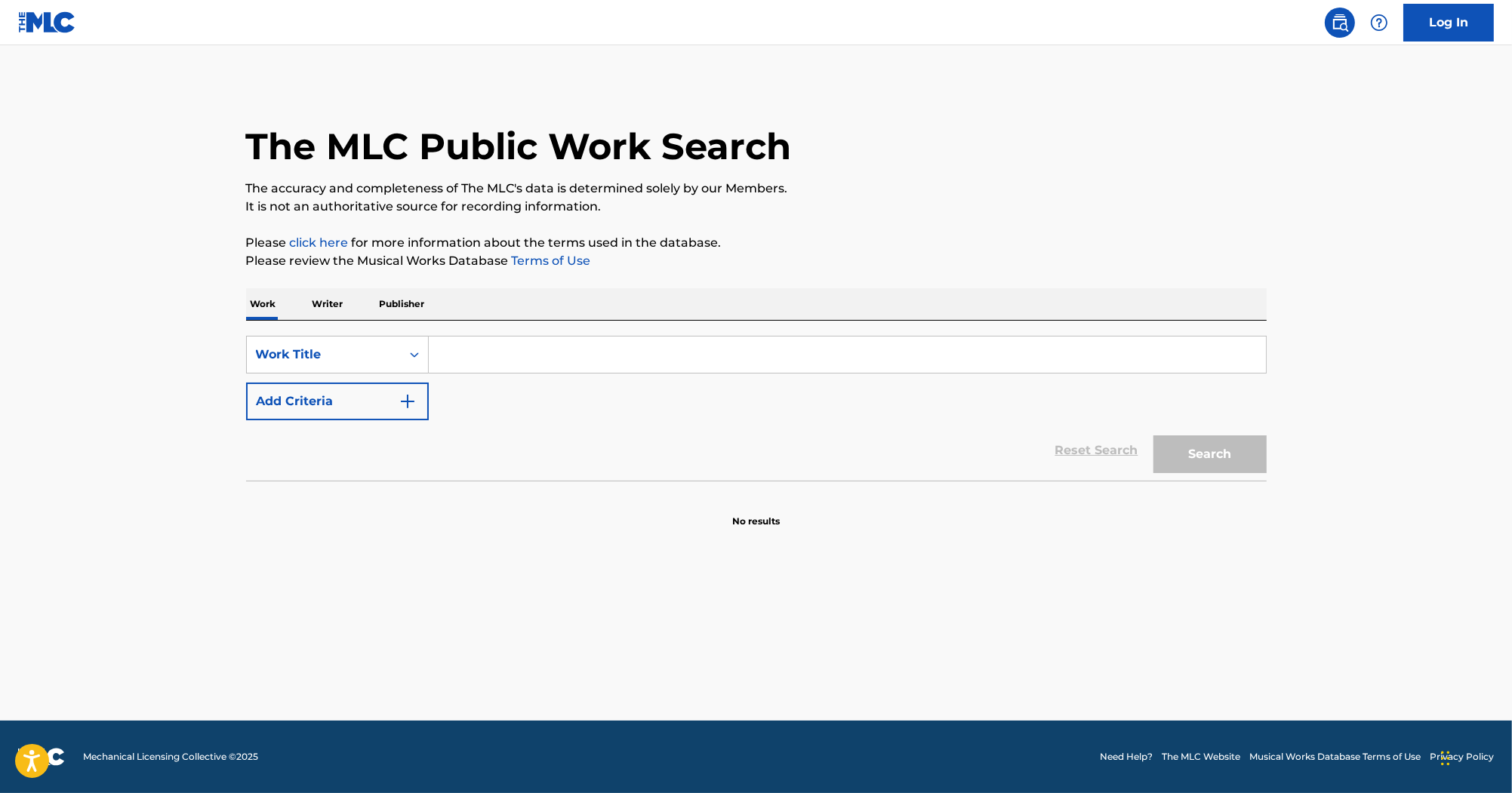
drag, startPoint x: 1708, startPoint y: 0, endPoint x: 1108, endPoint y: 164, distance: 622.0
click at [1108, 164] on div "The MLC Public Work Search" at bounding box center [756, 138] width 1021 height 110
click at [522, 360] on input "Search Form" at bounding box center [848, 355] width 837 height 36
paste input "Air It Out"
click at [372, 386] on button "Add Criteria" at bounding box center [336, 402] width 182 height 38
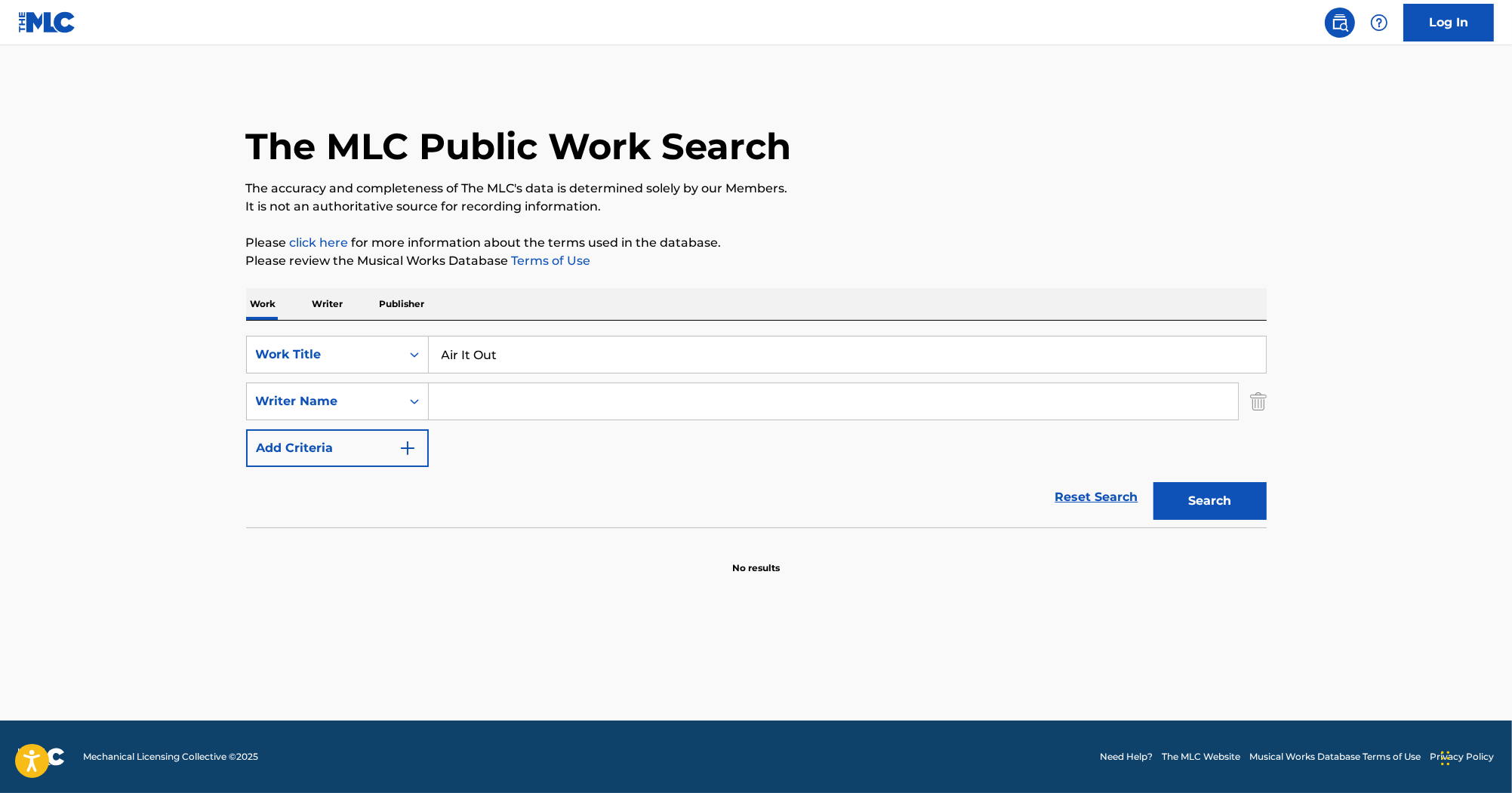
click at [598, 366] on input "Air It Out" at bounding box center [848, 355] width 837 height 36
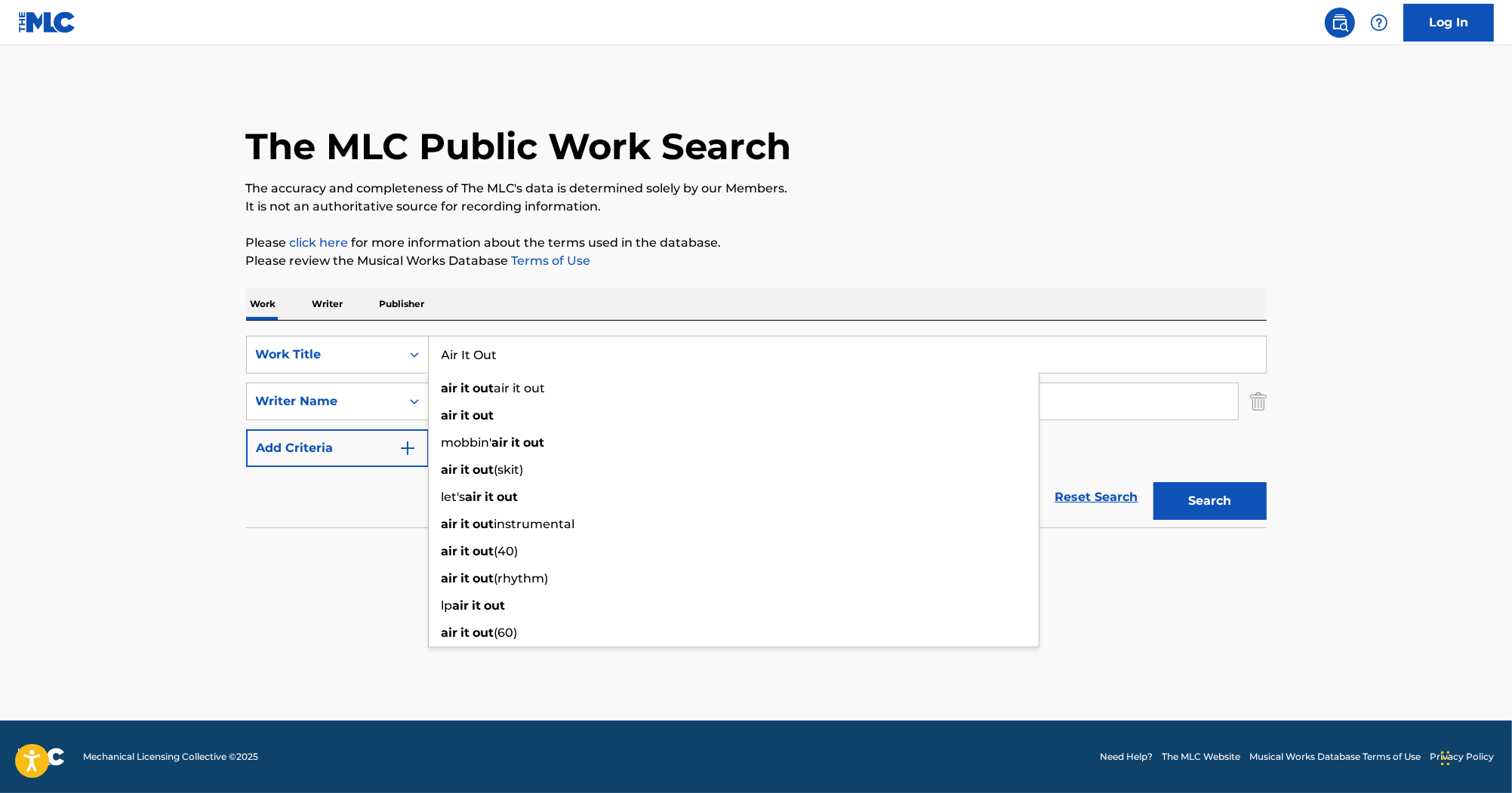
paste input "Redman"
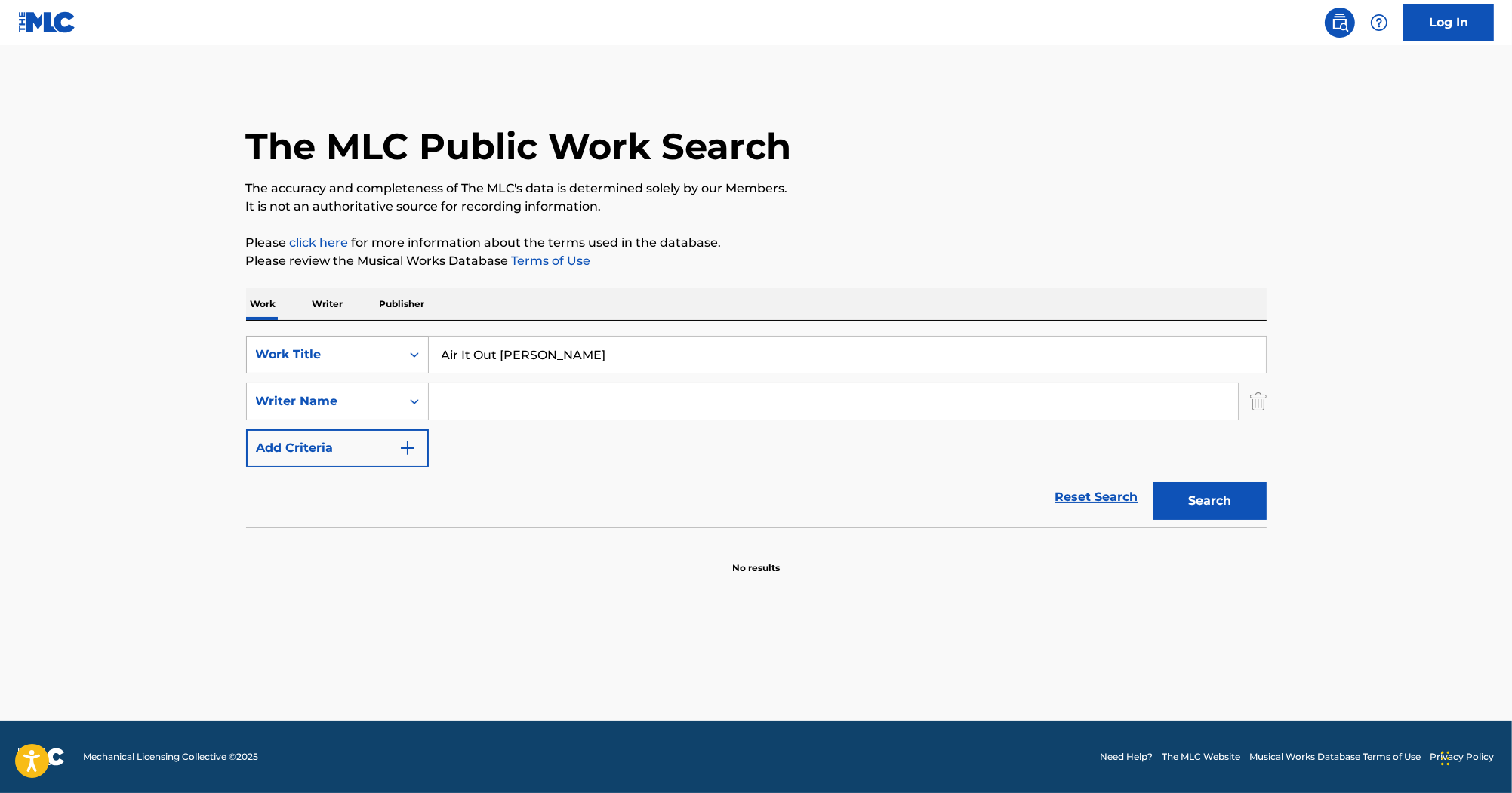
drag, startPoint x: 576, startPoint y: 354, endPoint x: 297, endPoint y: 343, distance: 279.2
click at [297, 343] on div "SearchWithCriteria8a325ee2-fb1c-46fe-a6f0-222fb906325f Work Title Air It Out Re…" at bounding box center [756, 355] width 1021 height 38
click at [556, 350] on input "Air It Out Redman" at bounding box center [848, 355] width 837 height 36
click at [546, 354] on input "Air It Out Redman" at bounding box center [848, 355] width 837 height 36
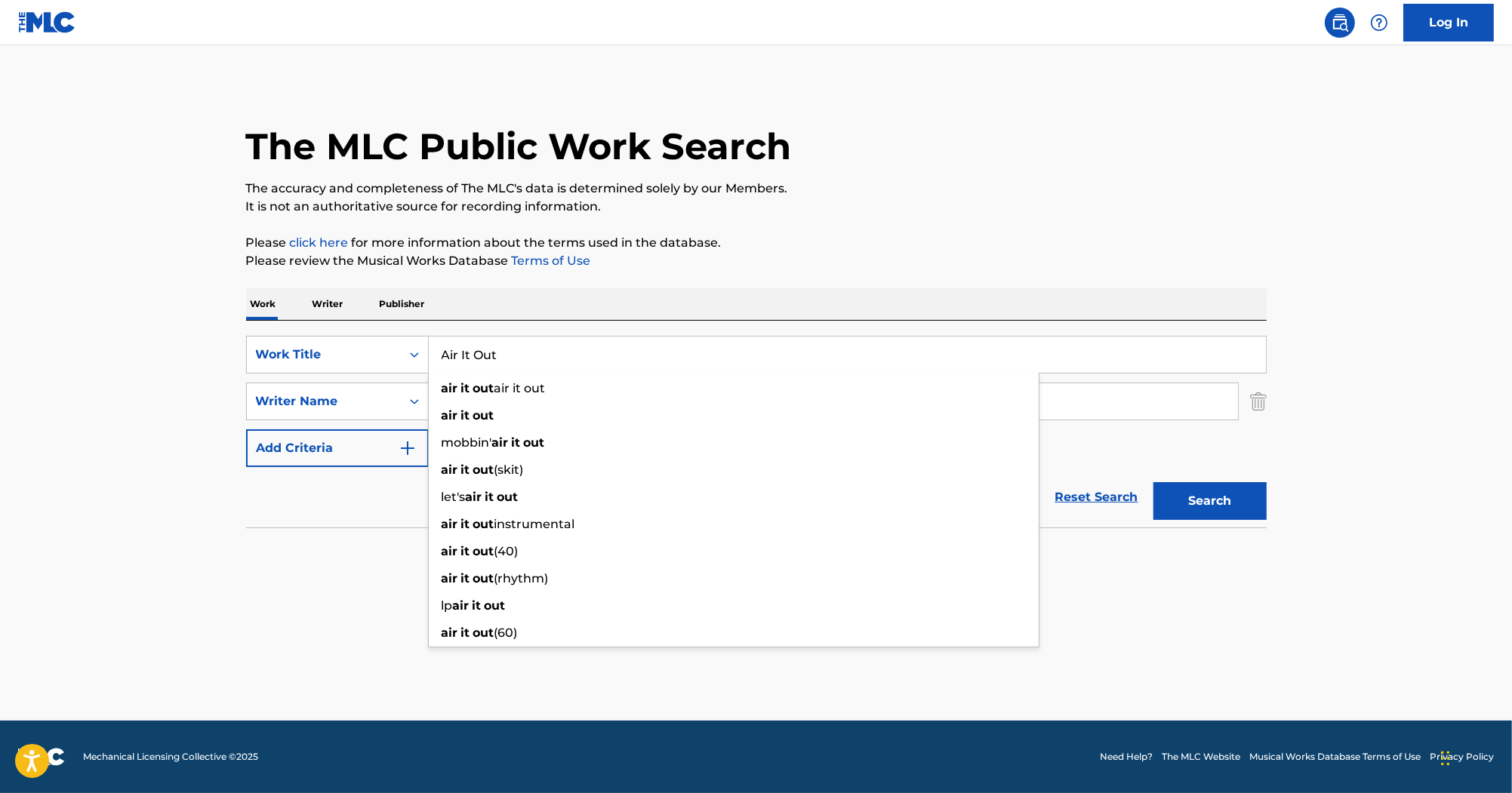
drag, startPoint x: 526, startPoint y: 345, endPoint x: 359, endPoint y: 331, distance: 167.6
click at [356, 334] on div "SearchWithCriteria8a325ee2-fb1c-46fe-a6f0-222fb906325f Work Title Air It Out ai…" at bounding box center [756, 425] width 1021 height 207
paste input "I'm Gonna Love You Just A Little More Babe"
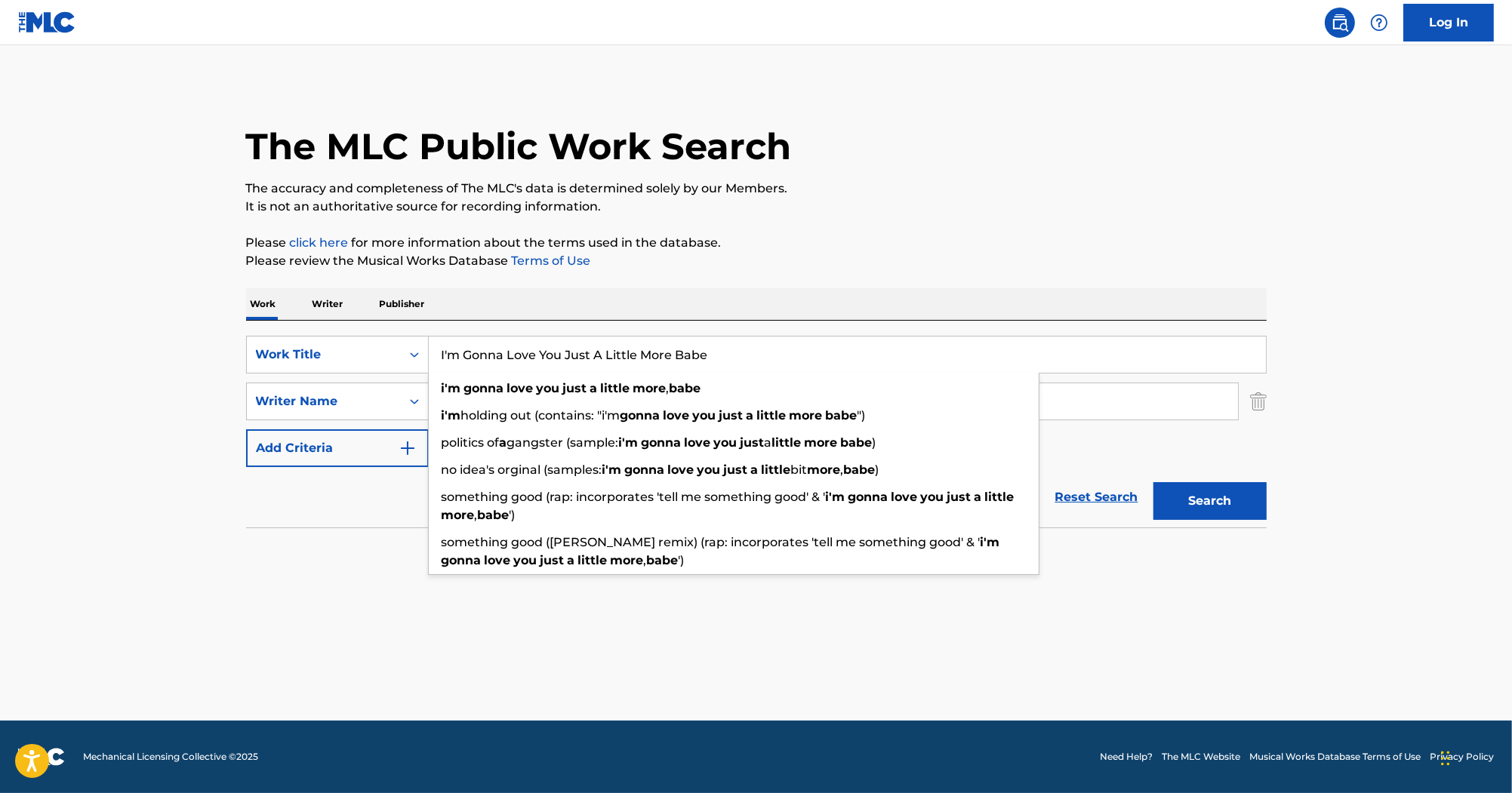
click at [442, 355] on input "I'm Gonna Love You Just A Little More Babe" at bounding box center [848, 355] width 837 height 36
type input "I'm Gonna Love You Just A Little More Babe"
drag, startPoint x: 489, startPoint y: 356, endPoint x: 315, endPoint y: 353, distance: 174.0
click at [314, 355] on div "SearchWithCriteria8a325ee2-fb1c-46fe-a6f0-222fb906325f Work Title I'm Gonna Lov…" at bounding box center [756, 355] width 1021 height 38
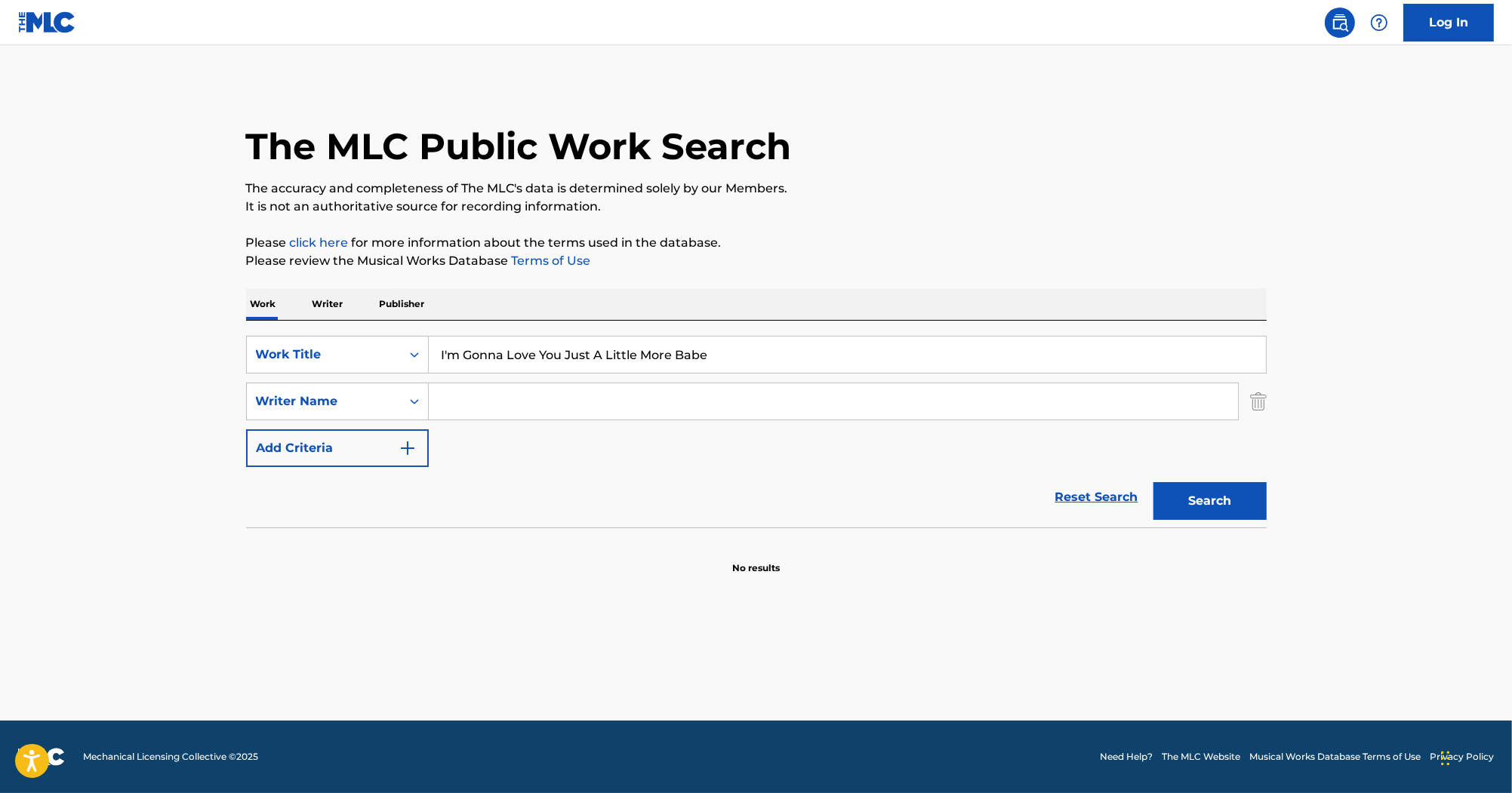
click at [691, 220] on div "The MLC Public Work Search The accuracy and completeness of The MLC's data is d…" at bounding box center [756, 329] width 1057 height 492
click at [609, 404] on input "Search Form" at bounding box center [833, 402] width 809 height 36
drag, startPoint x: 529, startPoint y: 402, endPoint x: 312, endPoint y: 402, distance: 217.0
click at [312, 402] on div "SearchWithCriteriae8fc5497-b040-437f-a3a7-646b8d9eee08 Writer Name jamhal vonte…" at bounding box center [756, 402] width 1021 height 38
type input "white"
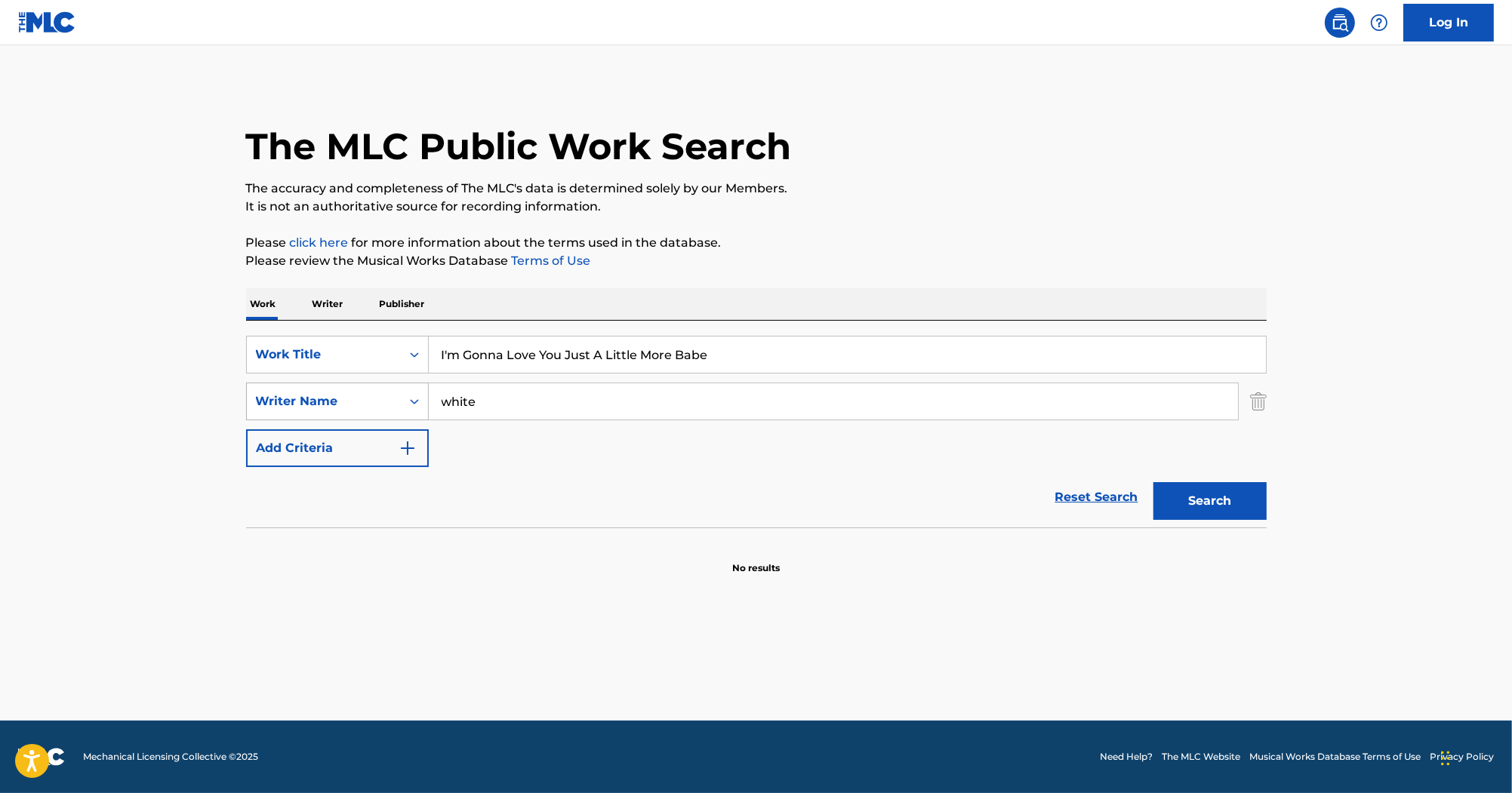
click at [1153, 482] on button "Search" at bounding box center [1210, 501] width 113 height 38
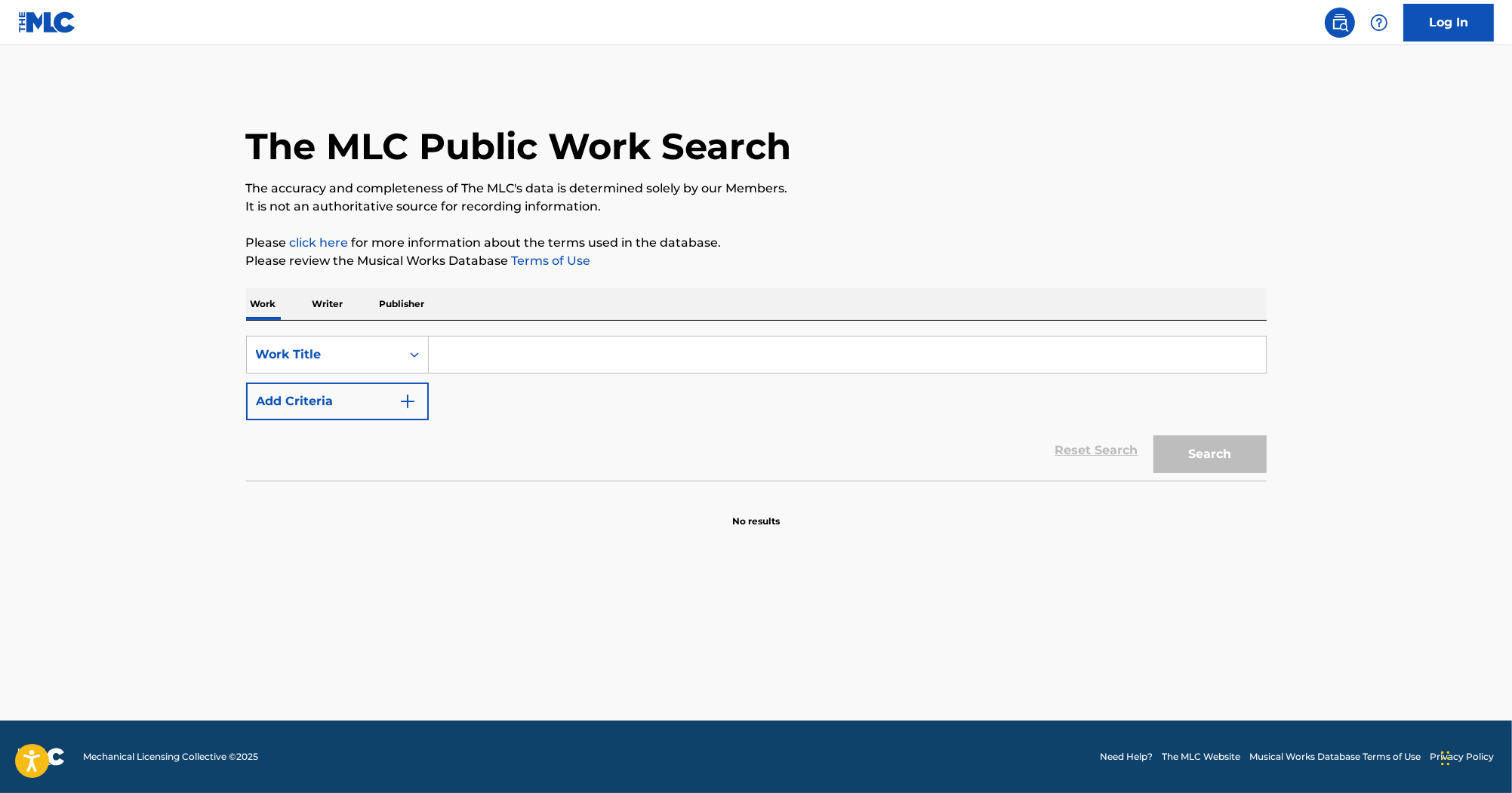
click at [461, 357] on input "Search Form" at bounding box center [848, 355] width 837 height 36
paste input "I'm Gonna Love You Just A Little More Bab"
click at [443, 356] on input "I'm Gonna Love You Just A Little More Babe" at bounding box center [848, 355] width 837 height 36
type input "I'm Gonna Love You Just A Little More Babe"
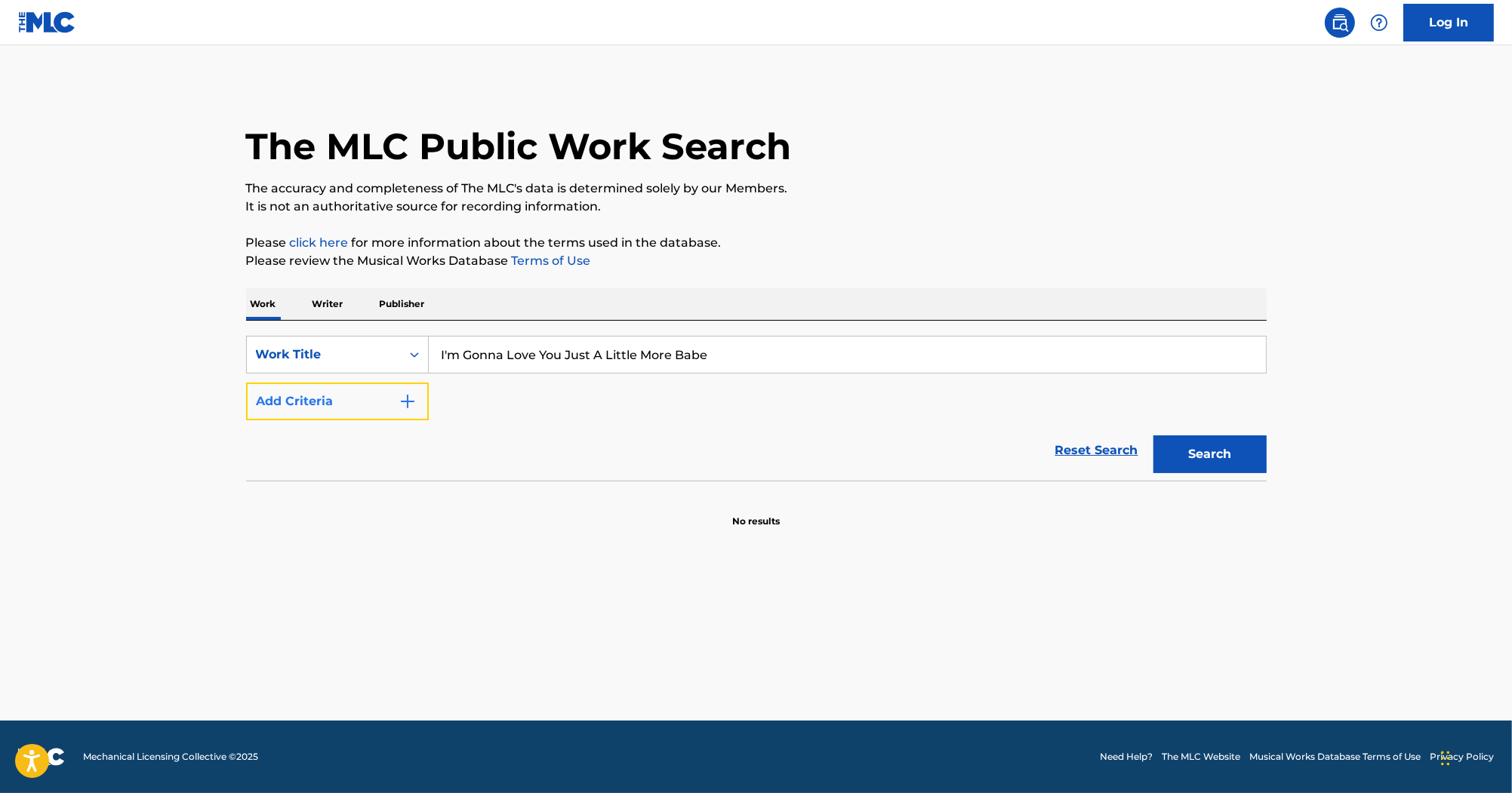
click at [352, 405] on button "Add Criteria" at bounding box center [336, 402] width 182 height 38
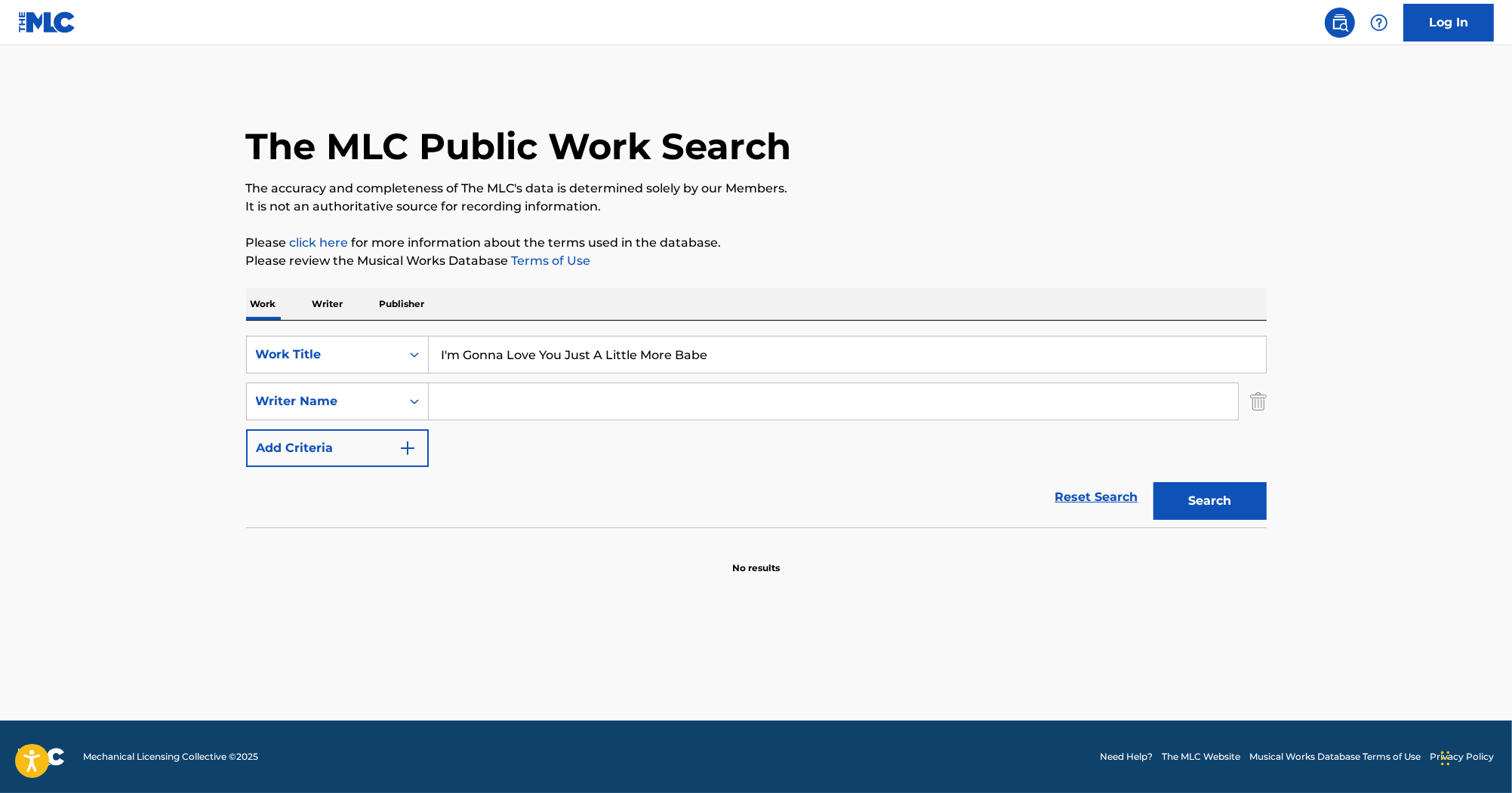
drag, startPoint x: 465, startPoint y: 387, endPoint x: 451, endPoint y: 392, distance: 14.9
click at [465, 388] on input "Search Form" at bounding box center [833, 402] width 809 height 36
type input "White"
click at [1153, 482] on button "Search" at bounding box center [1210, 501] width 113 height 38
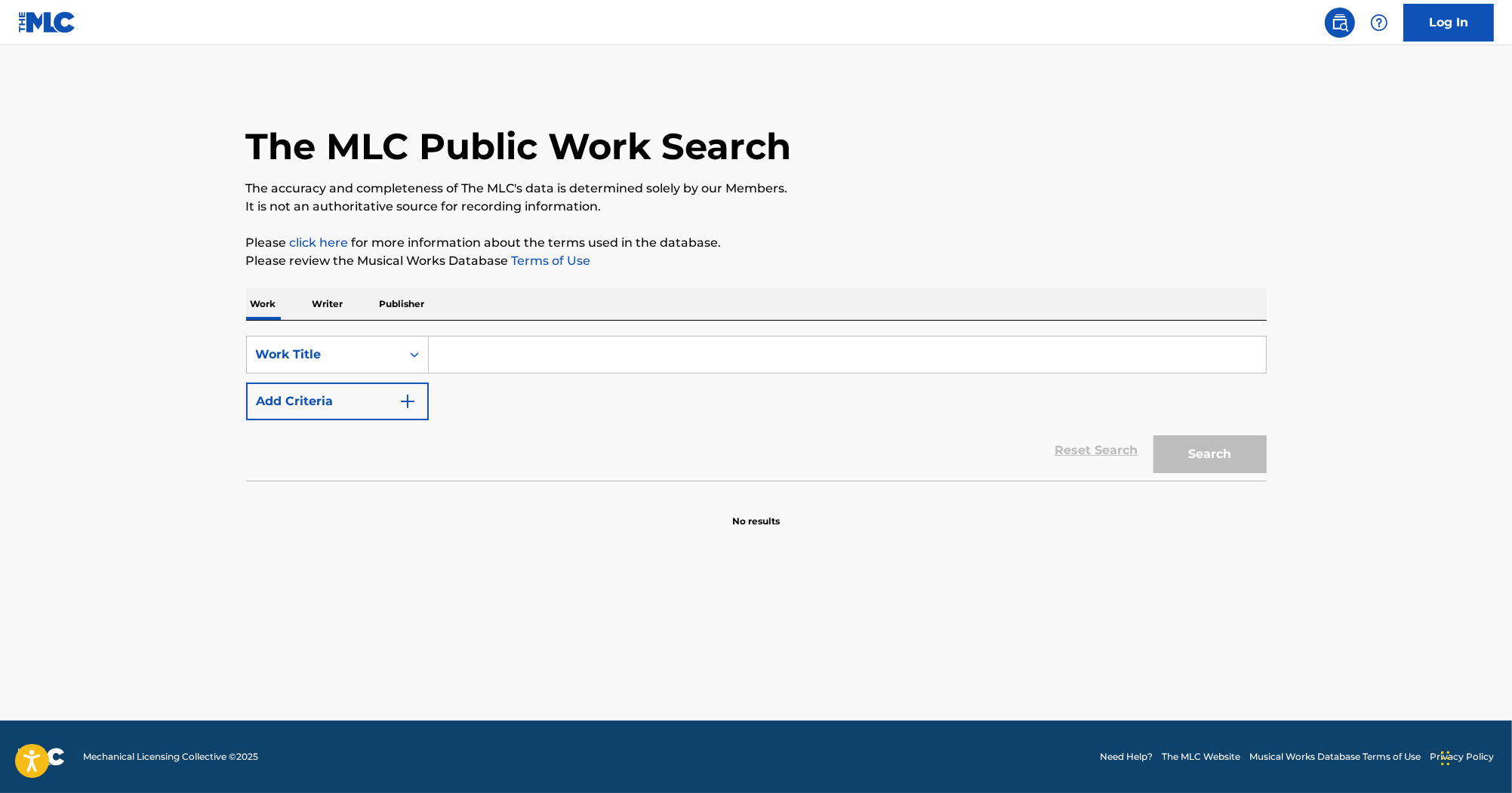
click at [452, 352] on input "Search Form" at bounding box center [848, 355] width 837 height 36
paste input "I'm Gonna Love You Just A Little More Bab"
type input "I'm Gonna Love You Just A Little More Bab"
click at [1244, 427] on div "Search" at bounding box center [1205, 450] width 121 height 61
click at [1261, 471] on button "Search" at bounding box center [1210, 455] width 113 height 38
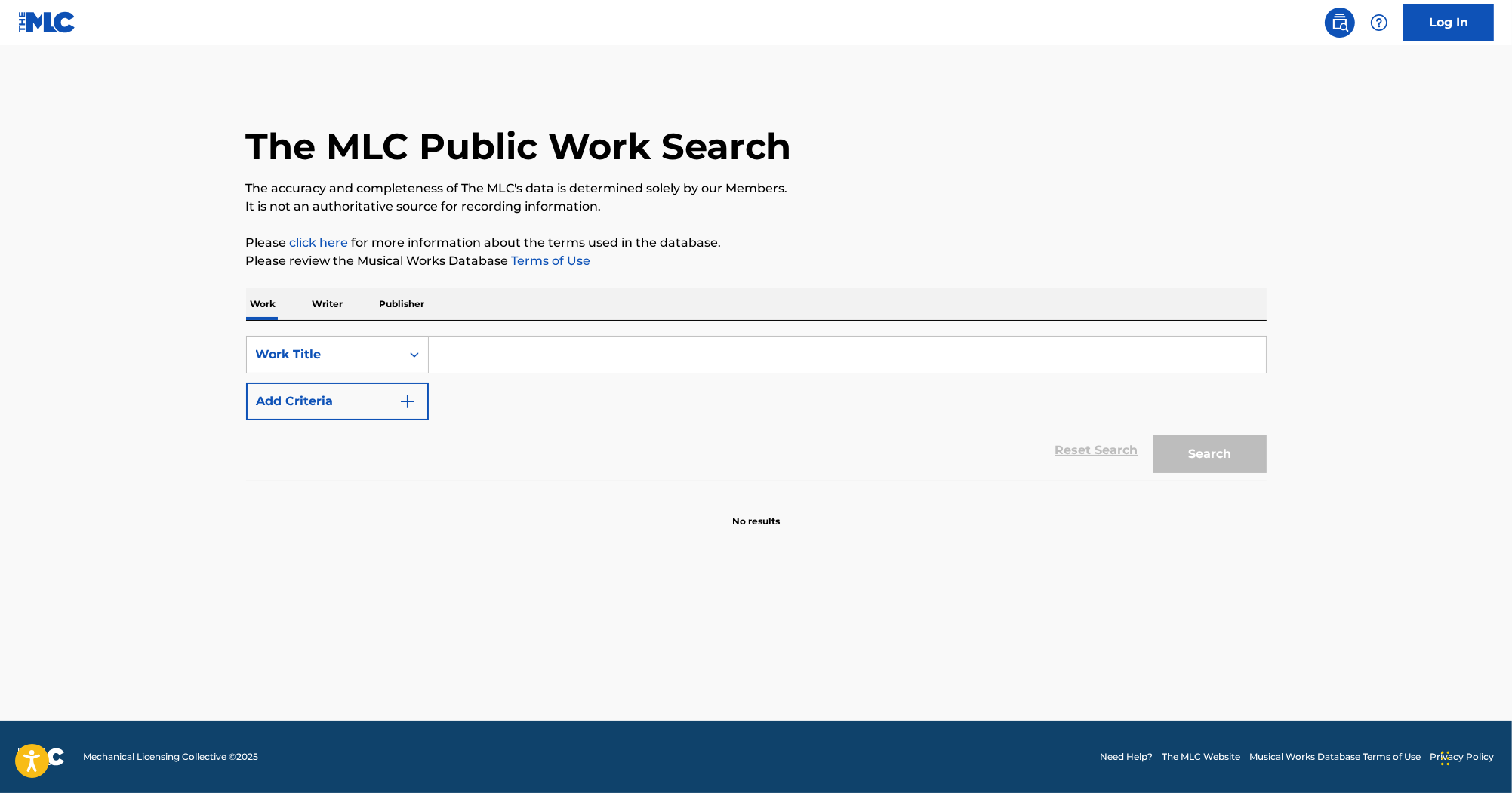
click at [492, 345] on input "Search Form" at bounding box center [848, 355] width 837 height 36
click at [498, 348] on input "Search Form" at bounding box center [848, 355] width 837 height 36
paste input "I'm Gonna Love You Just A Little More Bab"
click at [713, 365] on input "I'm Gonna Love You Just A Little More Bab" at bounding box center [848, 355] width 837 height 36
type input "I'm Gonna Love You Just A Little More Babe"
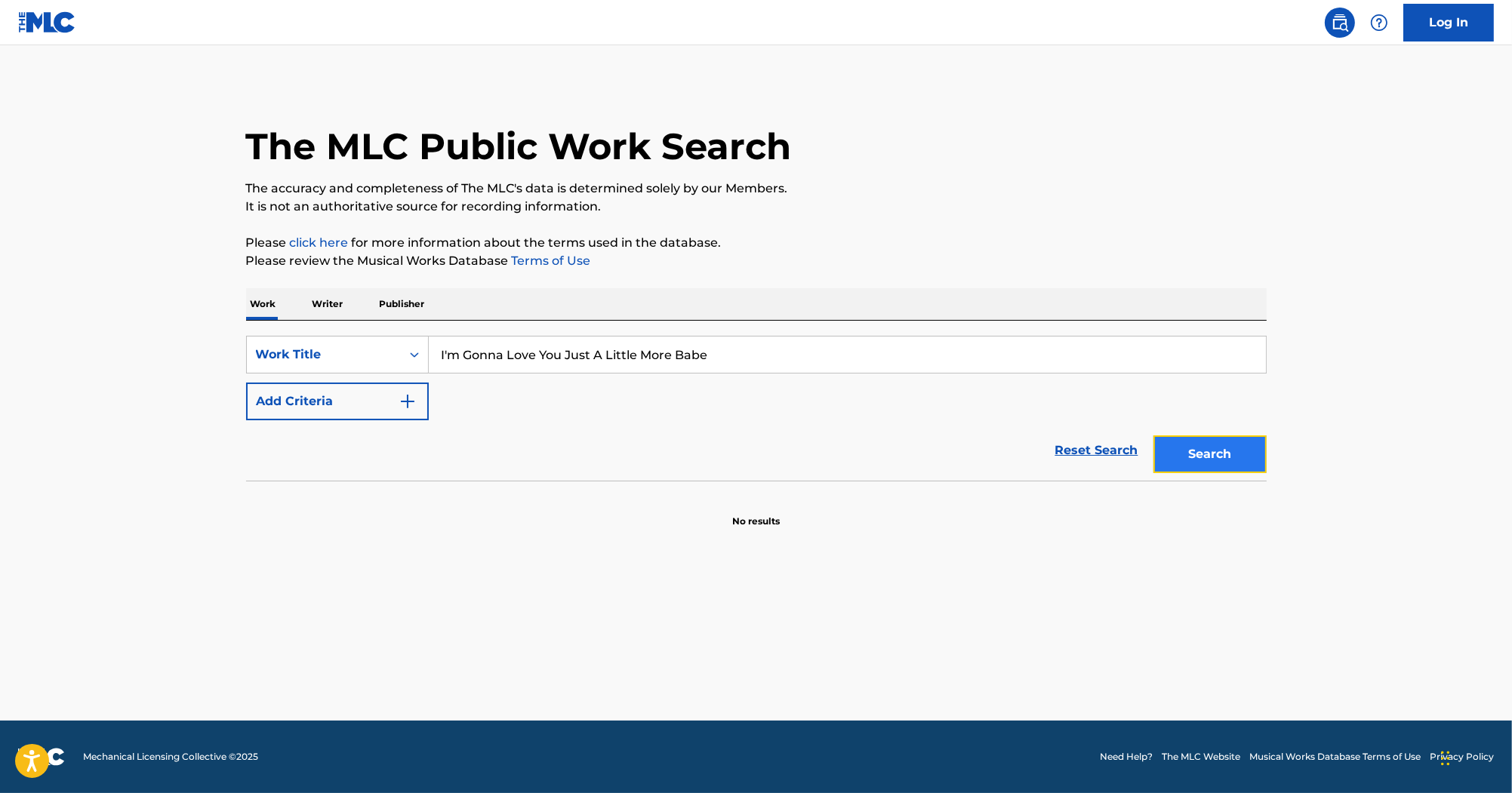
click at [1207, 465] on button "Search" at bounding box center [1210, 455] width 113 height 38
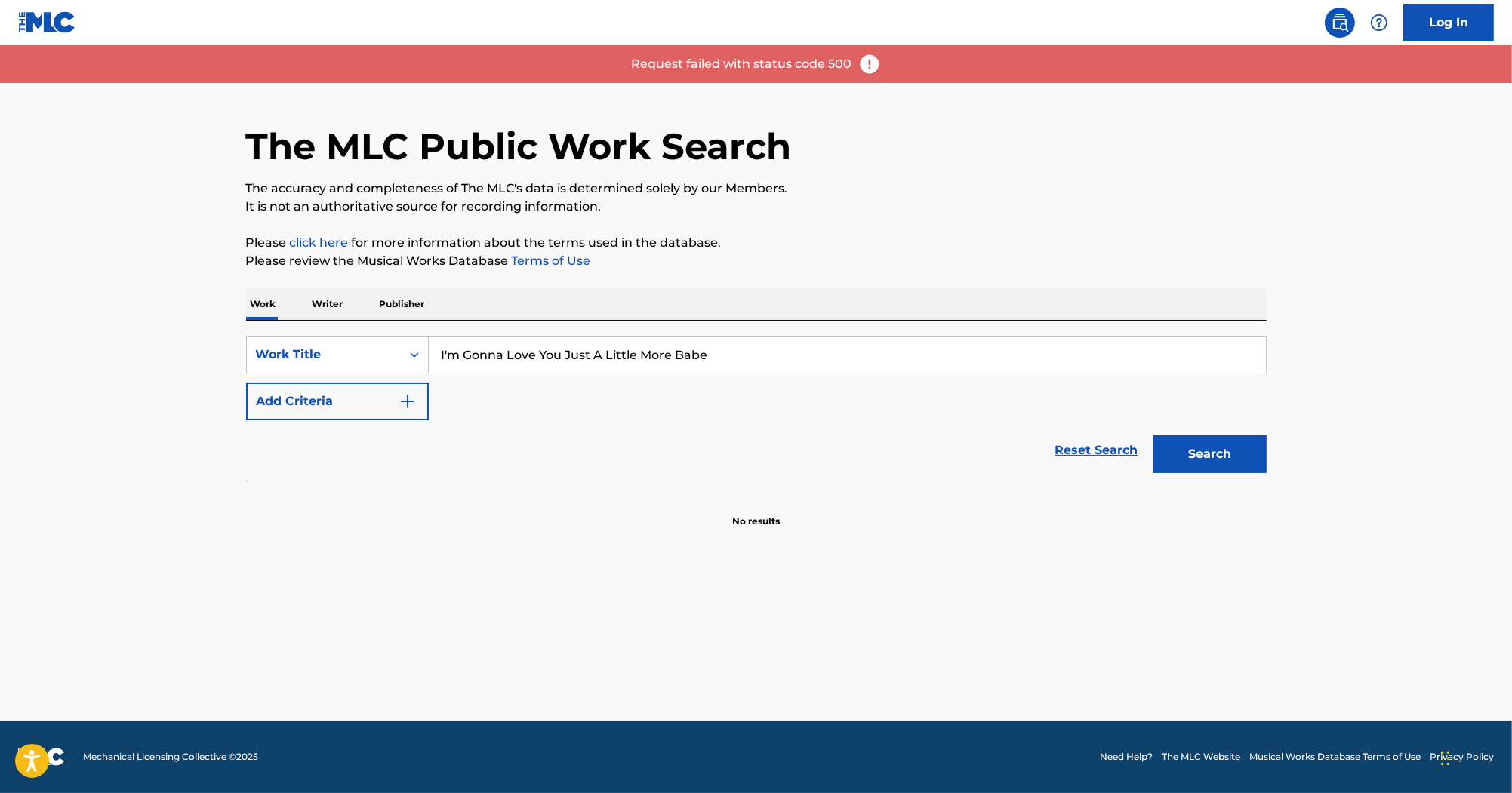
click at [1063, 281] on div "The MLC Public Work Search The accuracy and completeness of The MLC's data is d…" at bounding box center [756, 306] width 1057 height 445
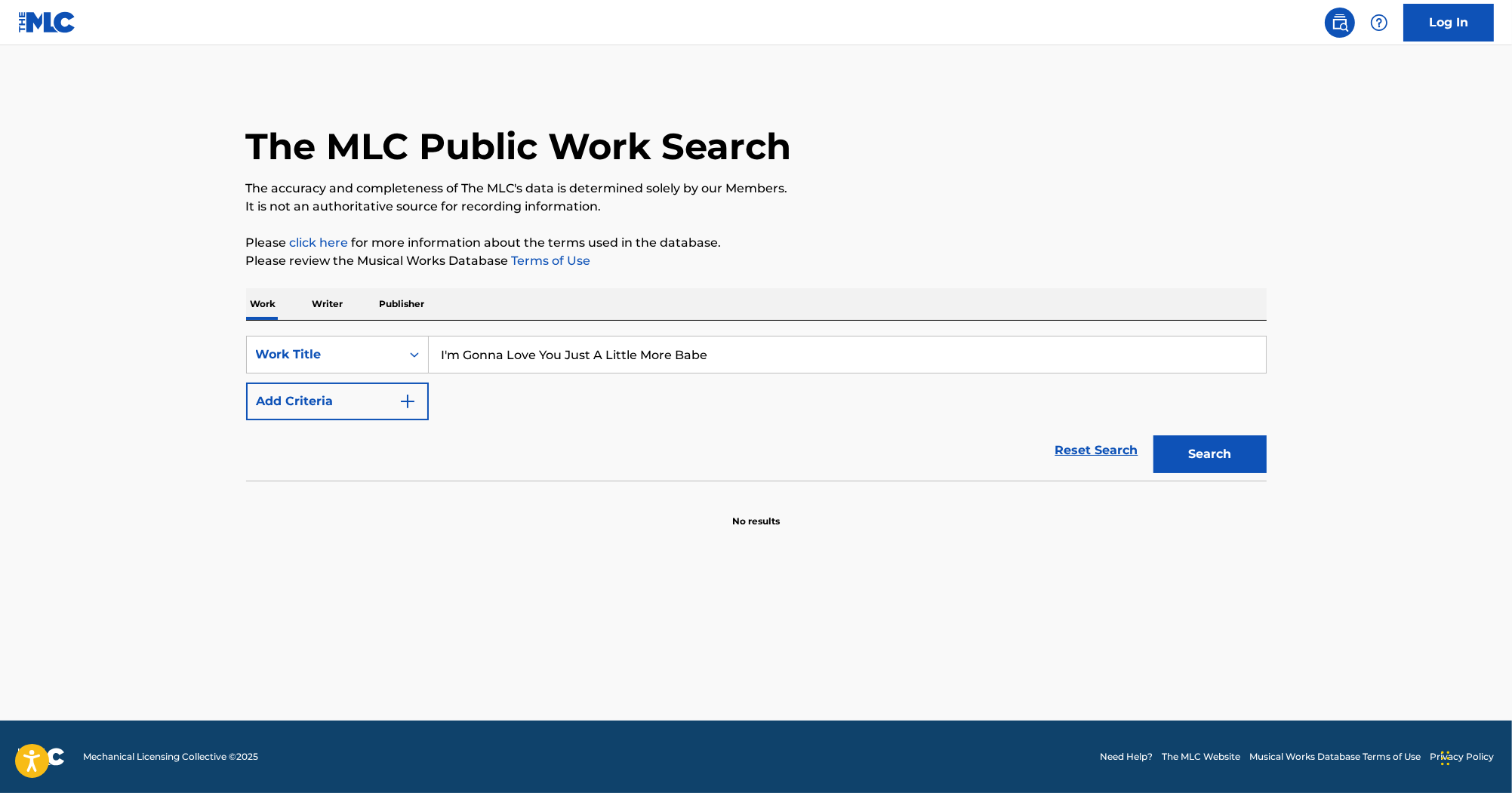
click at [516, 163] on h1 "The MLC Public Work Search" at bounding box center [518, 146] width 545 height 45
click at [1213, 451] on button "Search" at bounding box center [1210, 455] width 113 height 38
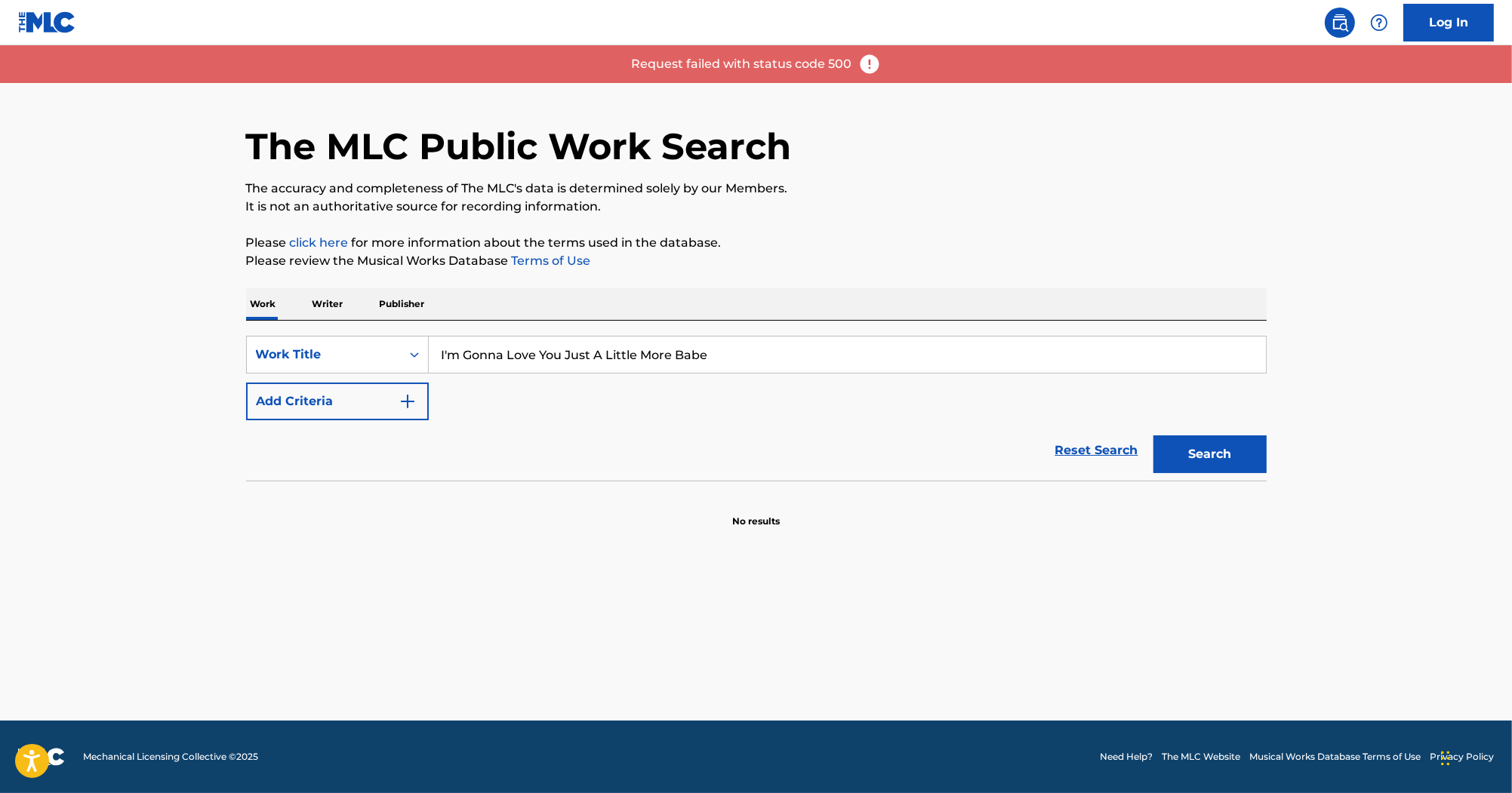
click at [650, 98] on div "The MLC Public Work Search" at bounding box center [756, 138] width 1021 height 110
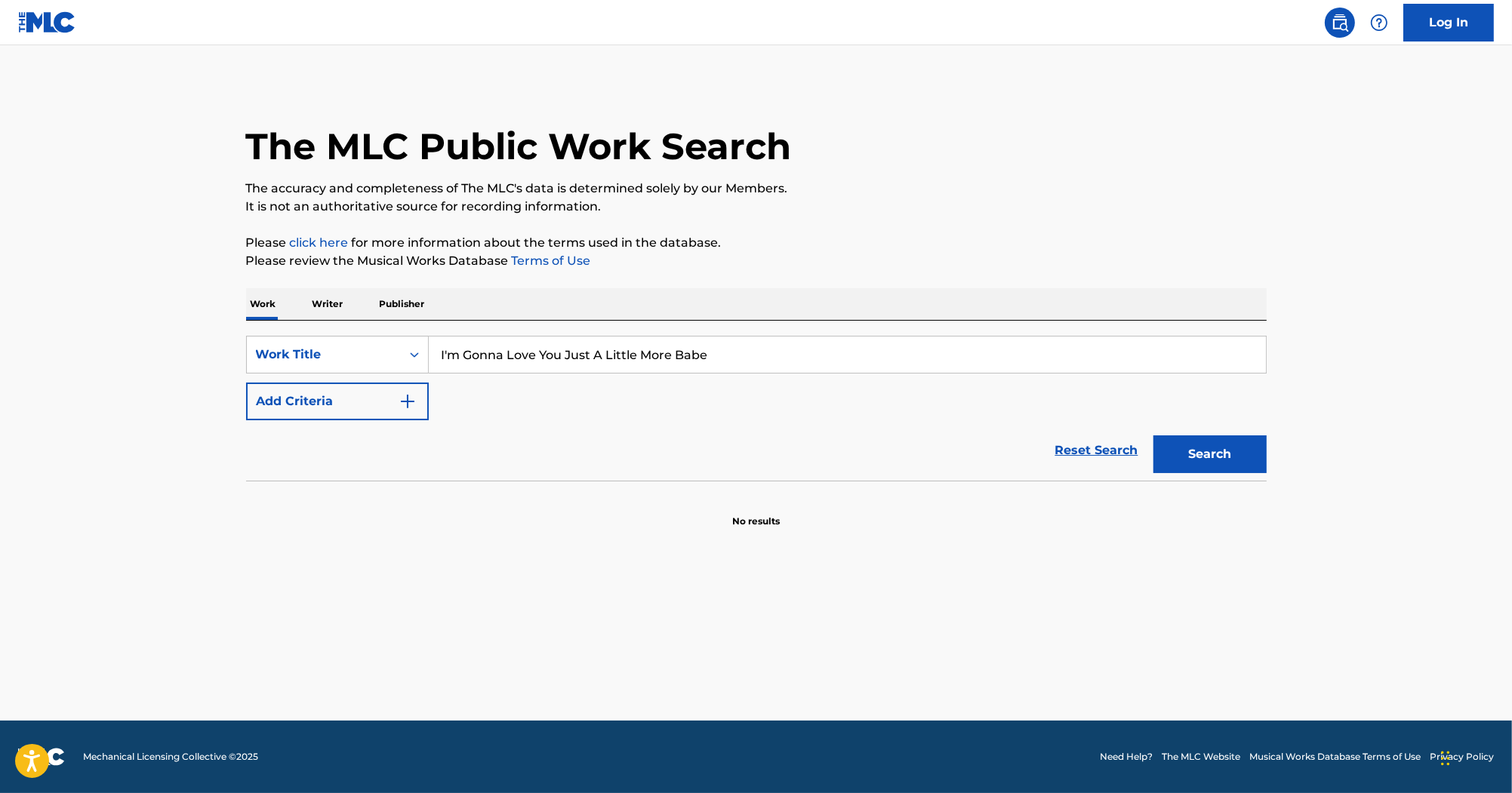
click at [742, 351] on input "I'm Gonna Love You Just A Little More Babe" at bounding box center [848, 355] width 837 height 36
drag, startPoint x: 725, startPoint y: 362, endPoint x: 211, endPoint y: 360, distance: 514.0
click at [211, 360] on main "The MLC Public Work Search The accuracy and completeness of The MLC's data is d…" at bounding box center [756, 383] width 1512 height 676
click at [515, 355] on input "Search Form" at bounding box center [848, 355] width 837 height 36
click at [1202, 455] on button "Search" at bounding box center [1210, 455] width 113 height 38
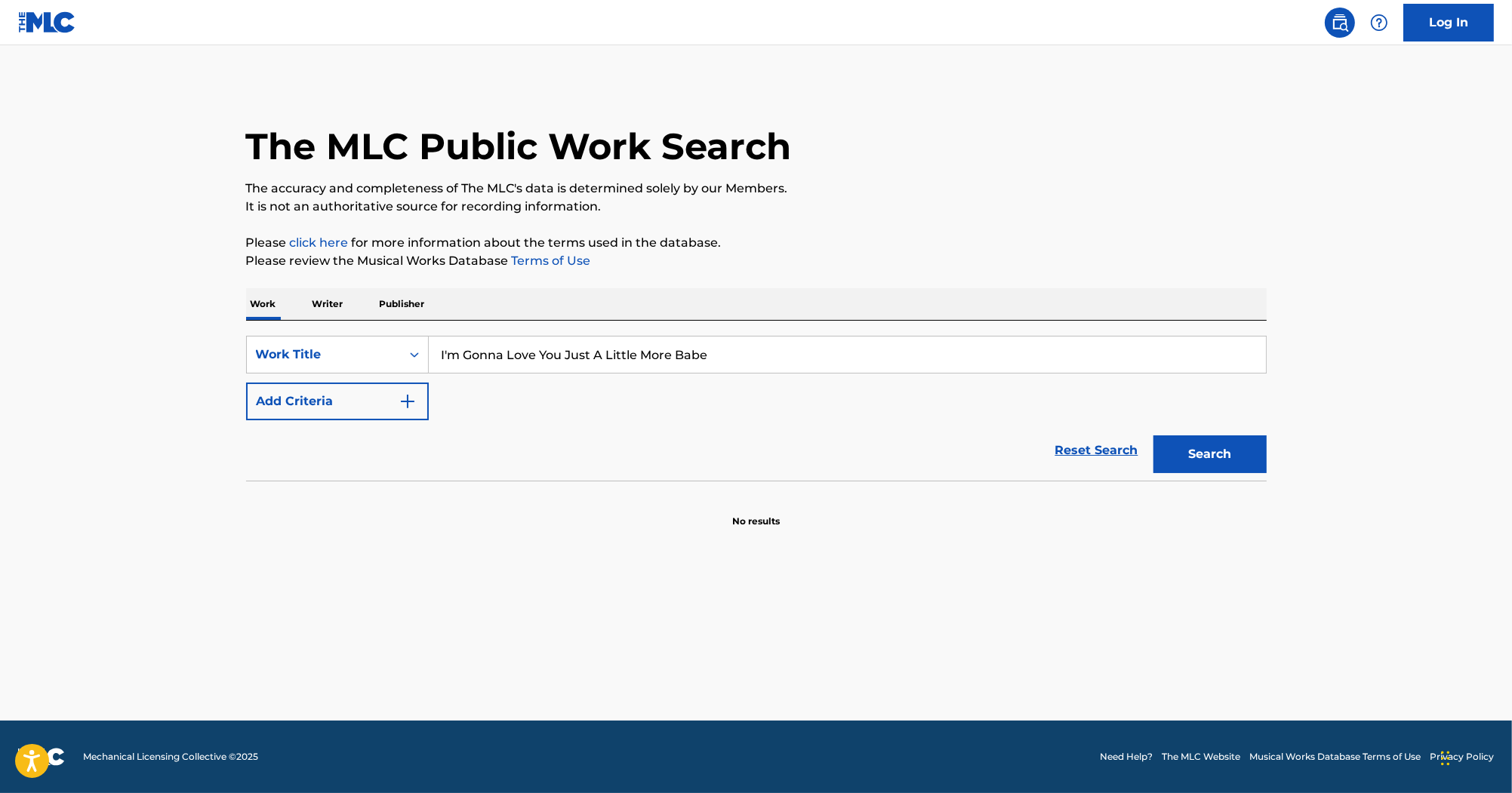
paste input "Search Form"
drag, startPoint x: 733, startPoint y: 339, endPoint x: 712, endPoint y: 332, distance: 22.1
click at [283, 332] on div "SearchWithCriteria2acf6b47-fe11-4edd-925f-de0571766044 Work Title I'm Gonna Lov…" at bounding box center [756, 401] width 1021 height 160
click at [1168, 442] on button "Search" at bounding box center [1210, 455] width 113 height 38
click at [828, 136] on div "The MLC Public Work Search" at bounding box center [756, 138] width 1021 height 110
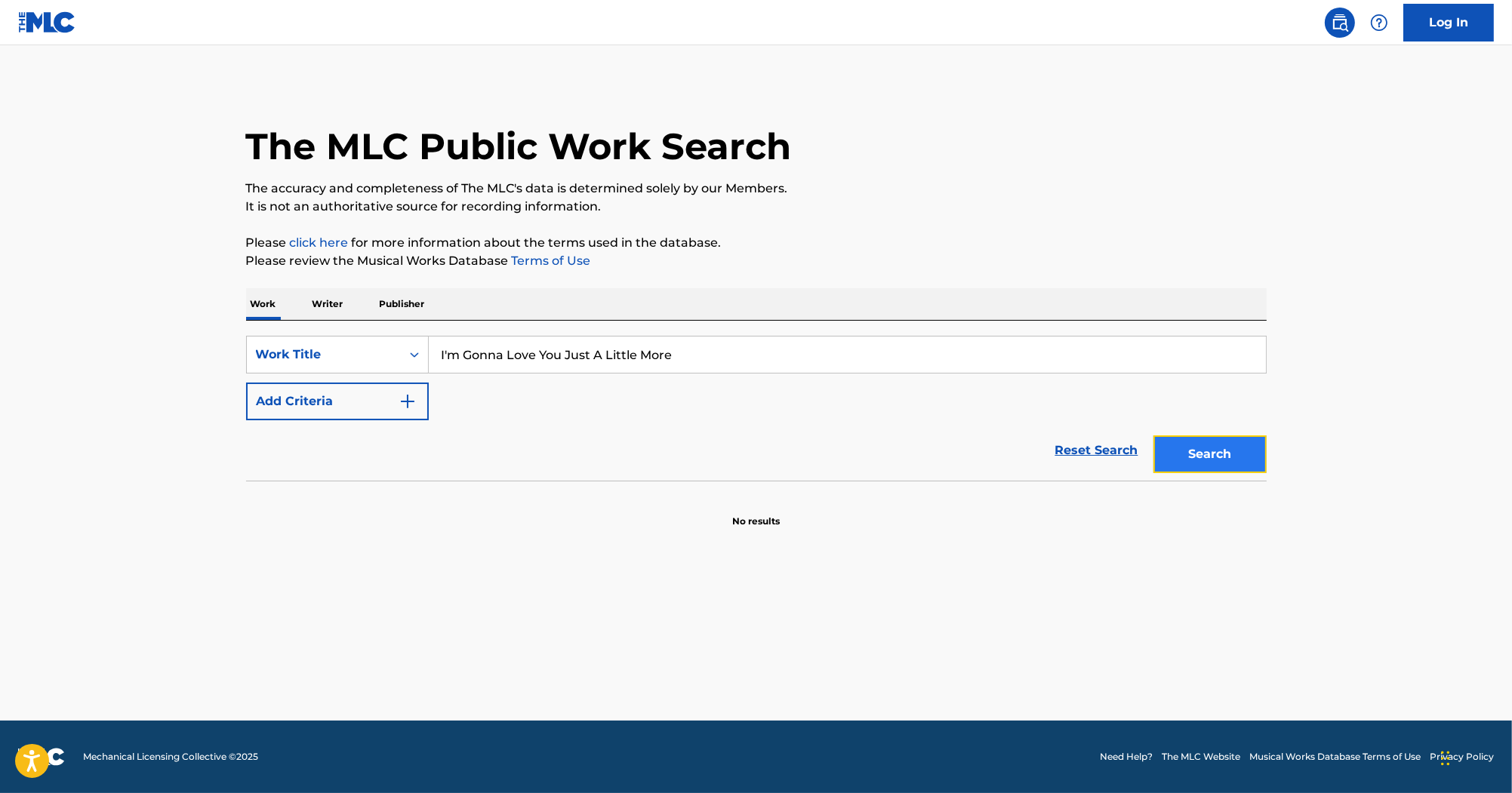
click at [1207, 449] on button "Search" at bounding box center [1210, 455] width 113 height 38
drag, startPoint x: 733, startPoint y: 366, endPoint x: 217, endPoint y: 354, distance: 516.1
click at [217, 354] on main "The MLC Public Work Search The accuracy and completeness of The MLC's data is d…" at bounding box center [756, 383] width 1512 height 676
paste input "Hot Pasta"
type input "Hot Pasta"
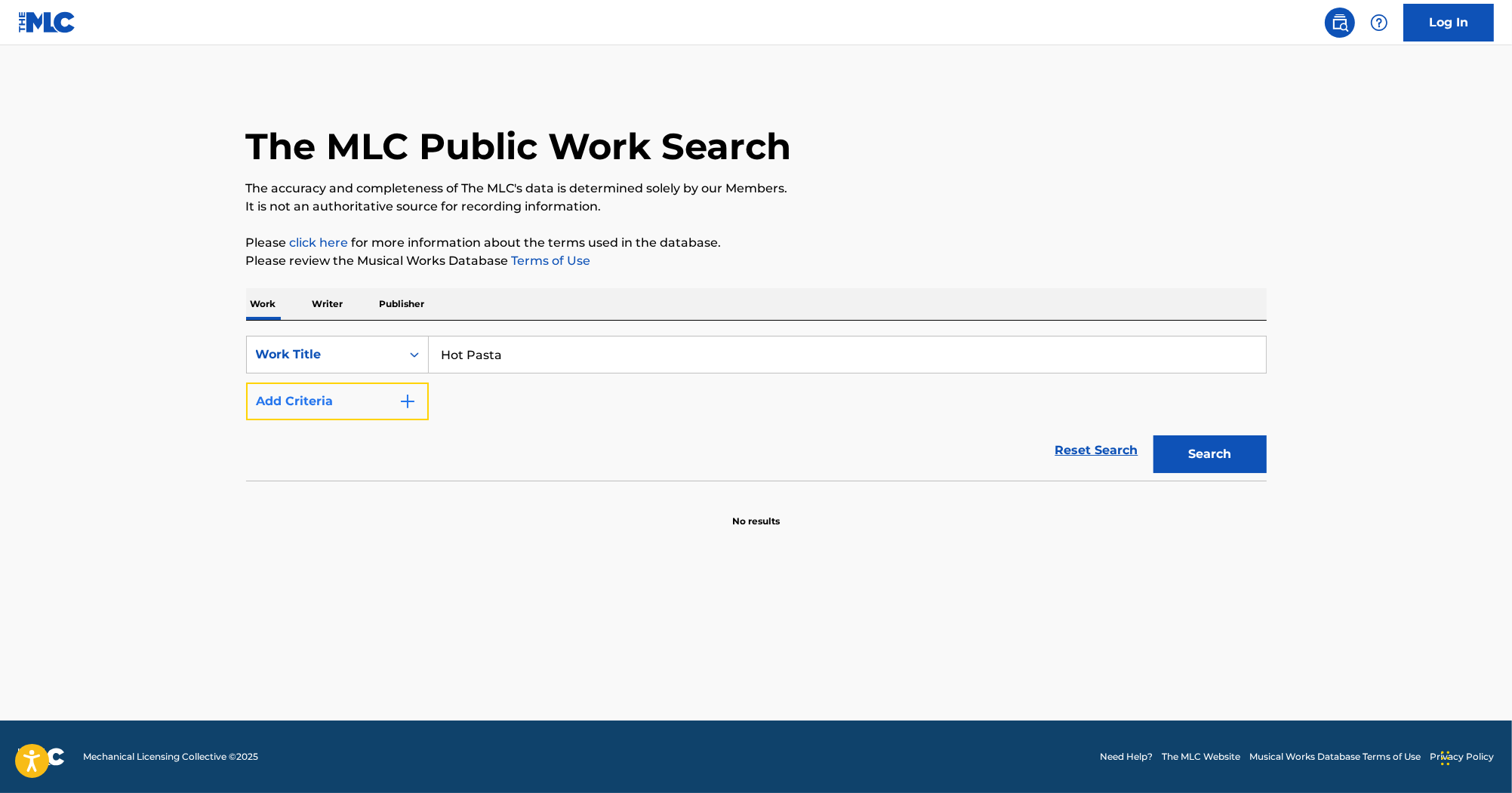
click at [409, 405] on img "Search Form" at bounding box center [407, 401] width 18 height 18
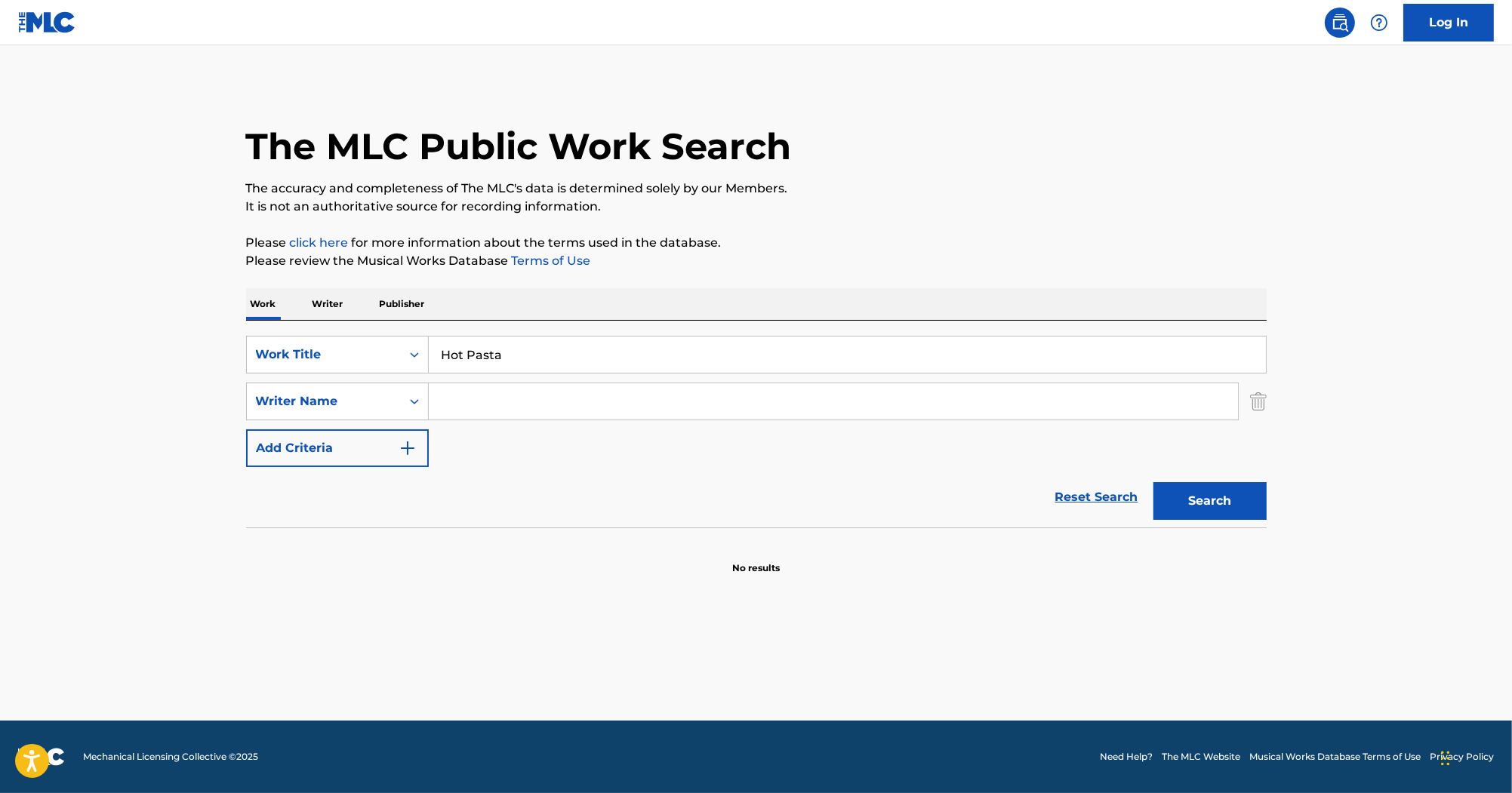
click at [586, 388] on input "Search Form" at bounding box center [833, 402] width 809 height 36
paste input "KING"
type input "KING"
click at [1229, 500] on button "Search" at bounding box center [1210, 501] width 113 height 38
click at [1195, 501] on button "Search" at bounding box center [1210, 501] width 113 height 38
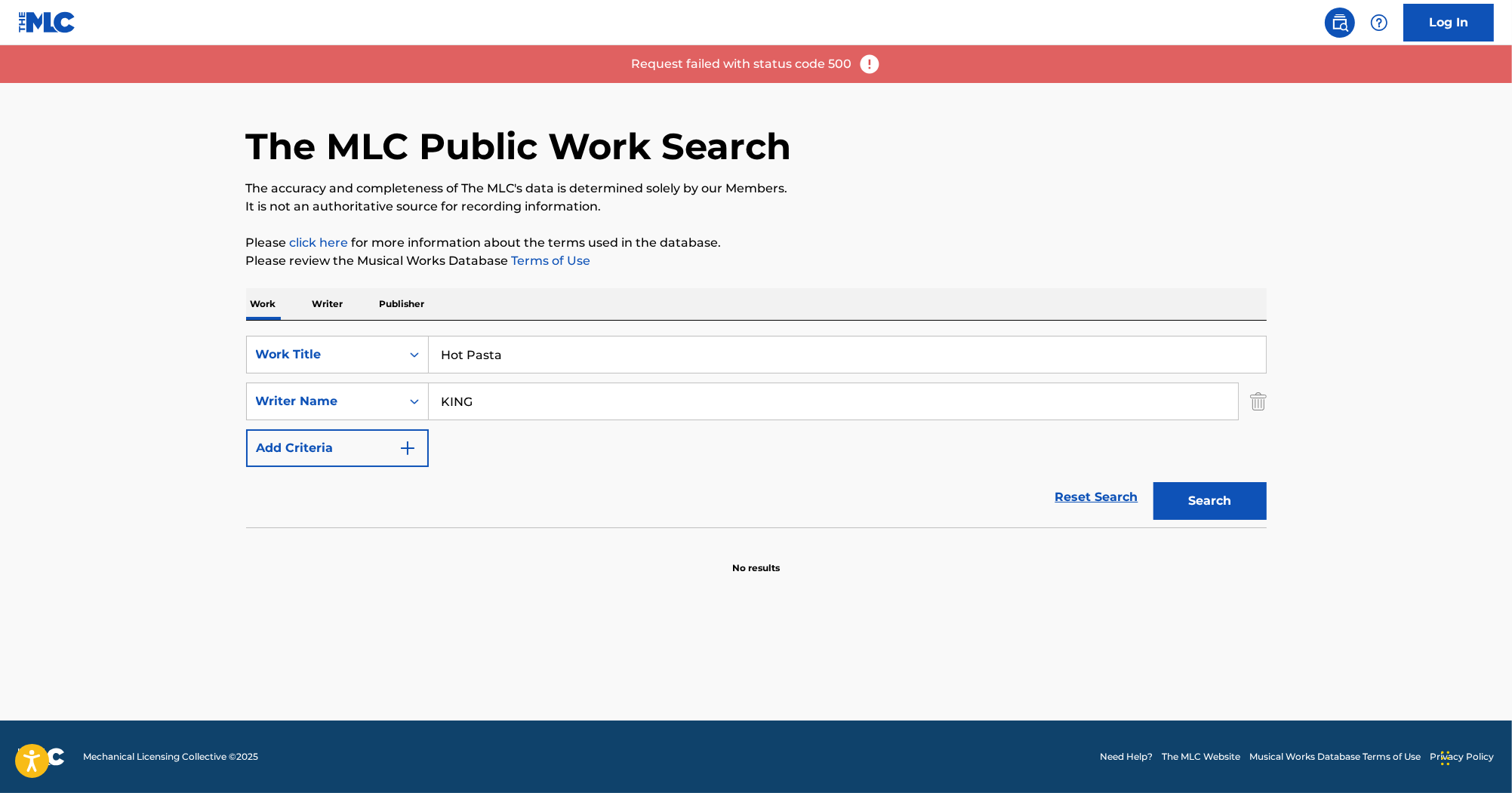
click at [443, 356] on input "Hot Pasta" at bounding box center [848, 355] width 837 height 36
type input "Hot Pasta"
click at [1220, 498] on button "Search" at bounding box center [1210, 501] width 113 height 38
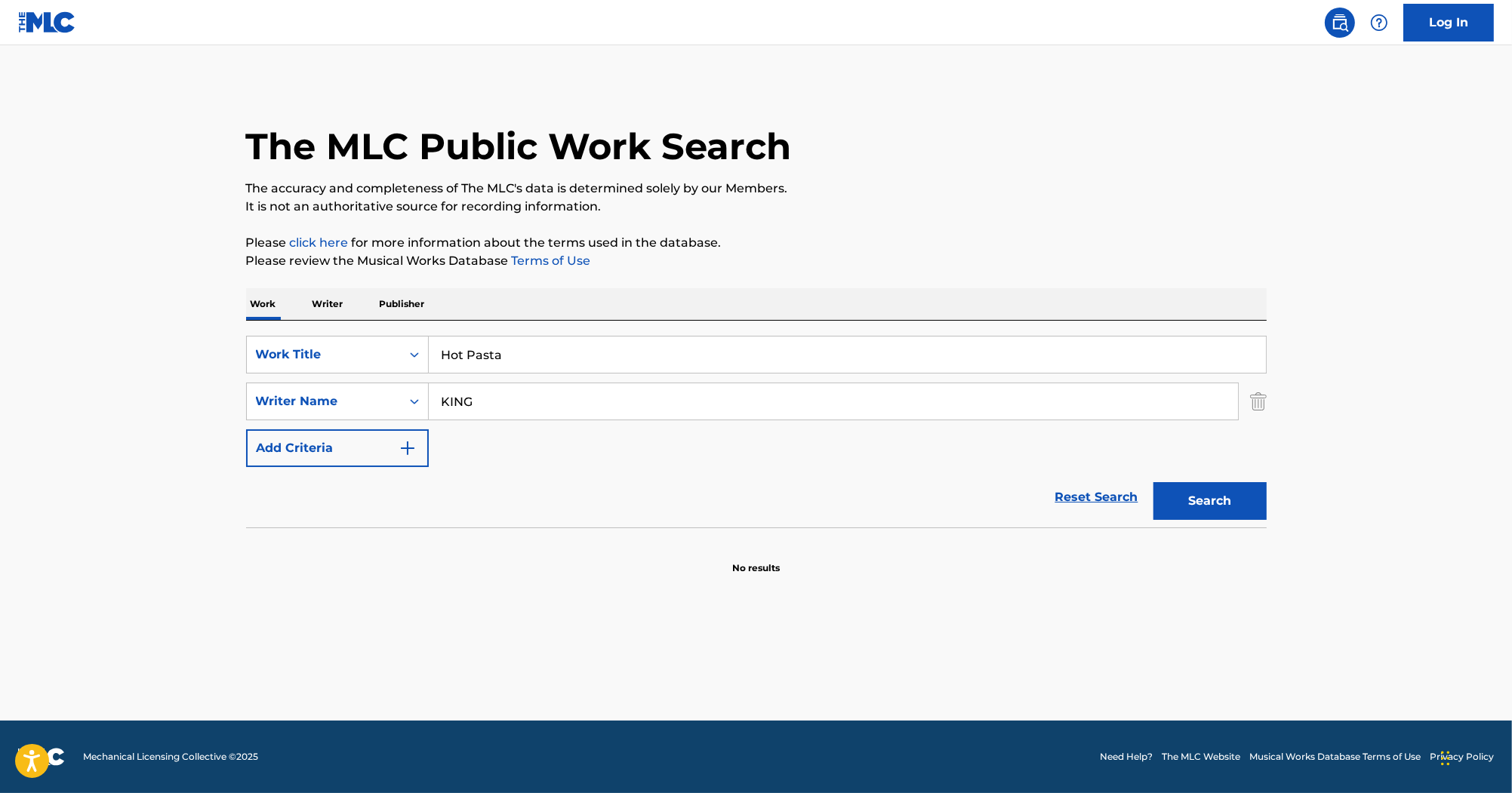
click at [544, 358] on input "Hot Pasta" at bounding box center [848, 355] width 837 height 36
click at [1232, 506] on button "Search" at bounding box center [1210, 501] width 113 height 38
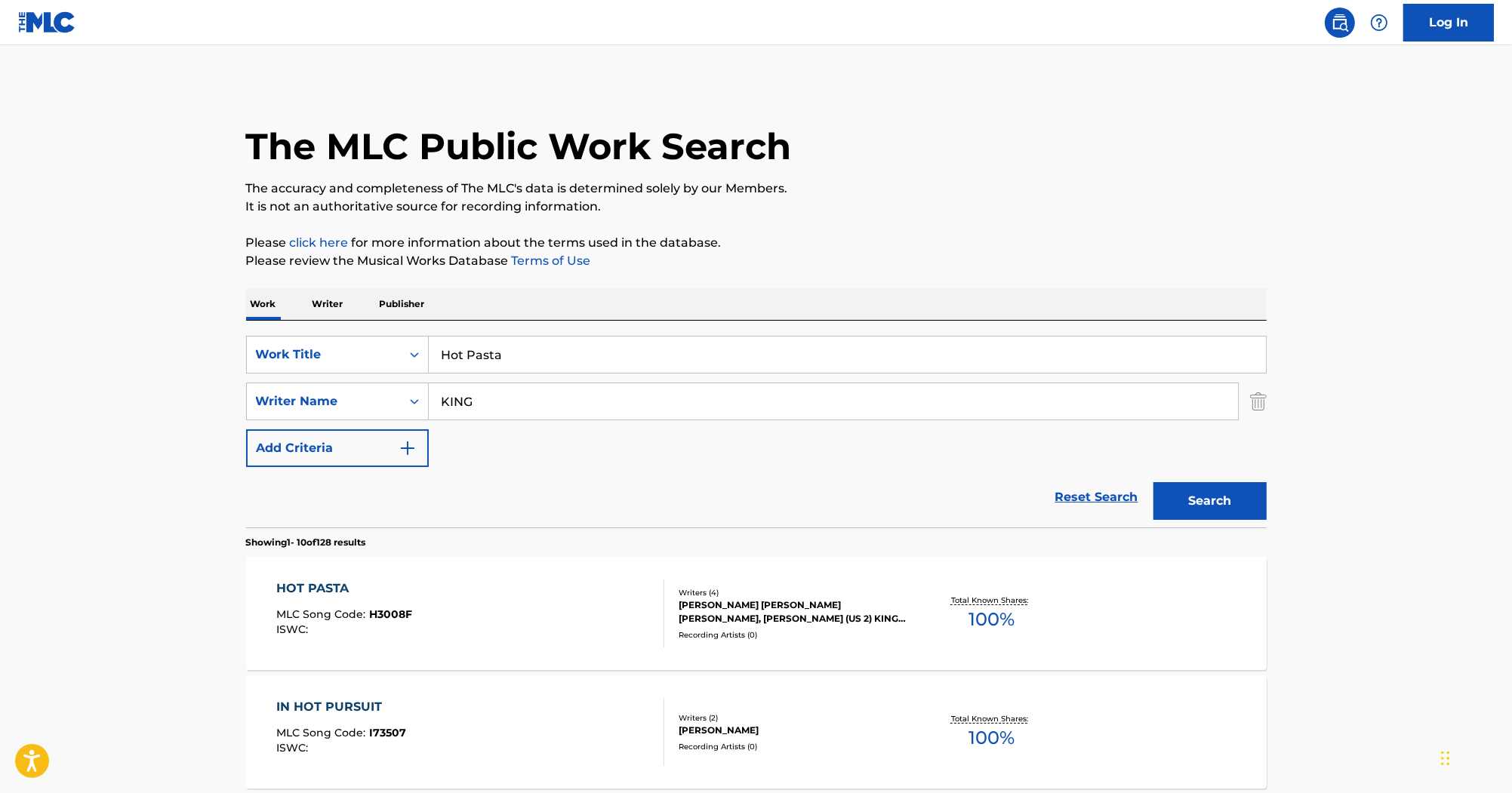
click at [939, 146] on div "The MLC Public Work Search" at bounding box center [756, 138] width 1021 height 110
click at [328, 588] on div "HOT PASTA" at bounding box center [344, 588] width 136 height 18
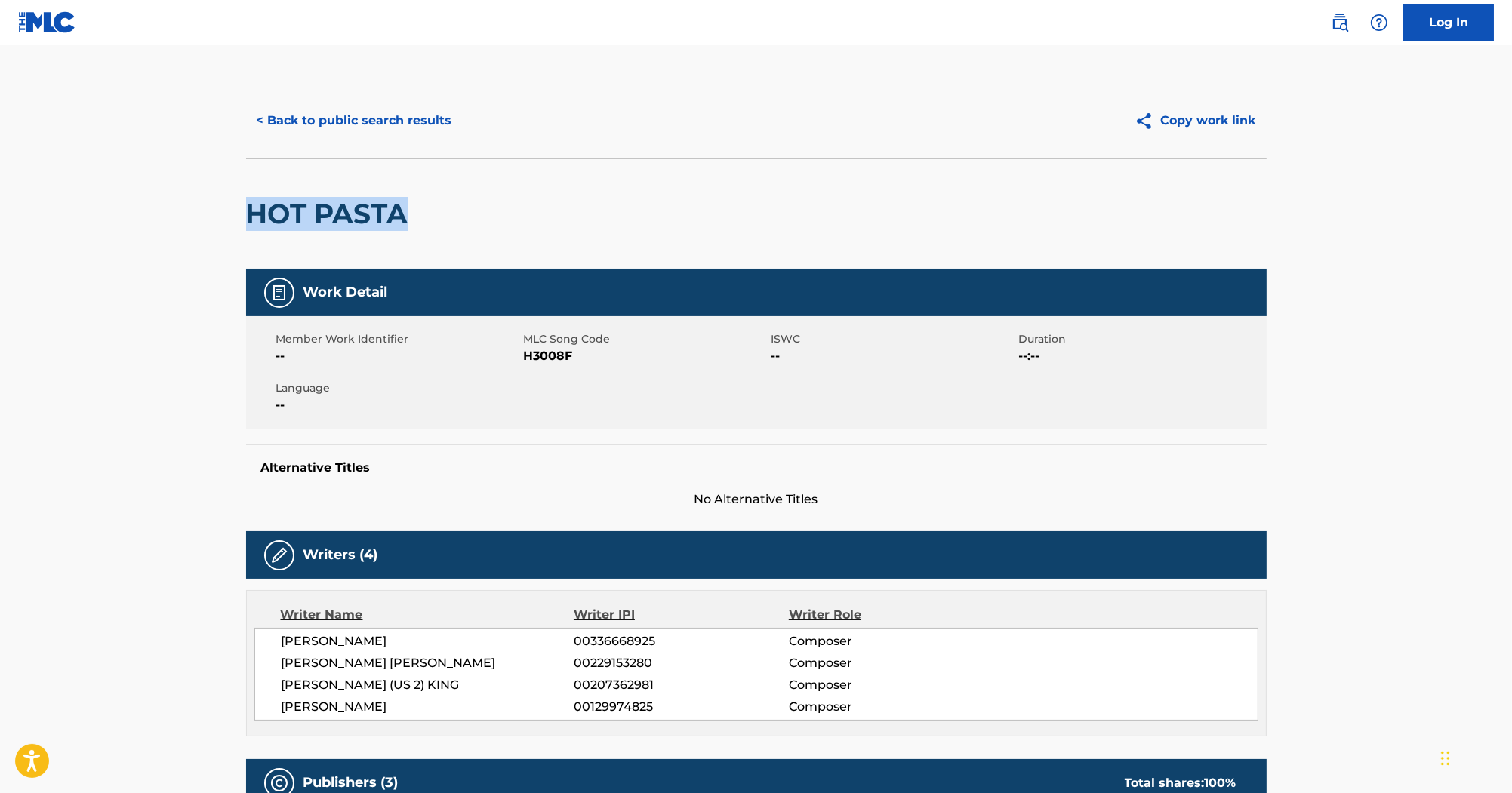
drag, startPoint x: 404, startPoint y: 215, endPoint x: 252, endPoint y: 214, distance: 152.0
click at [252, 214] on h2 "HOT PASTA" at bounding box center [330, 214] width 170 height 34
copy h2 "HOT PASTA"
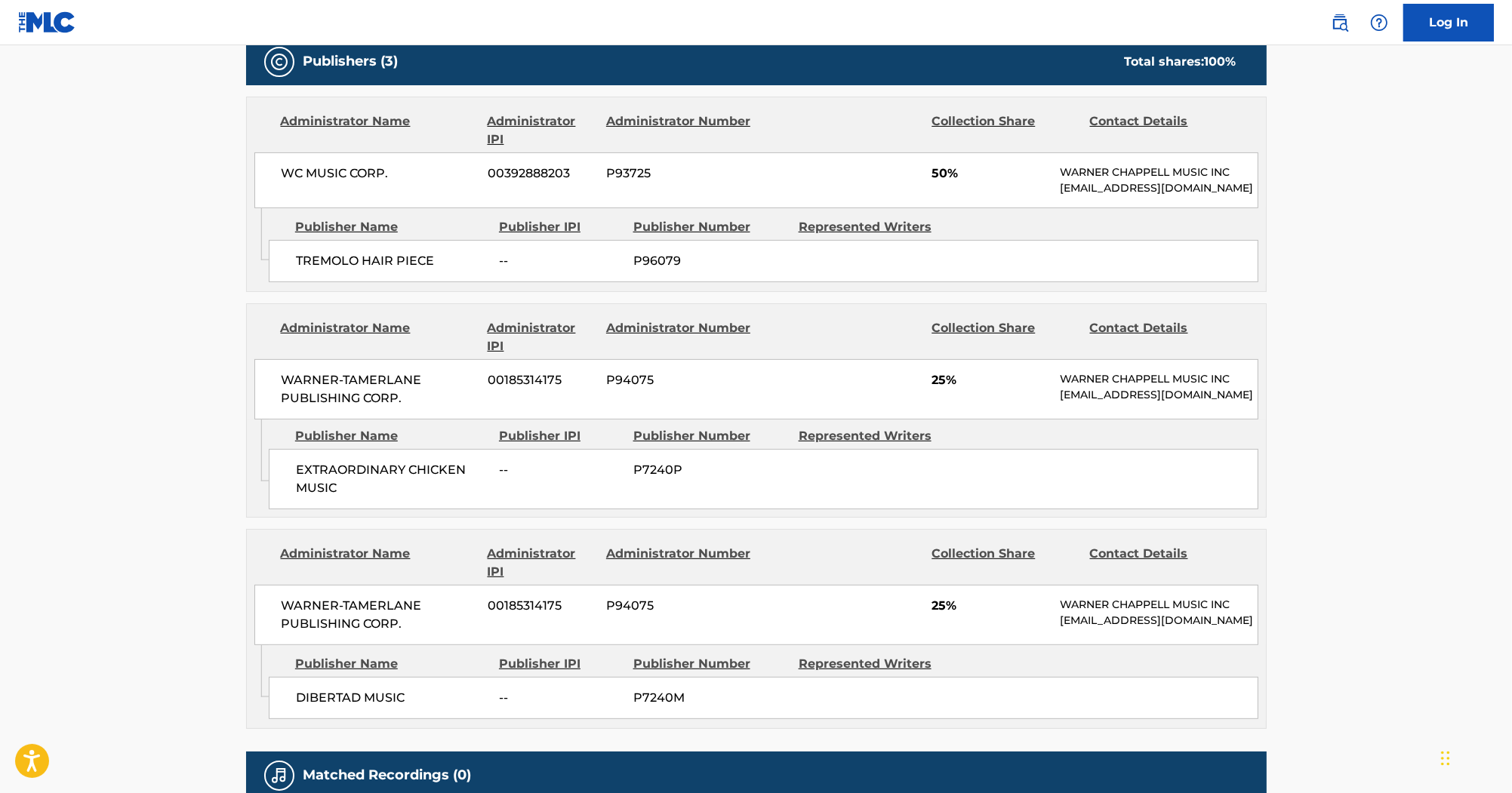
scroll to position [724, 0]
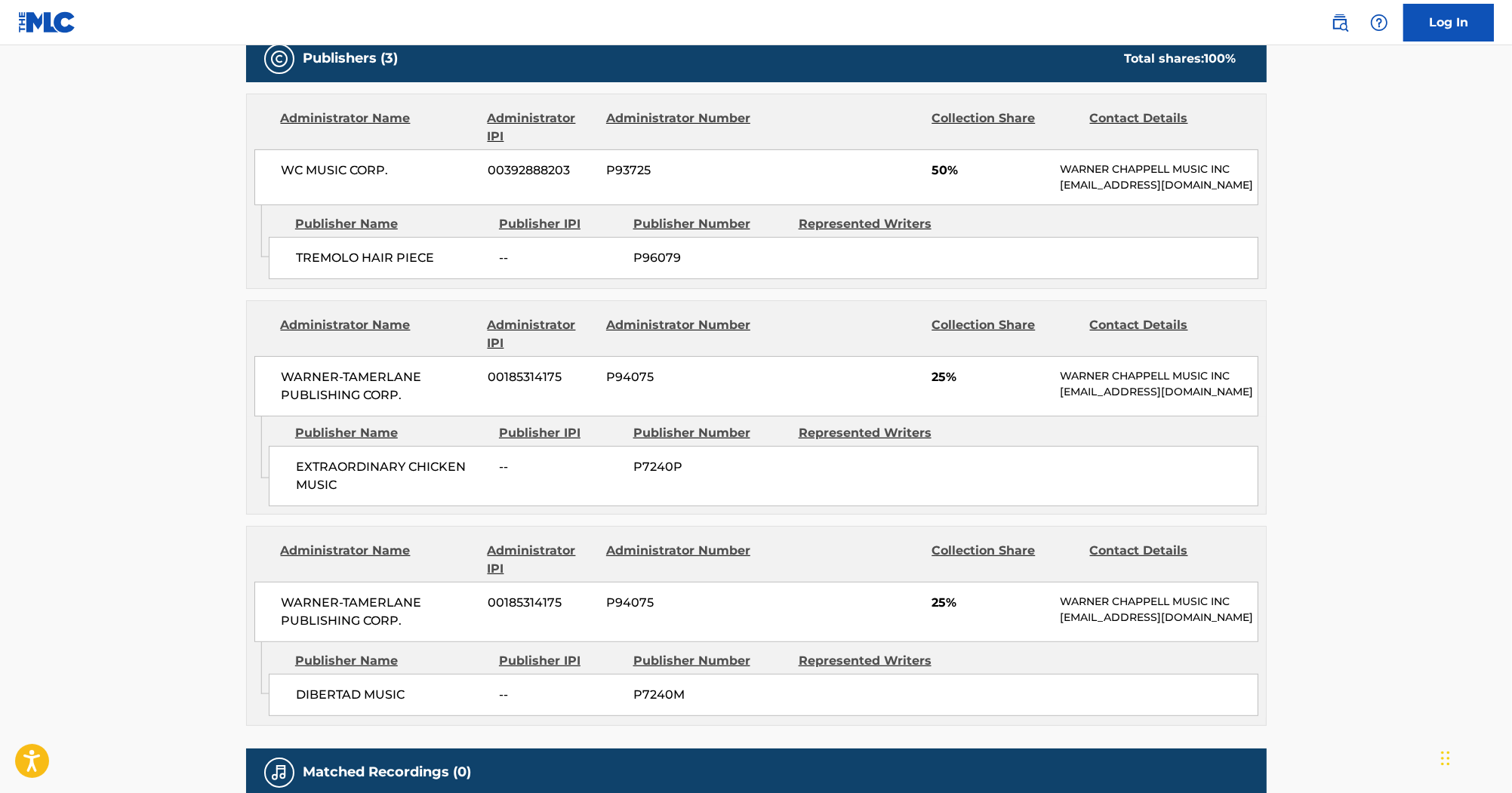
click at [463, 307] on div "Administrator Name Administrator IPI Administrator Number Collection Share Cont…" at bounding box center [756, 359] width 1019 height 116
drag, startPoint x: 340, startPoint y: 484, endPoint x: 290, endPoint y: 474, distance: 51.0
click at [290, 474] on div "EXTRAORDINARY CHICKEN MUSIC -- P7240P" at bounding box center [764, 476] width 990 height 61
copy span "EXTRAORDINARY CHICKEN MUSIC"
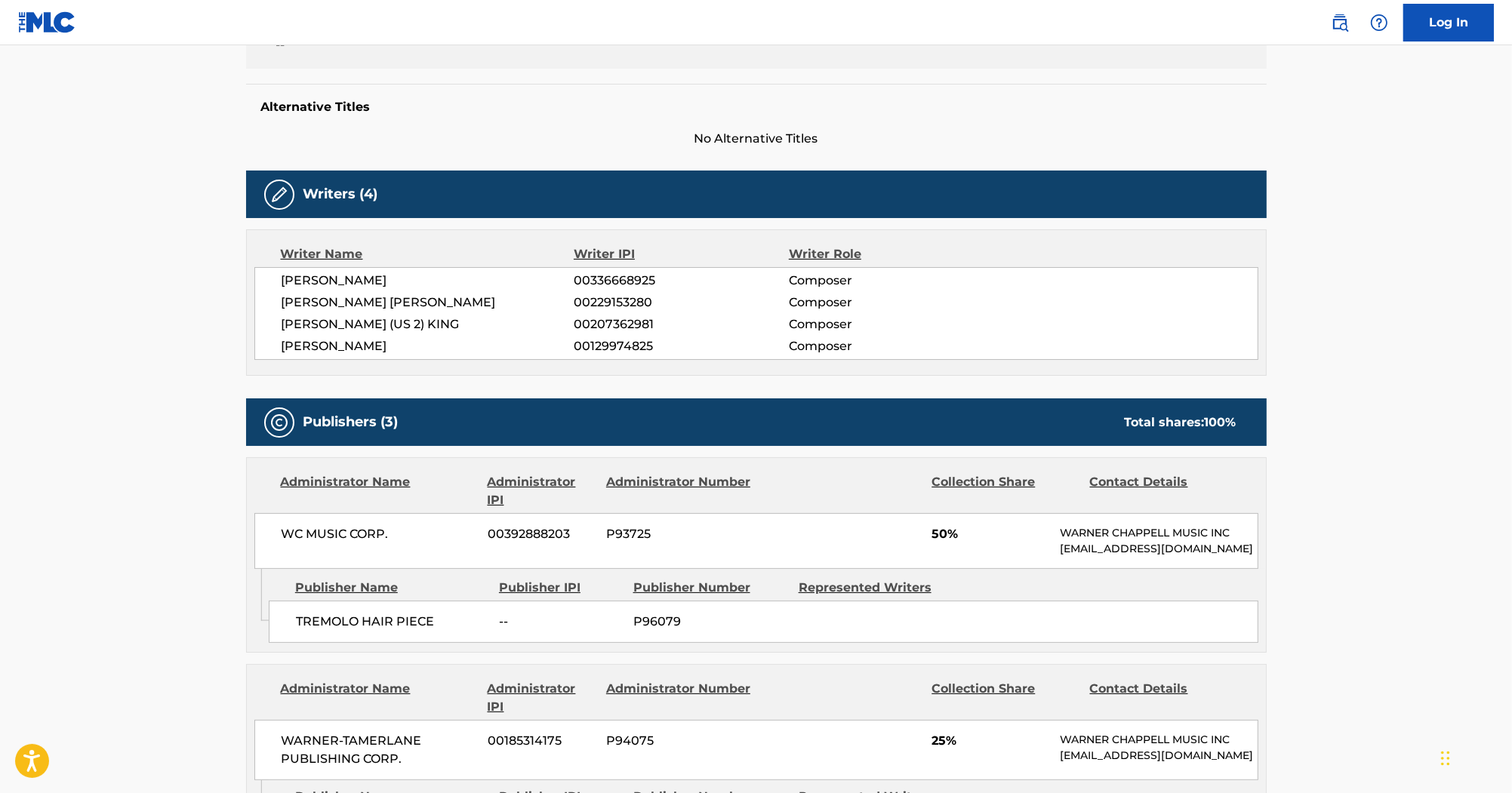
scroll to position [182, 0]
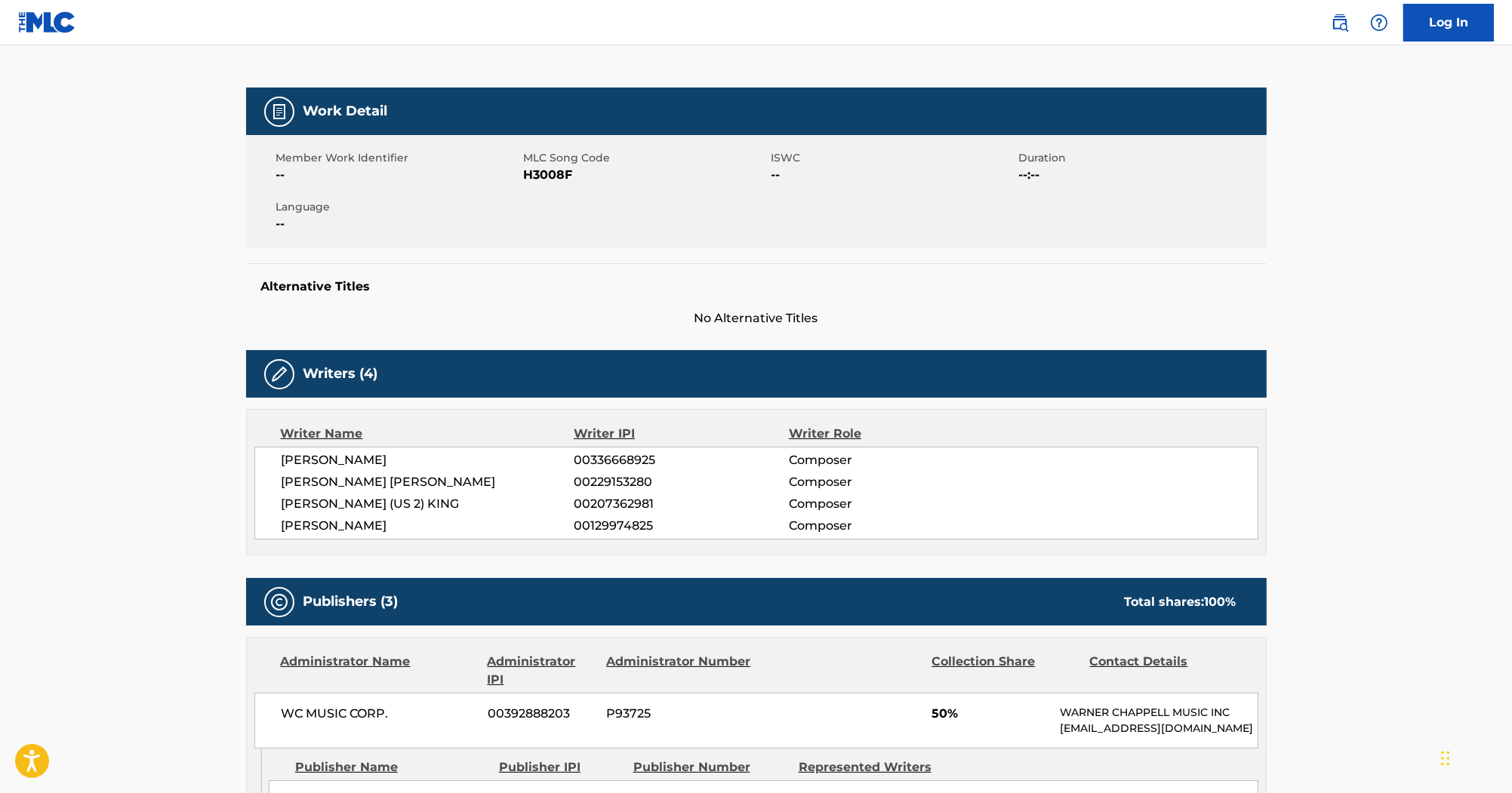
click at [551, 170] on span "H3008F" at bounding box center [646, 175] width 244 height 18
copy span "H3008F"
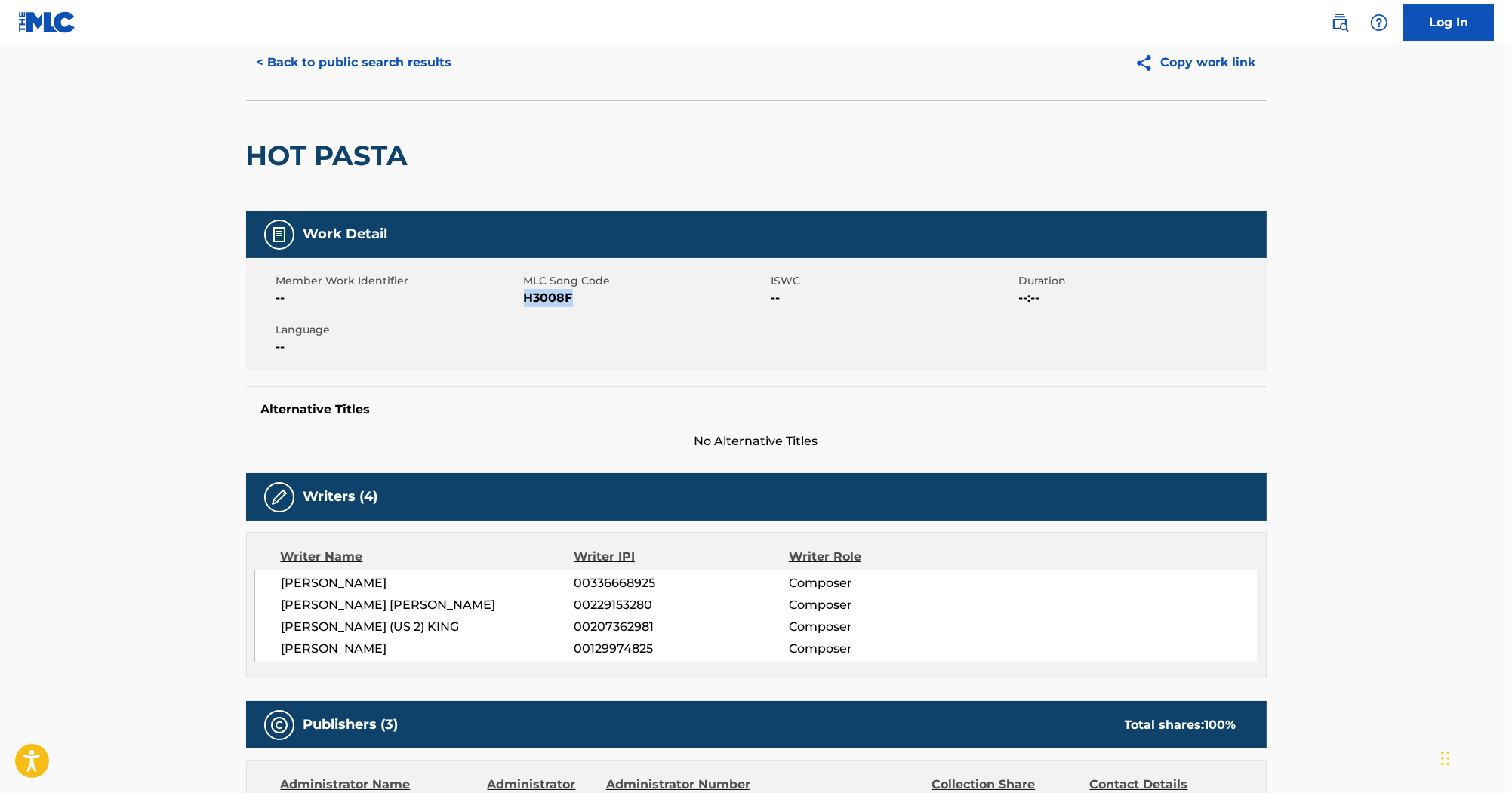
scroll to position [0, 0]
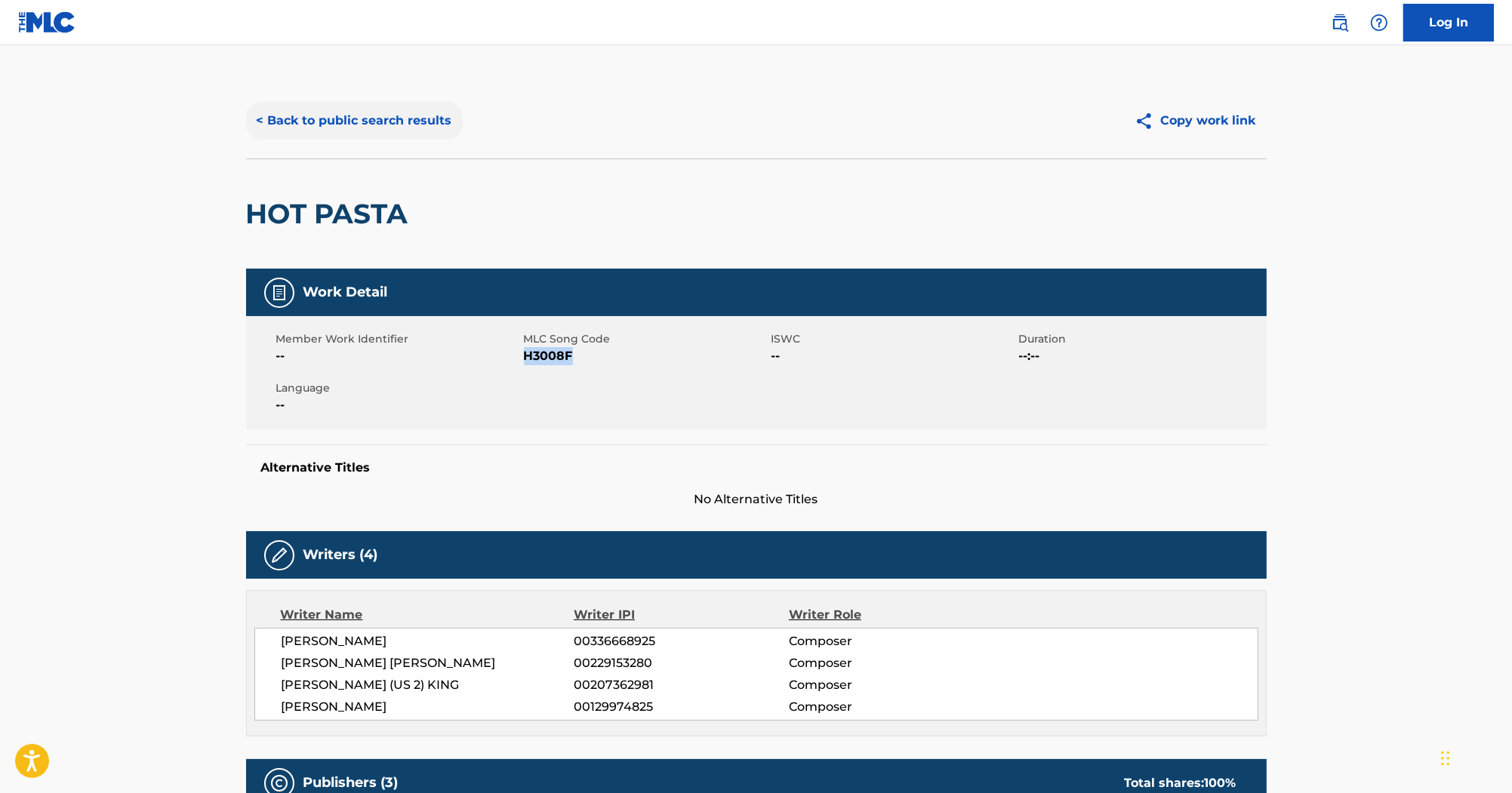
click at [374, 118] on button "< Back to public search results" at bounding box center [354, 121] width 217 height 38
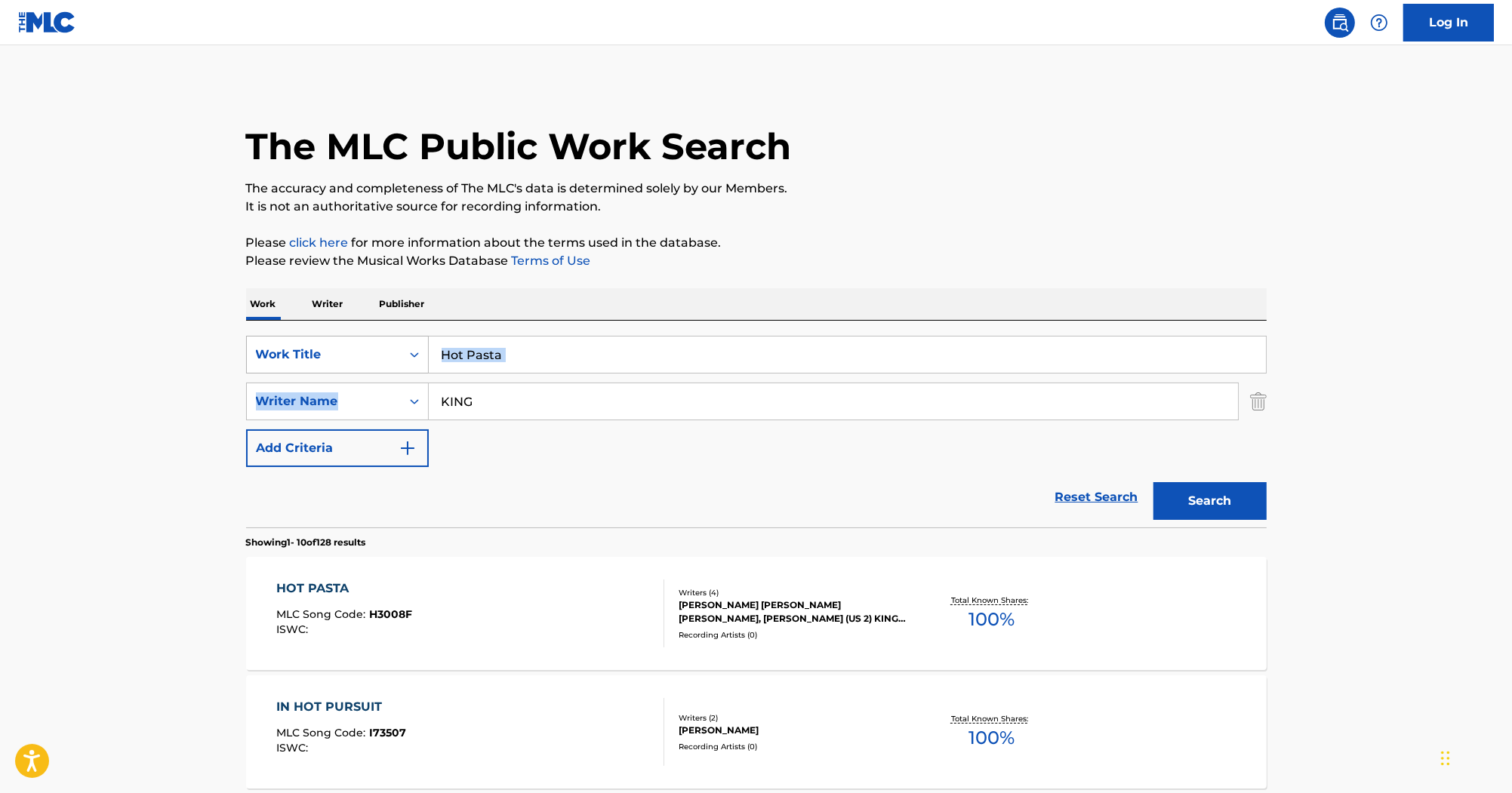
drag, startPoint x: 595, startPoint y: 374, endPoint x: 420, endPoint y: 362, distance: 175.4
click at [422, 362] on div "SearchWithCriteria2acf6b47-fe11-4edd-925f-de0571766044 Work Title Hot Pasta Sea…" at bounding box center [756, 401] width 1021 height 131
drag, startPoint x: 420, startPoint y: 362, endPoint x: 570, endPoint y: 356, distance: 150.1
click at [568, 356] on input "Hot Pasta" at bounding box center [848, 355] width 837 height 36
click at [576, 354] on input "Hot Pasta" at bounding box center [848, 355] width 837 height 36
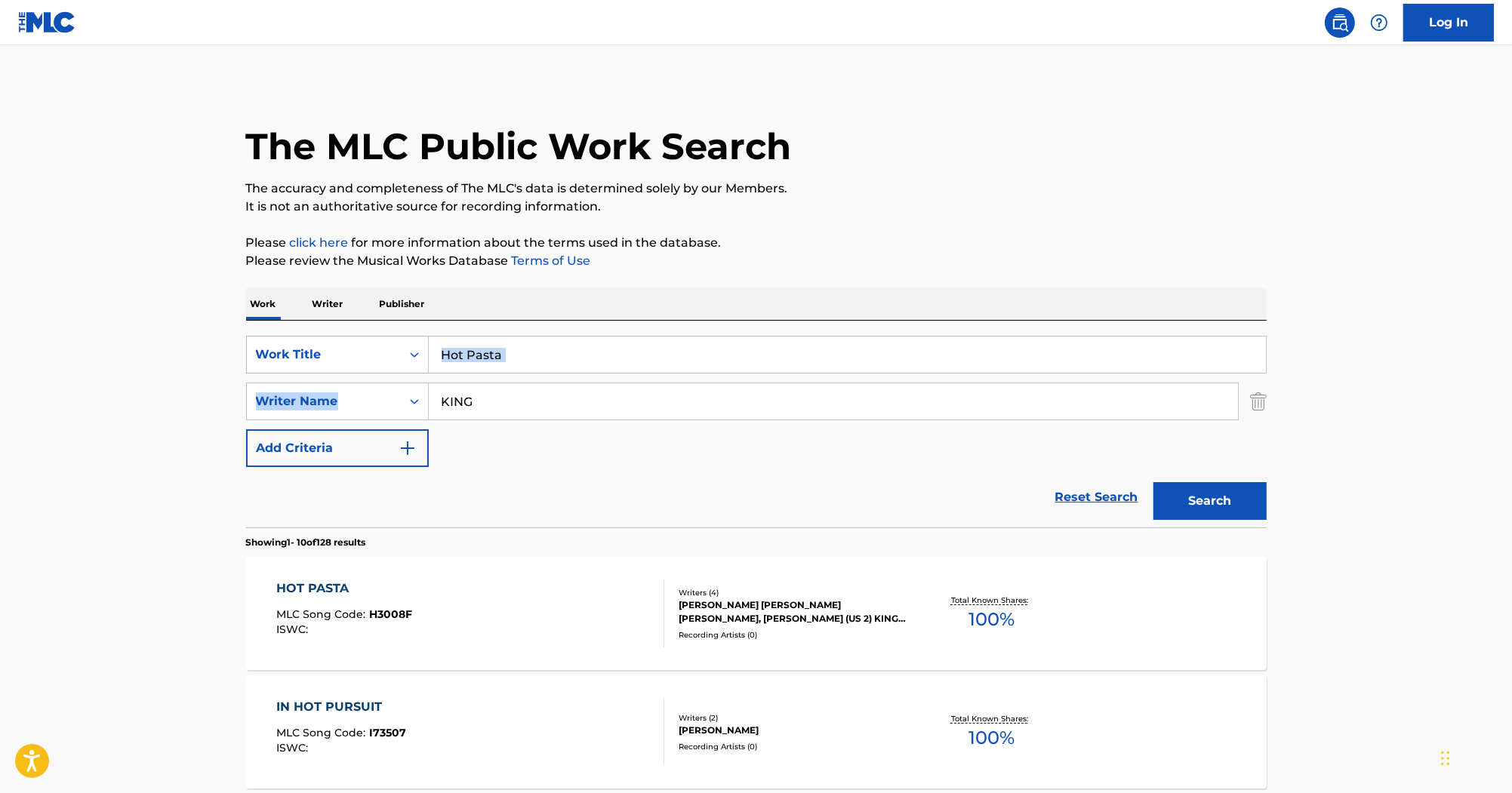
click at [578, 354] on input "Hot Pasta" at bounding box center [848, 355] width 837 height 36
paste input "I'm Gonna Love You Just A Little More"
type input "I'm Gonna Love You Just A Little More"
drag, startPoint x: 406, startPoint y: 398, endPoint x: 280, endPoint y: 398, distance: 126.0
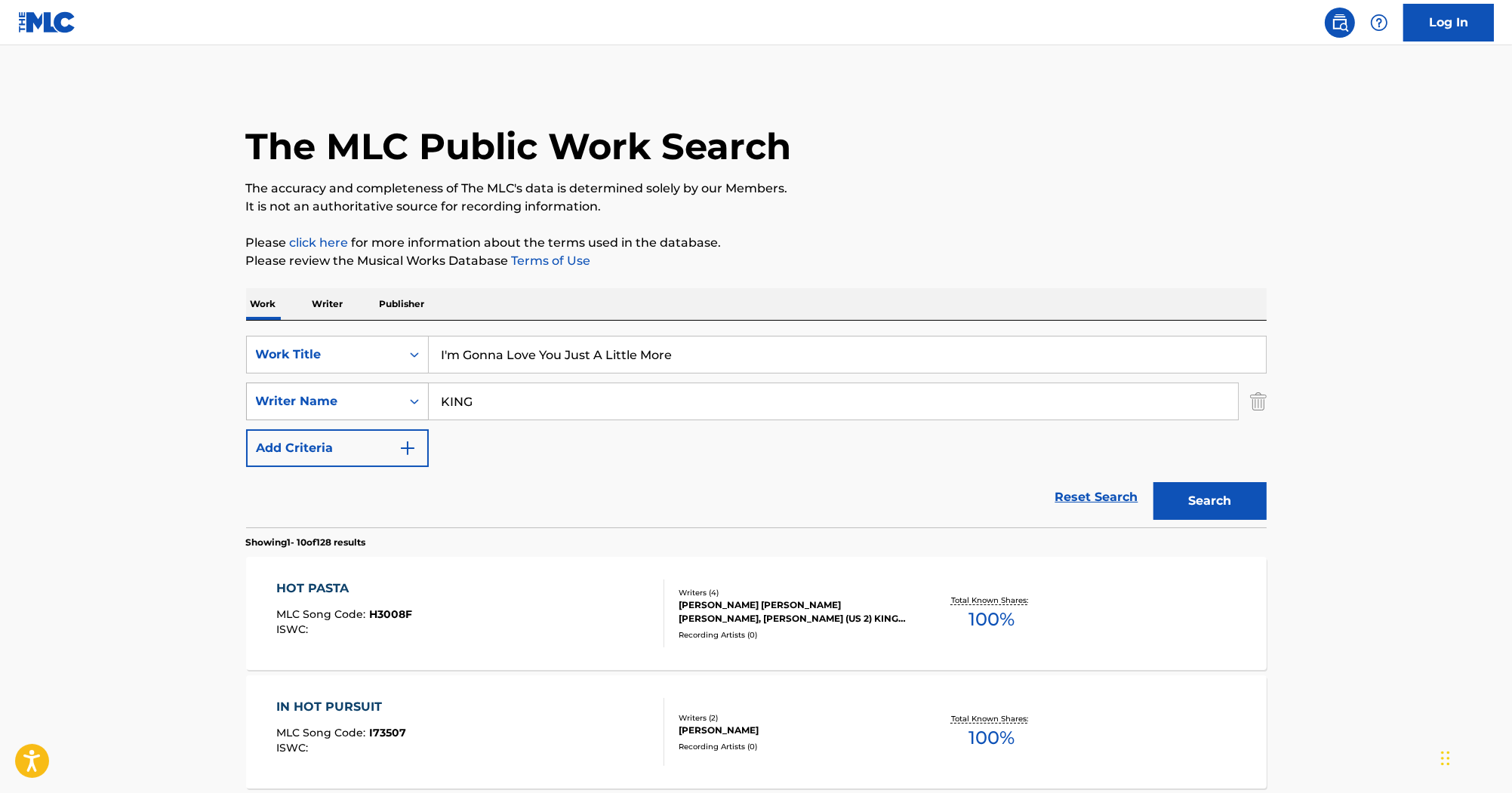
click at [280, 398] on div "SearchWithCriteria509fa467-8deb-40df-bbee-13a4947c5a83 Writer Name KING" at bounding box center [756, 402] width 1021 height 38
click at [443, 355] on input "I'm Gonna Love You Just A Little More" at bounding box center [848, 355] width 837 height 36
type input "I'm Gonna Love You Just A Little More"
click at [1201, 497] on button "Search" at bounding box center [1210, 501] width 113 height 38
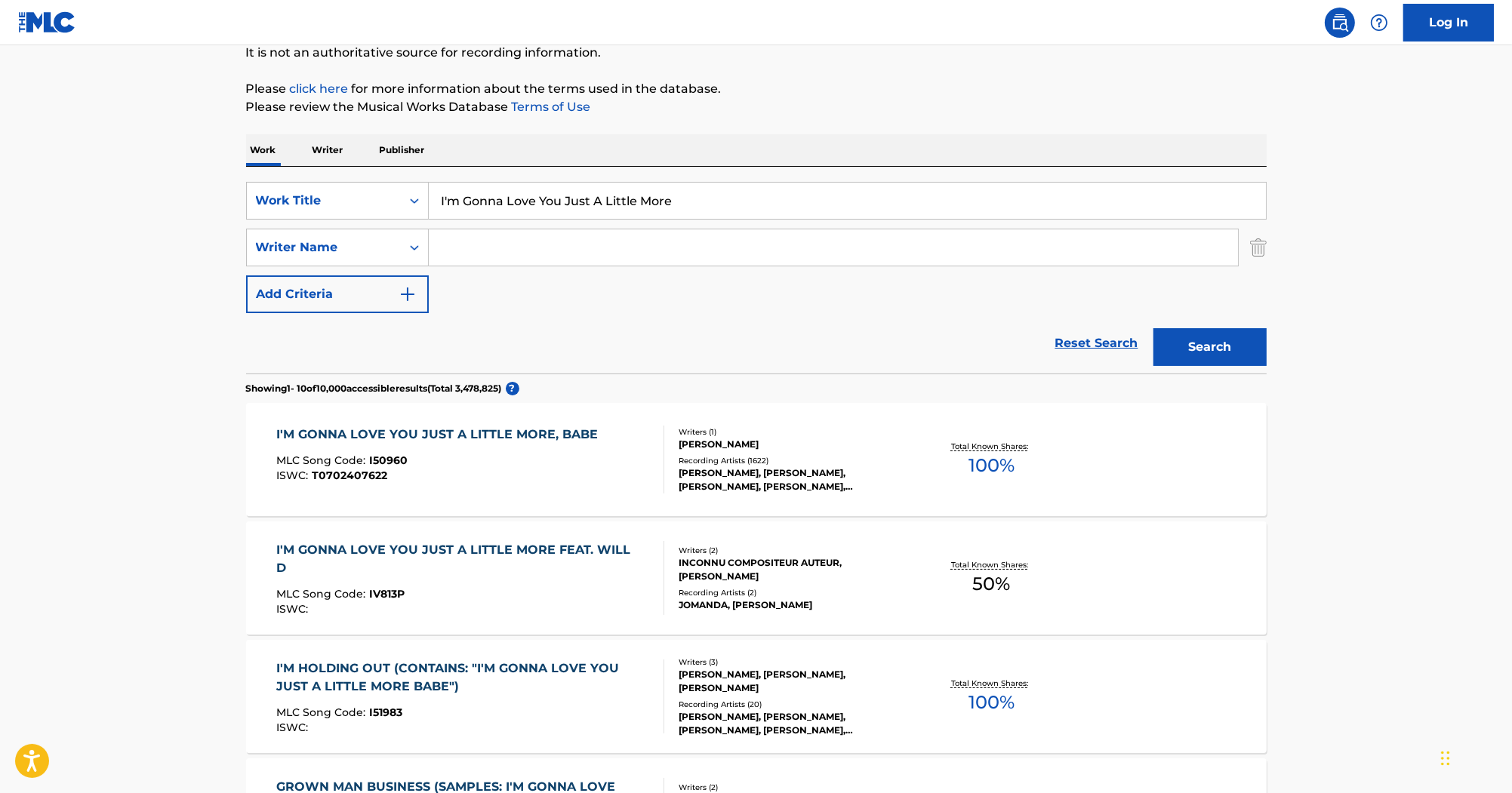
scroll to position [182, 0]
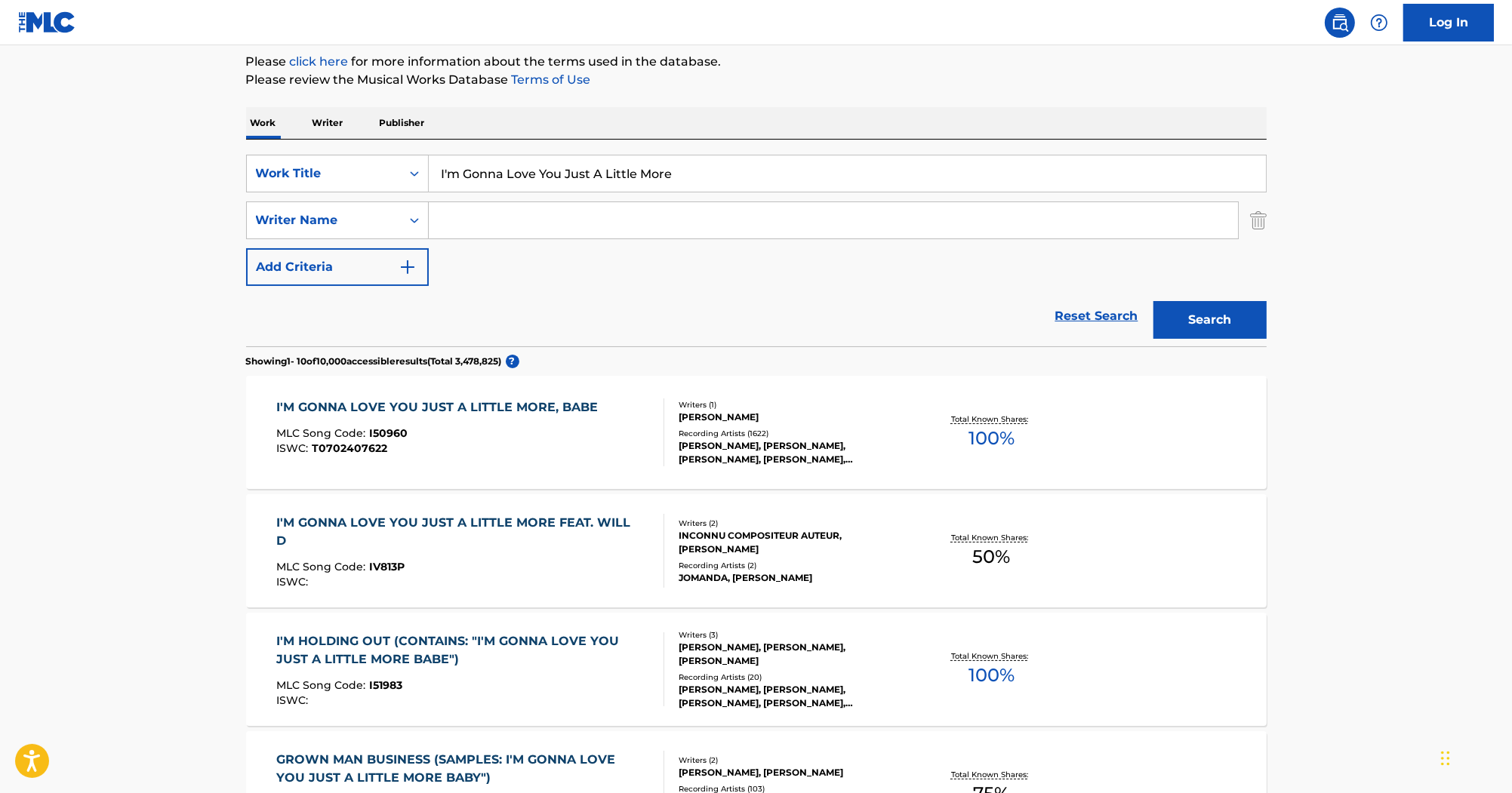
click at [503, 399] on div "I'M GONNA LOVE YOU JUST A LITTLE MORE, BABE" at bounding box center [441, 407] width 329 height 18
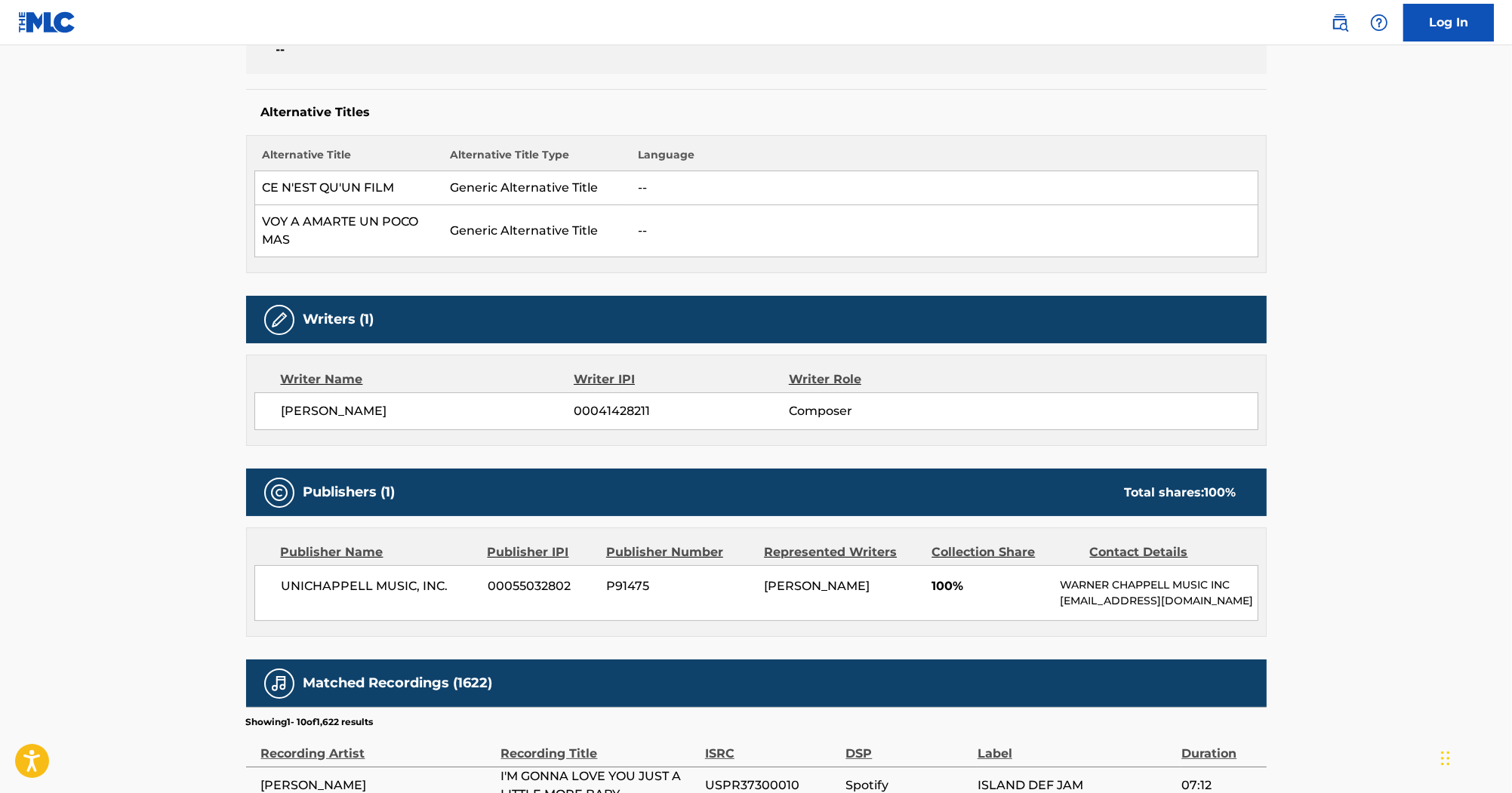
scroll to position [483, 0]
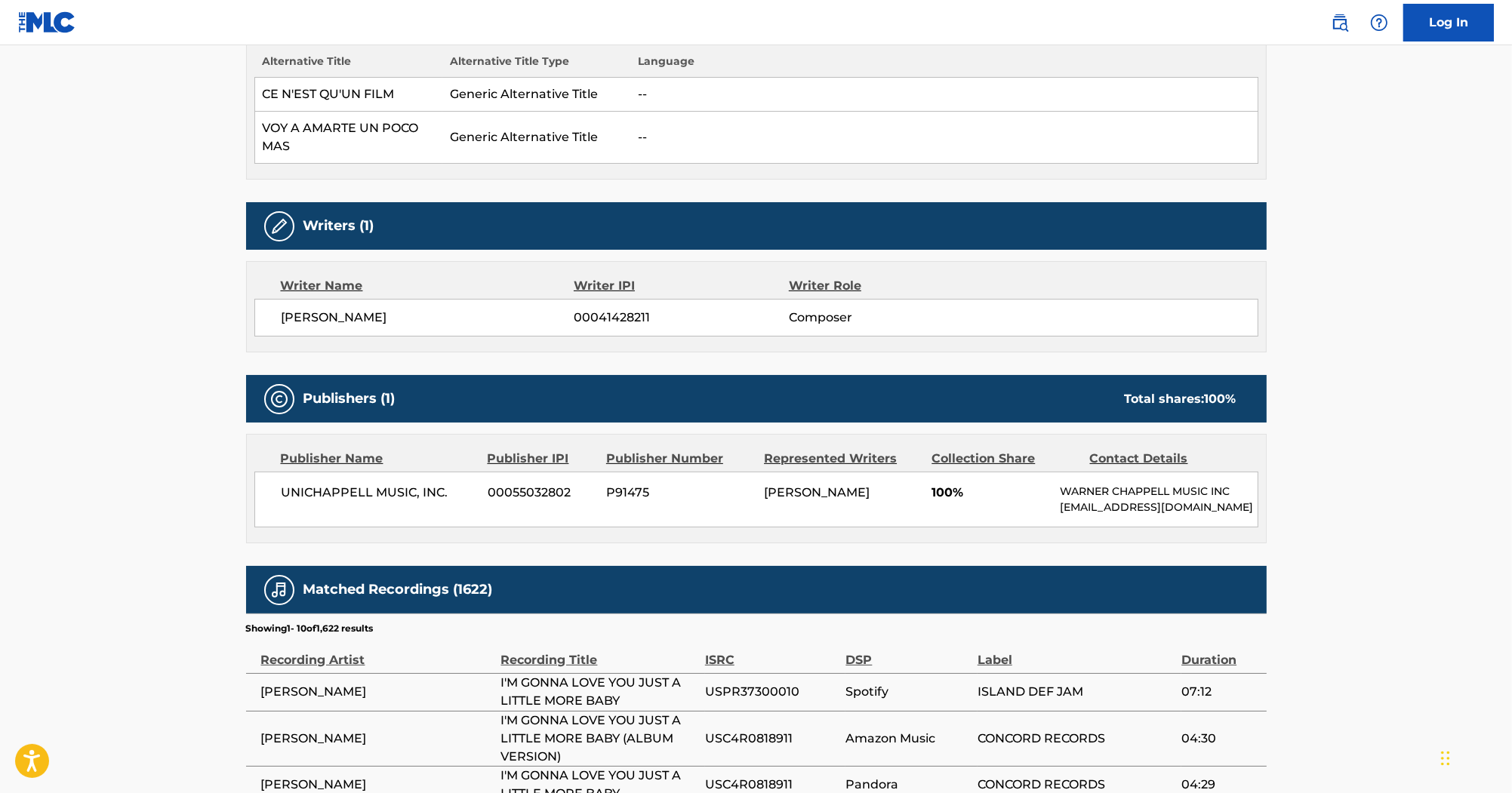
click at [458, 356] on div "Work Detail Member Work Identifier -- MLC Song Code I50960 ISWC T0702407622 Dur…" at bounding box center [756, 480] width 1021 height 1321
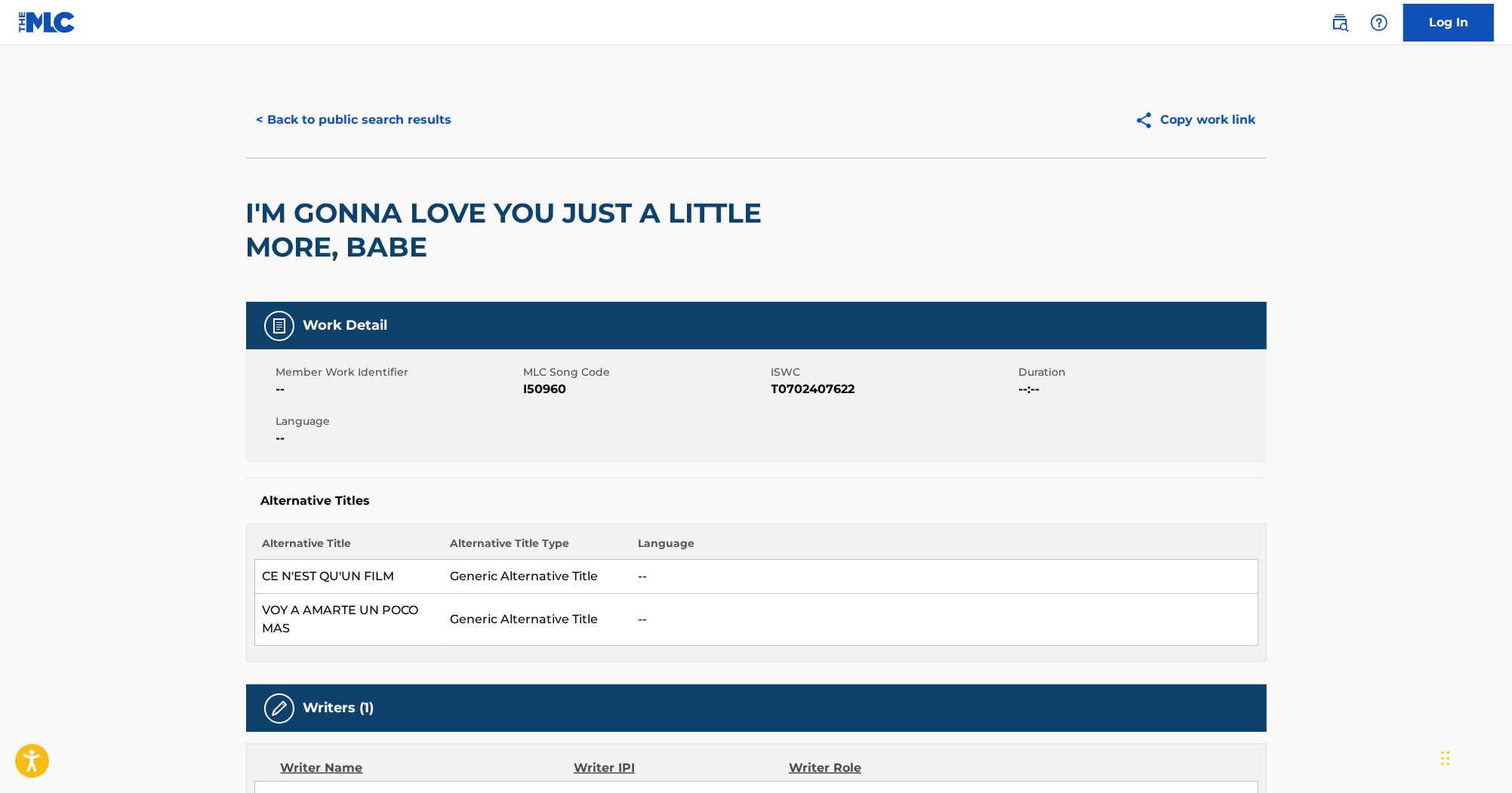
scroll to position [0, 0]
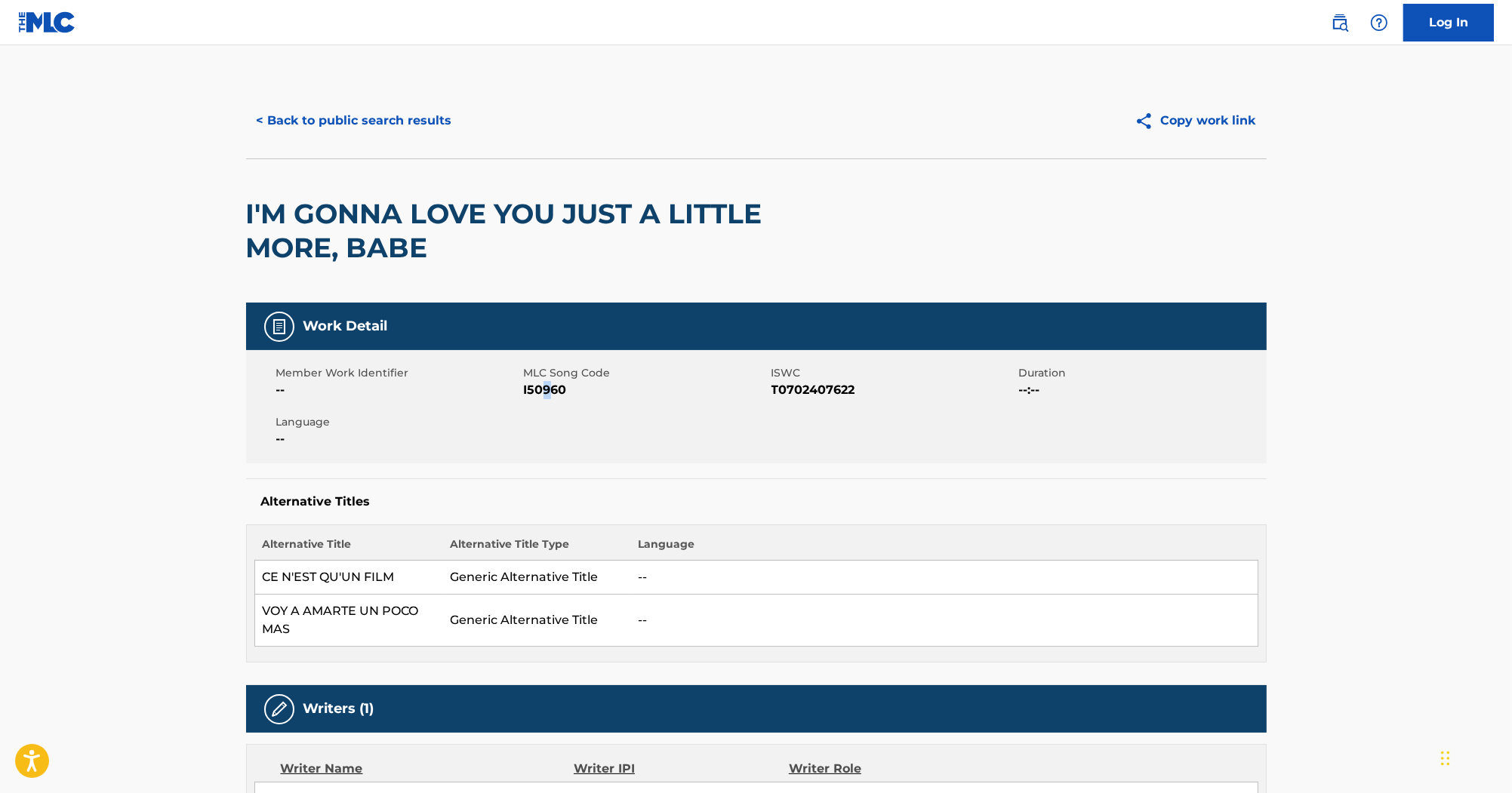
click at [545, 390] on span "I50960" at bounding box center [646, 390] width 244 height 18
click at [786, 386] on span "T0702407622" at bounding box center [893, 390] width 244 height 18
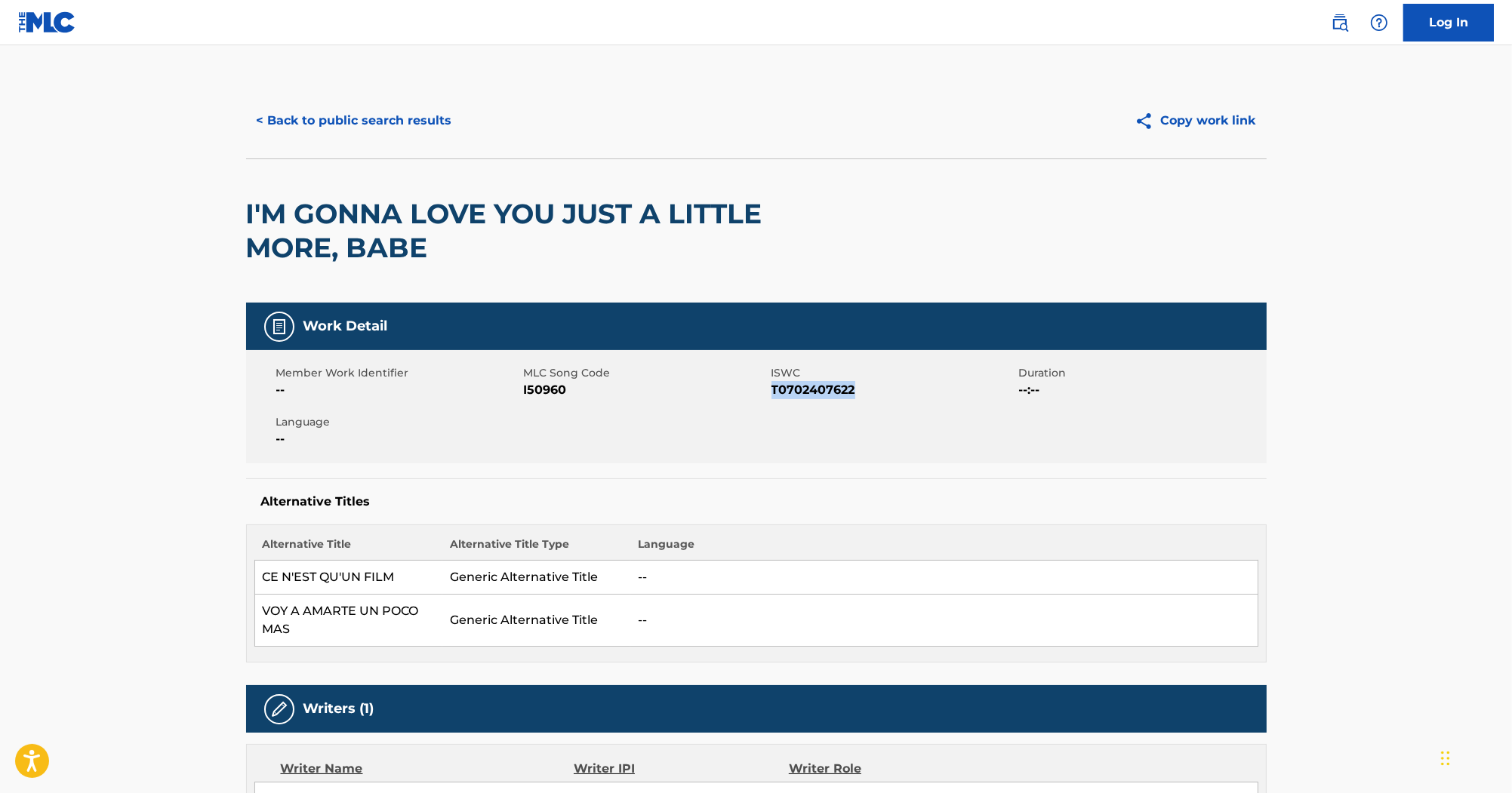
click at [786, 386] on span "T0702407622" at bounding box center [893, 390] width 244 height 18
copy span "T0702407622"
click at [698, 158] on div "< Back to public search results Copy work link I'M GONNA LOVE YOU JUST A LITTLE…" at bounding box center [756, 193] width 1021 height 220
drag, startPoint x: 698, startPoint y: 158, endPoint x: 725, endPoint y: 265, distance: 110.4
click at [725, 265] on div "I'M GONNA LOVE YOU JUST A LITTLE MORE, BABE" at bounding box center [551, 230] width 612 height 143
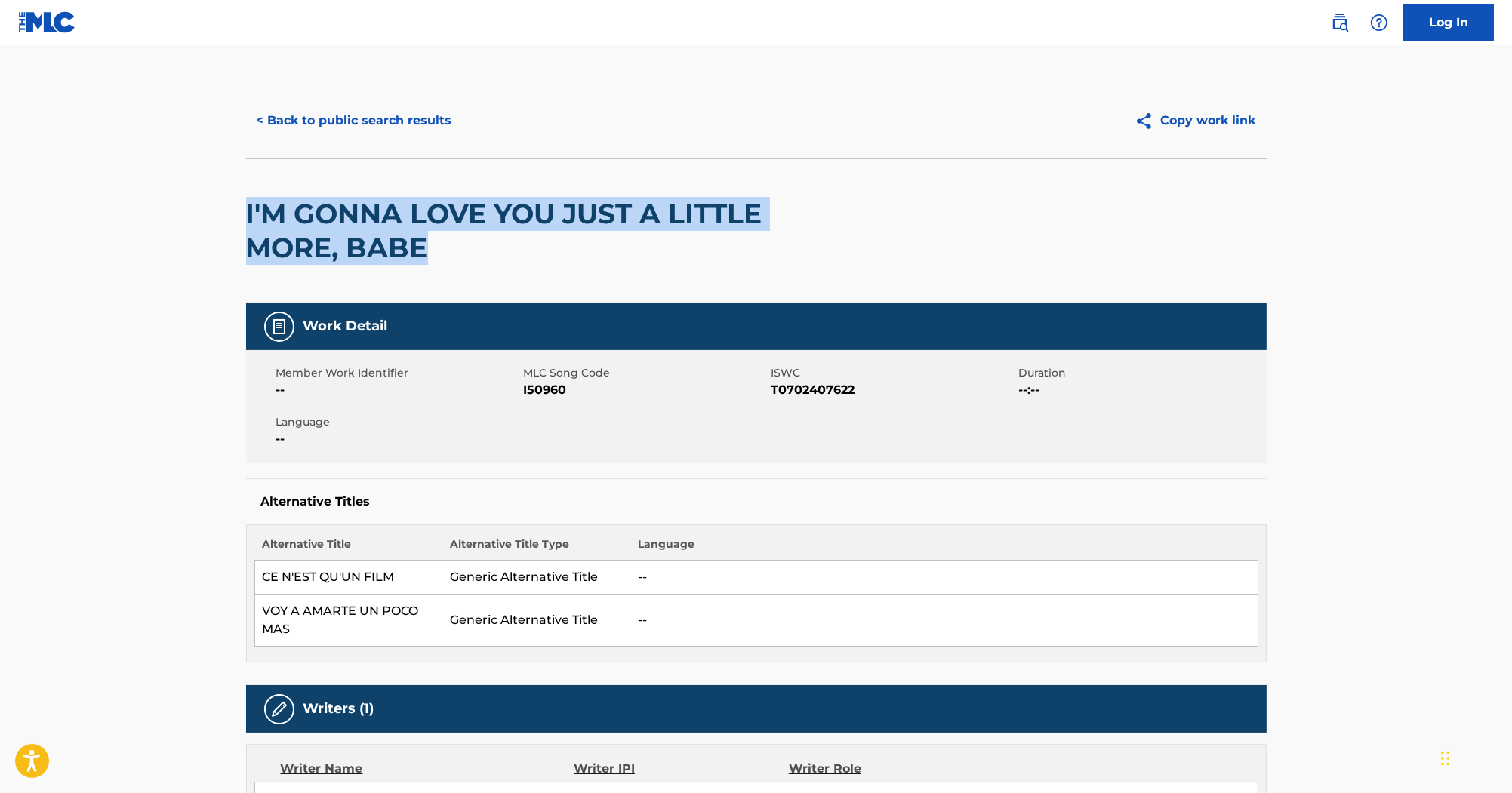
drag, startPoint x: 429, startPoint y: 247, endPoint x: 243, endPoint y: 218, distance: 188.2
click at [466, 236] on h2 "I'M GONNA LOVE YOU JUST A LITTLE MORE, BABE" at bounding box center [551, 230] width 612 height 68
drag, startPoint x: 432, startPoint y: 251, endPoint x: 243, endPoint y: 211, distance: 193.2
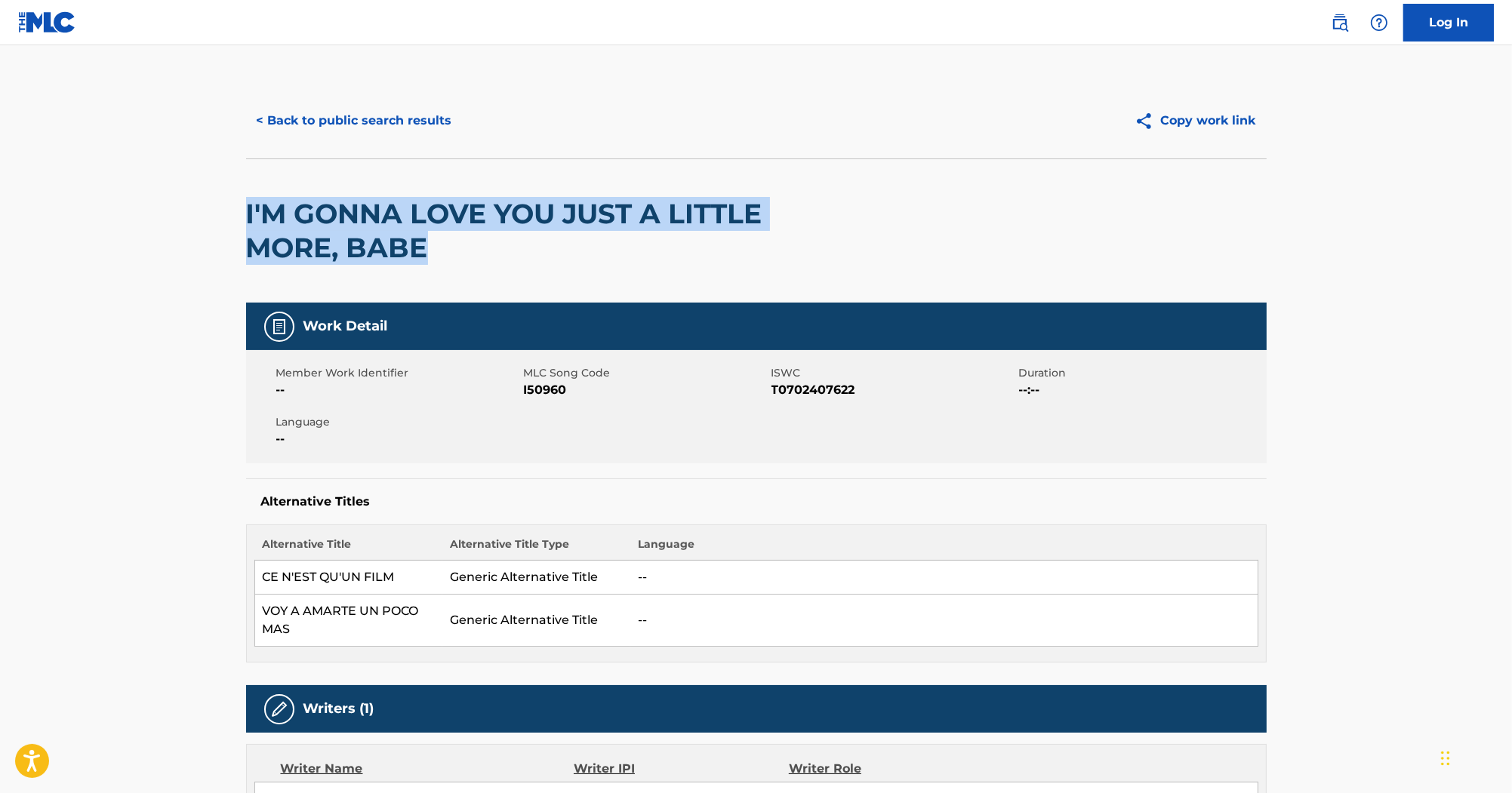
click at [444, 235] on h2 "I'M GONNA LOVE YOU JUST A LITTLE MORE, BABE" at bounding box center [551, 230] width 612 height 68
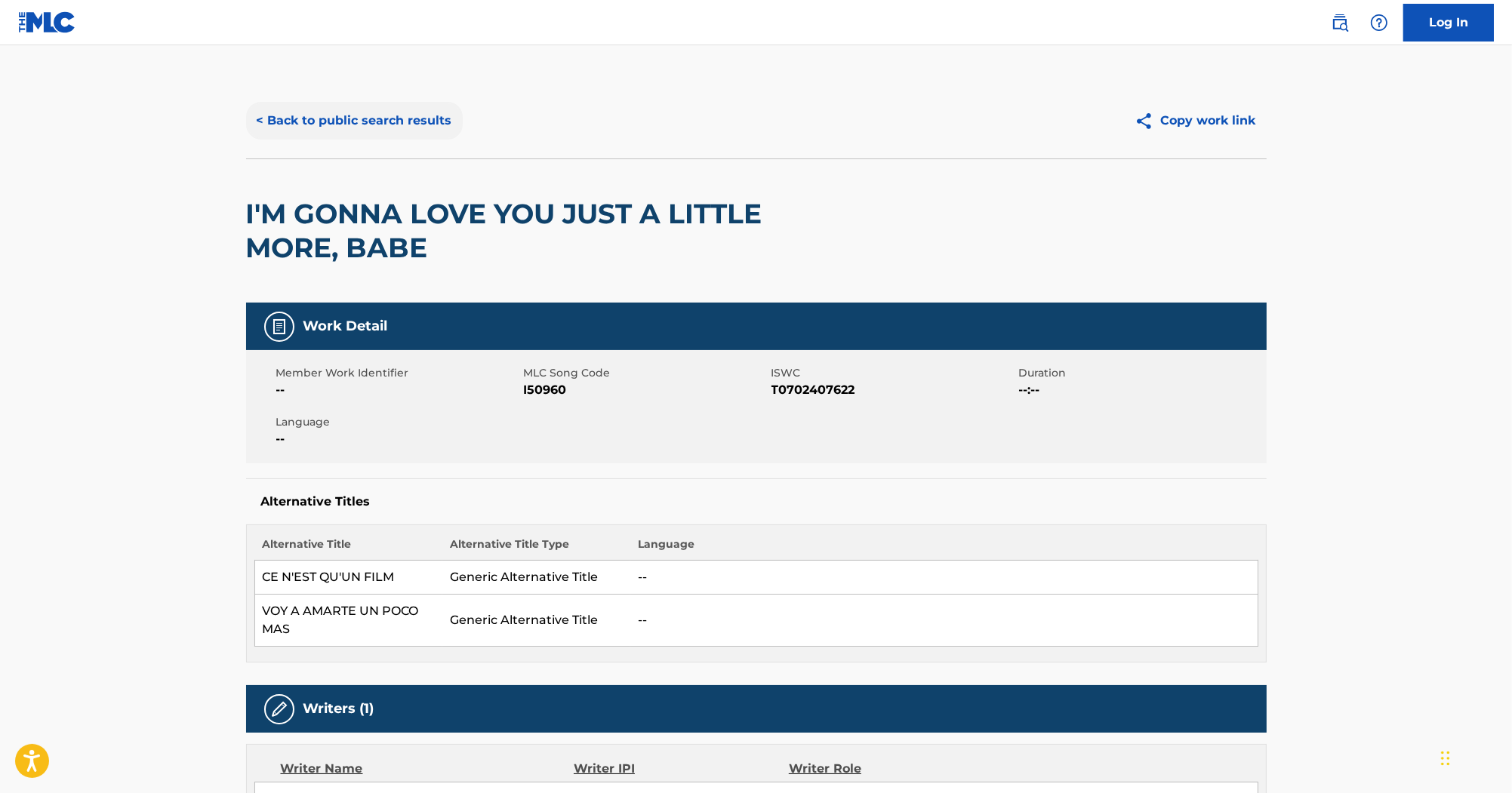
click at [392, 128] on button "< Back to public search results" at bounding box center [354, 121] width 217 height 38
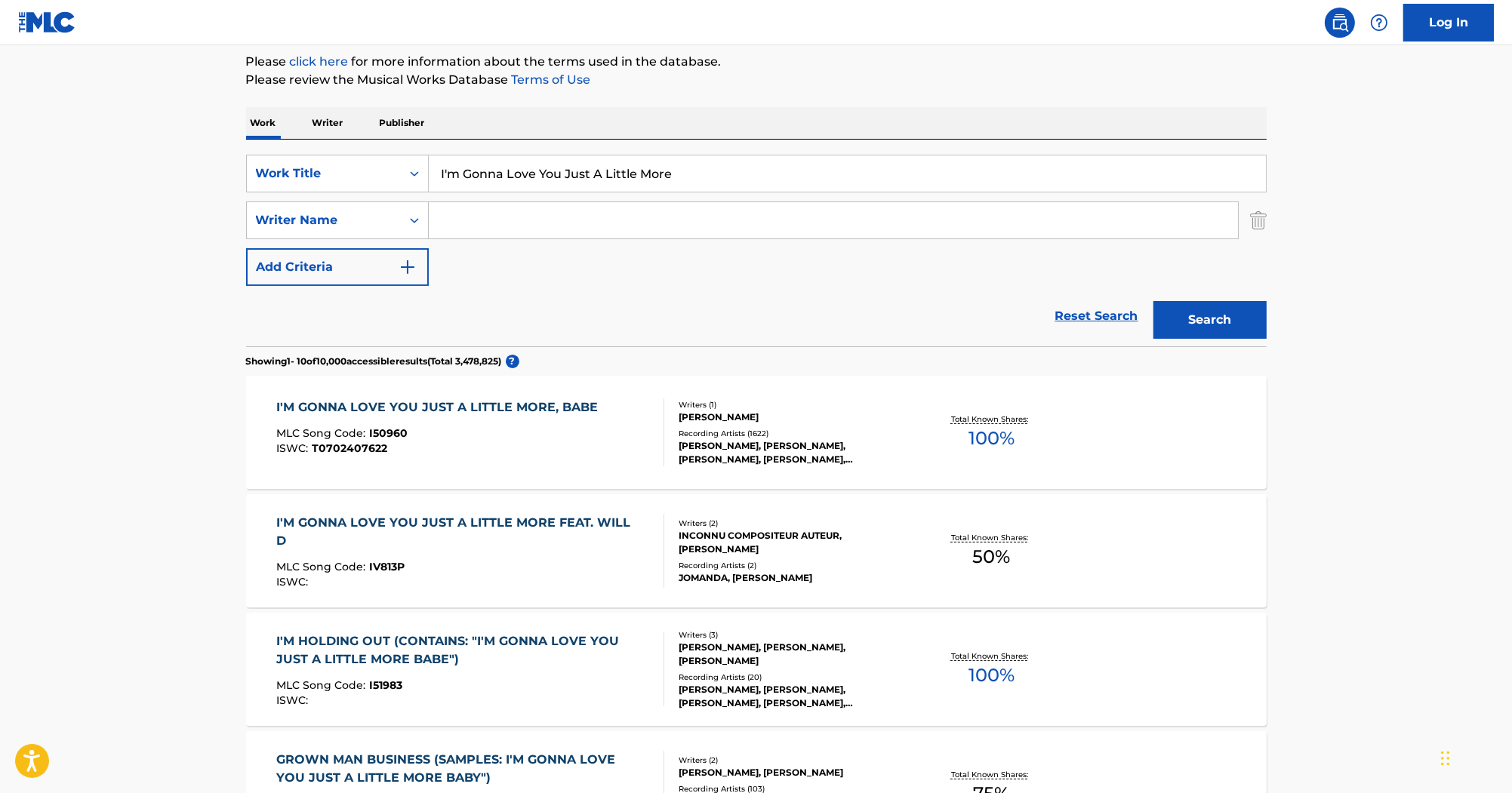
drag, startPoint x: 742, startPoint y: 178, endPoint x: 236, endPoint y: 146, distance: 507.0
click at [236, 146] on div "The MLC Public Work Search The accuracy and completeness of The MLC's data is d…" at bounding box center [756, 767] width 1057 height 1732
paste input "Pain Killer"
type input "Pain Killer"
drag, startPoint x: 573, startPoint y: 207, endPoint x: 597, endPoint y: 210, distance: 24.2
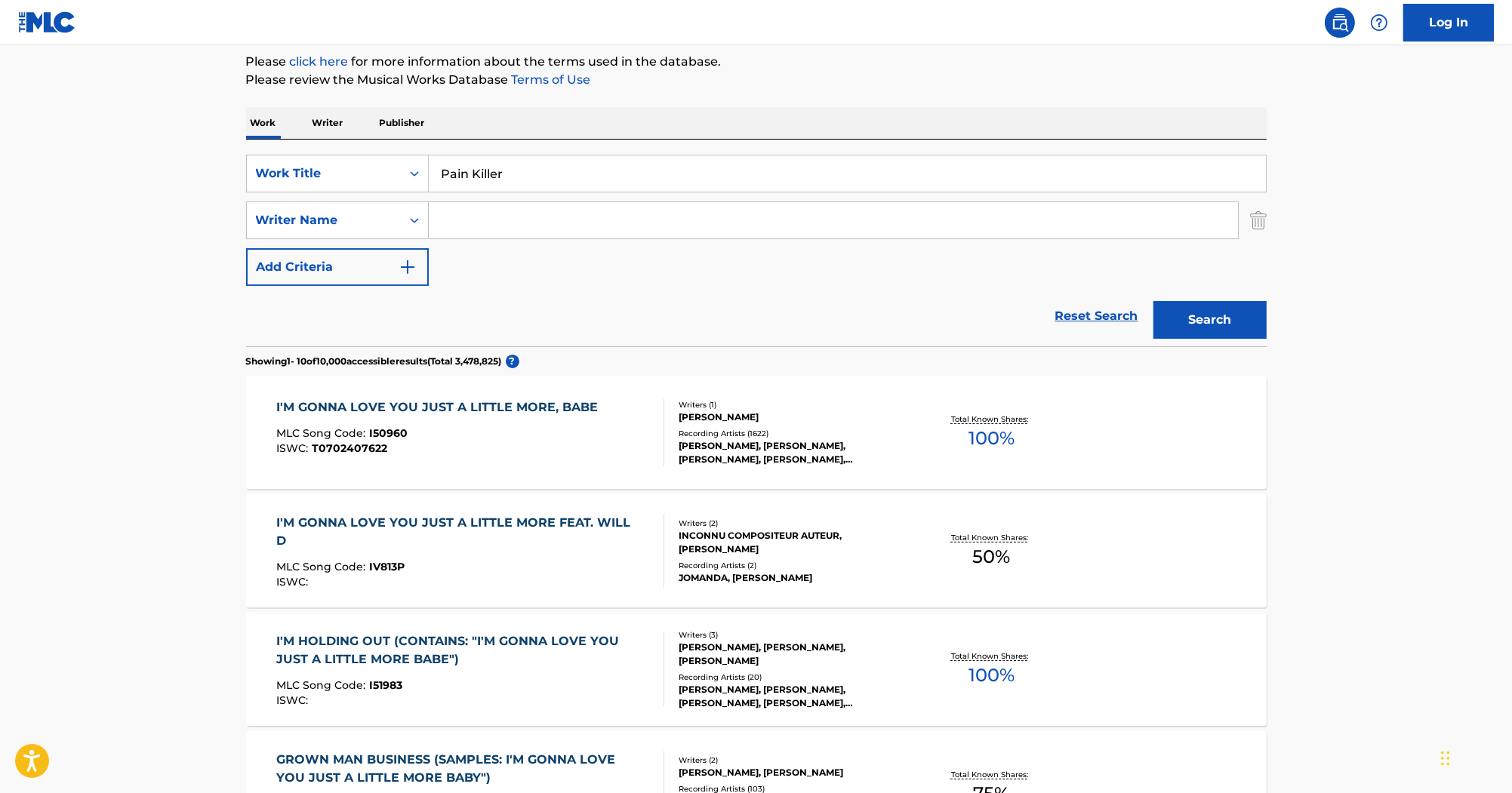
click at [573, 207] on input "Search Form" at bounding box center [833, 220] width 809 height 36
paste input "Ferron"
type input "Ferron"
click at [1226, 320] on button "Search" at bounding box center [1210, 320] width 113 height 38
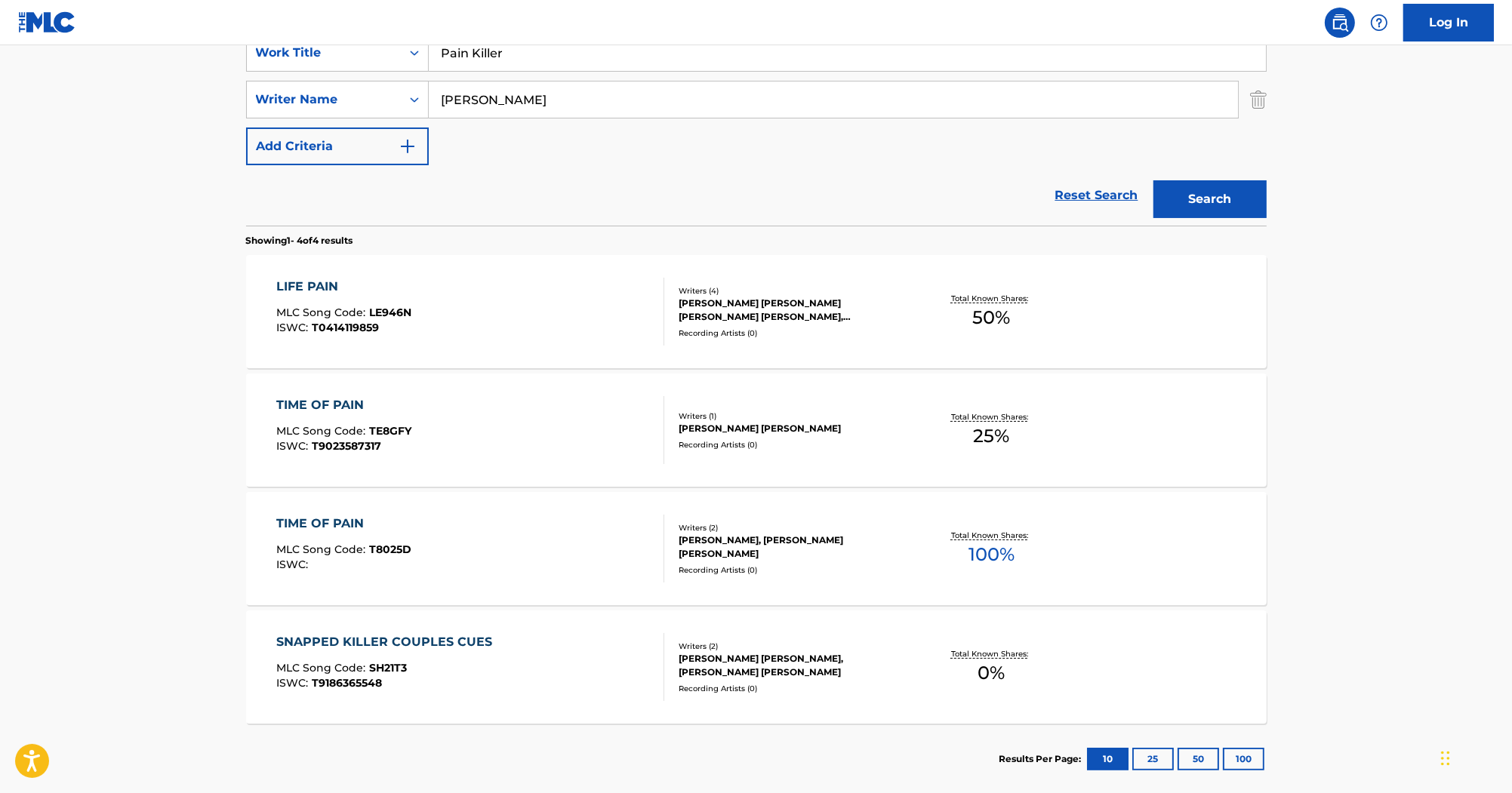
scroll to position [0, 0]
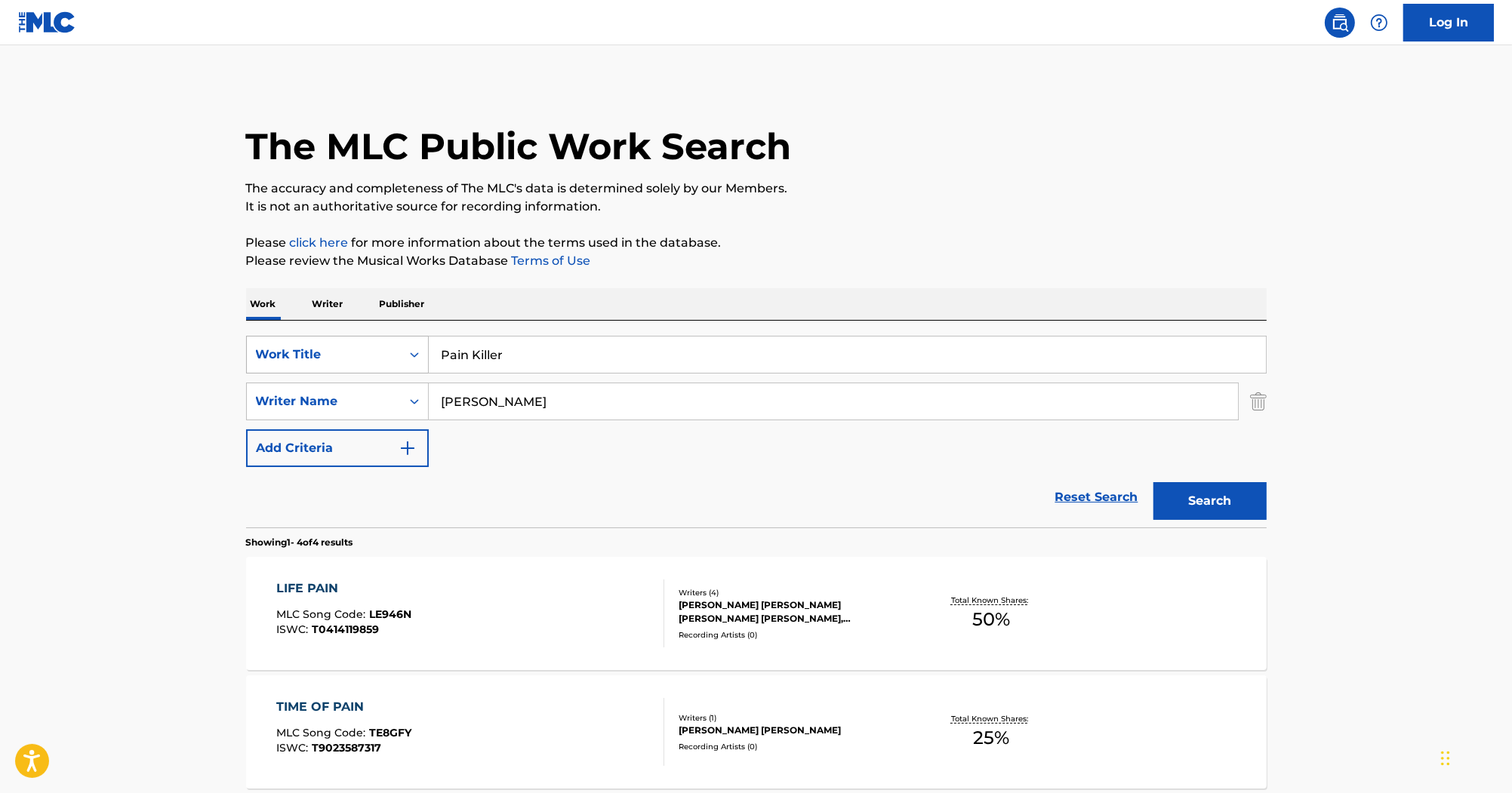
drag, startPoint x: 533, startPoint y: 350, endPoint x: 398, endPoint y: 355, distance: 135.1
click at [398, 355] on div "SearchWithCriteria2acf6b47-fe11-4edd-925f-de0571766044 Work Title Pain Killer" at bounding box center [756, 355] width 1021 height 38
drag, startPoint x: 468, startPoint y: 401, endPoint x: 383, endPoint y: 397, distance: 85.1
click at [383, 397] on div "SearchWithCriteria509fa467-8deb-40df-bbee-13a4947c5a83 Writer Name Ferron" at bounding box center [756, 402] width 1021 height 38
drag, startPoint x: 533, startPoint y: 342, endPoint x: 322, endPoint y: 283, distance: 219.1
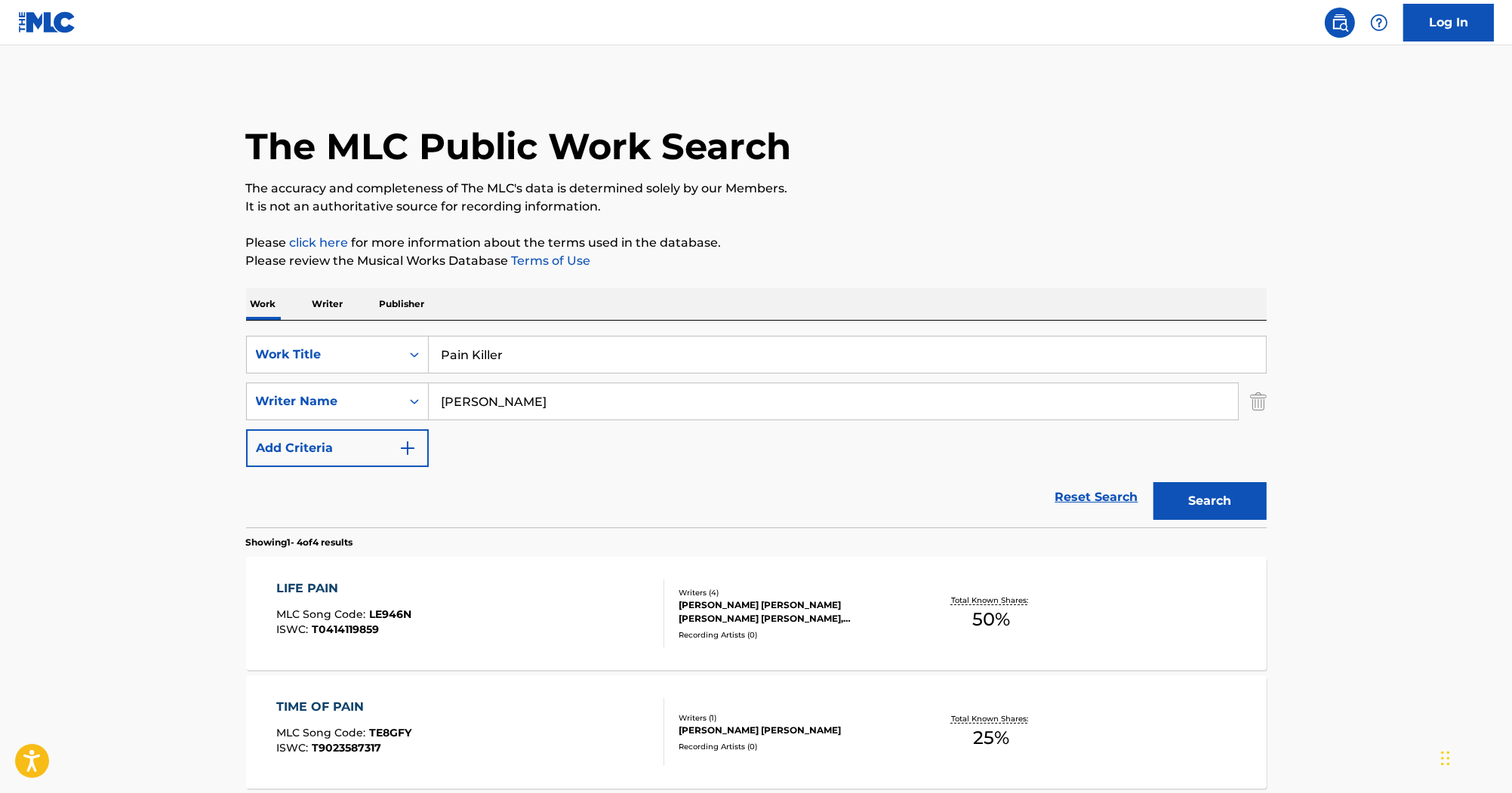
click at [345, 325] on div "SearchWithCriteria2acf6b47-fe11-4edd-925f-de0571766044 Work Title Pain Killer S…" at bounding box center [756, 425] width 1021 height 207
paste input "Burning The Riv"
click at [579, 344] on input "Burning The River" at bounding box center [848, 355] width 837 height 36
paste input "Dan Burns"
drag, startPoint x: 652, startPoint y: 361, endPoint x: 384, endPoint y: 345, distance: 268.5
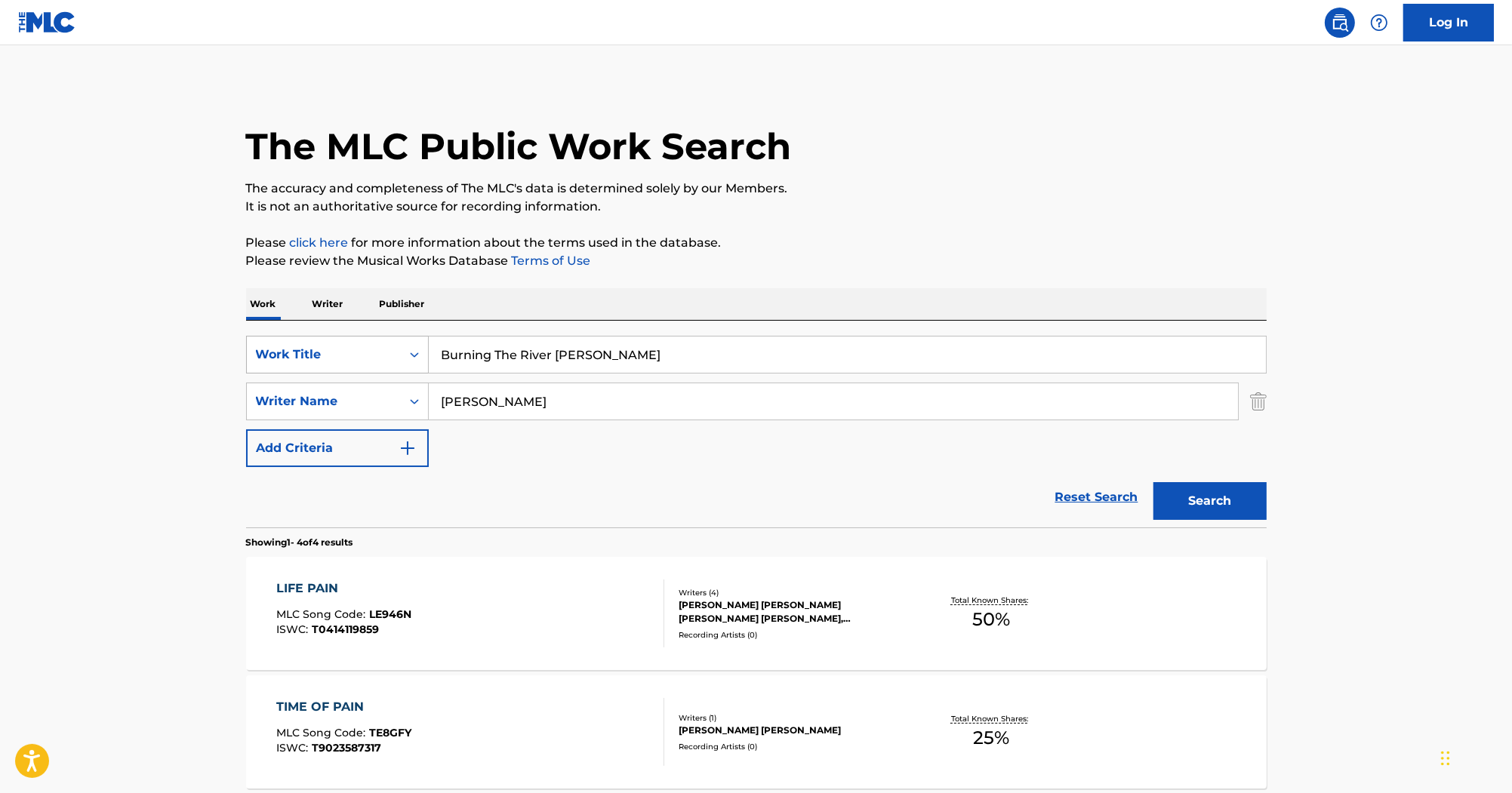
click at [384, 345] on div "SearchWithCriteria2acf6b47-fe11-4edd-925f-de0571766044 Work Title Burning The R…" at bounding box center [756, 355] width 1021 height 38
click at [640, 358] on input "Burning The River Dan Burns" at bounding box center [848, 355] width 837 height 36
drag, startPoint x: 642, startPoint y: 358, endPoint x: 552, endPoint y: 360, distance: 90.0
click at [552, 360] on input "Burning The River Dan Burns" at bounding box center [848, 355] width 837 height 36
type input "Burning The River"
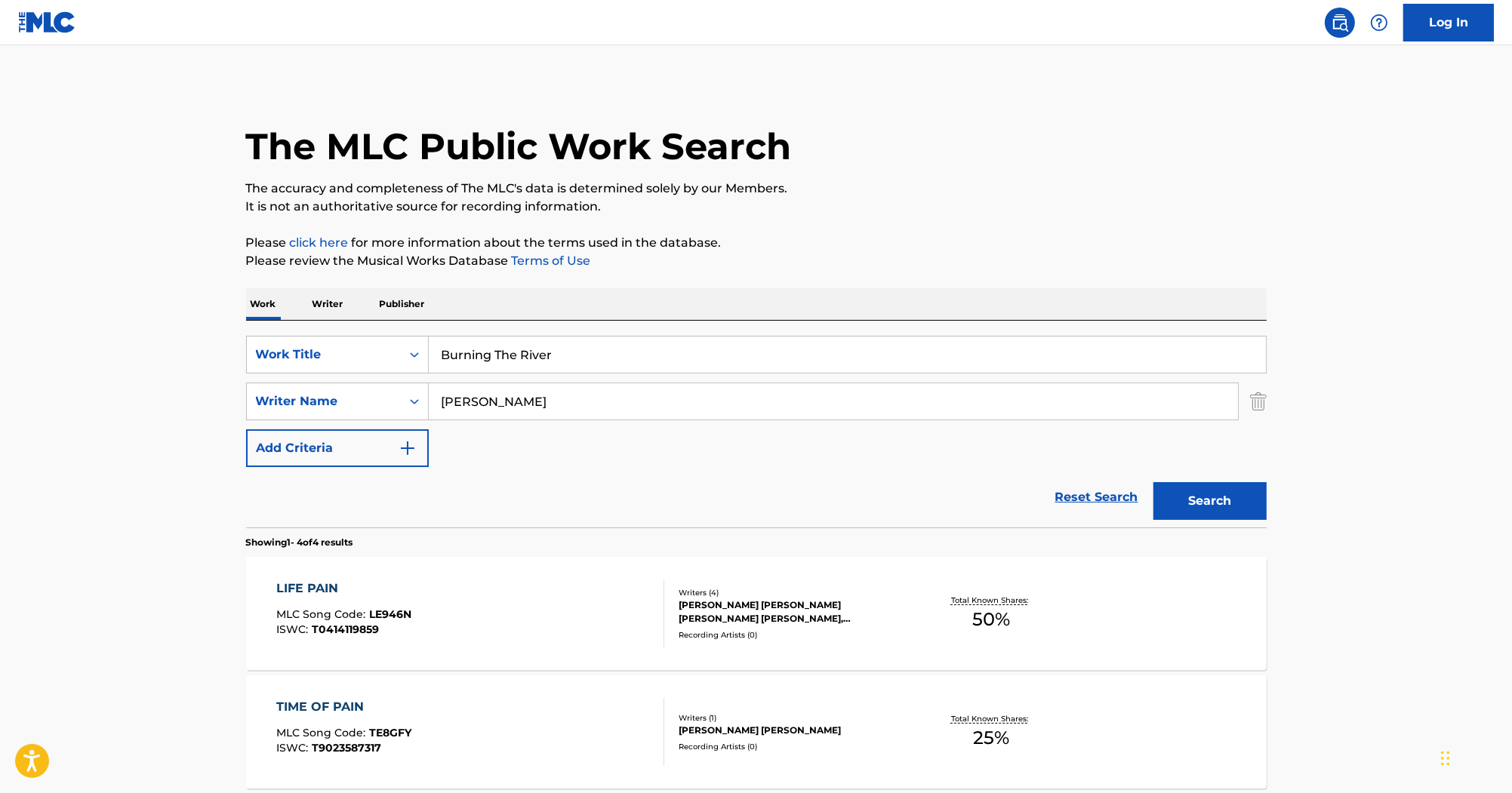
drag, startPoint x: 544, startPoint y: 414, endPoint x: 429, endPoint y: 383, distance: 119.1
click at [424, 392] on div "SearchWithCriteria509fa467-8deb-40df-bbee-13a4947c5a83 Writer Name Ferron" at bounding box center [756, 402] width 1021 height 38
paste input "rancis"
type input "Francis"
click at [448, 351] on input "Burning The River" at bounding box center [848, 355] width 837 height 36
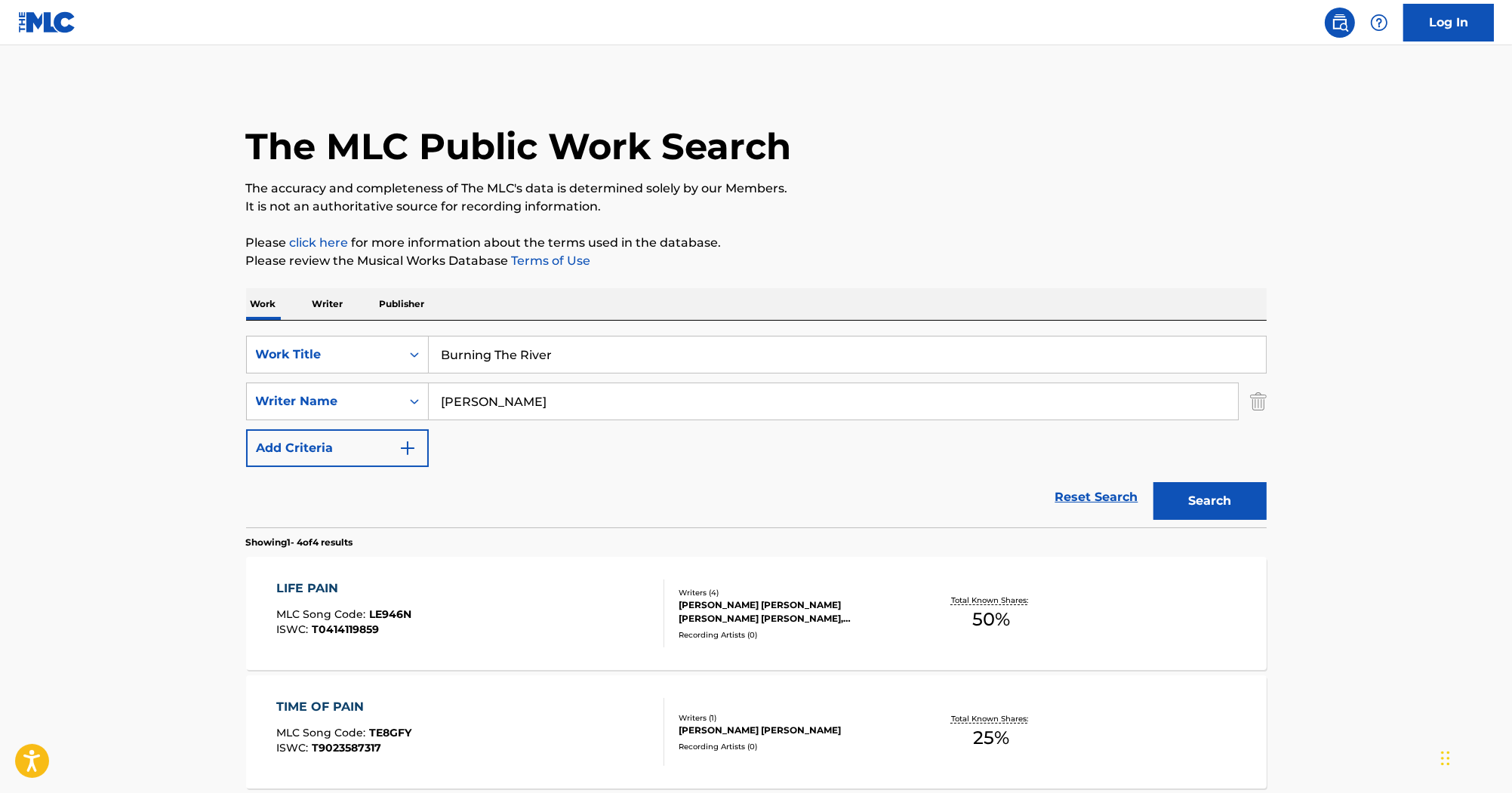
type input "Burning The River"
click at [1153, 482] on button "Search" at bounding box center [1210, 501] width 113 height 38
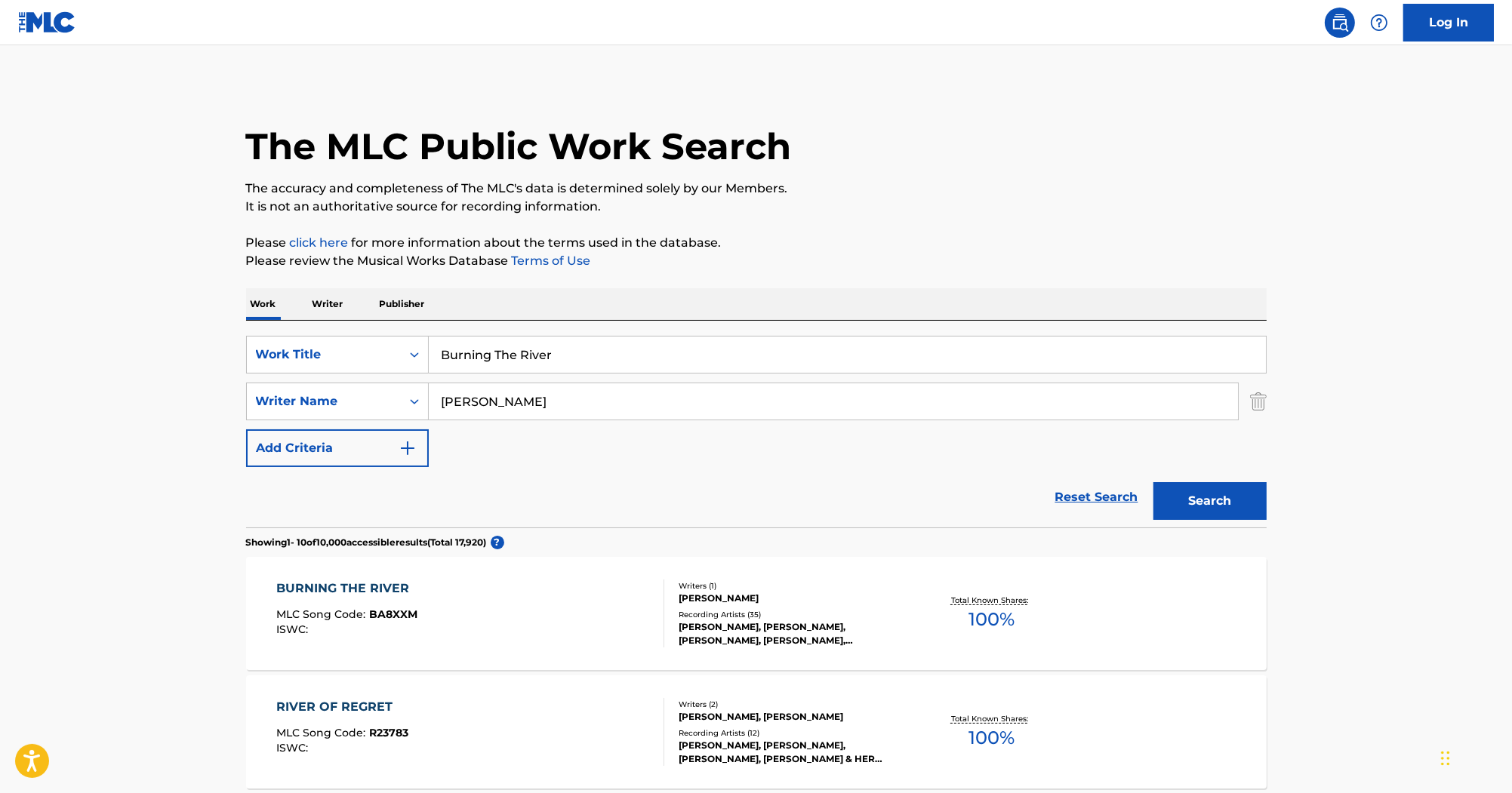
click at [348, 592] on div "BURNING THE RIVER" at bounding box center [347, 588] width 141 height 18
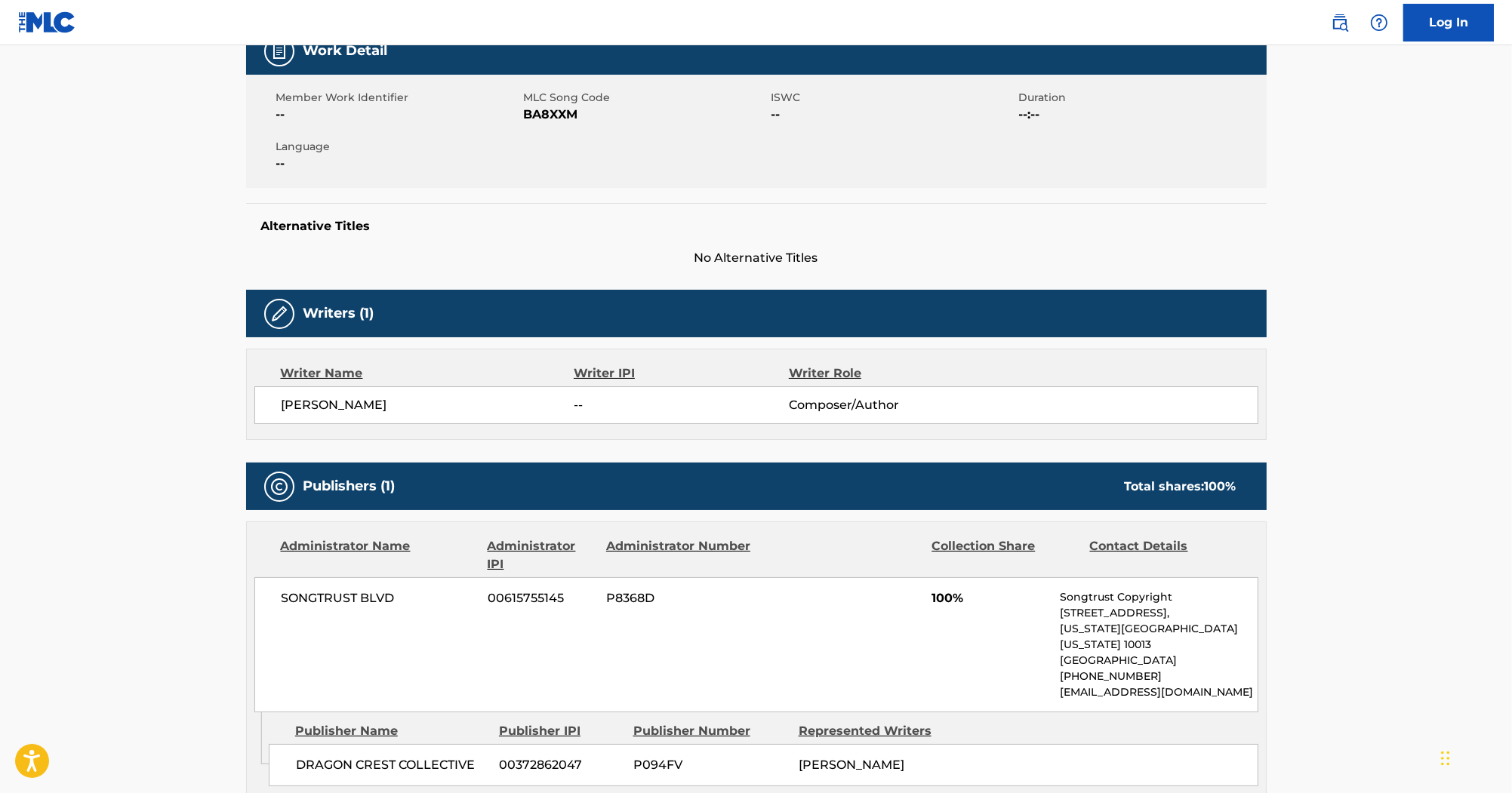
scroll to position [182, 0]
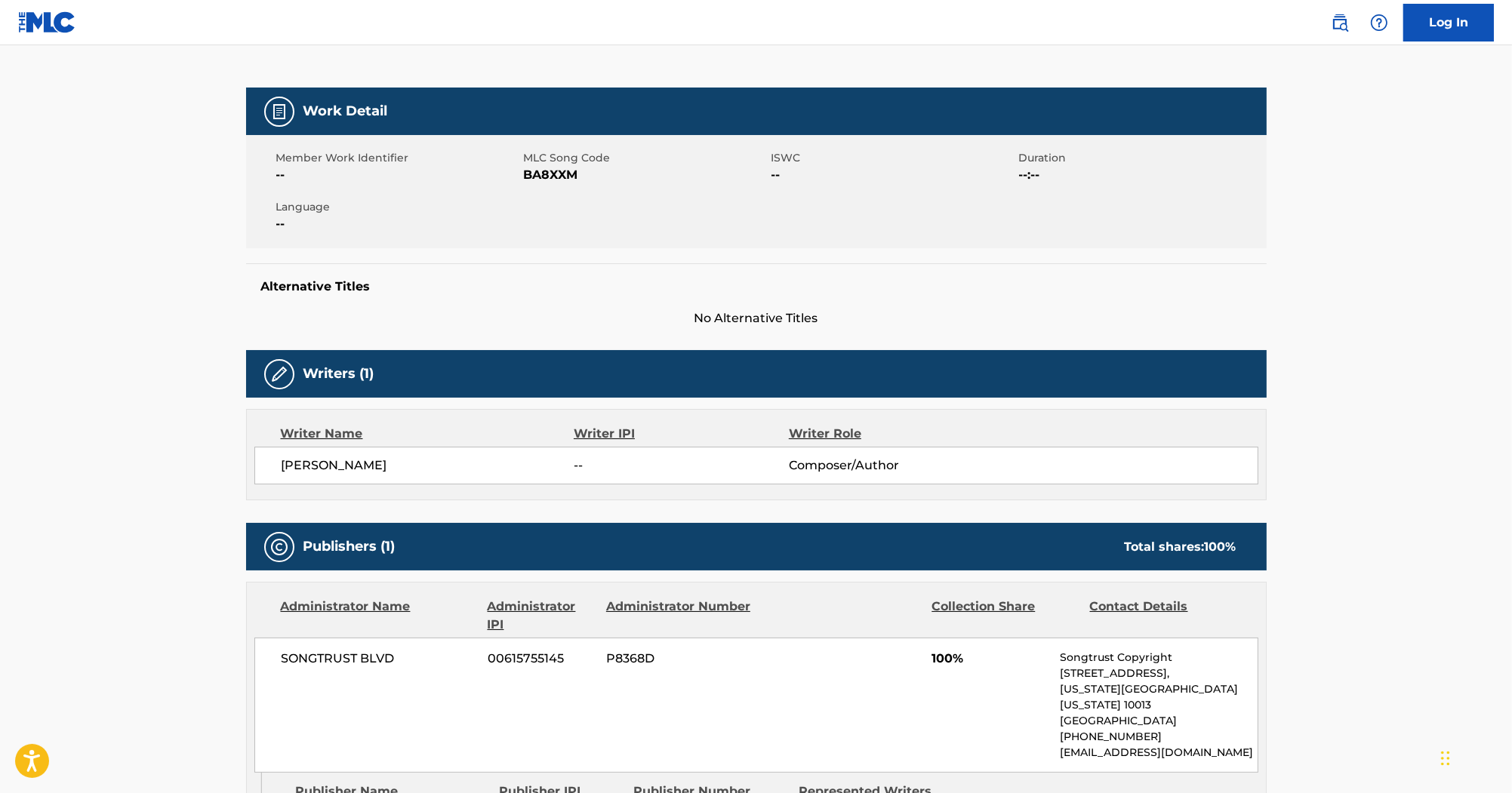
click at [563, 174] on span "BA8XXM" at bounding box center [646, 175] width 244 height 18
copy span "BA8XXM"
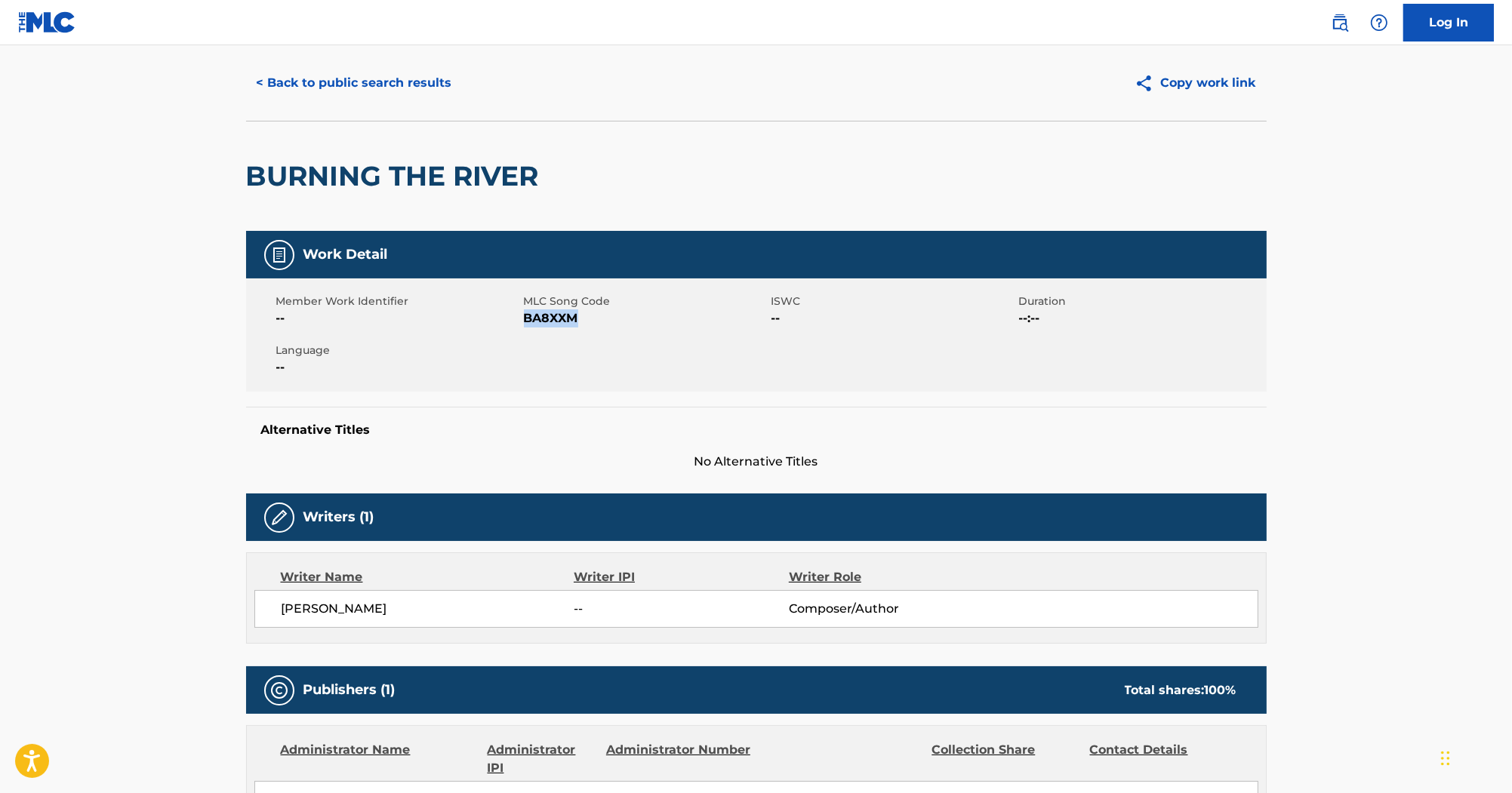
scroll to position [0, 0]
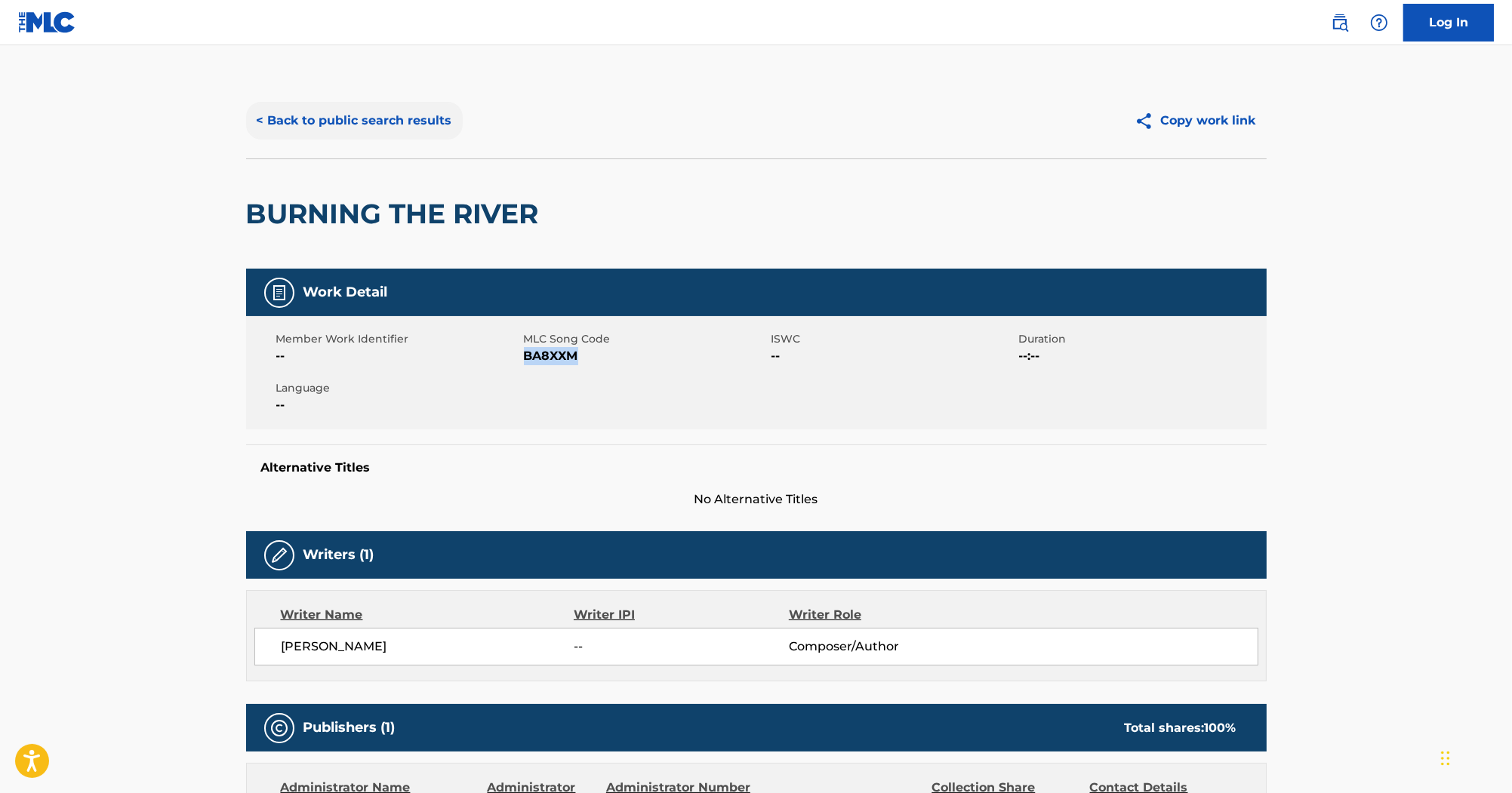
click at [296, 115] on button "< Back to public search results" at bounding box center [354, 121] width 217 height 38
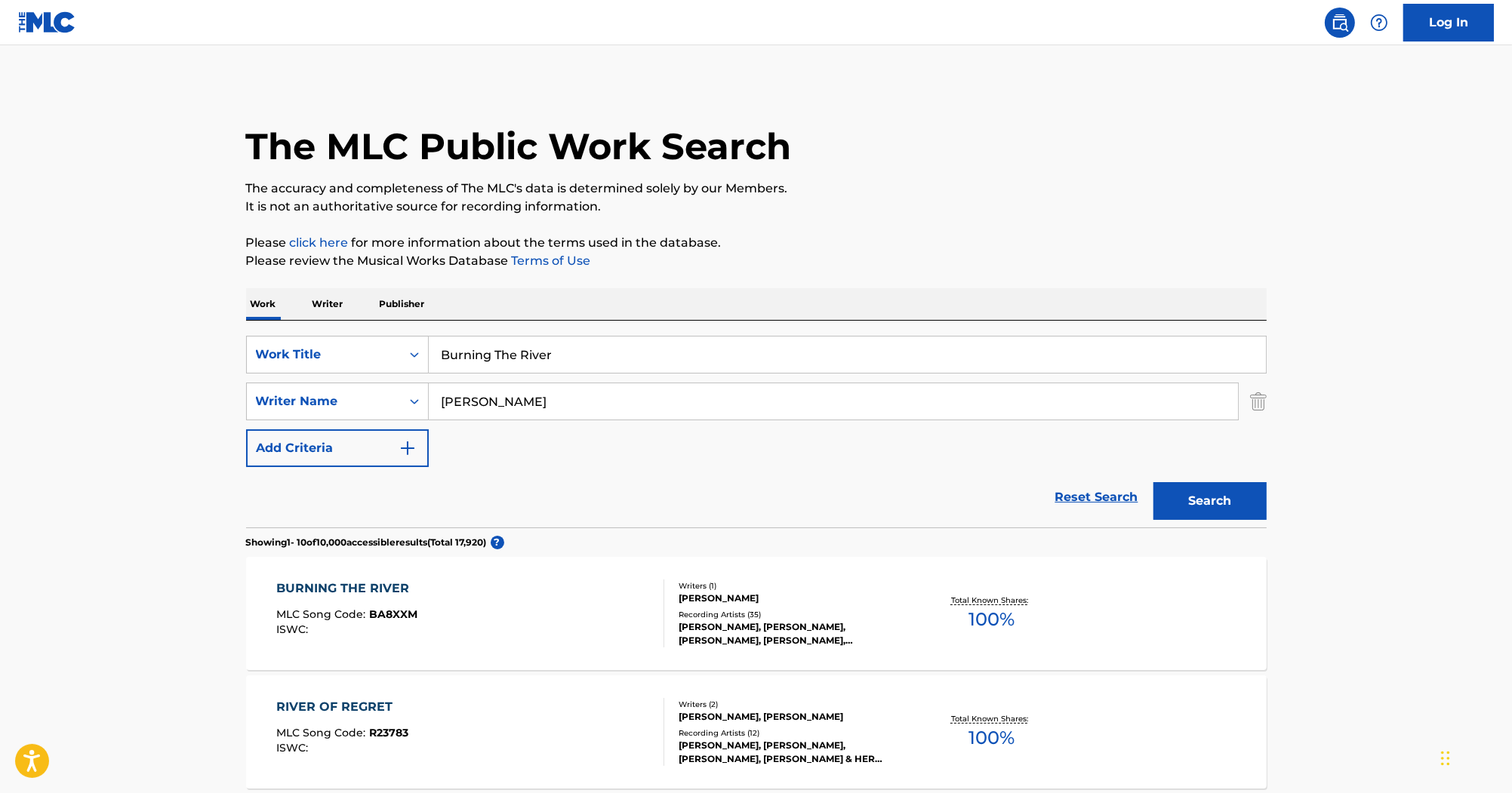
drag, startPoint x: 104, startPoint y: 469, endPoint x: 199, endPoint y: 438, distance: 99.9
paste input "Stones"
type input "Stones"
click at [1220, 485] on button "Search" at bounding box center [1210, 501] width 113 height 38
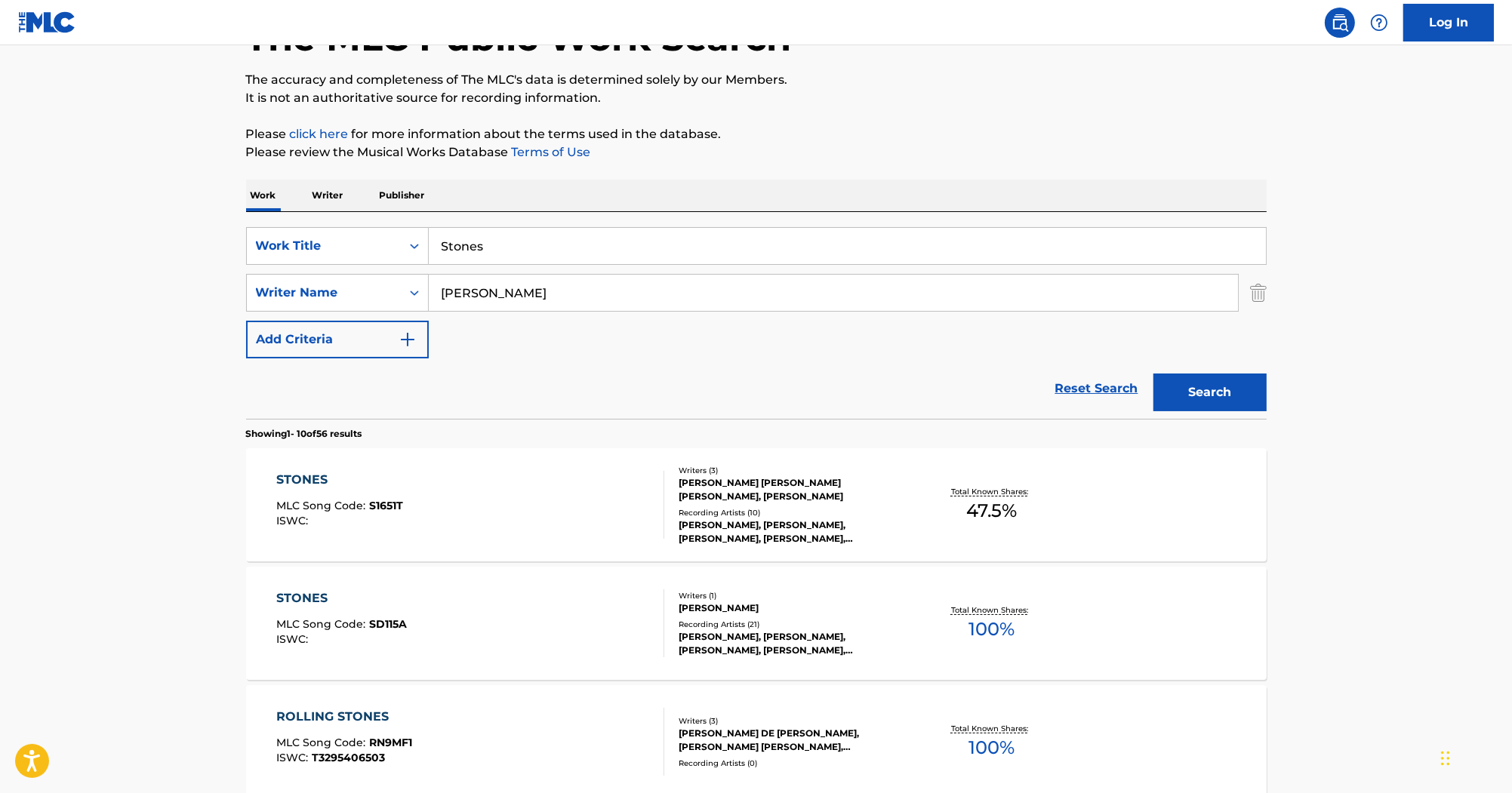
scroll to position [121, 0]
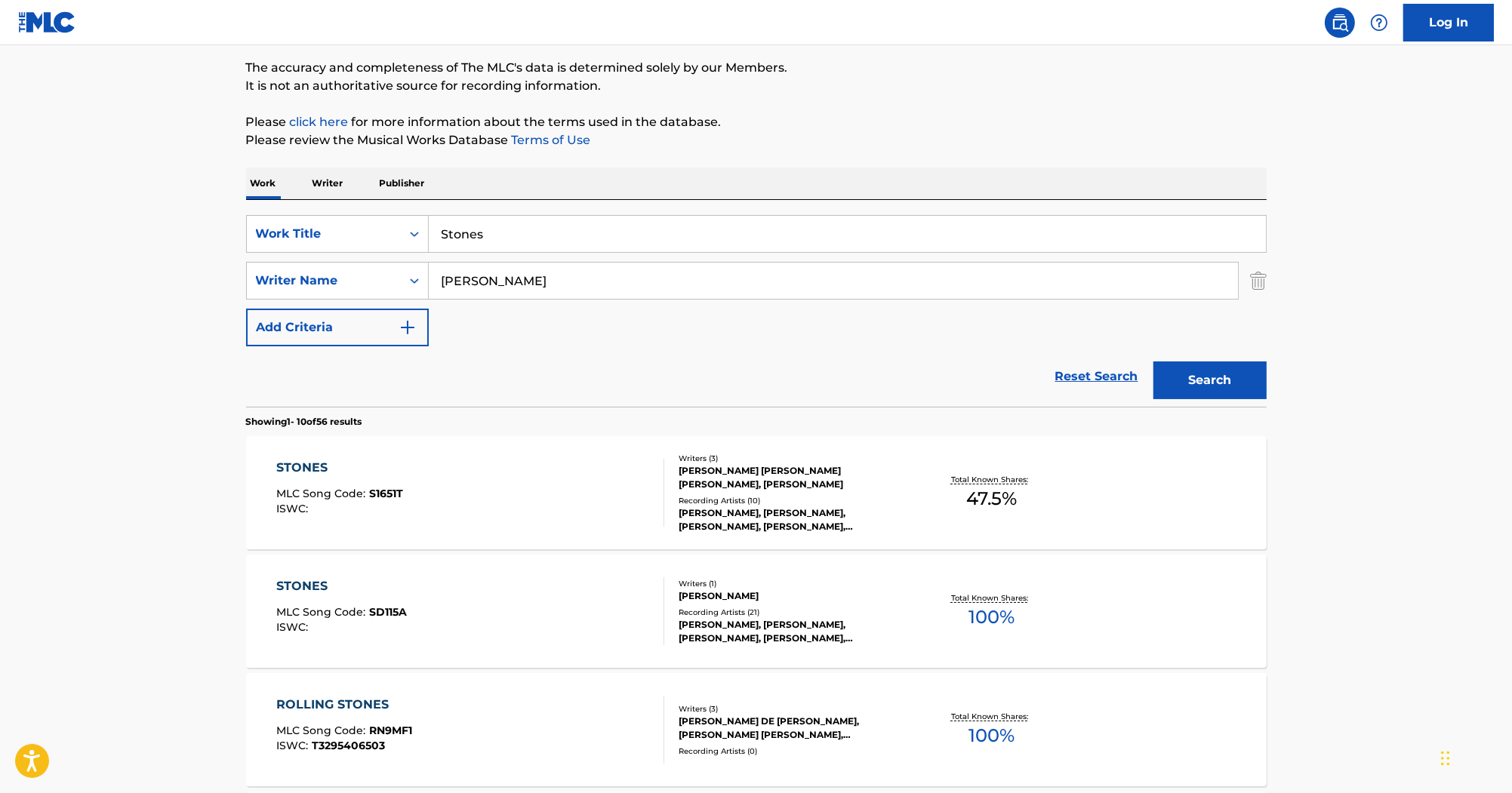
click at [303, 577] on div "STONES" at bounding box center [342, 586] width 131 height 18
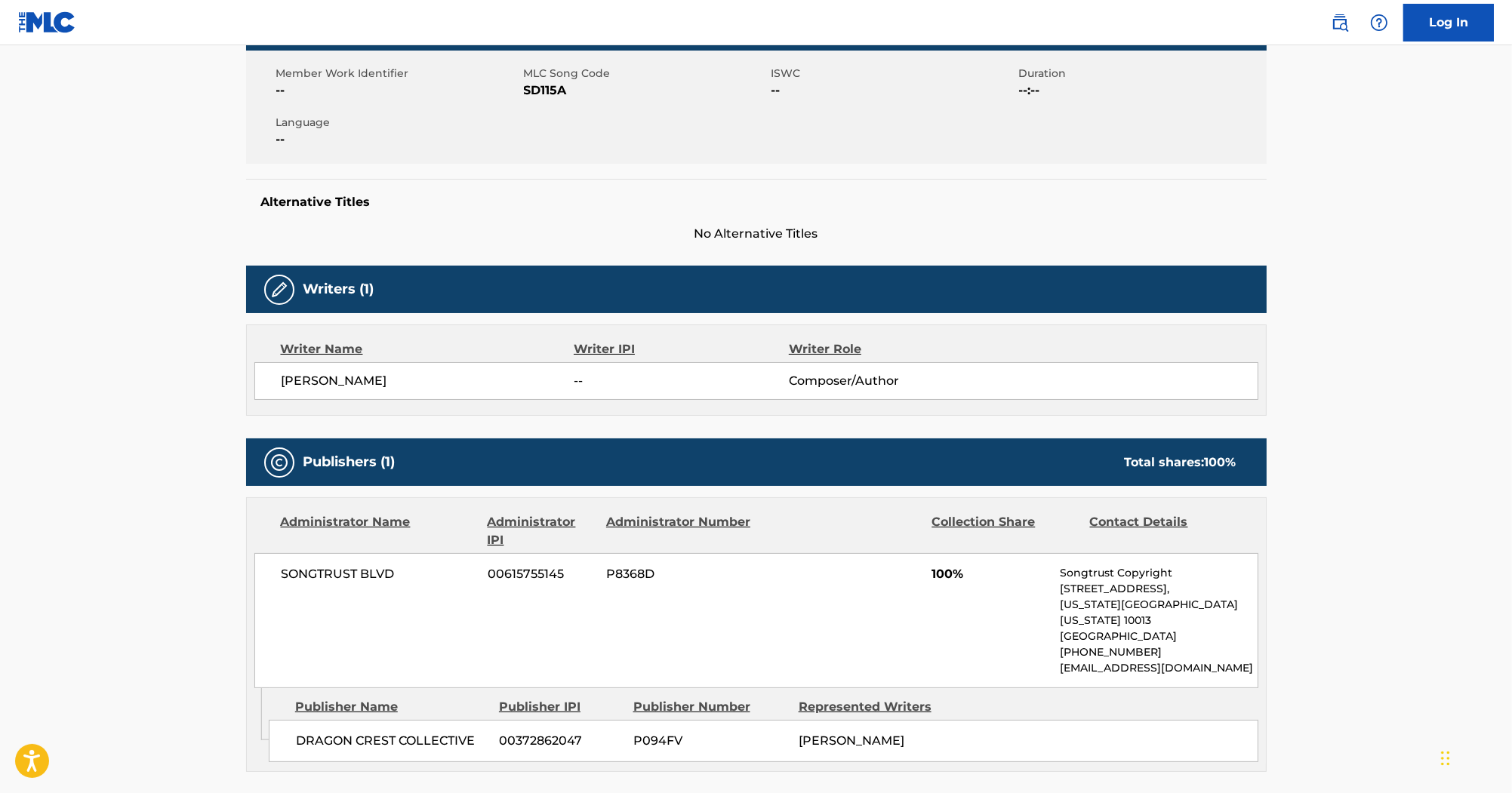
scroll to position [302, 0]
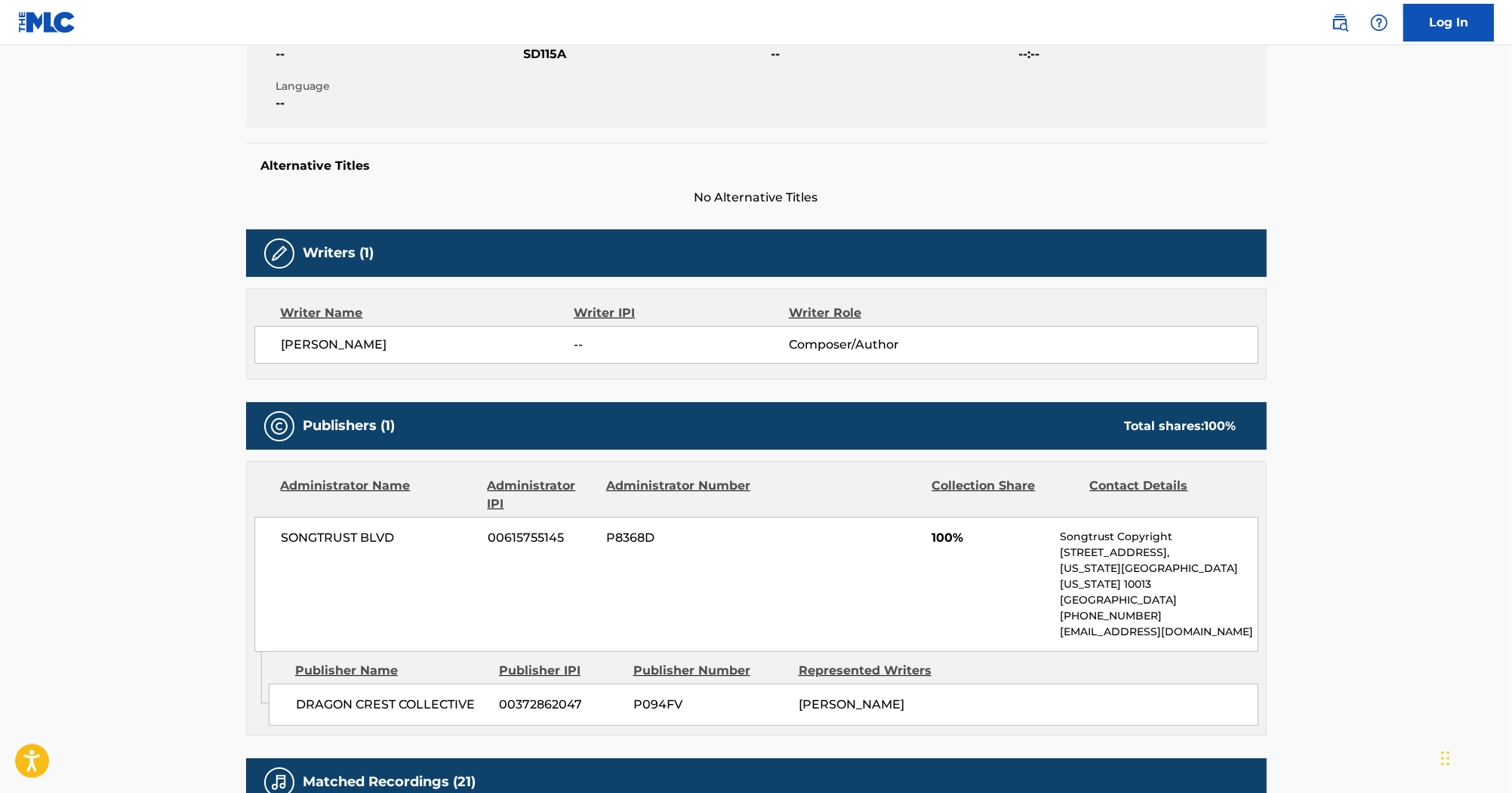
drag, startPoint x: 978, startPoint y: 293, endPoint x: 970, endPoint y: 294, distance: 8.1
click at [972, 294] on div "Writer Name Writer IPI Writer Role PETE FRANCIS -- Composer/Author" at bounding box center [756, 334] width 1021 height 92
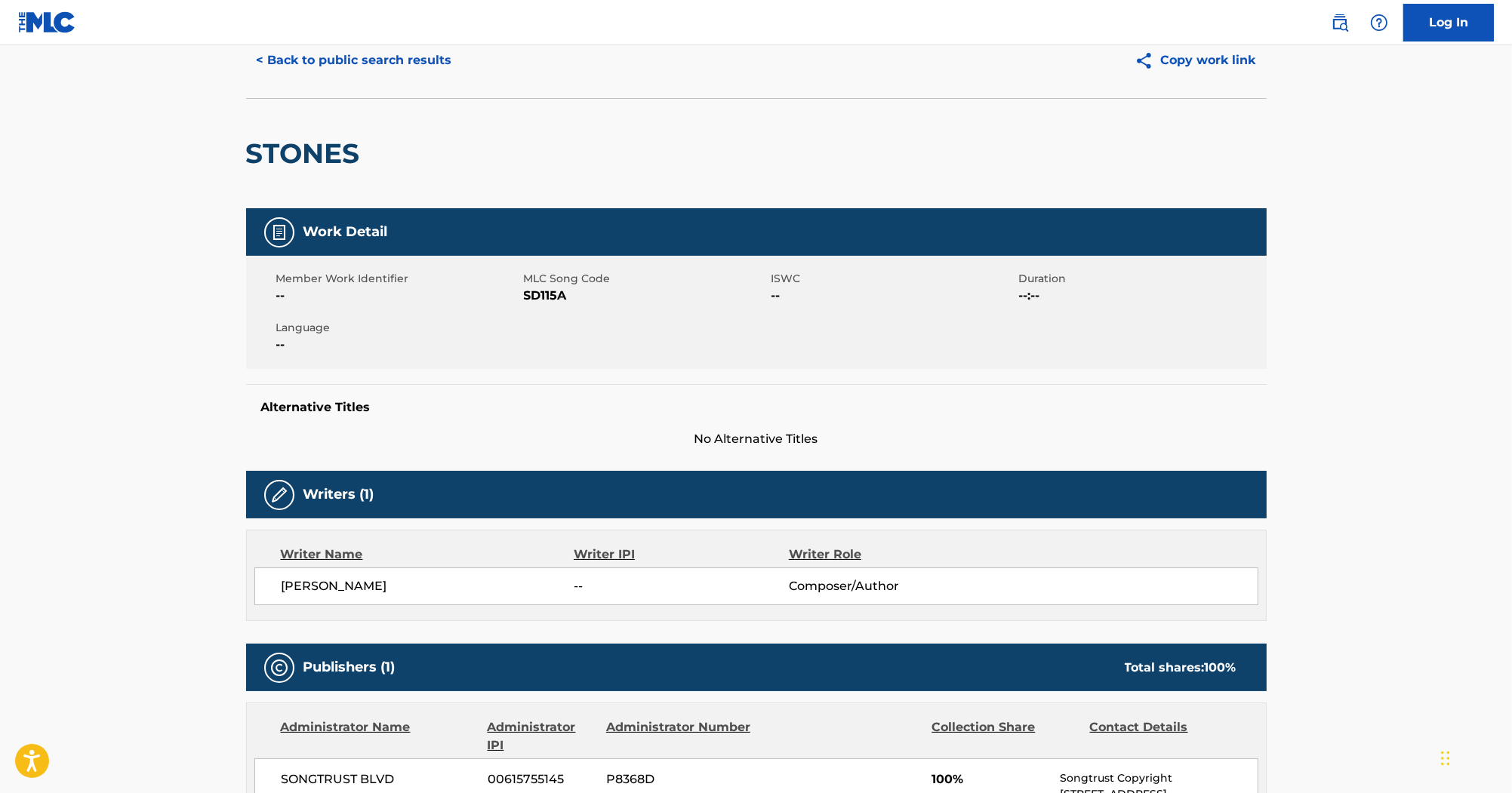
click at [545, 296] on span "SD115A" at bounding box center [646, 295] width 244 height 18
copy span "SD115A"
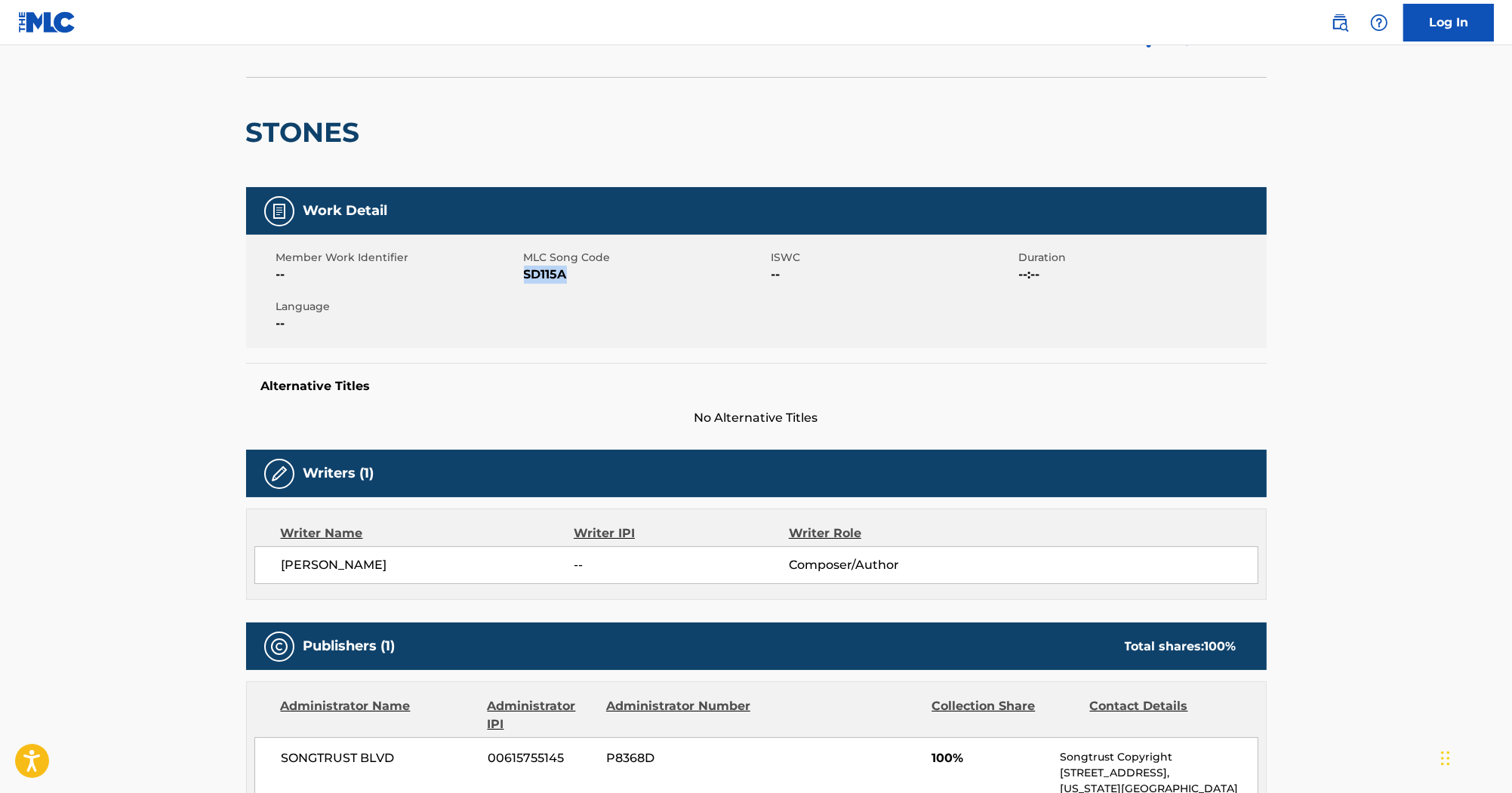
scroll to position [0, 0]
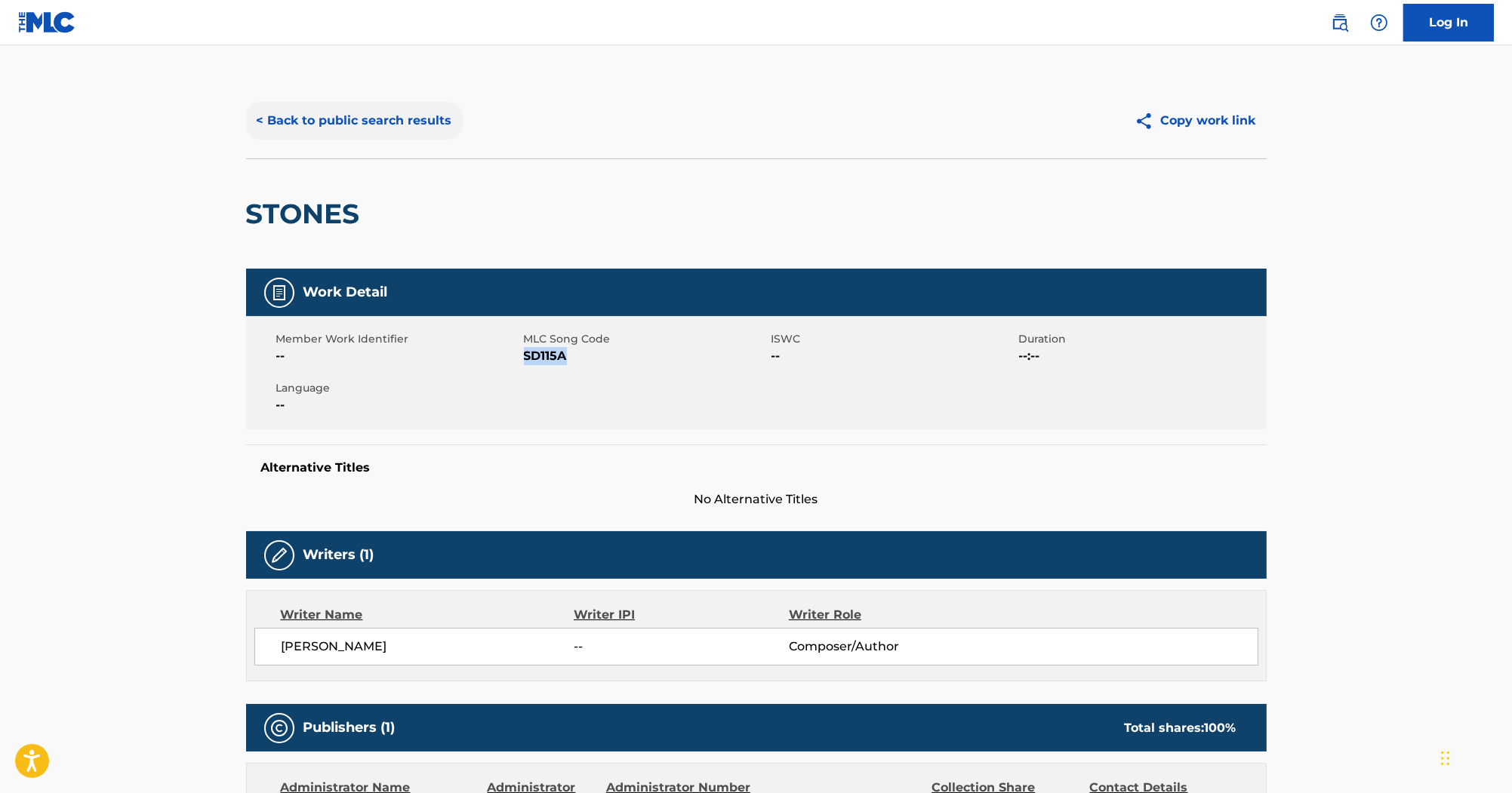
click at [404, 112] on button "< Back to public search results" at bounding box center [354, 121] width 217 height 38
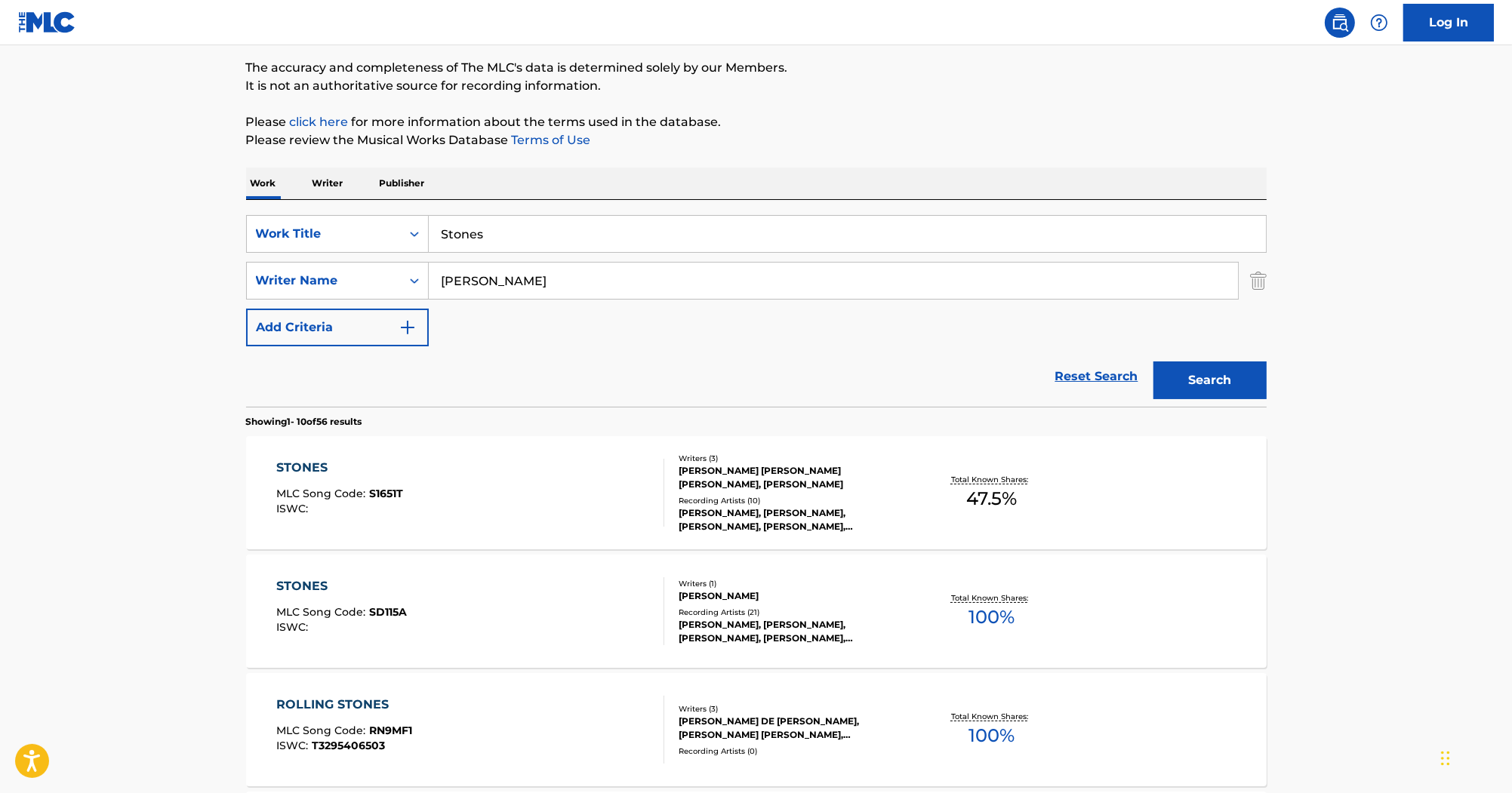
drag, startPoint x: 538, startPoint y: 224, endPoint x: 358, endPoint y: 205, distance: 181.0
click at [357, 206] on div "SearchWithCriteria2acf6b47-fe11-4edd-925f-de0571766044 Work Title Stones Search…" at bounding box center [756, 304] width 1021 height 207
paste input "Julie"
click at [1230, 385] on button "Search" at bounding box center [1210, 380] width 113 height 38
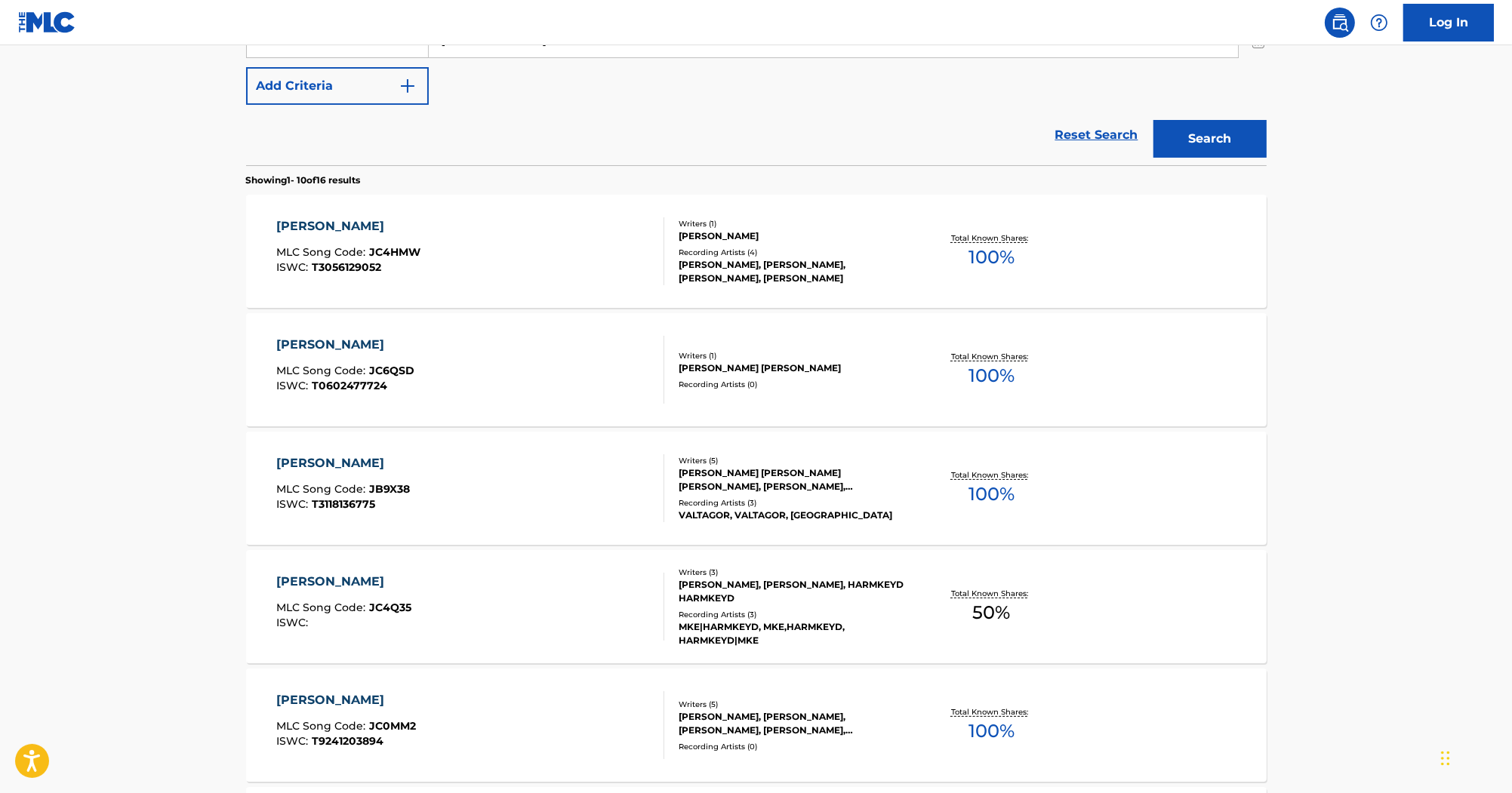
scroll to position [182, 0]
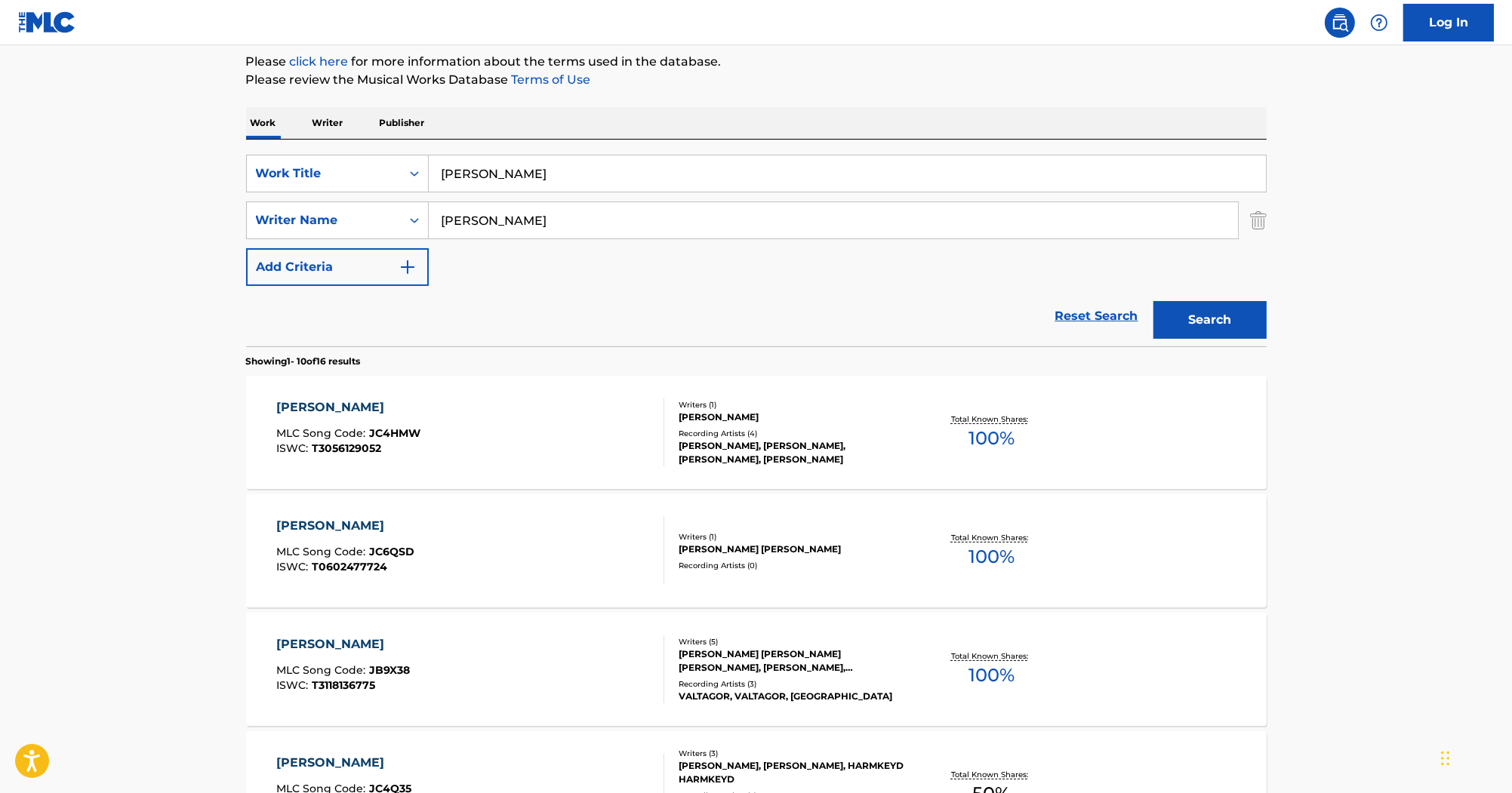
drag, startPoint x: 448, startPoint y: 164, endPoint x: 398, endPoint y: 149, distance: 52.2
click at [384, 154] on div "SearchWithCriteria2acf6b47-fe11-4edd-925f-de0571766044 Work Title Julie SearchW…" at bounding box center [756, 243] width 1021 height 207
paste input "Untold"
click at [1193, 313] on button "Search" at bounding box center [1210, 320] width 113 height 38
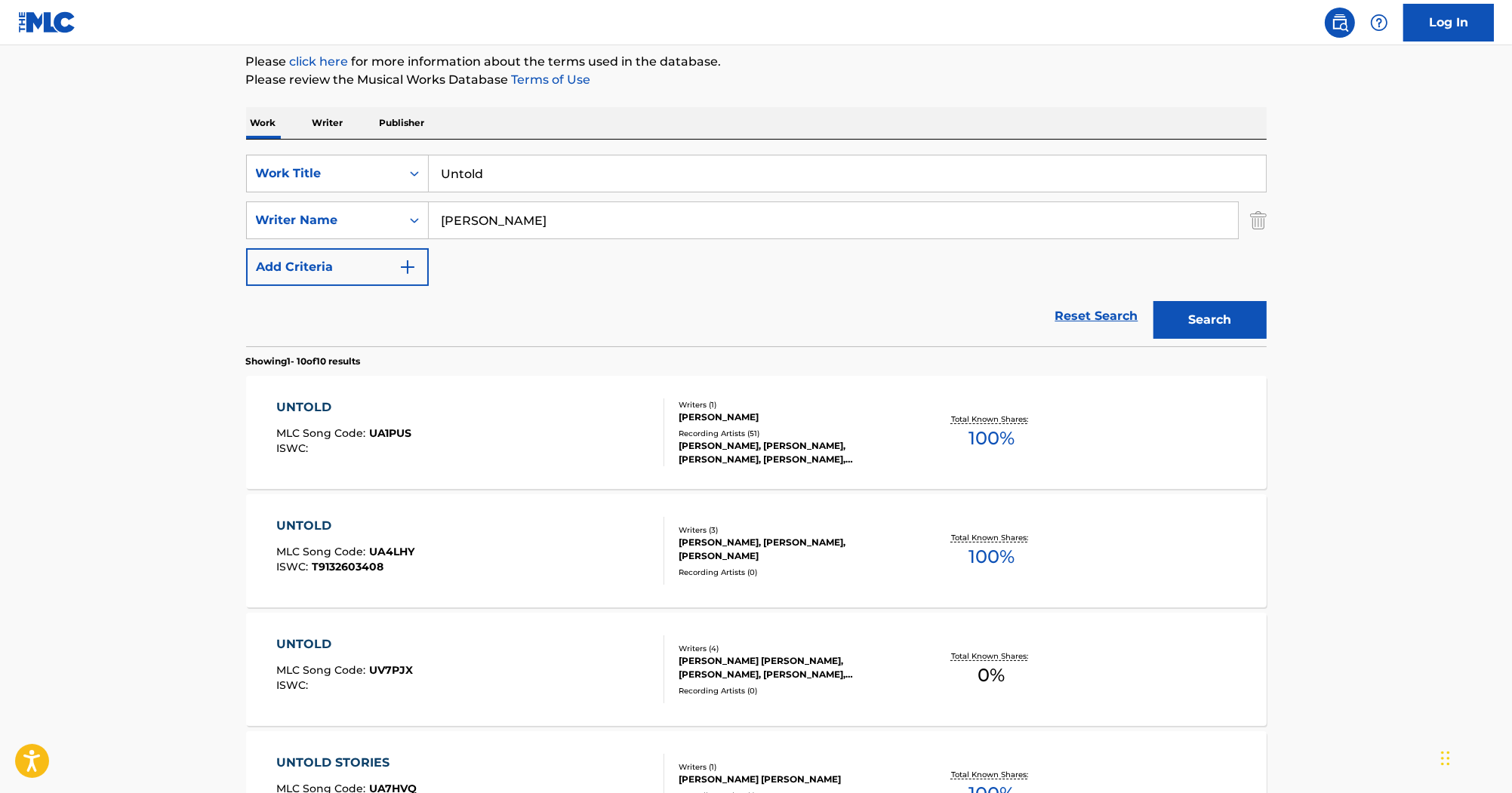
drag, startPoint x: 510, startPoint y: 172, endPoint x: 271, endPoint y: 145, distance: 240.5
click at [271, 145] on div "SearchWithCriteria2acf6b47-fe11-4edd-925f-de0571766044 Work Title Untold Search…" at bounding box center [756, 243] width 1021 height 207
paste input "Shake The Pain"
click at [1248, 318] on button "Search" at bounding box center [1210, 320] width 113 height 38
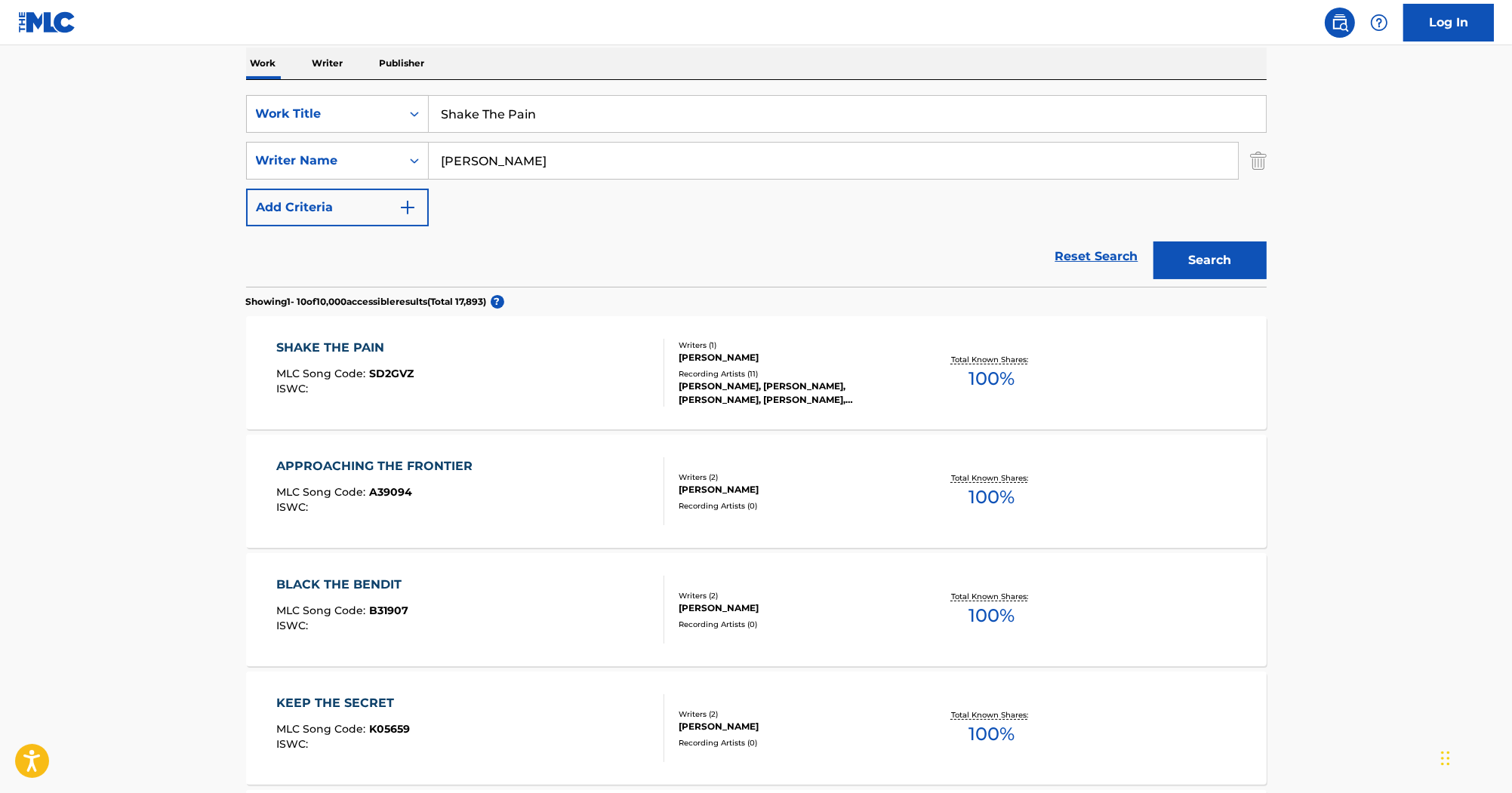
scroll to position [241, 0]
drag, startPoint x: 612, startPoint y: 103, endPoint x: 235, endPoint y: 105, distance: 377.0
click at [235, 105] on div "The MLC Public Work Search The accuracy and completeness of The MLC's data is d…" at bounding box center [756, 707] width 1057 height 1732
paste input "Coal Miner"
type input "Coal Miner"
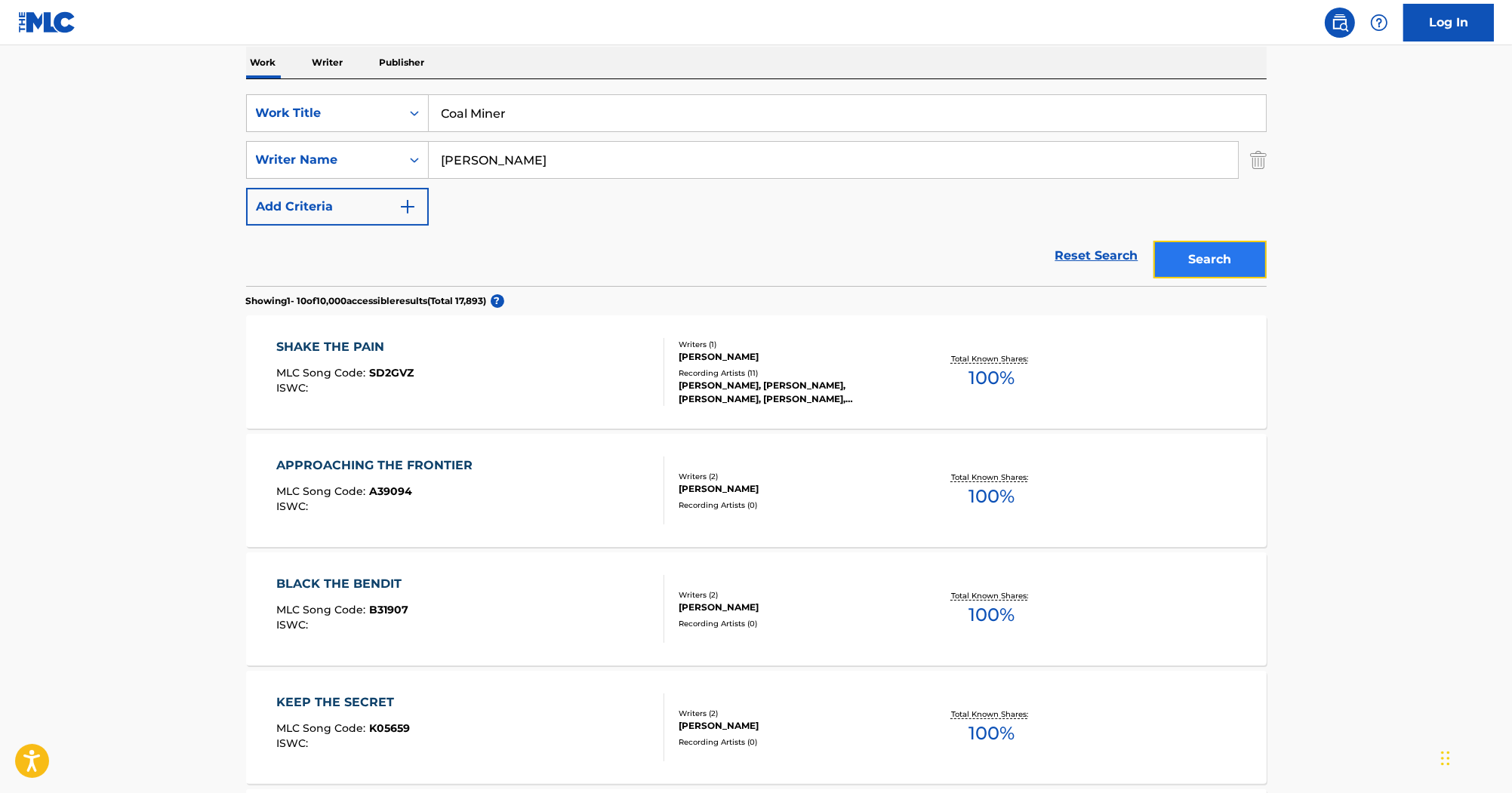
click at [1174, 250] on button "Search" at bounding box center [1210, 259] width 113 height 38
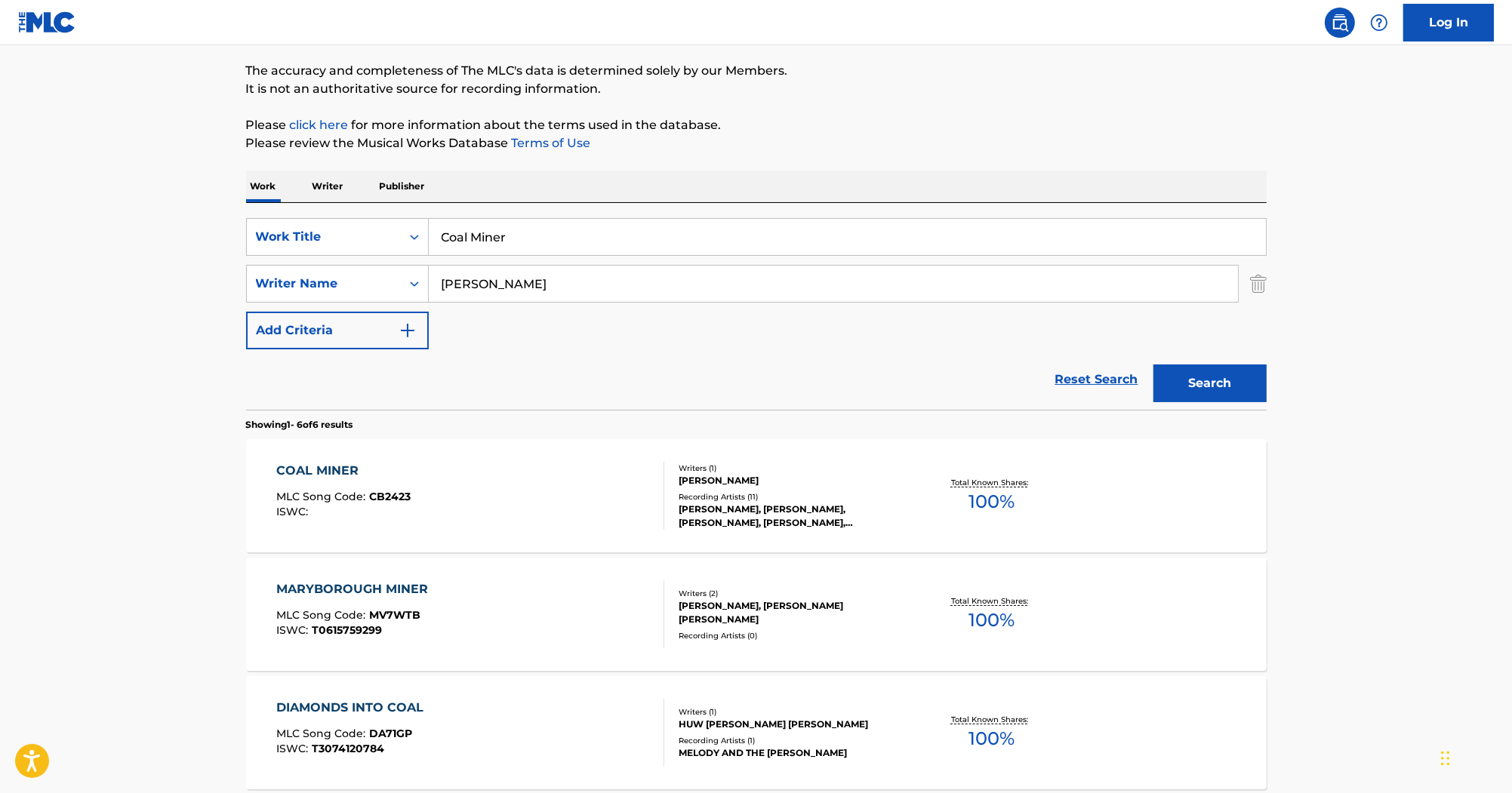
scroll to position [121, 0]
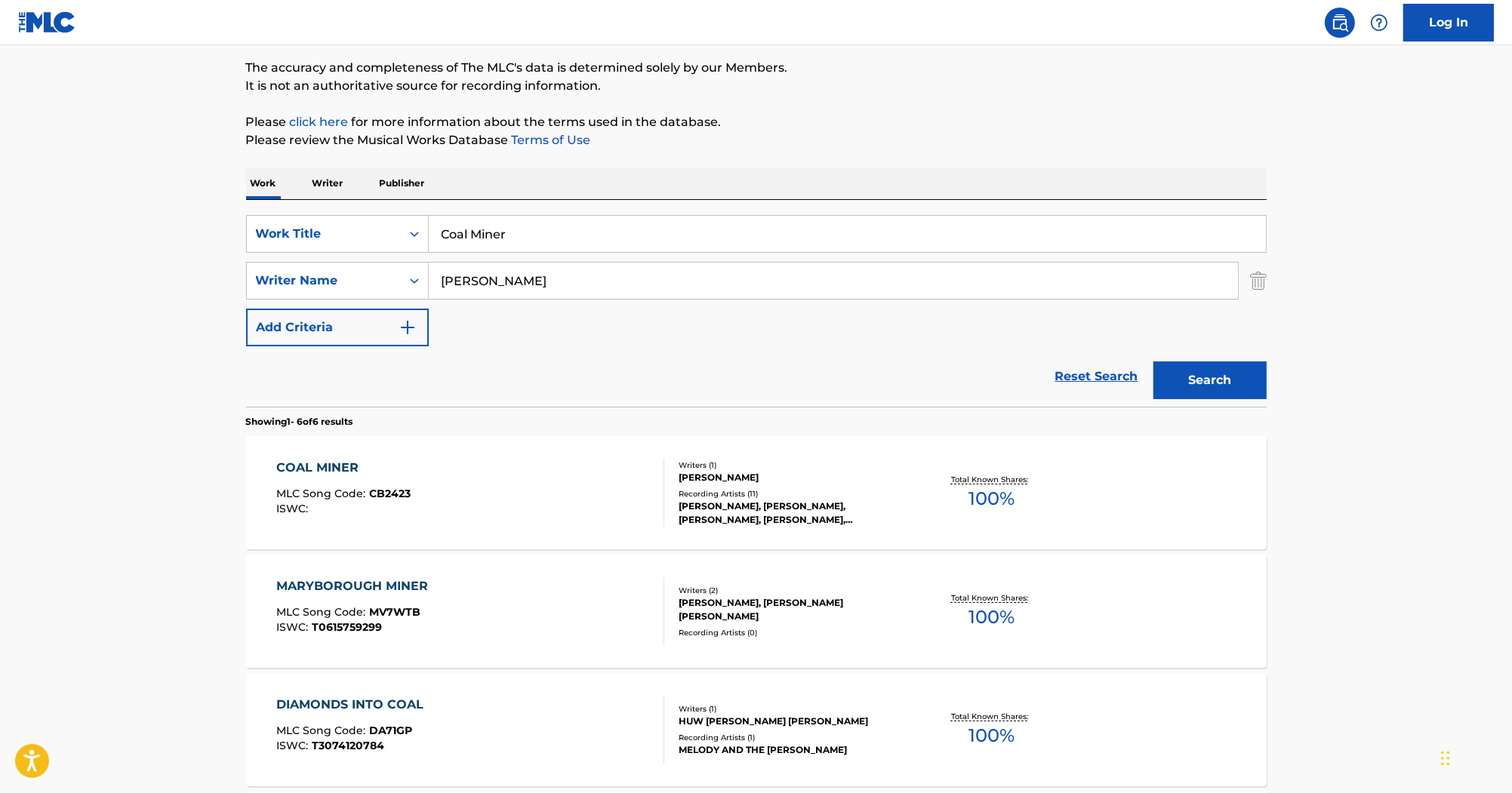
click at [302, 465] on div "COAL MINER" at bounding box center [343, 468] width 134 height 18
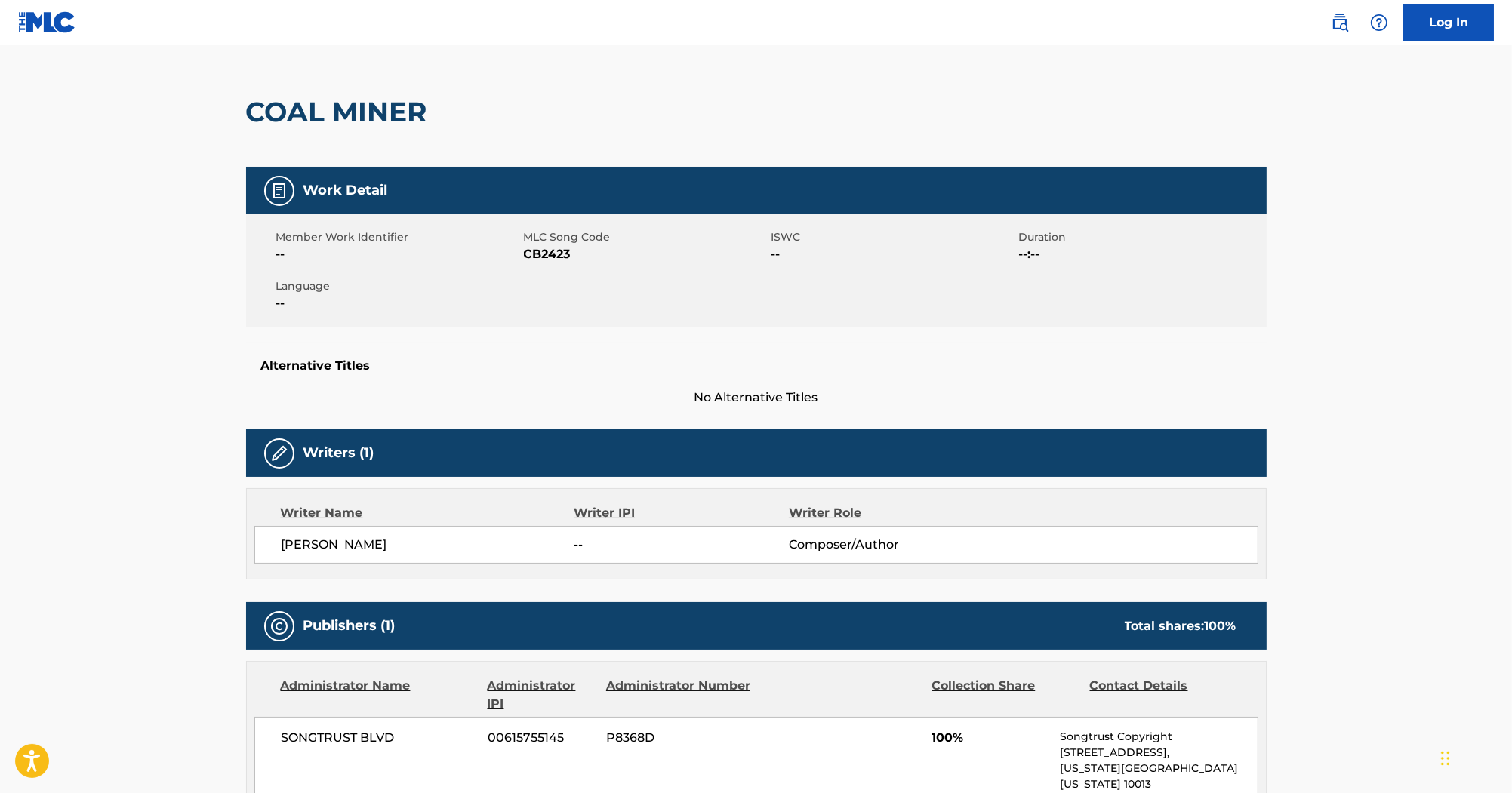
scroll to position [61, 0]
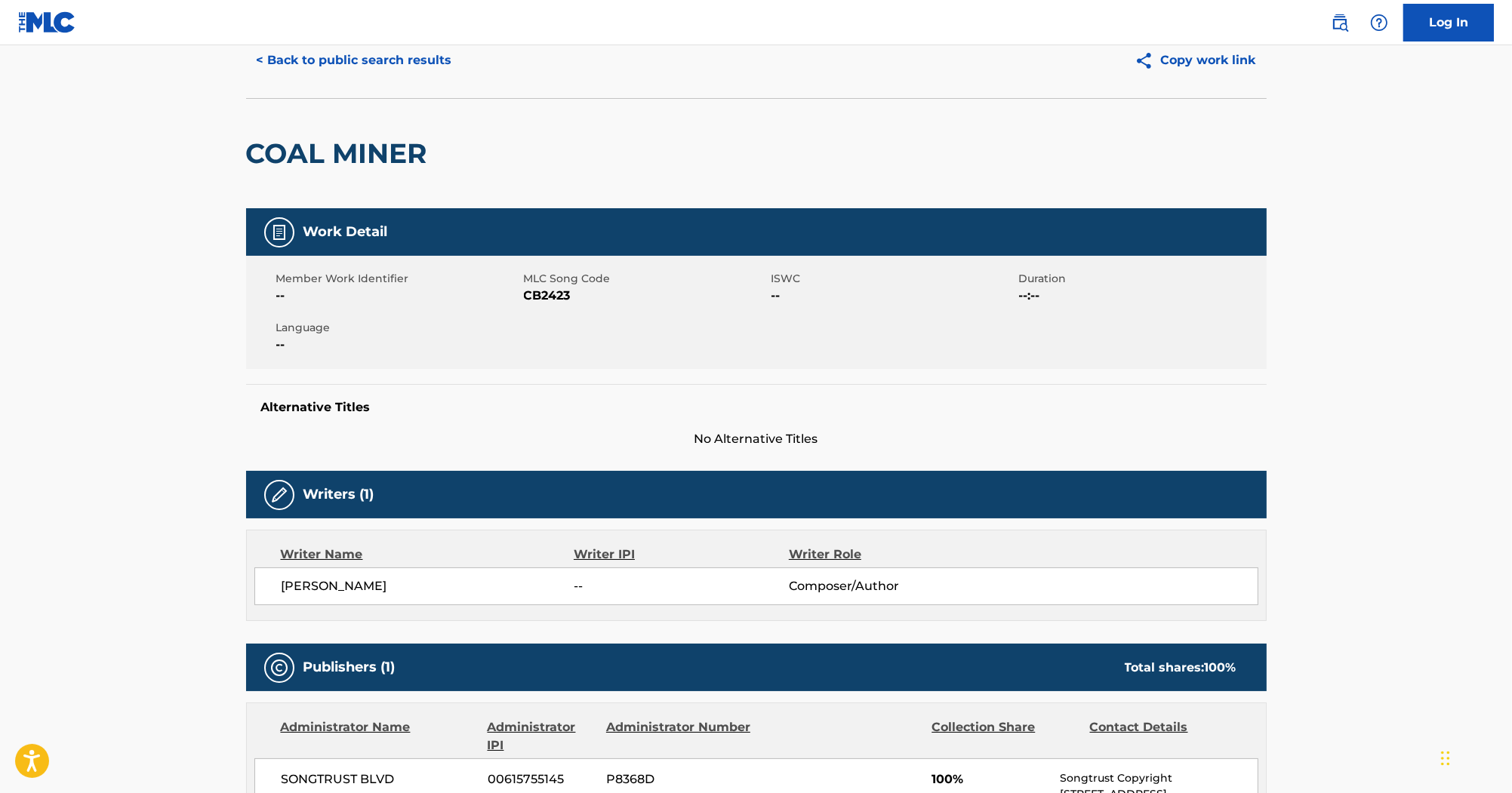
click at [551, 296] on span "CB2423" at bounding box center [646, 295] width 244 height 18
copy span "CB2423"
click at [714, 154] on div "COAL MINER" at bounding box center [756, 153] width 1021 height 110
click at [375, 53] on button "< Back to public search results" at bounding box center [354, 60] width 217 height 38
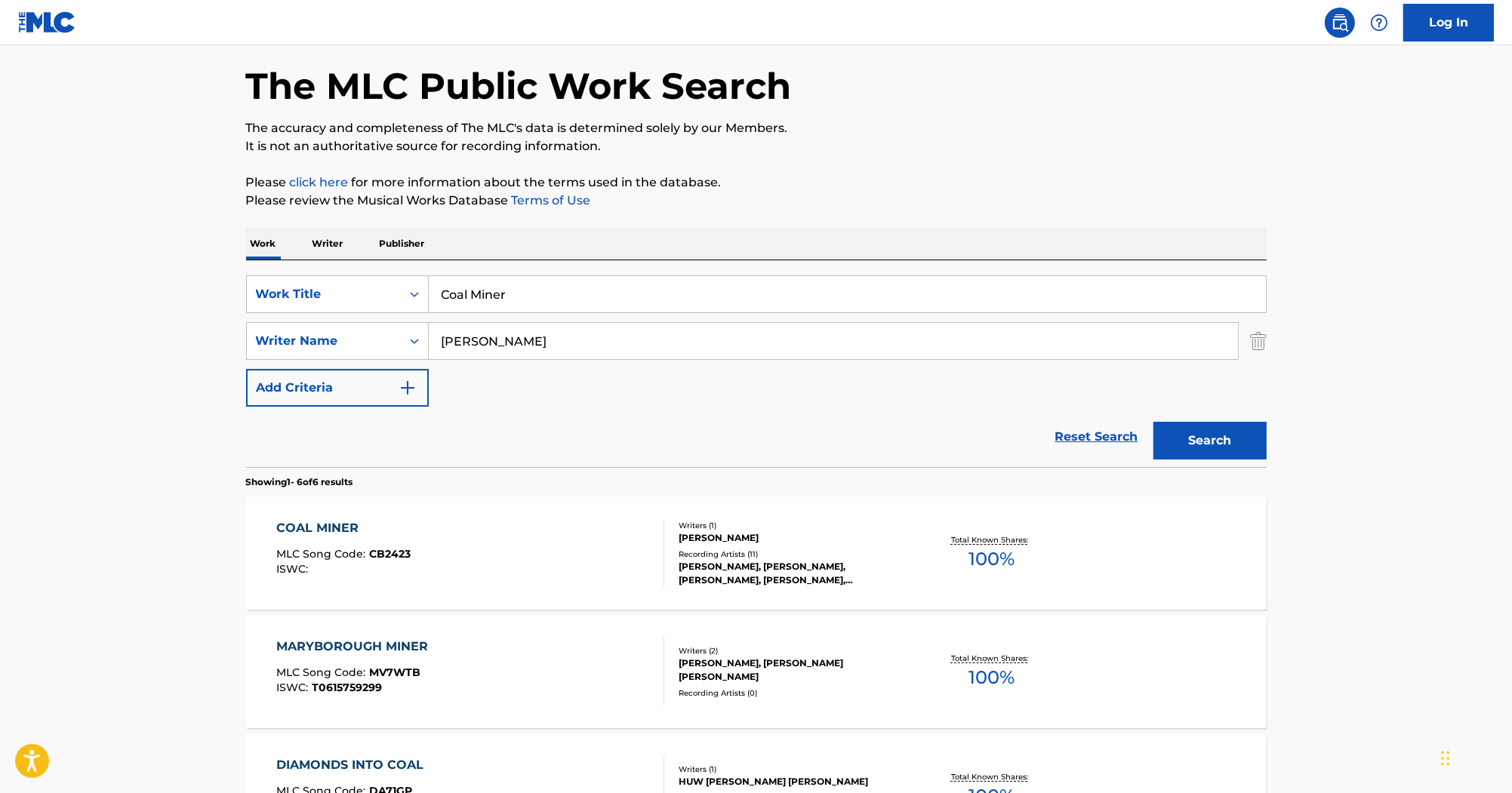
scroll to position [121, 0]
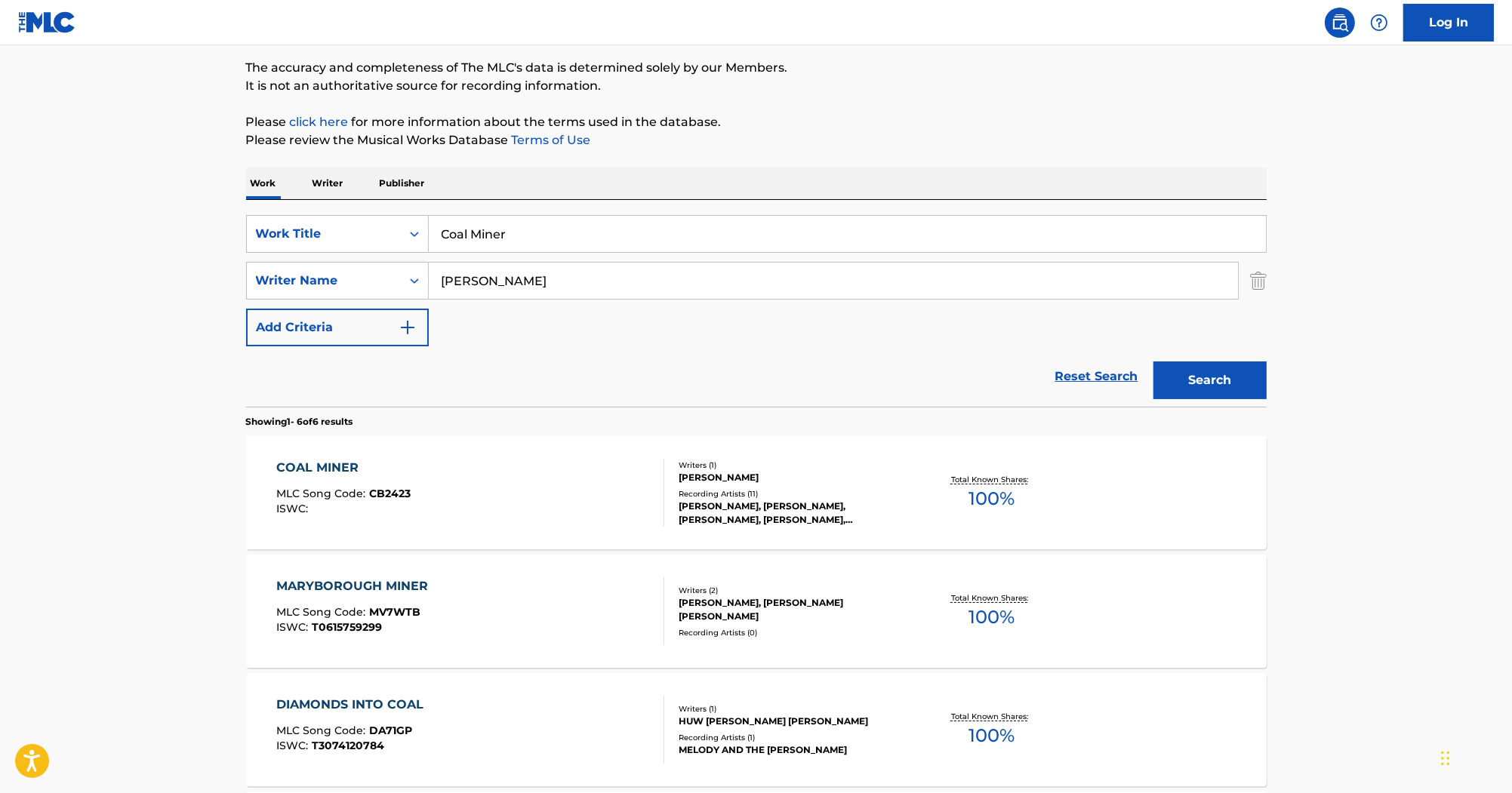
drag, startPoint x: 349, startPoint y: 220, endPoint x: 365, endPoint y: 200, distance: 25.6
click at [294, 216] on div "SearchWithCriteria2acf6b47-fe11-4edd-925f-de0571766044 Work Title Coal Miner" at bounding box center [756, 234] width 1021 height 38
paste input "Beneath The Fire"
click at [1209, 380] on button "Search" at bounding box center [1210, 380] width 113 height 38
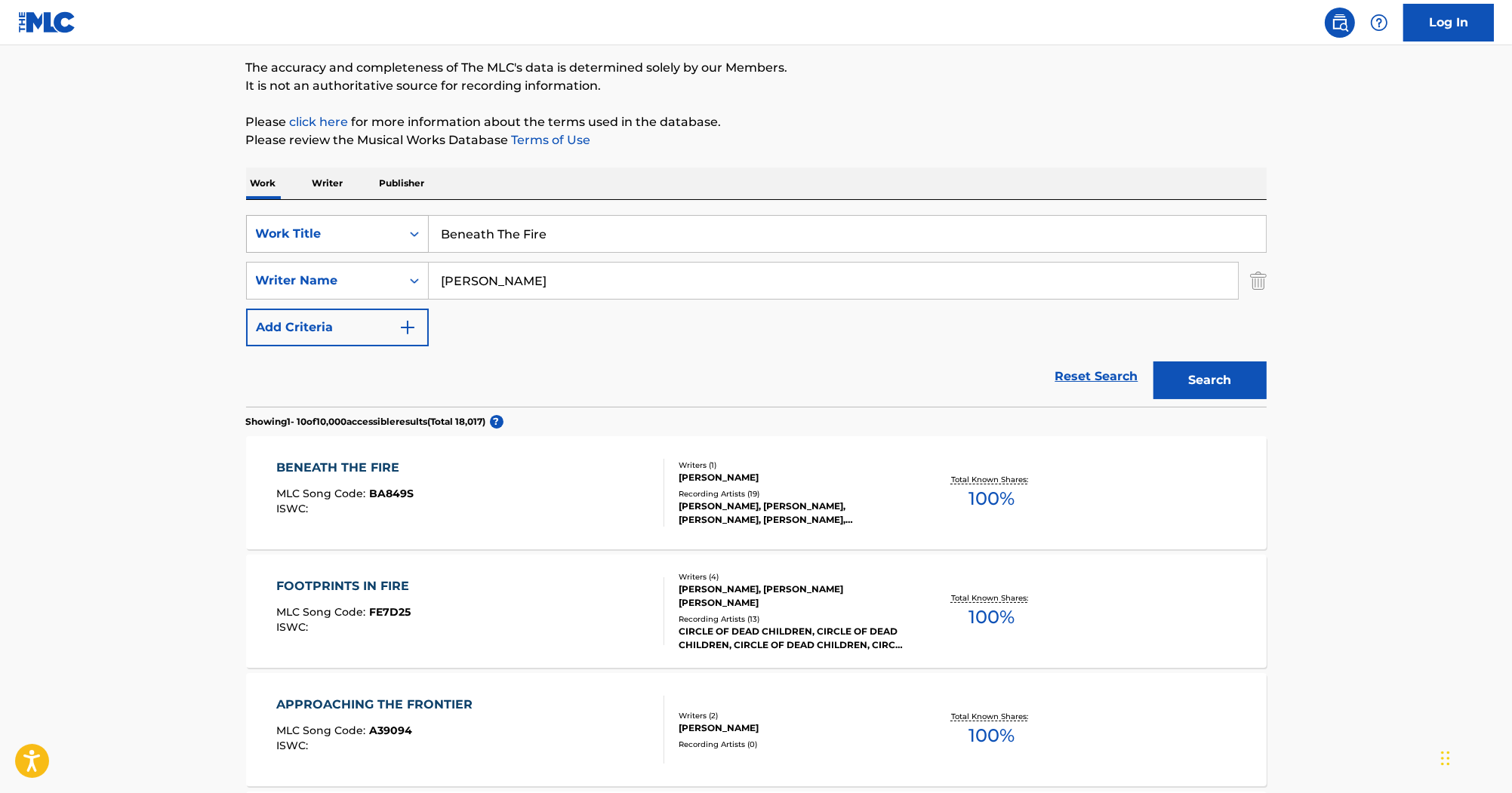
drag, startPoint x: 600, startPoint y: 246, endPoint x: 281, endPoint y: 218, distance: 320.2
click at [319, 223] on div "SearchWithCriteria2acf6b47-fe11-4edd-925f-de0571766044 Work Title Beneath The F…" at bounding box center [756, 234] width 1021 height 38
paste input "Motion"
click at [1176, 379] on button "Search" at bounding box center [1210, 380] width 113 height 38
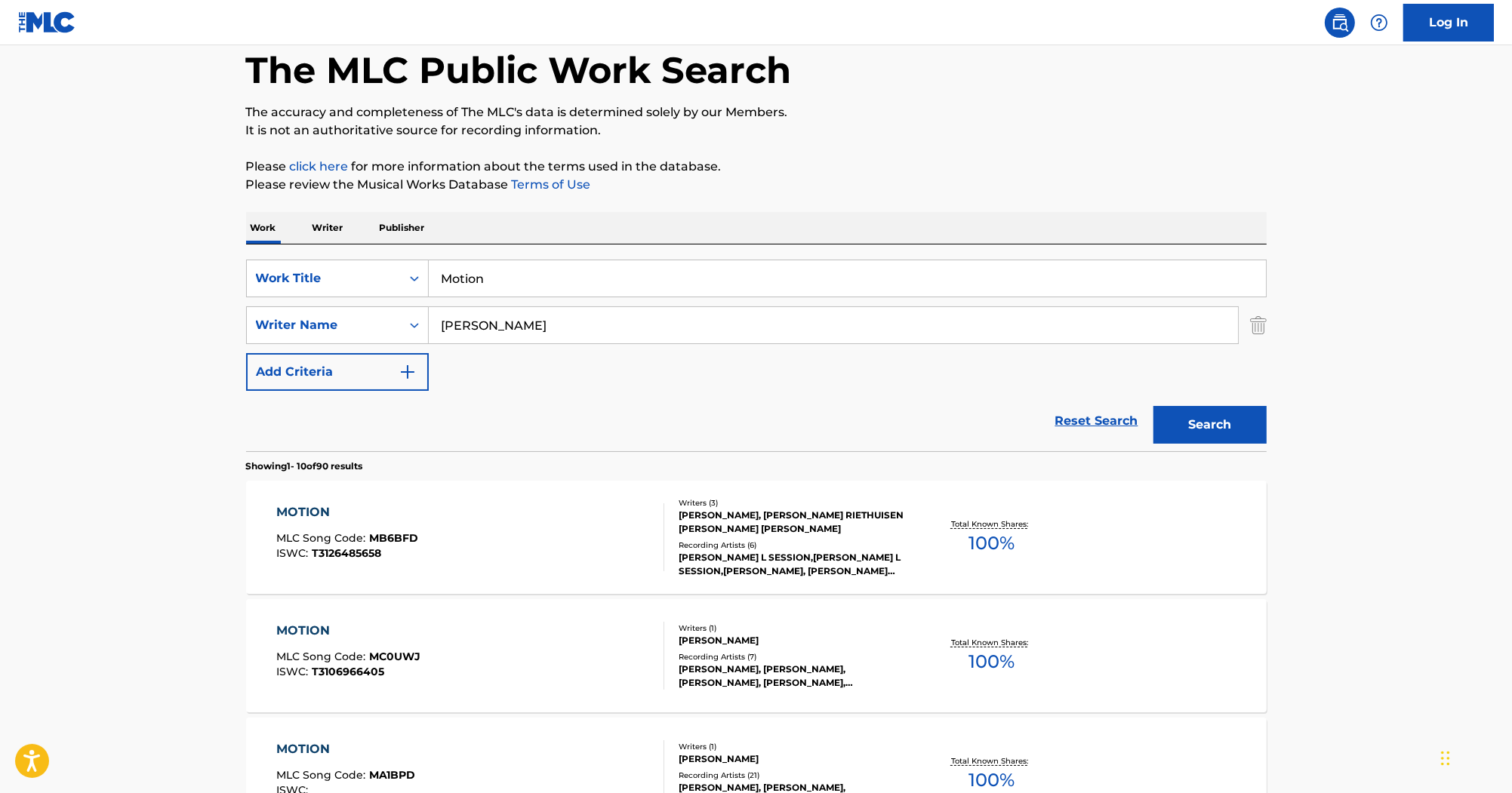
scroll to position [241, 0]
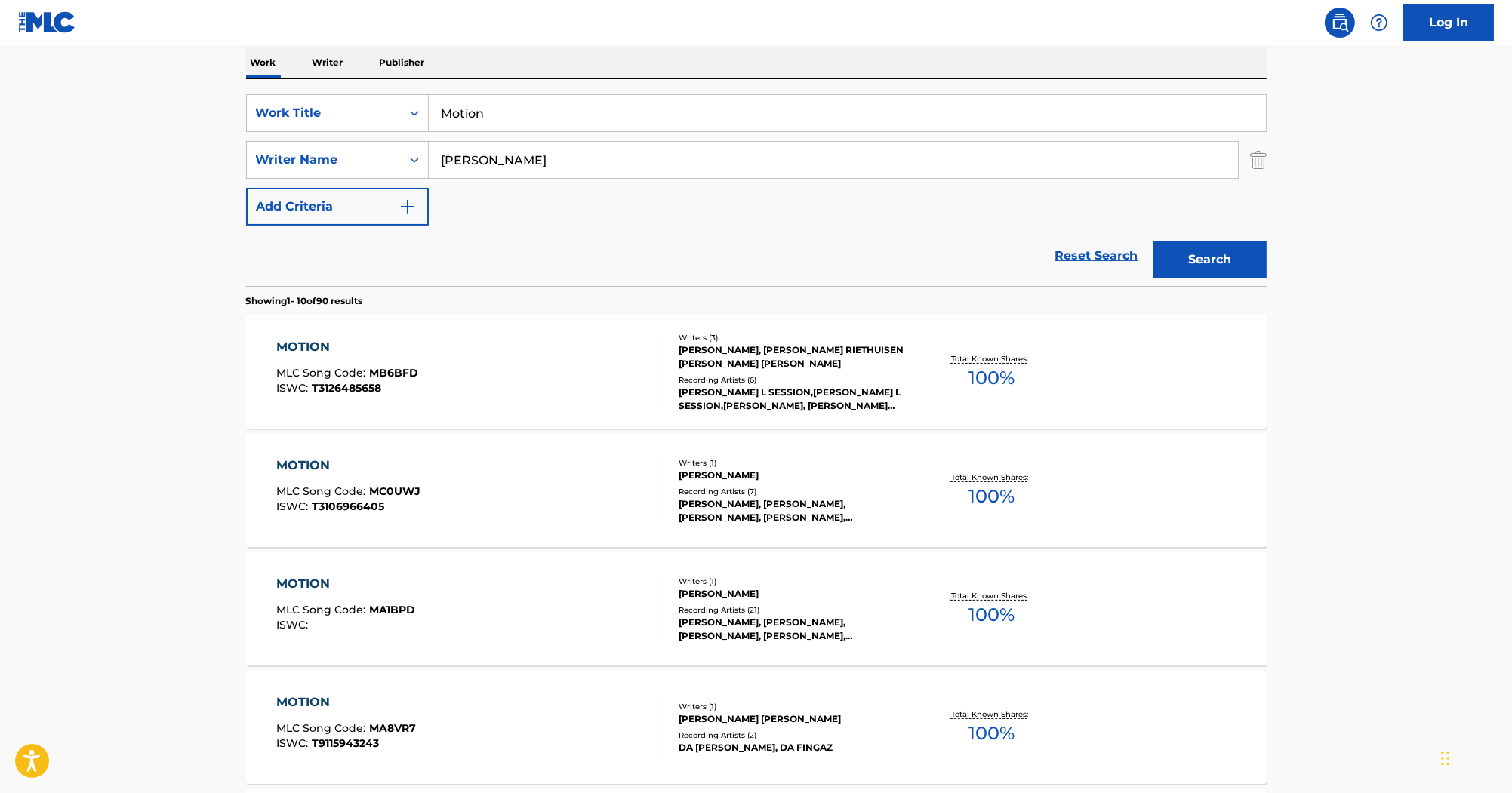
drag, startPoint x: 553, startPoint y: 110, endPoint x: 327, endPoint y: 77, distance: 228.4
paste input "Wonderful"
click at [1277, 265] on div "The MLC Public Work Search The accuracy and completeness of The MLC's data is d…" at bounding box center [756, 707] width 1057 height 1732
drag, startPoint x: 1201, startPoint y: 264, endPoint x: 1175, endPoint y: 275, distance: 28.2
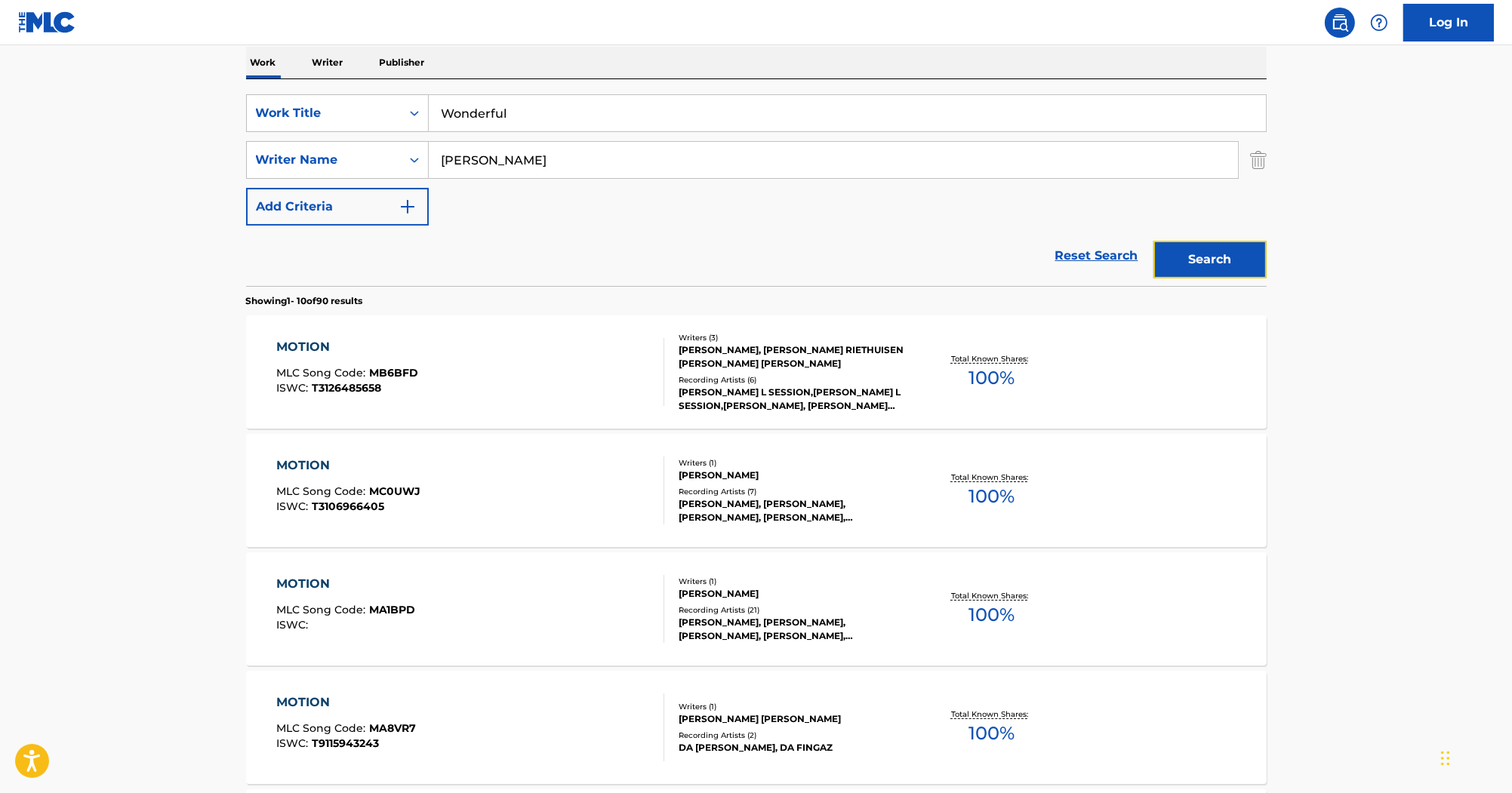
click at [1200, 264] on button "Search" at bounding box center [1210, 259] width 113 height 38
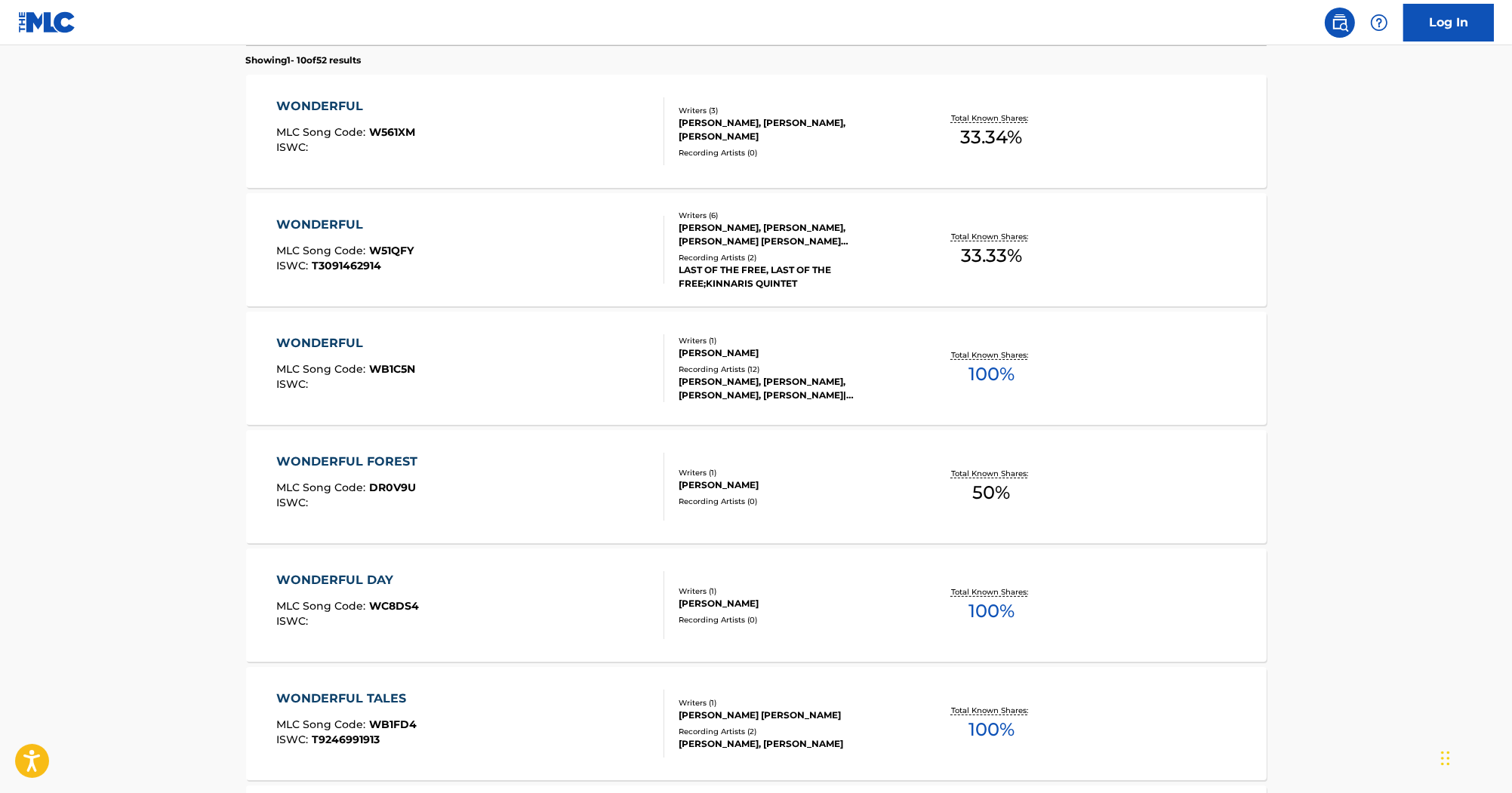
scroll to position [483, 0]
drag, startPoint x: 338, startPoint y: 346, endPoint x: 311, endPoint y: 345, distance: 27.0
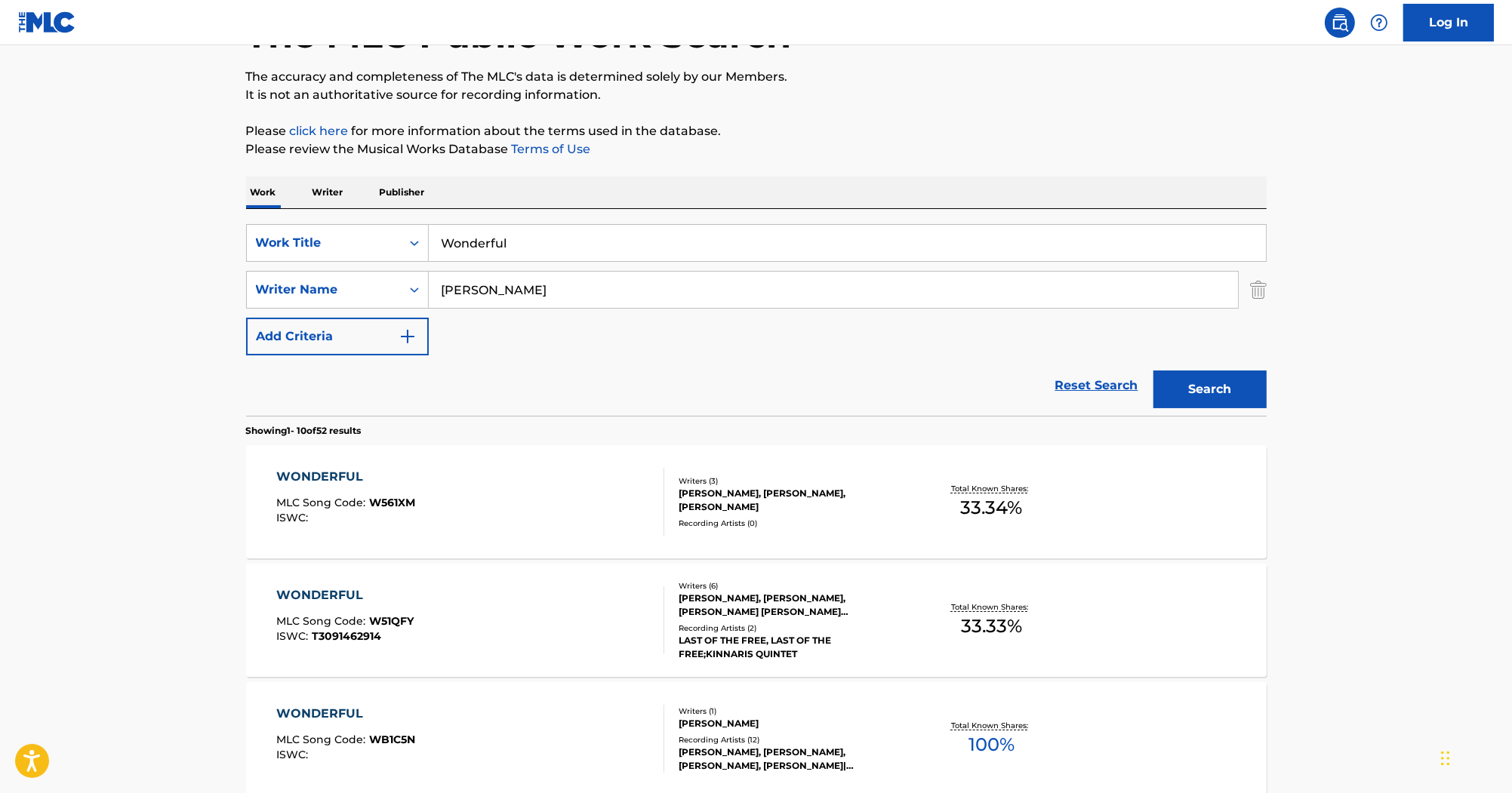
scroll to position [61, 0]
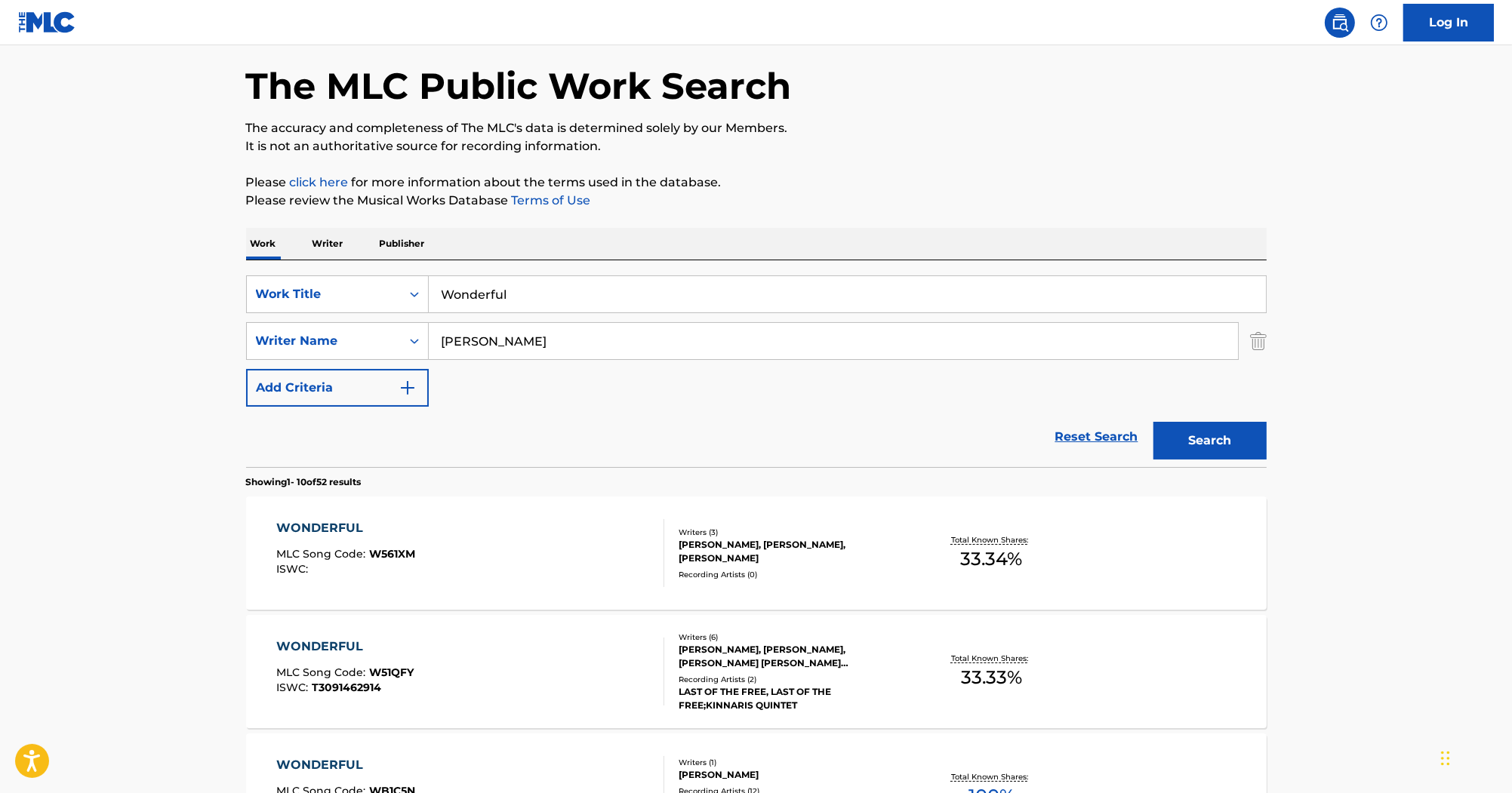
drag, startPoint x: 605, startPoint y: 296, endPoint x: 320, endPoint y: 266, distance: 286.6
click at [347, 271] on div "SearchWithCriteria2acf6b47-fe11-4edd-925f-de0571766044 Work Title Wonderful Sea…" at bounding box center [756, 364] width 1021 height 207
paste input "Ok"
drag, startPoint x: 1208, startPoint y: 429, endPoint x: 1182, endPoint y: 396, distance: 42.0
click at [1208, 430] on button "Search" at bounding box center [1210, 441] width 113 height 38
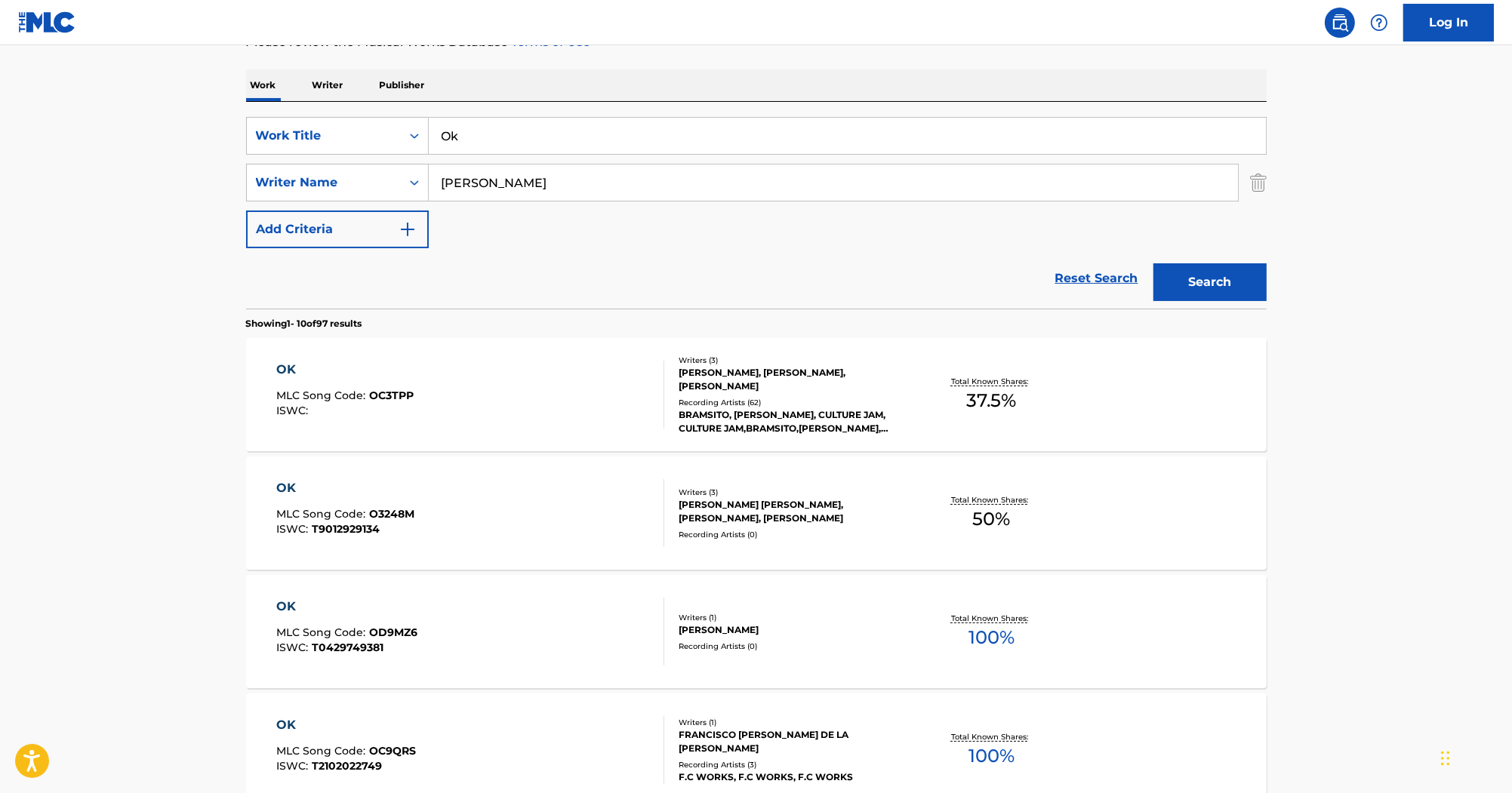
scroll to position [121, 0]
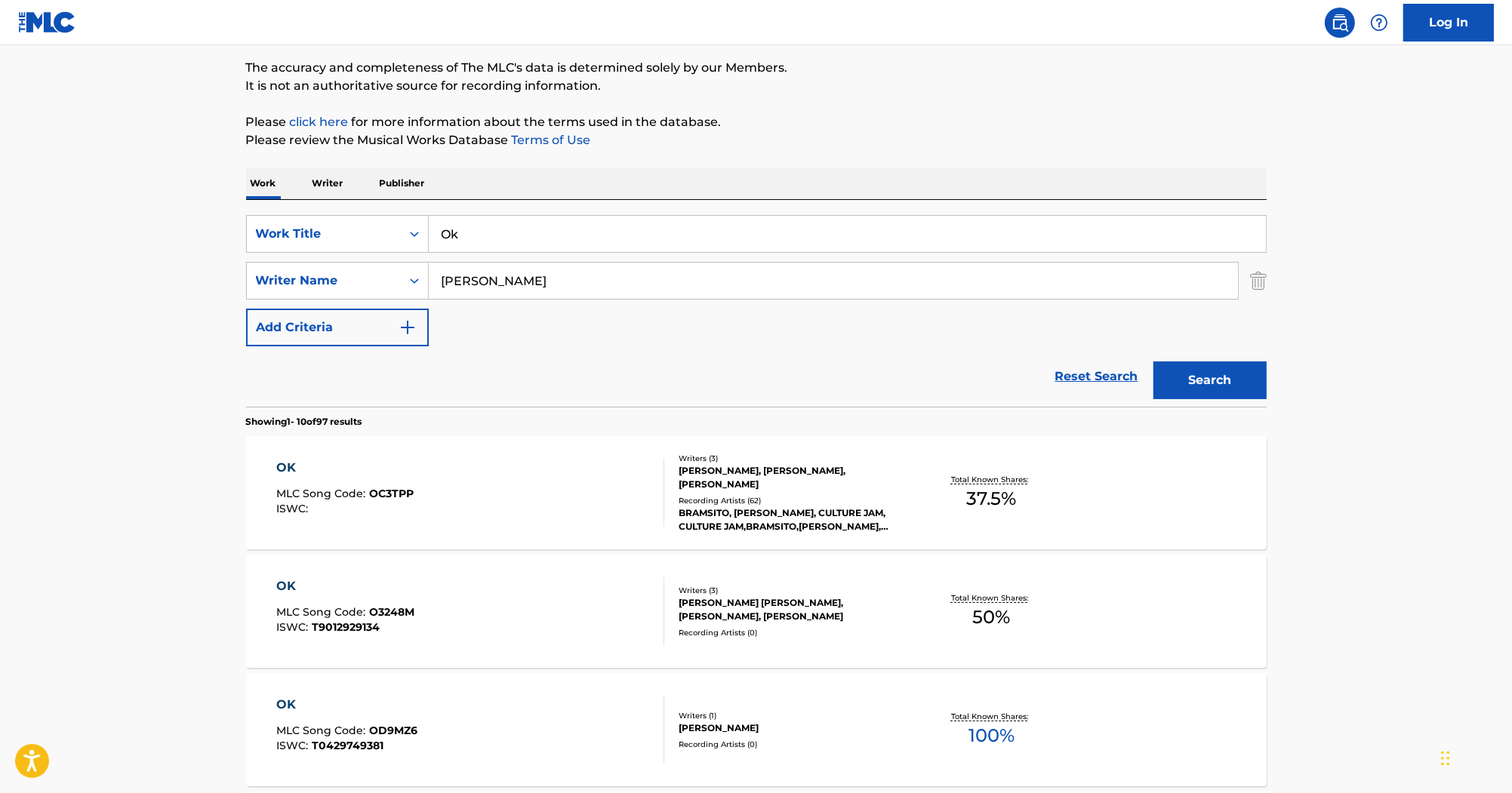
drag, startPoint x: 473, startPoint y: 239, endPoint x: 344, endPoint y: 154, distance: 154.5
paste input "For You"
type input "For You"
drag, startPoint x: 527, startPoint y: 265, endPoint x: 267, endPoint y: 289, distance: 261.1
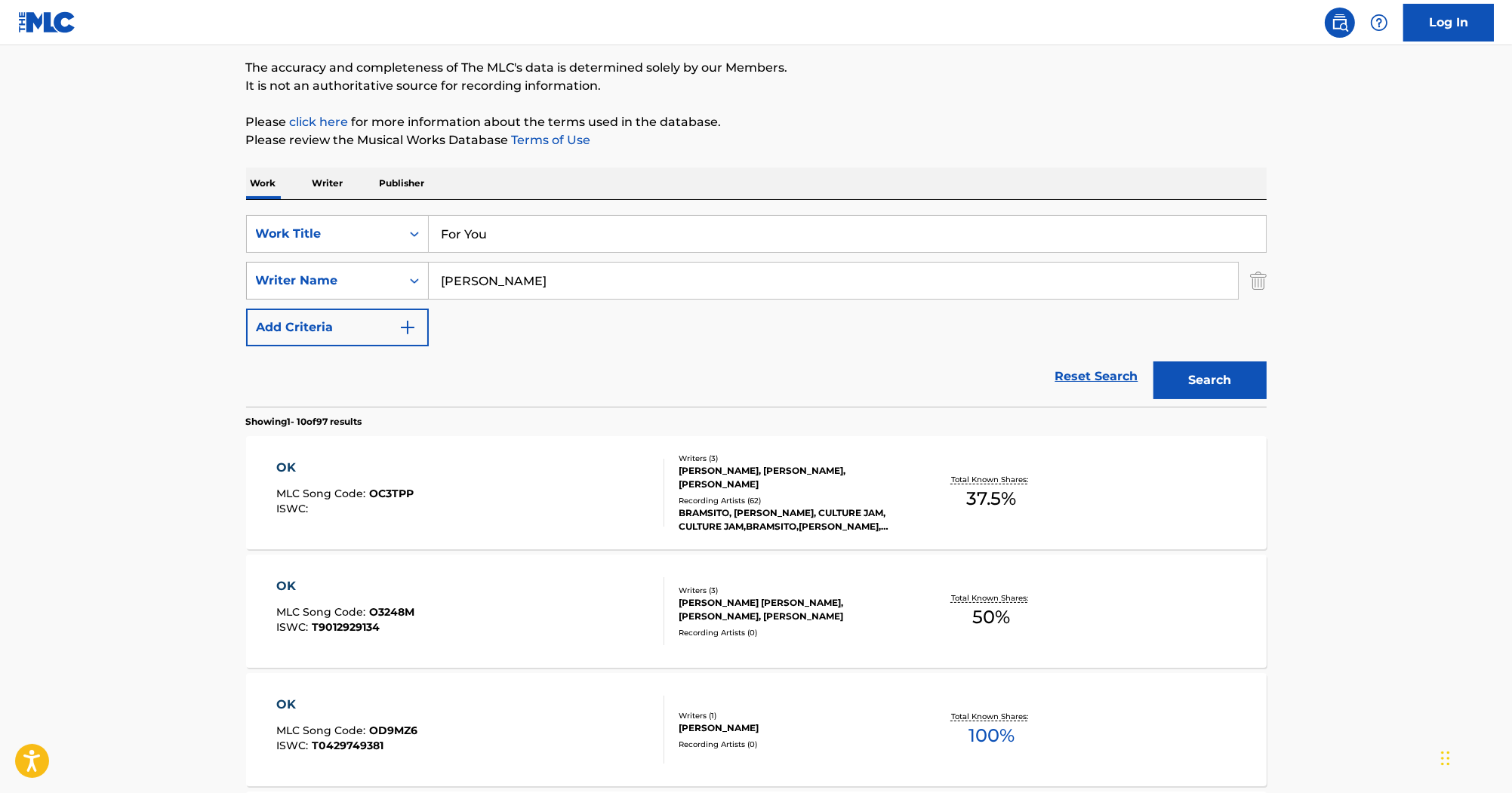
click at [267, 289] on div "SearchWithCriteria509fa467-8deb-40df-bbee-13a4947c5a83 Writer Name Francis" at bounding box center [756, 281] width 1021 height 38
type input "Sweet"
click at [1153, 361] on button "Search" at bounding box center [1210, 380] width 113 height 38
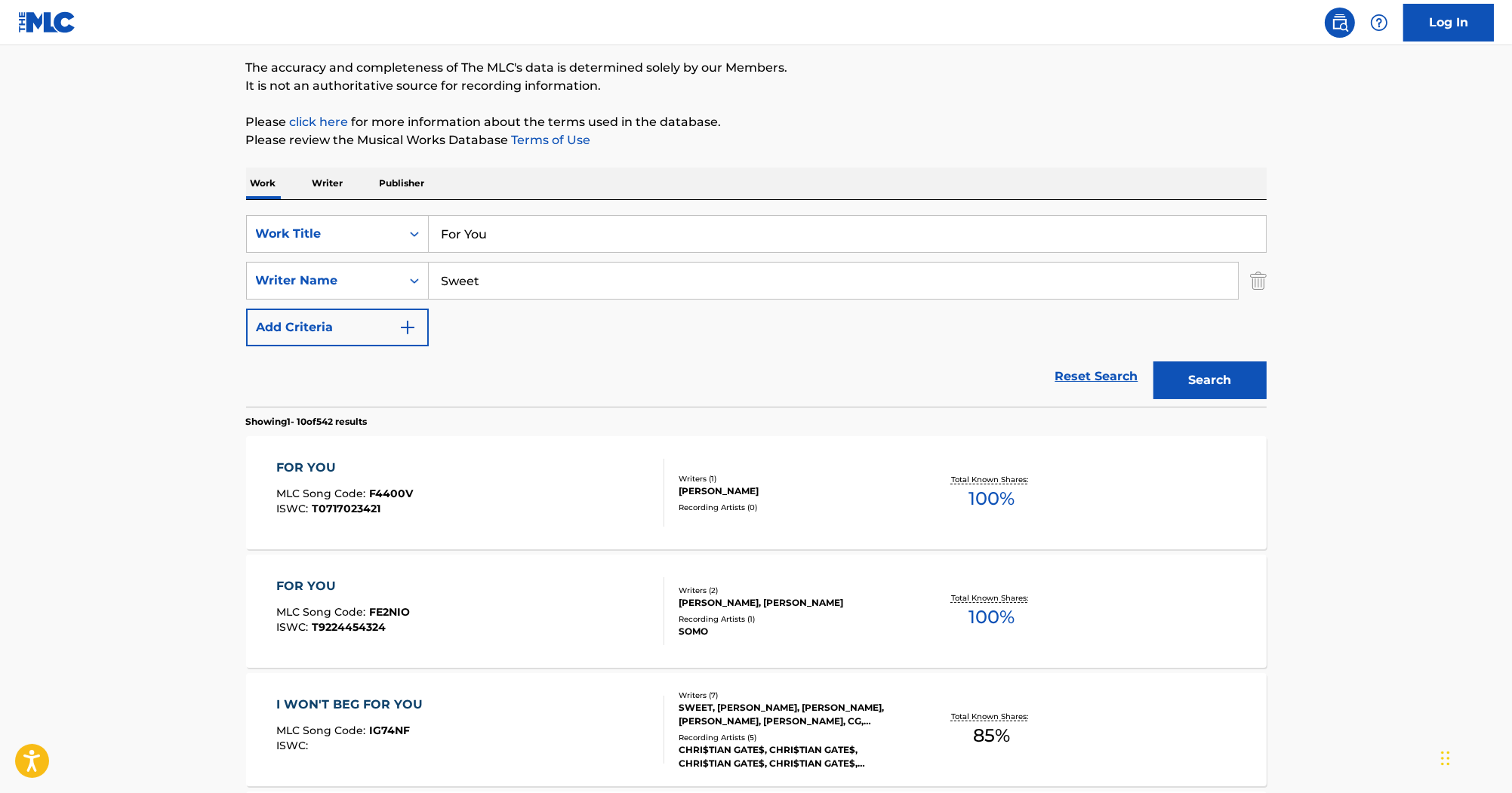
click at [275, 463] on div "FOR YOU MLC Song Code : F4400V ISWC : T0717023421 Writers ( 1 ) MICHAEL SWEET R…" at bounding box center [756, 493] width 1021 height 113
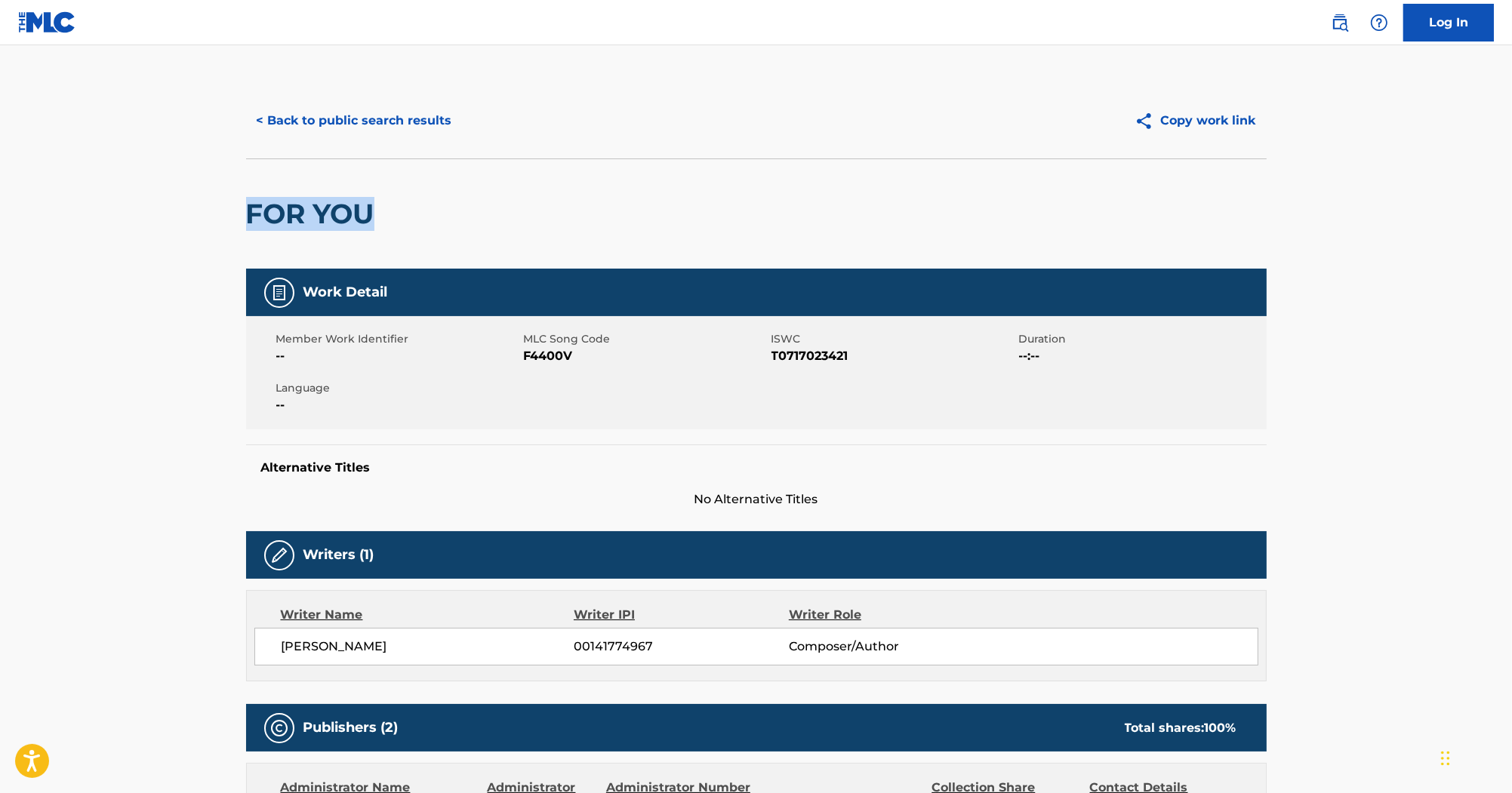
drag, startPoint x: 374, startPoint y: 234, endPoint x: 247, endPoint y: 233, distance: 127.0
click at [247, 233] on div "FOR YOU" at bounding box center [313, 214] width 136 height 110
copy h2 "FOR YOU"
drag, startPoint x: 347, startPoint y: 662, endPoint x: 277, endPoint y: 661, distance: 70.0
click at [277, 661] on div "MICHAEL SWEET 00141774967 Composer/Author" at bounding box center [756, 647] width 1003 height 38
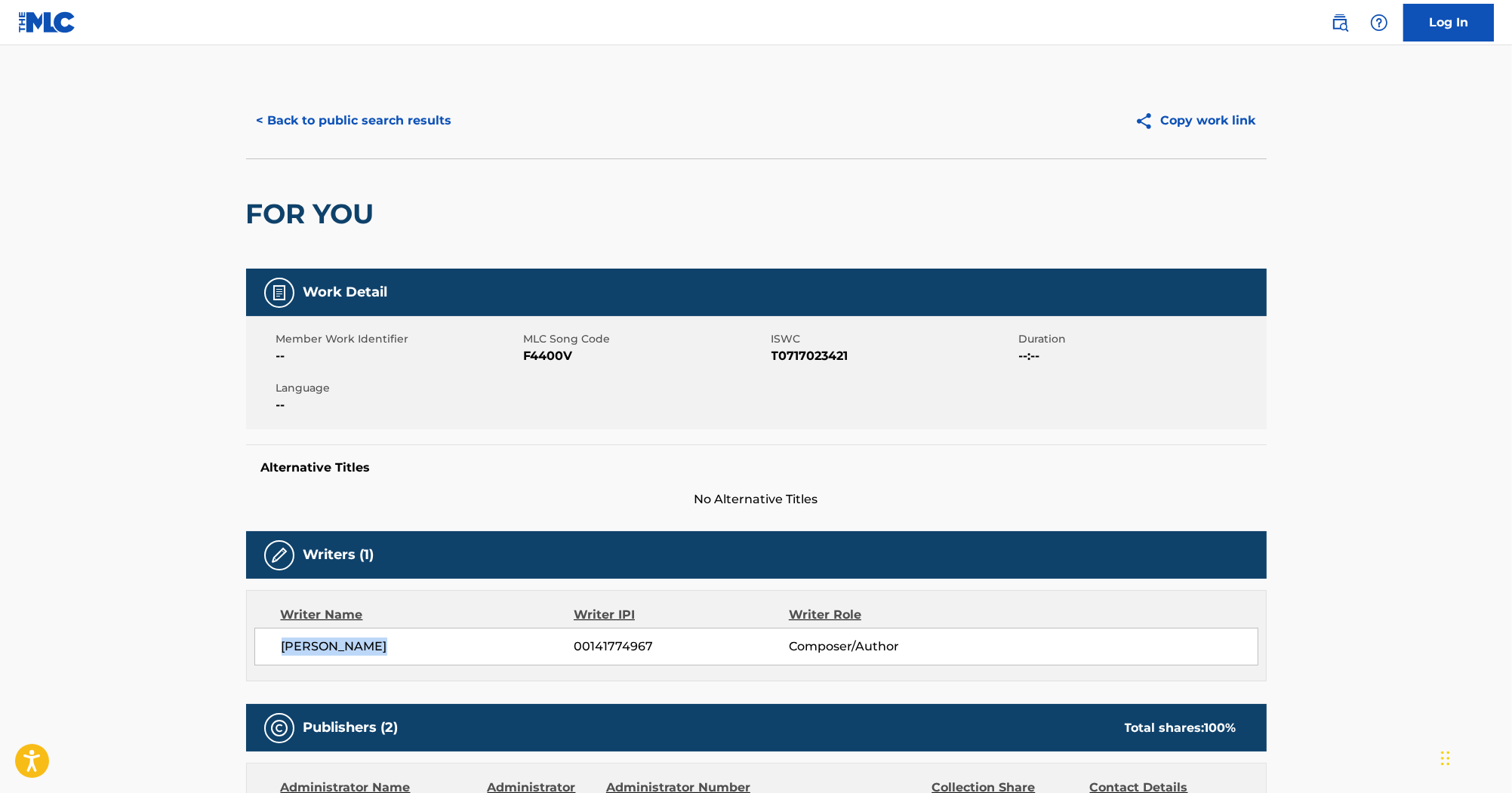
copy span "MICHAEL SWEET"
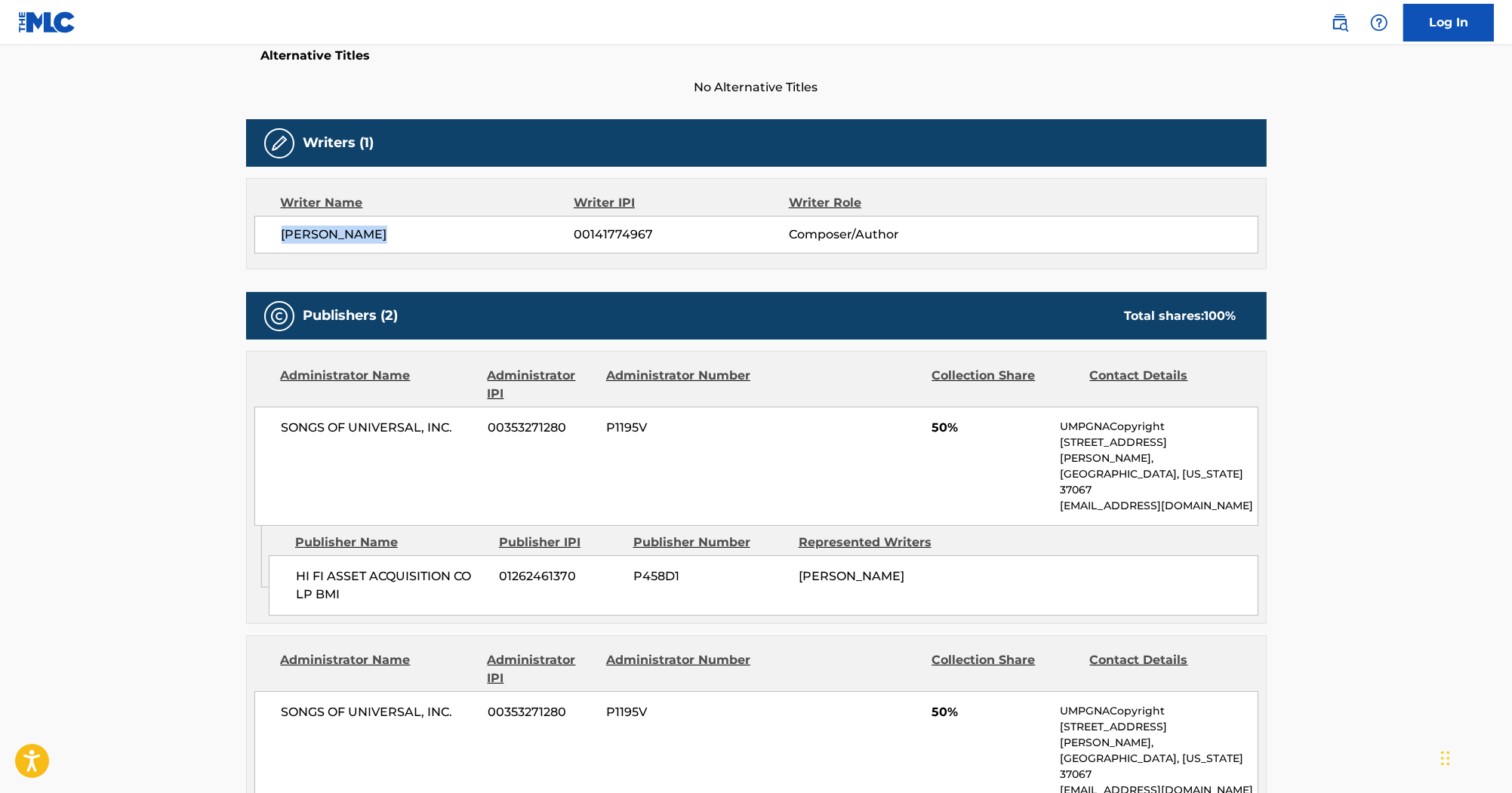
scroll to position [423, 0]
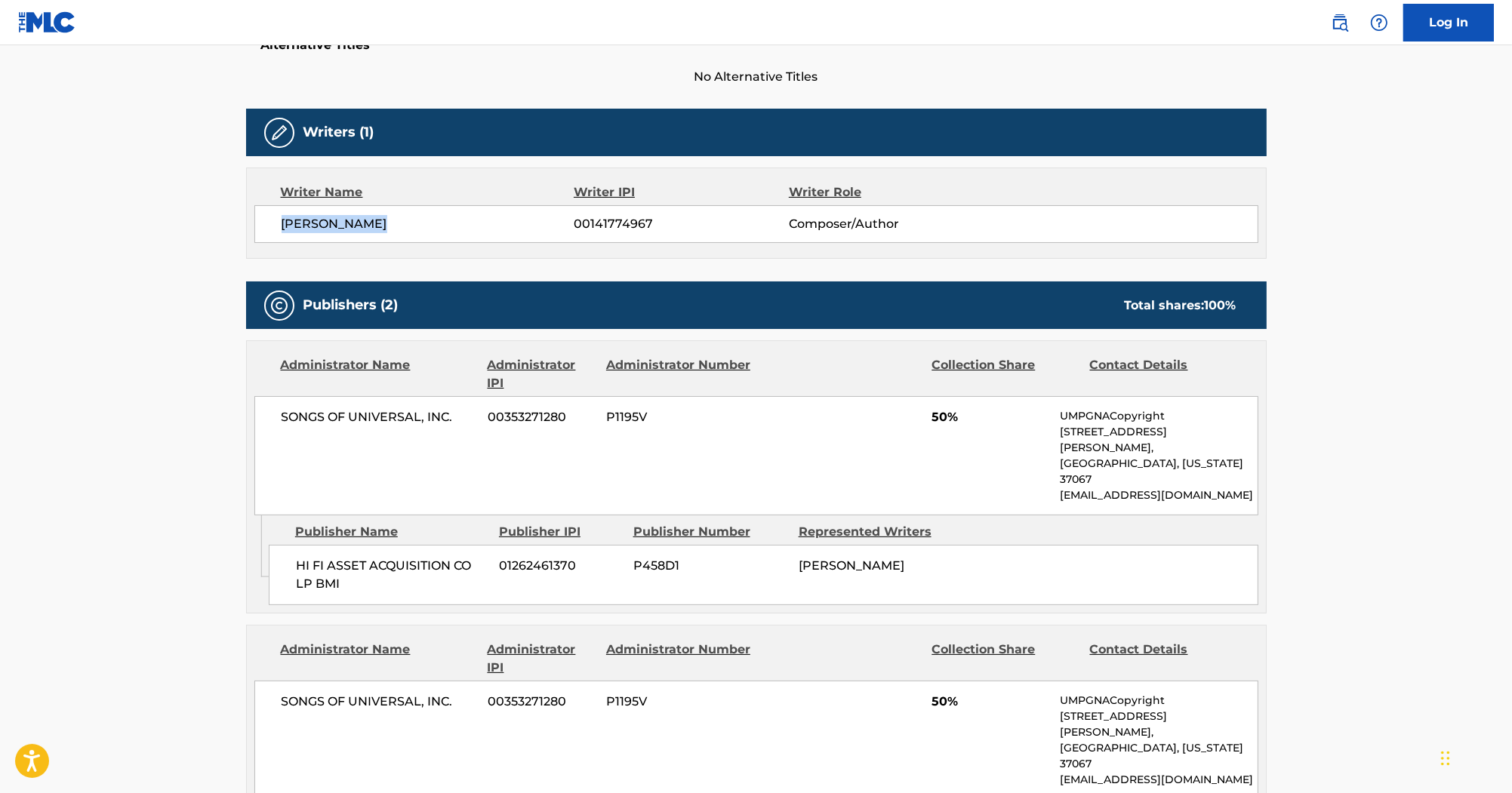
click at [378, 204] on div "Writer Name Writer IPI Writer Role MICHAEL SWEET 00141774967 Composer/Author" at bounding box center [756, 213] width 1021 height 92
click at [472, 215] on span "MICHAEL SWEET" at bounding box center [428, 224] width 293 height 18
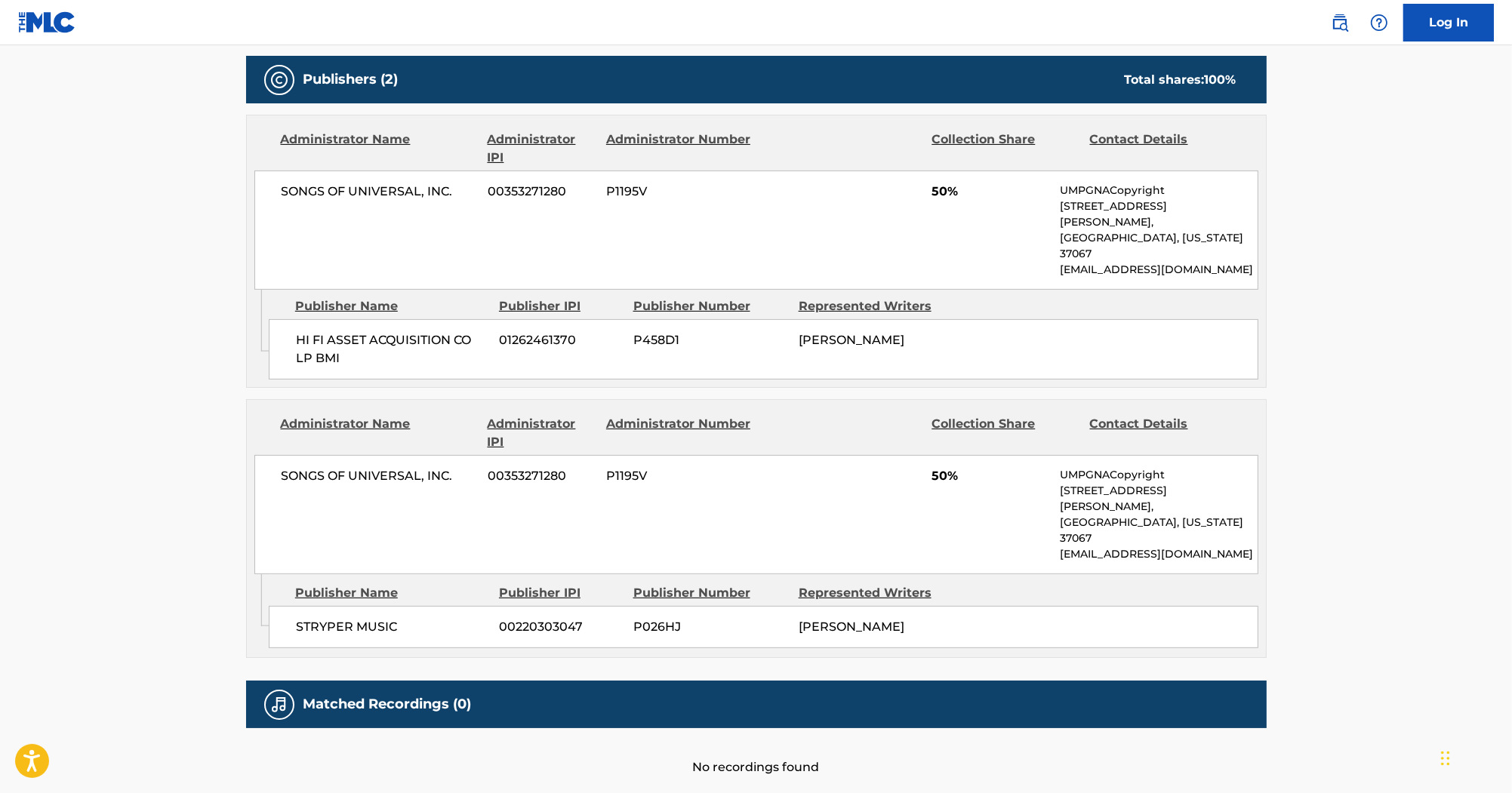
scroll to position [661, 0]
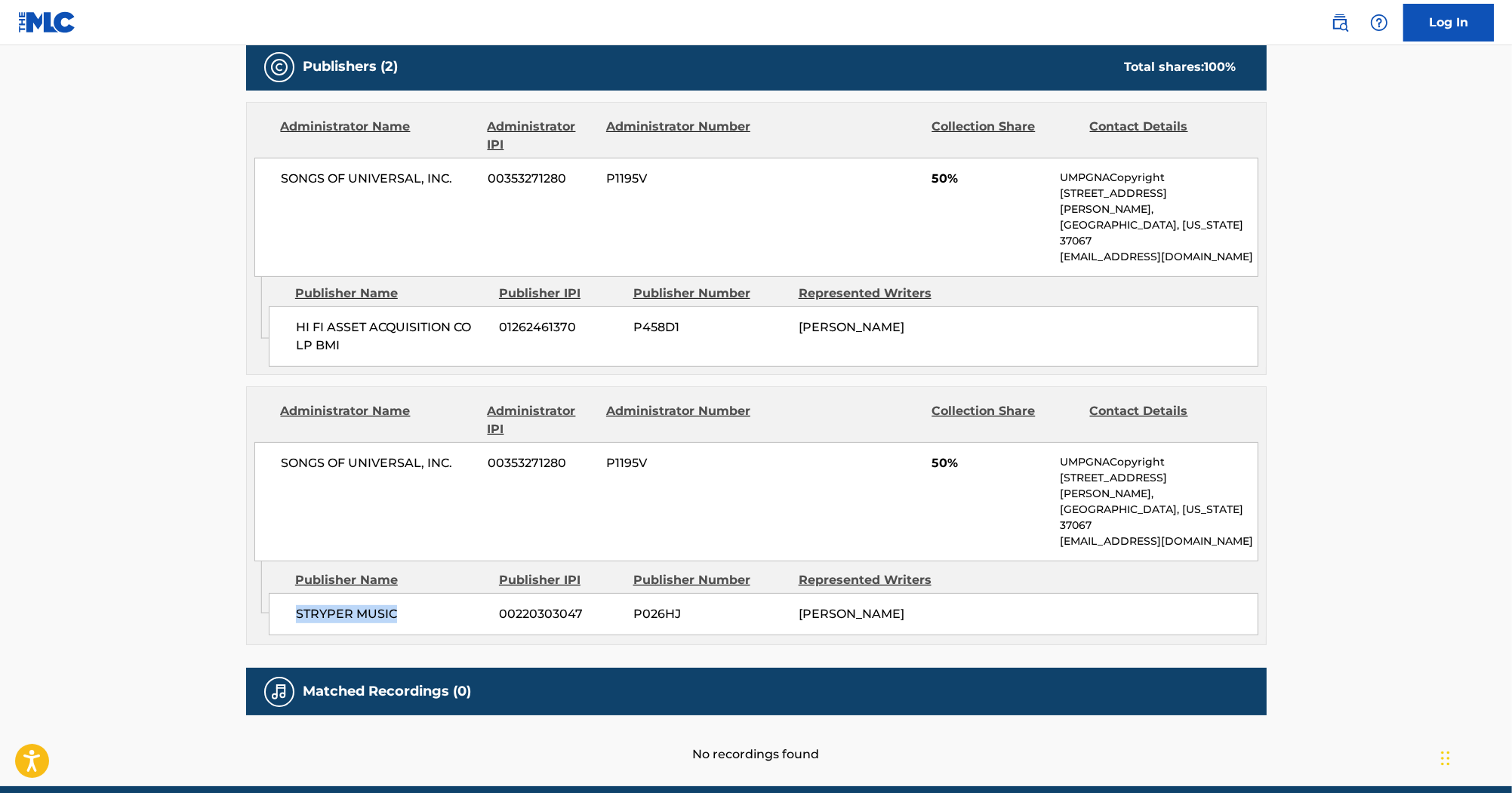
drag, startPoint x: 393, startPoint y: 552, endPoint x: 283, endPoint y: 552, distance: 110.0
click at [283, 593] on div "STRYPER MUSIC 00220303047 P026HJ MICHAEL SWEET" at bounding box center [764, 614] width 990 height 42
copy span "STRYPER MUSIC"
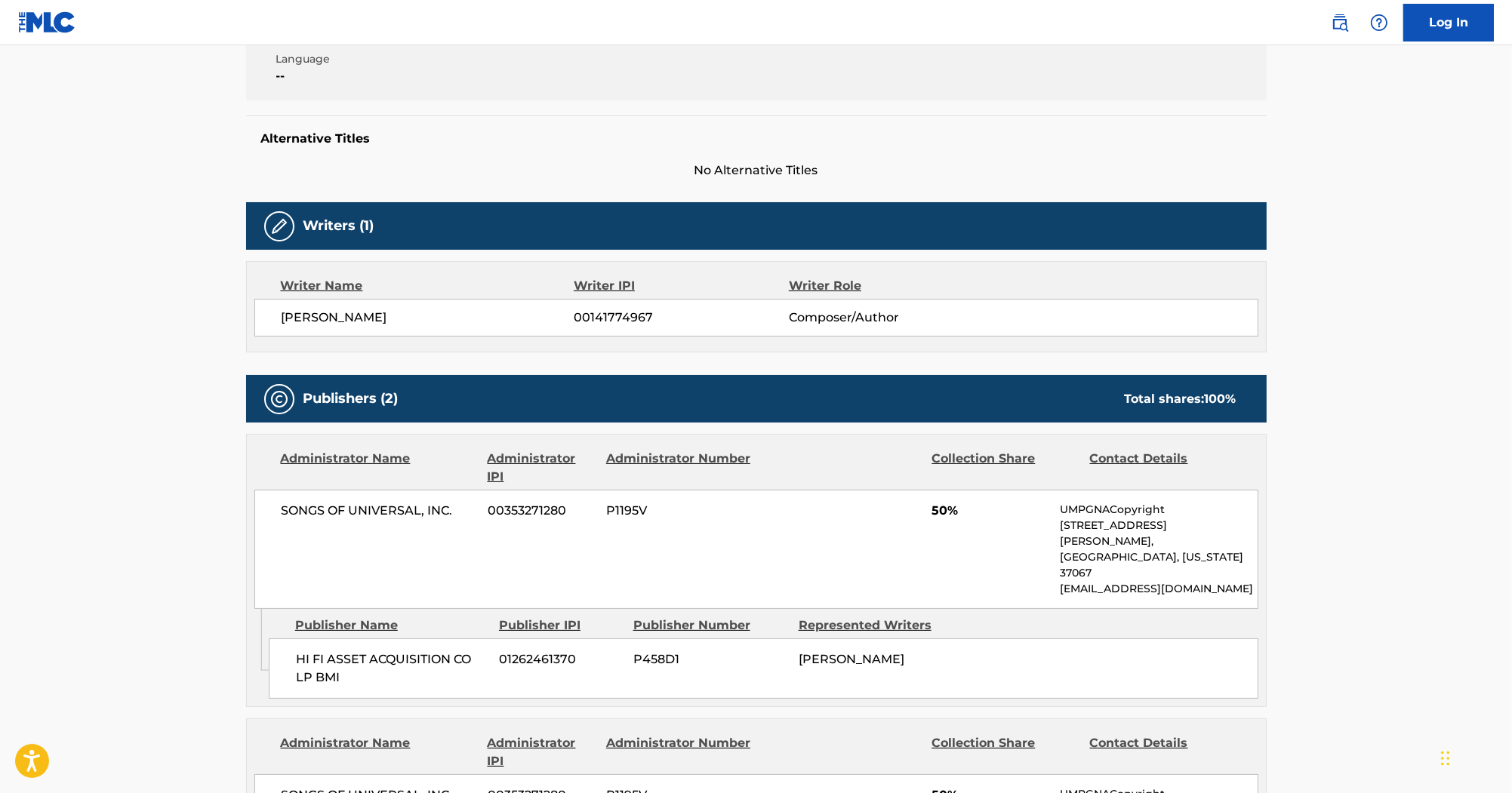
scroll to position [178, 0]
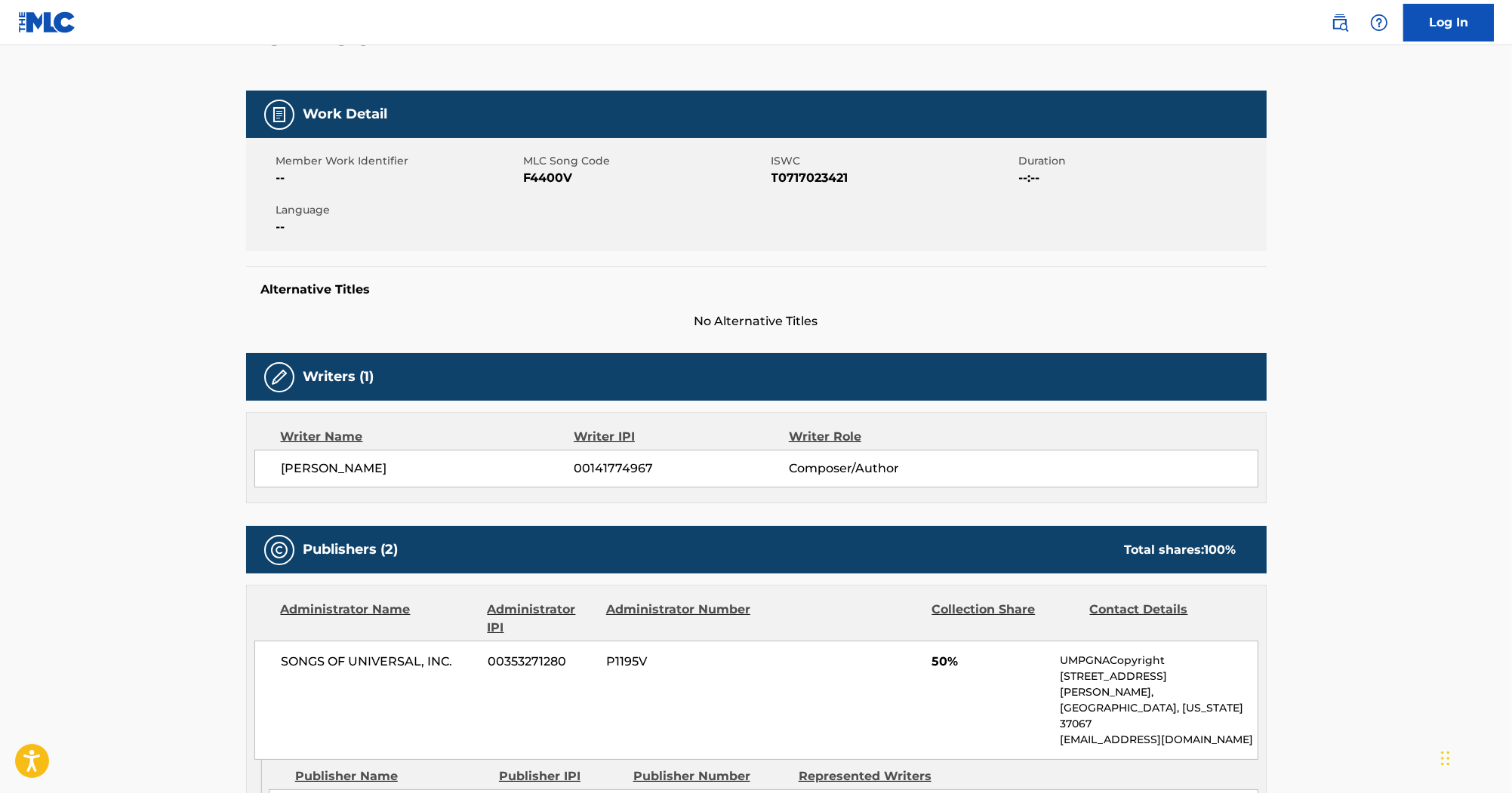
click at [551, 179] on span "F4400V" at bounding box center [646, 177] width 244 height 18
click at [785, 182] on span "T0717023421" at bounding box center [893, 177] width 244 height 18
click at [818, 314] on span "No Alternative Titles" at bounding box center [756, 321] width 1021 height 18
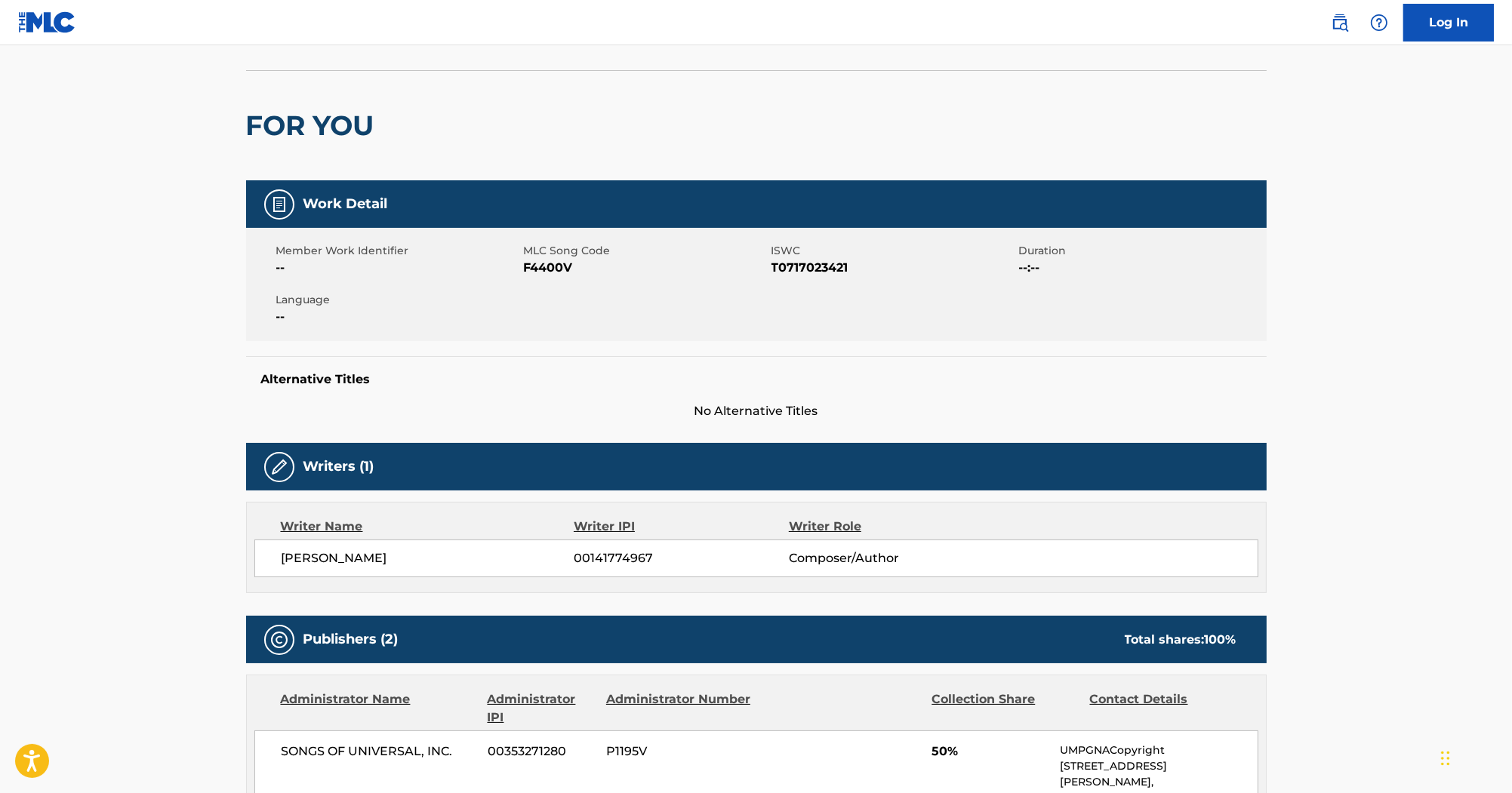
scroll to position [0, 0]
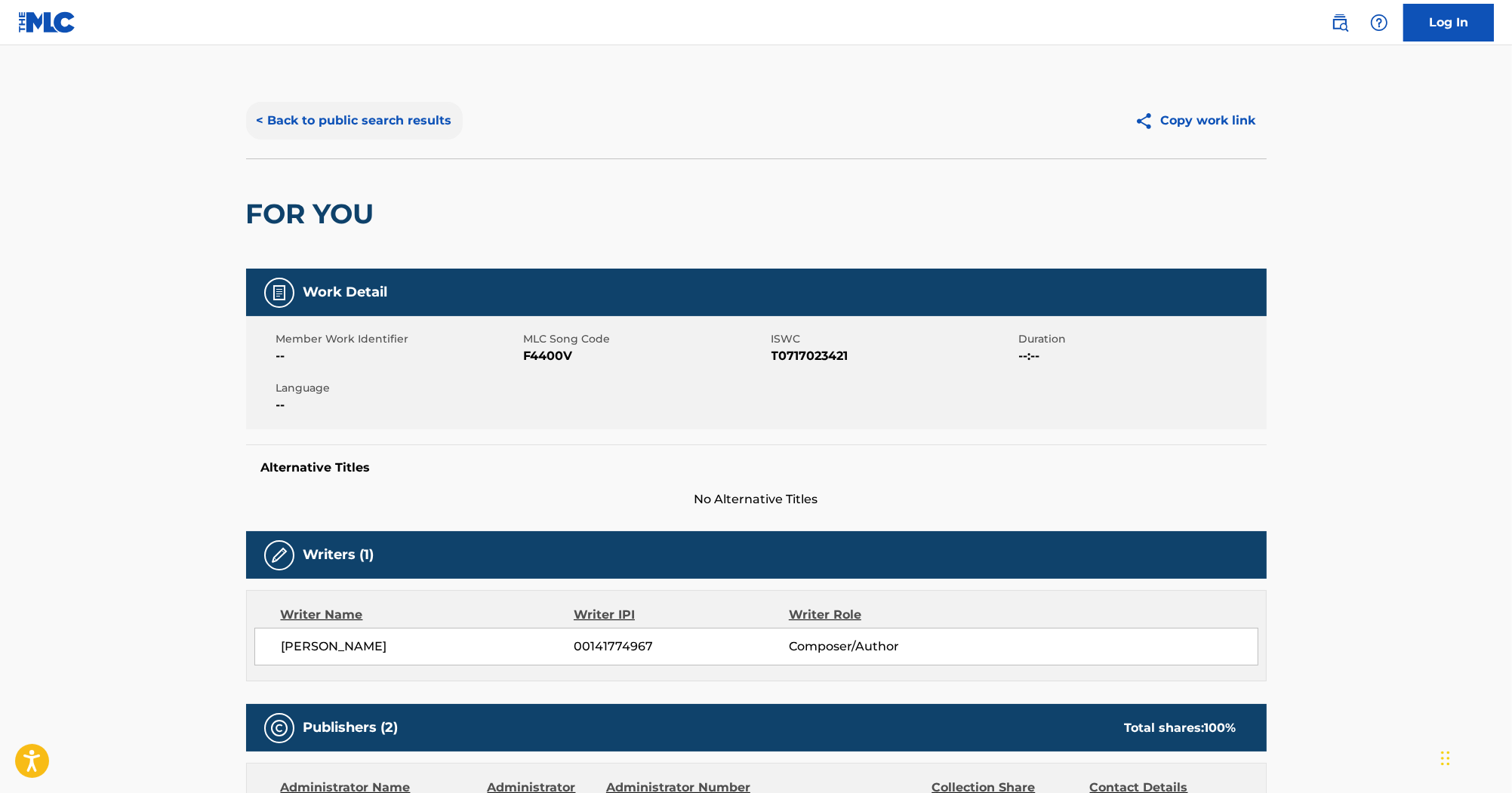
click at [390, 121] on button "< Back to public search results" at bounding box center [354, 121] width 217 height 38
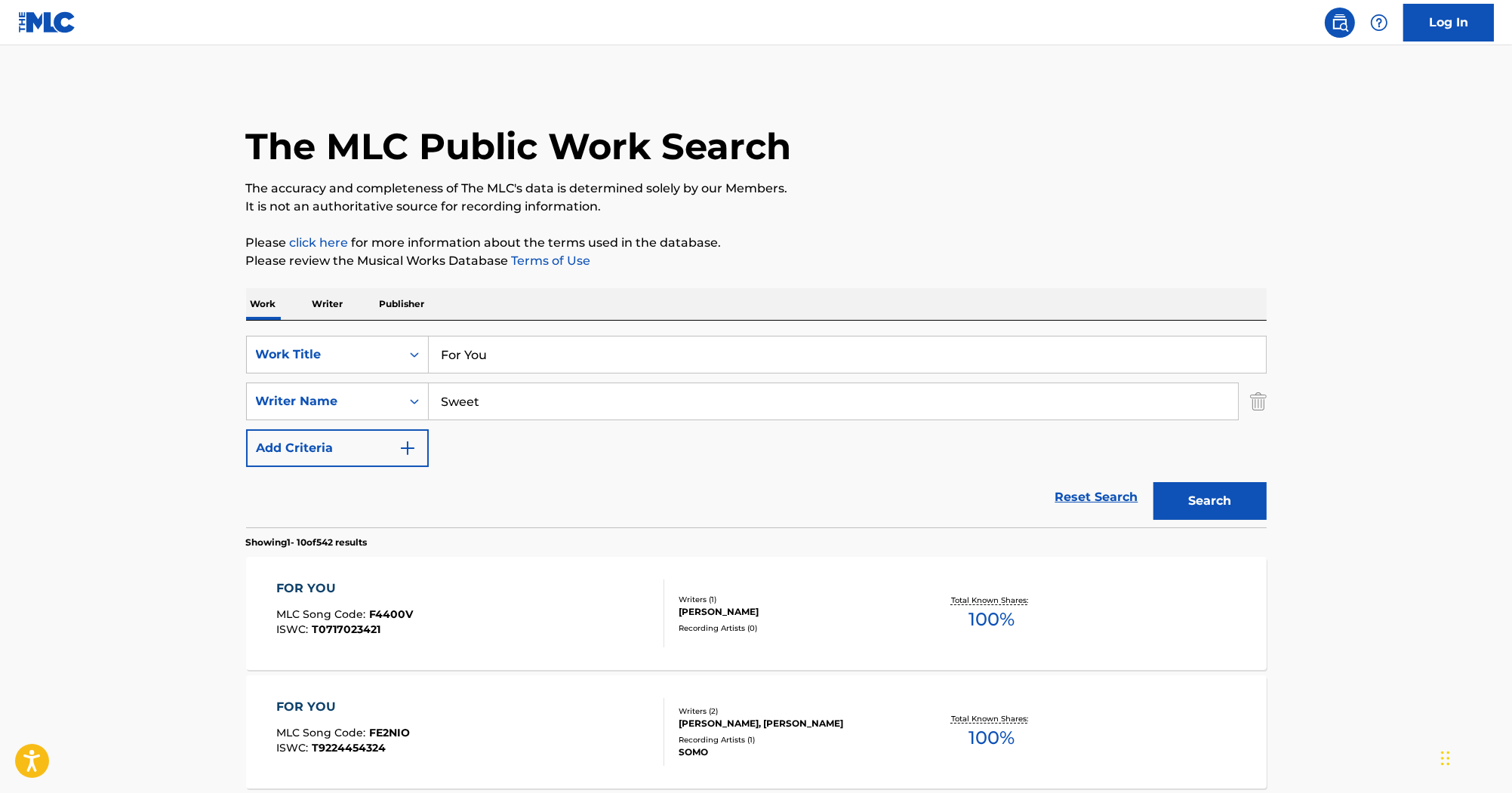
scroll to position [121, 0]
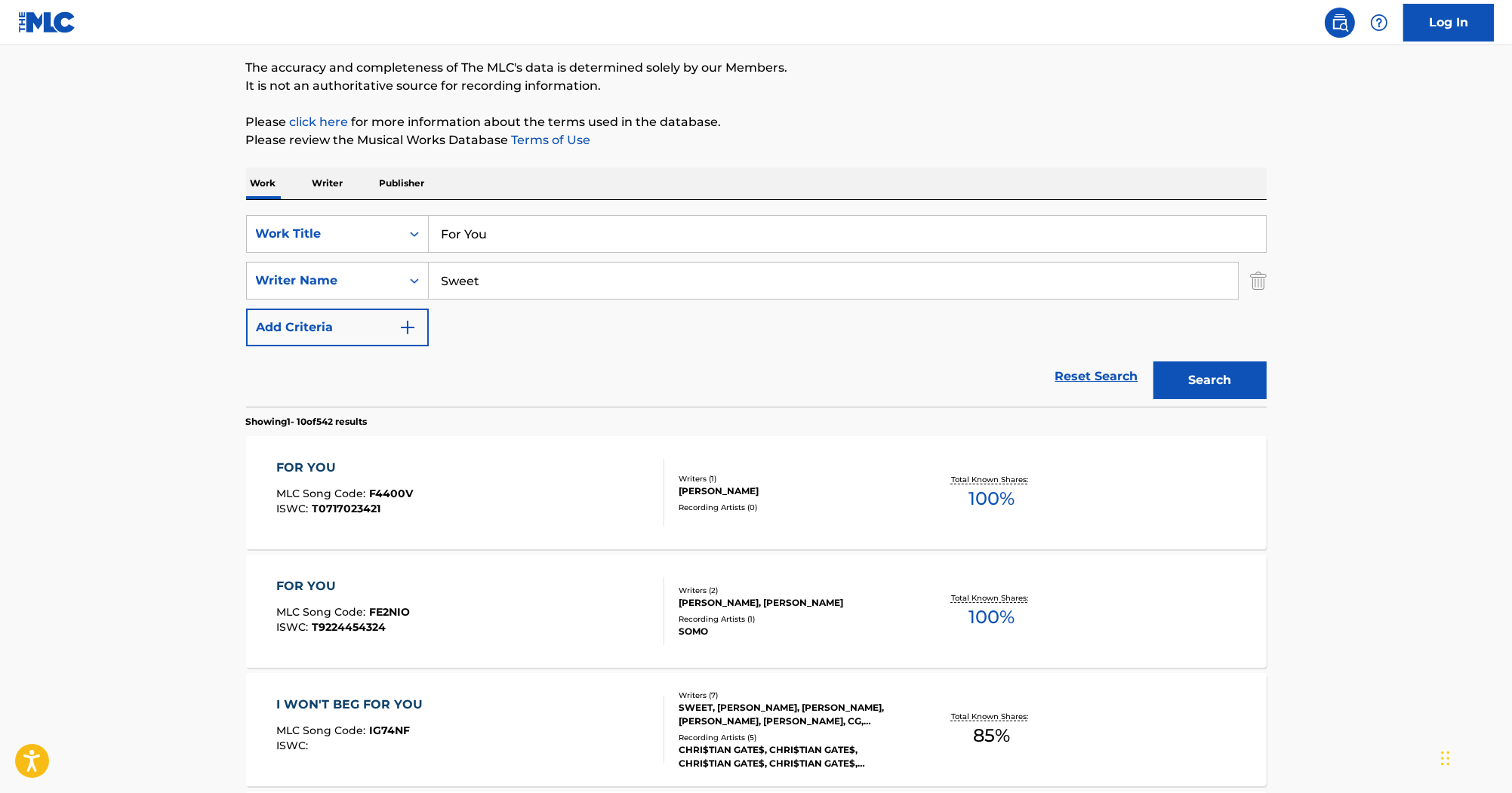
drag, startPoint x: 504, startPoint y: 230, endPoint x: 283, endPoint y: 172, distance: 228.5
click at [341, 209] on div "SearchWithCriteria2acf6b47-fe11-4edd-925f-de0571766044 Work Title For You Searc…" at bounding box center [756, 304] width 1021 height 207
paste input "Outta Blues"
paste input "The D4"
drag, startPoint x: 732, startPoint y: 237, endPoint x: 356, endPoint y: 220, distance: 376.4
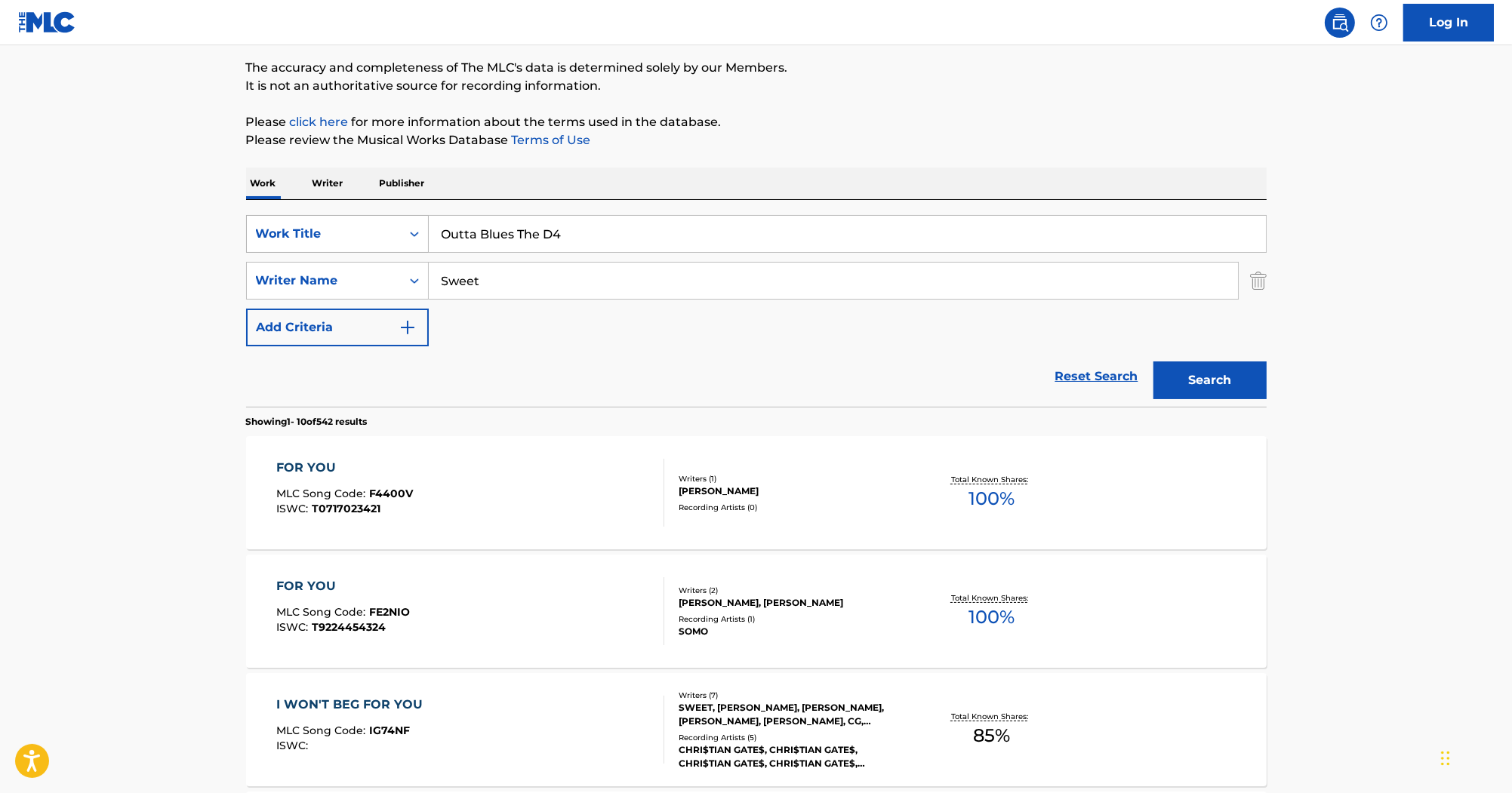
click at [356, 220] on div "SearchWithCriteria2acf6b47-fe11-4edd-925f-de0571766044 Work Title Outta Blues T…" at bounding box center [756, 234] width 1021 height 38
type input "Outta Blues The D4"
drag, startPoint x: 540, startPoint y: 273, endPoint x: 404, endPoint y: 251, distance: 137.8
click at [404, 251] on div "SearchWithCriteria2acf6b47-fe11-4edd-925f-de0571766044 Work Title Outta Blues T…" at bounding box center [756, 280] width 1021 height 131
paste input "Baise"
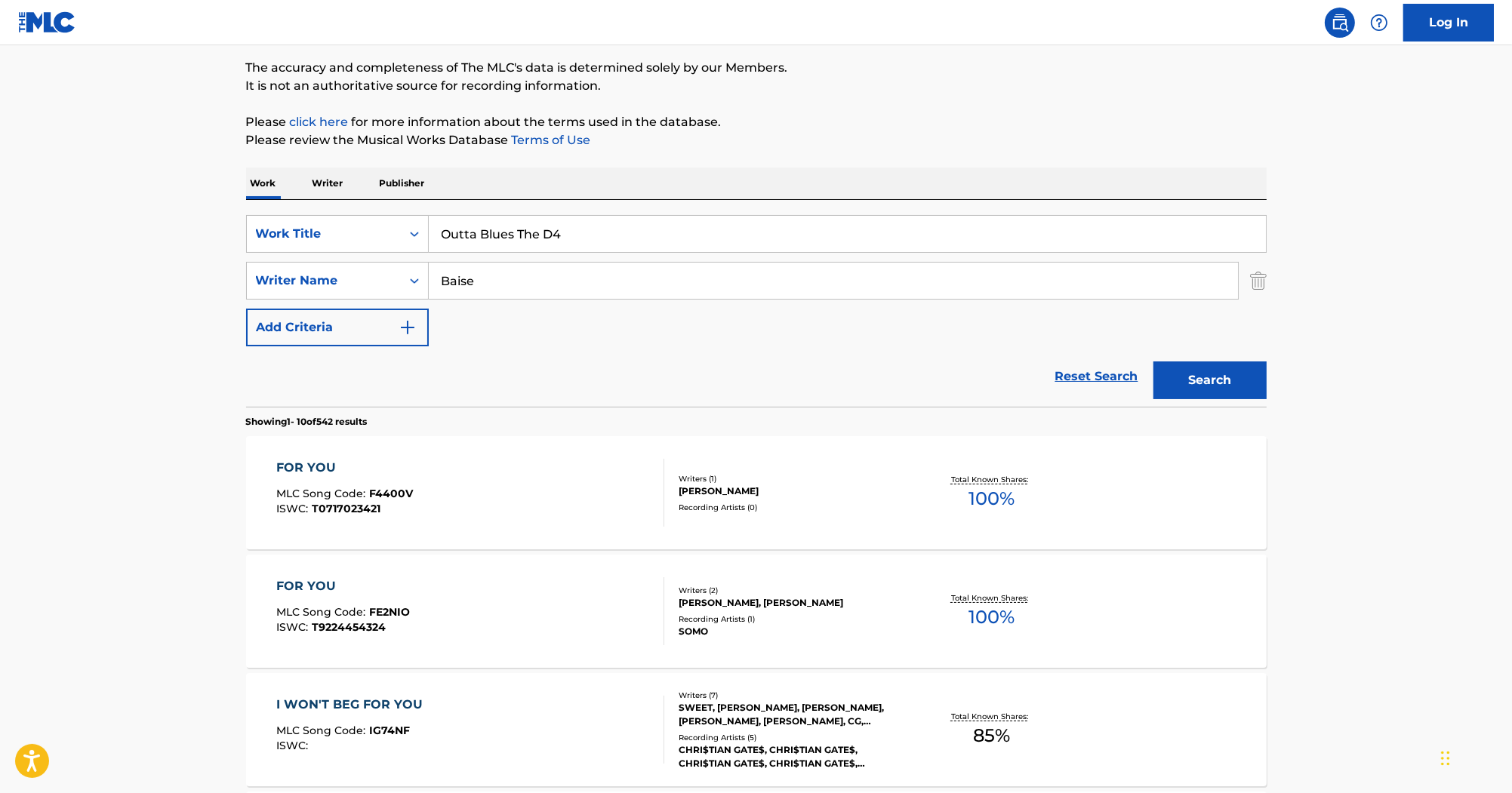
type input "Baise"
drag, startPoint x: 590, startPoint y: 215, endPoint x: 506, endPoint y: 230, distance: 85.3
click at [506, 230] on input "Outta Blues The D4" at bounding box center [848, 234] width 837 height 36
click at [1195, 379] on button "Search" at bounding box center [1210, 380] width 113 height 38
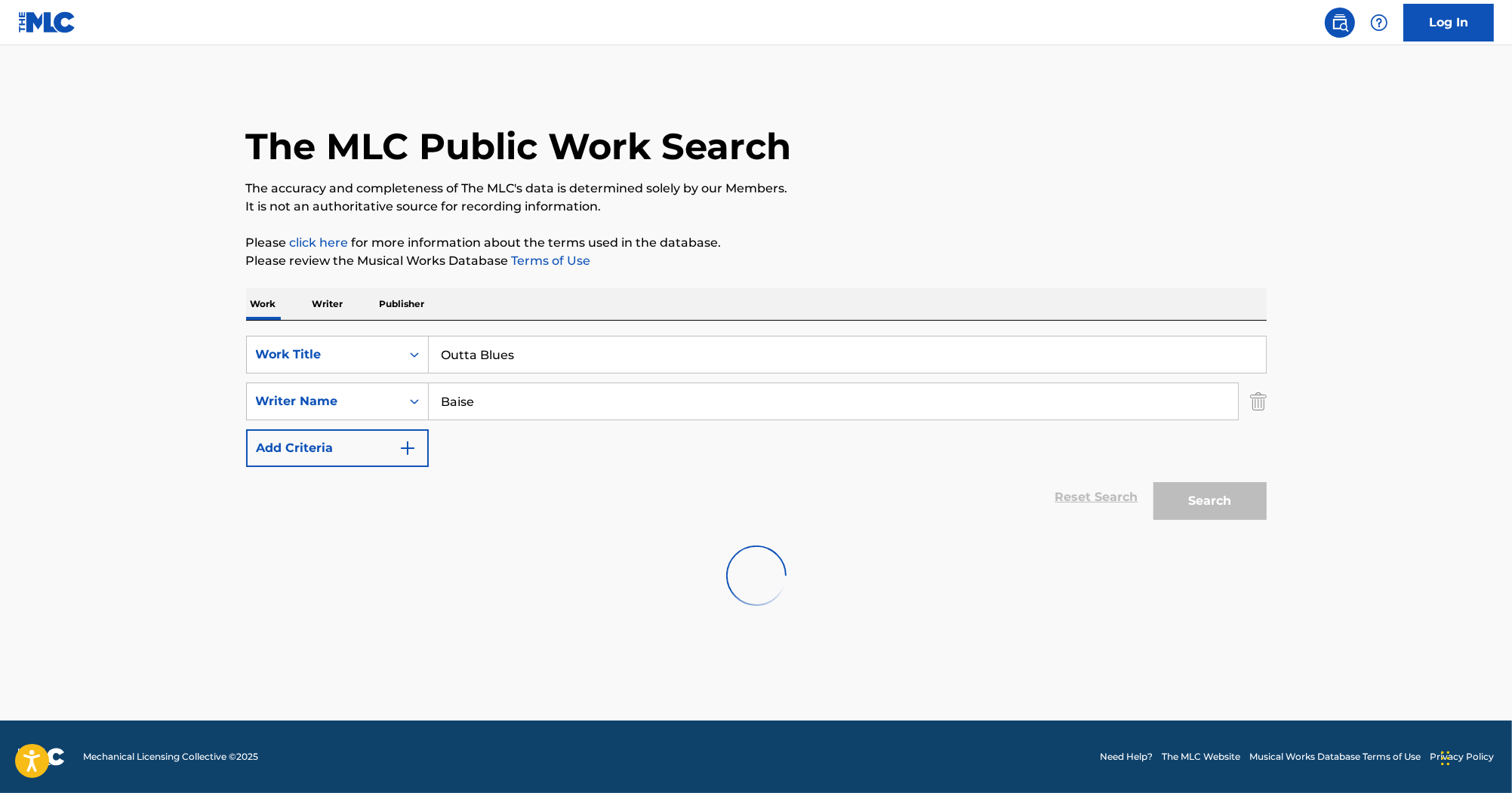
scroll to position [0, 0]
drag, startPoint x: 348, startPoint y: 335, endPoint x: 265, endPoint y: 271, distance: 104.8
click at [334, 330] on div "SearchWithCriteria2acf6b47-fe11-4edd-925f-de0571766044 Work Title Outta Blues S…" at bounding box center [756, 425] width 1021 height 207
paste input "In A Funny Way"
click at [586, 338] on input "In A Funny Way" at bounding box center [848, 355] width 837 height 36
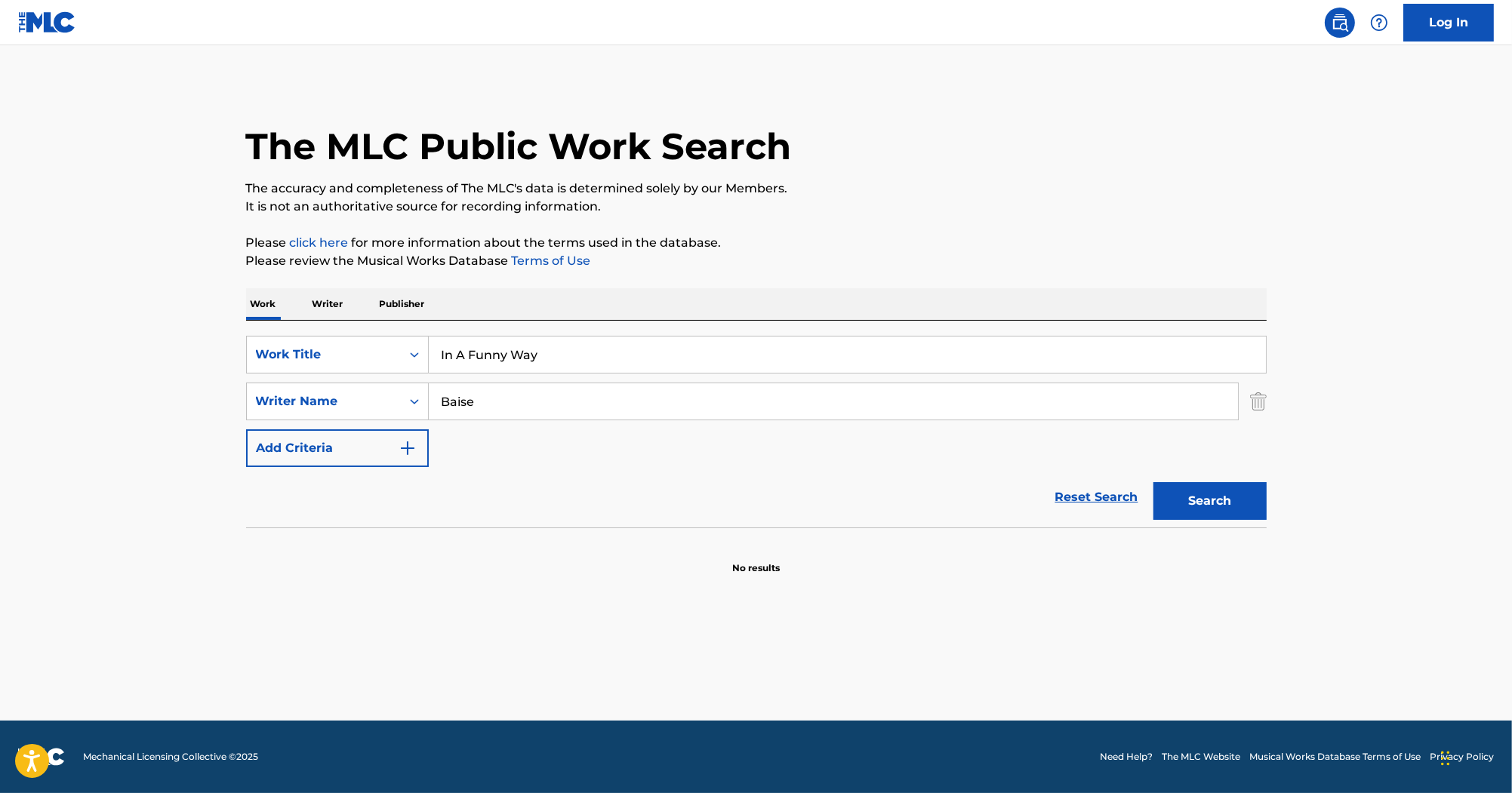
paste input "Mercury Rev"
drag, startPoint x: 649, startPoint y: 354, endPoint x: 382, endPoint y: 344, distance: 267.2
click at [382, 344] on div "SearchWithCriteria2acf6b47-fe11-4edd-925f-de0571766044 Work Title In A Funny Wa…" at bounding box center [756, 355] width 1021 height 38
type input "In A Funny Way Mercury Rev"
drag, startPoint x: 532, startPoint y: 408, endPoint x: 343, endPoint y: 379, distance: 191.2
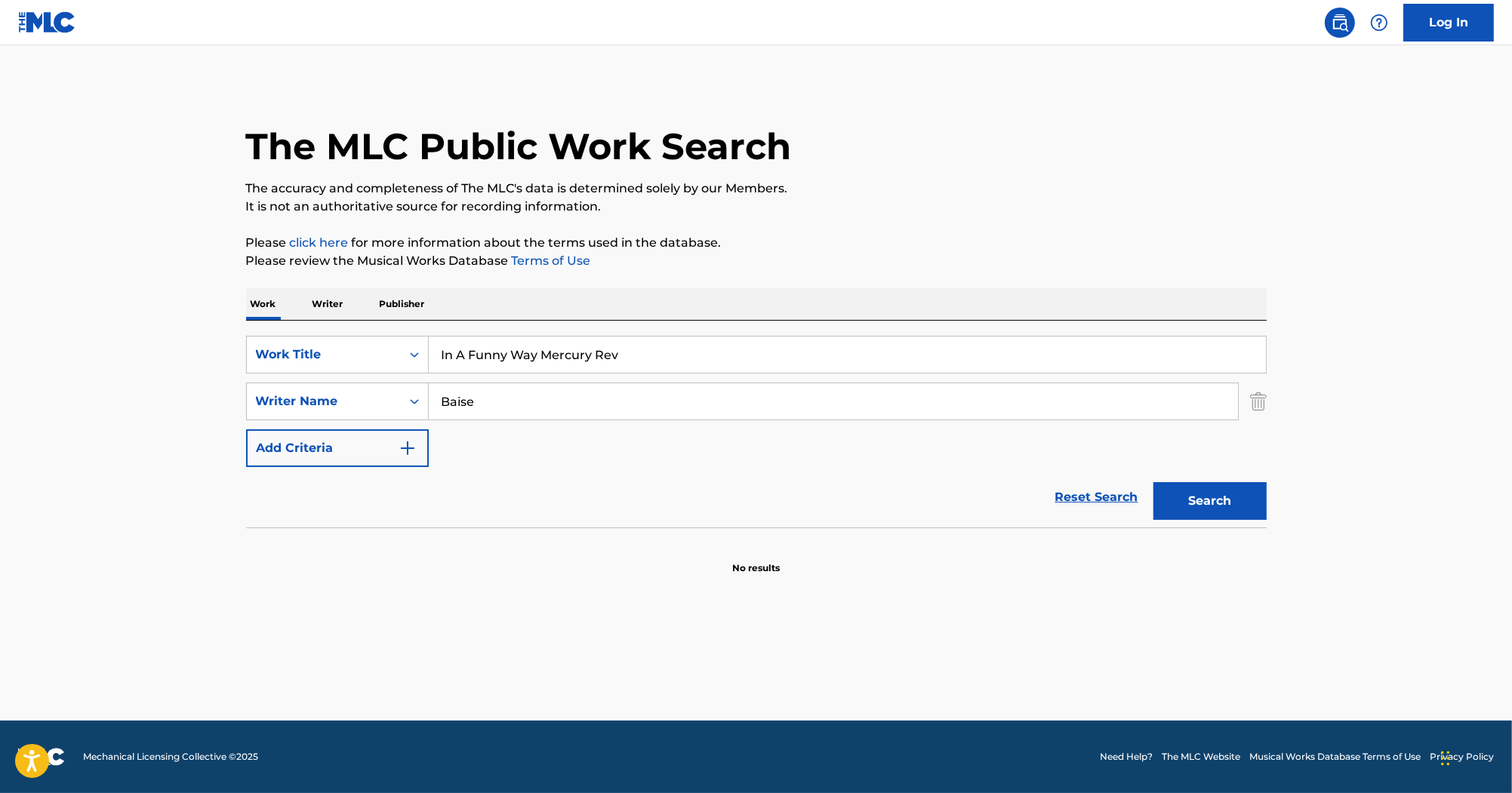
click at [343, 379] on div "SearchWithCriteria2acf6b47-fe11-4edd-925f-de0571766044 Work Title In A Funny Wa…" at bounding box center [756, 401] width 1021 height 131
paste input "DONAHUE"
type input "DONAHUE"
drag, startPoint x: 678, startPoint y: 352, endPoint x: 544, endPoint y: 362, distance: 134.4
click at [544, 362] on input "In A Funny Way Mercury Rev" at bounding box center [848, 355] width 837 height 36
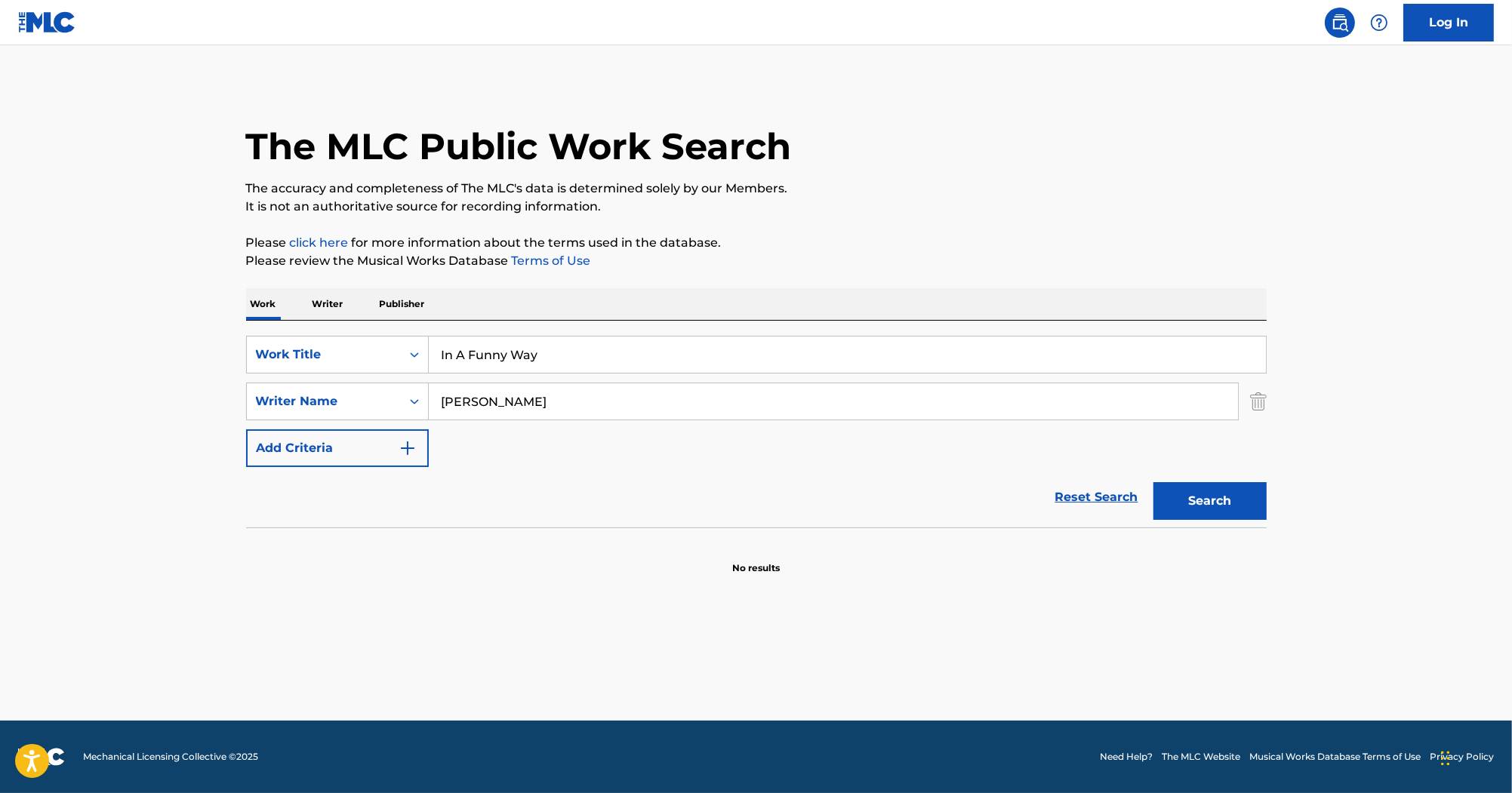
type input "In A Funny Way"
click at [1194, 514] on button "Search" at bounding box center [1210, 501] width 113 height 38
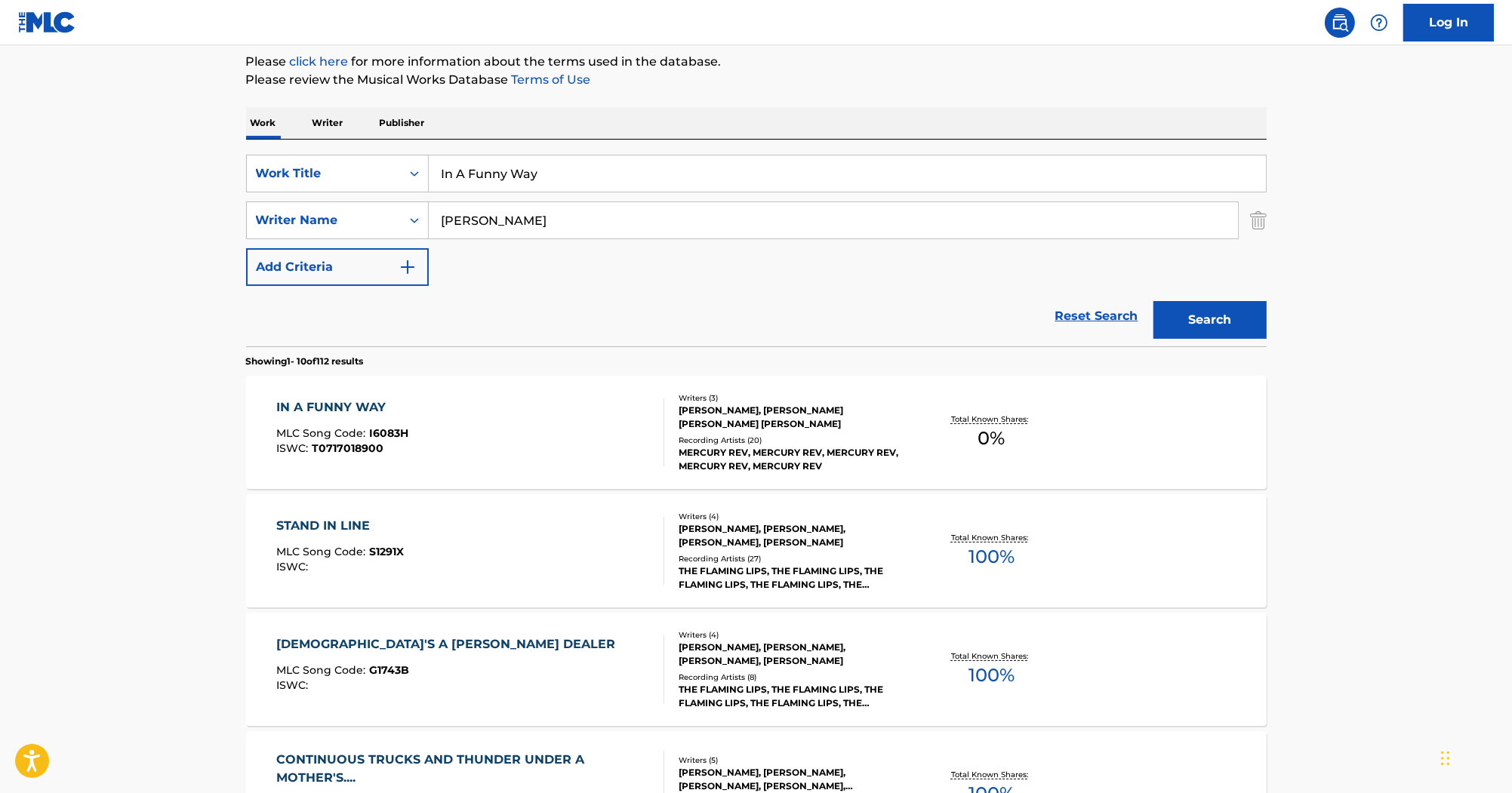
scroll to position [302, 0]
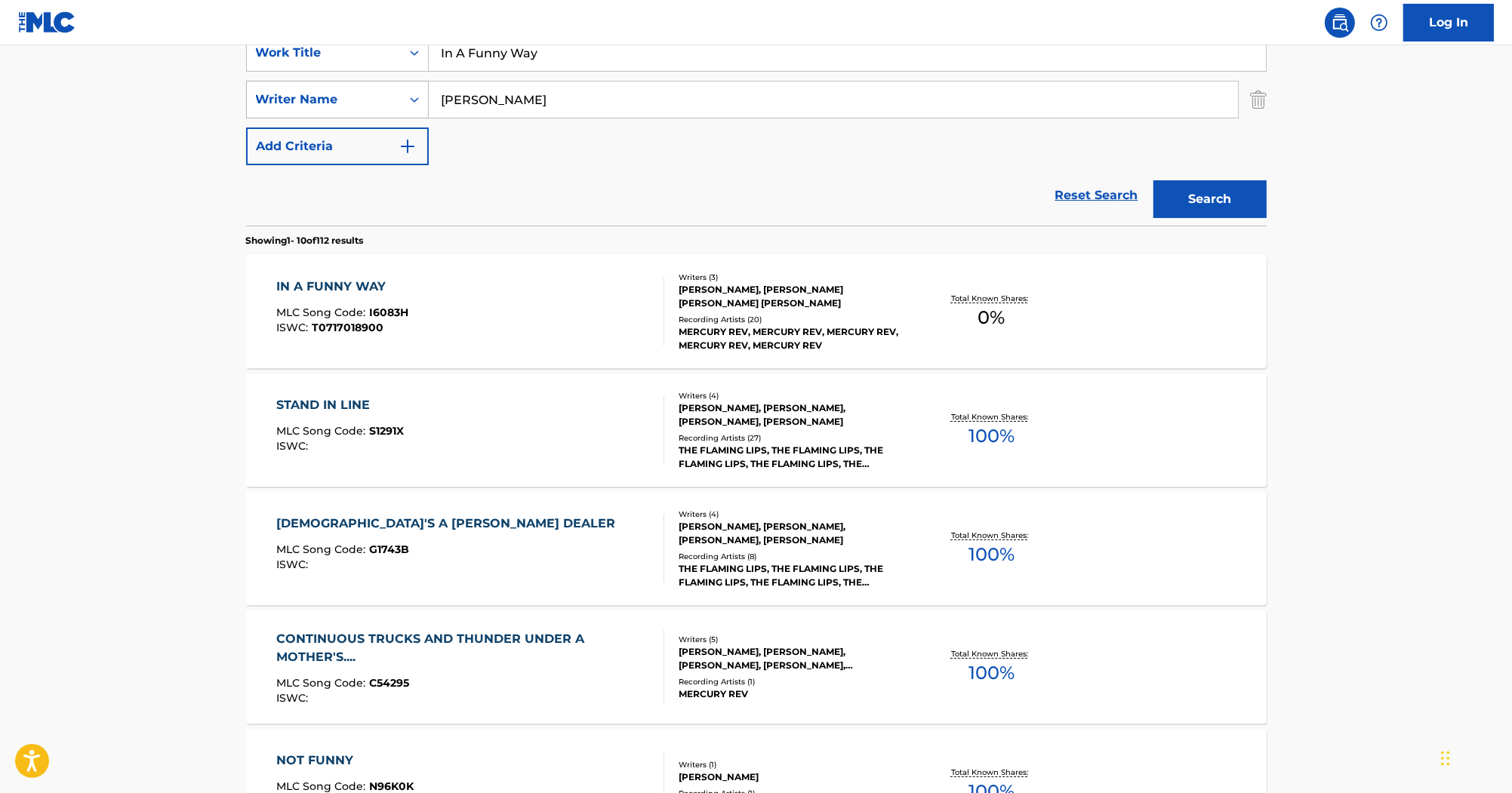
drag, startPoint x: 533, startPoint y: 103, endPoint x: 335, endPoint y: 85, distance: 198.8
click at [335, 85] on div "SearchWithCriteria509fa467-8deb-40df-bbee-13a4947c5a83 Writer Name DONAHUE" at bounding box center [756, 99] width 1021 height 38
paste input "MERCEL"
type input "MERCEL"
click at [445, 50] on input "In A Funny Way" at bounding box center [848, 53] width 837 height 36
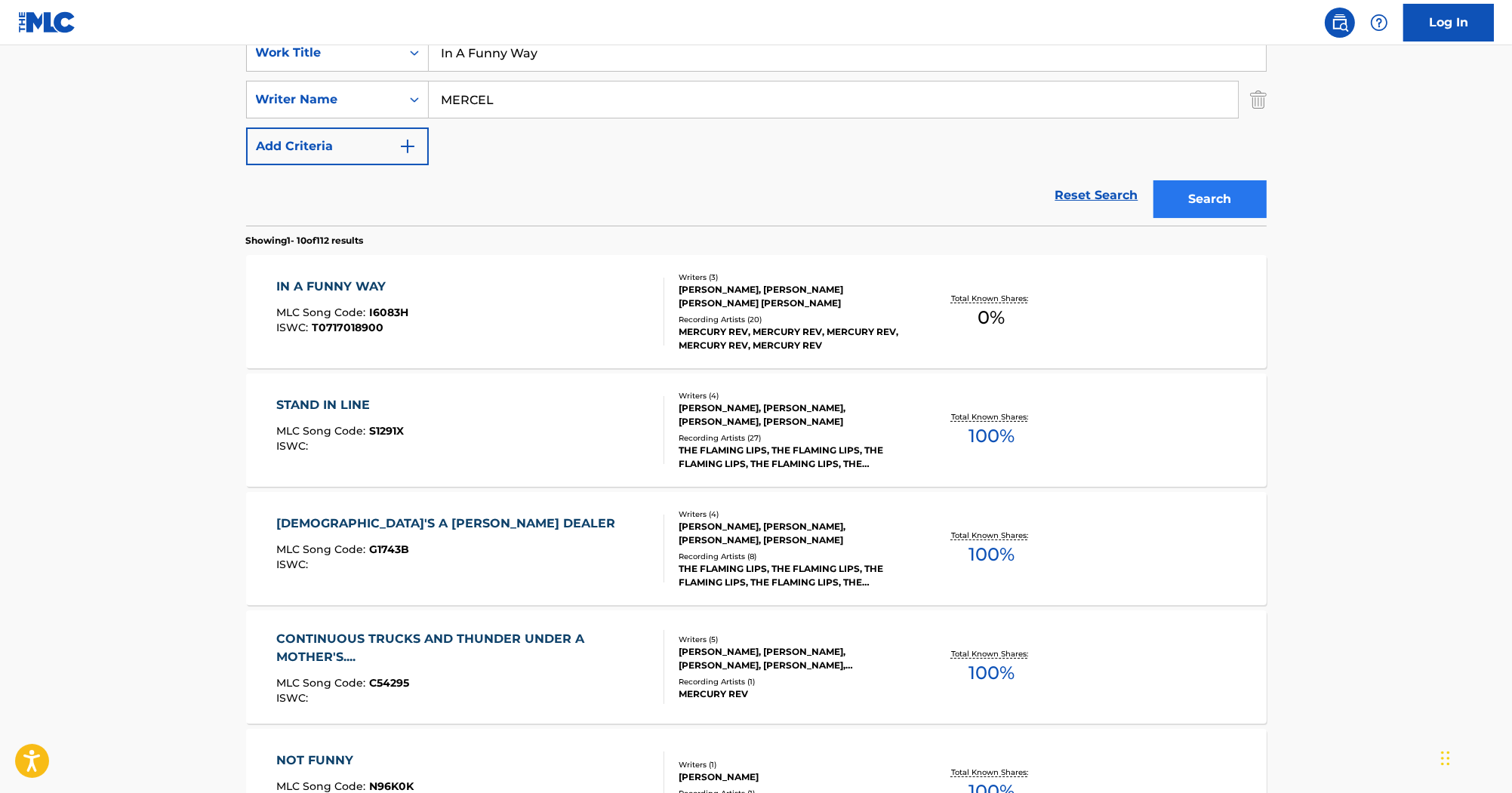
type input "In A Funny Way"
click at [1170, 190] on button "Search" at bounding box center [1210, 200] width 113 height 38
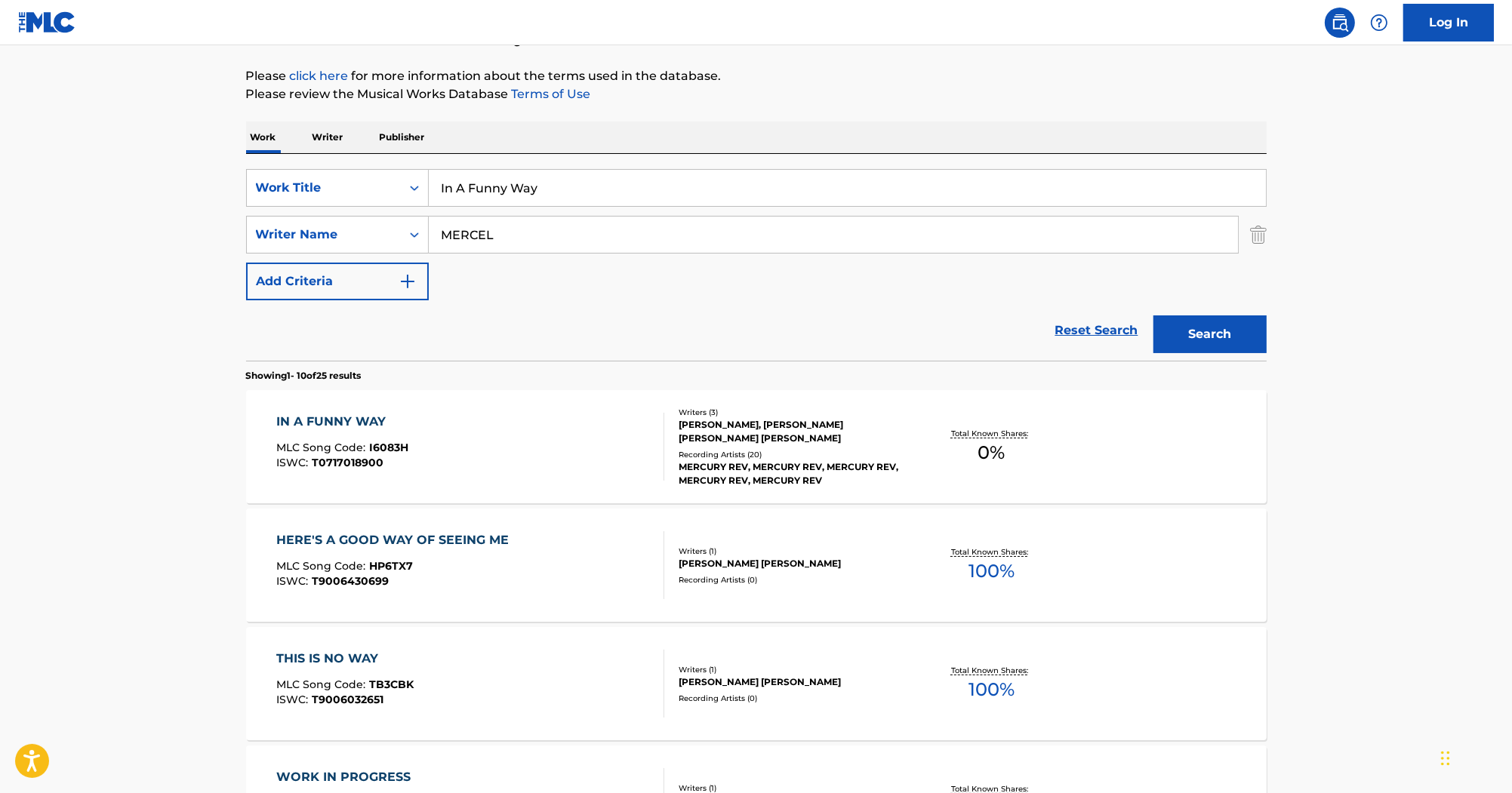
scroll to position [182, 0]
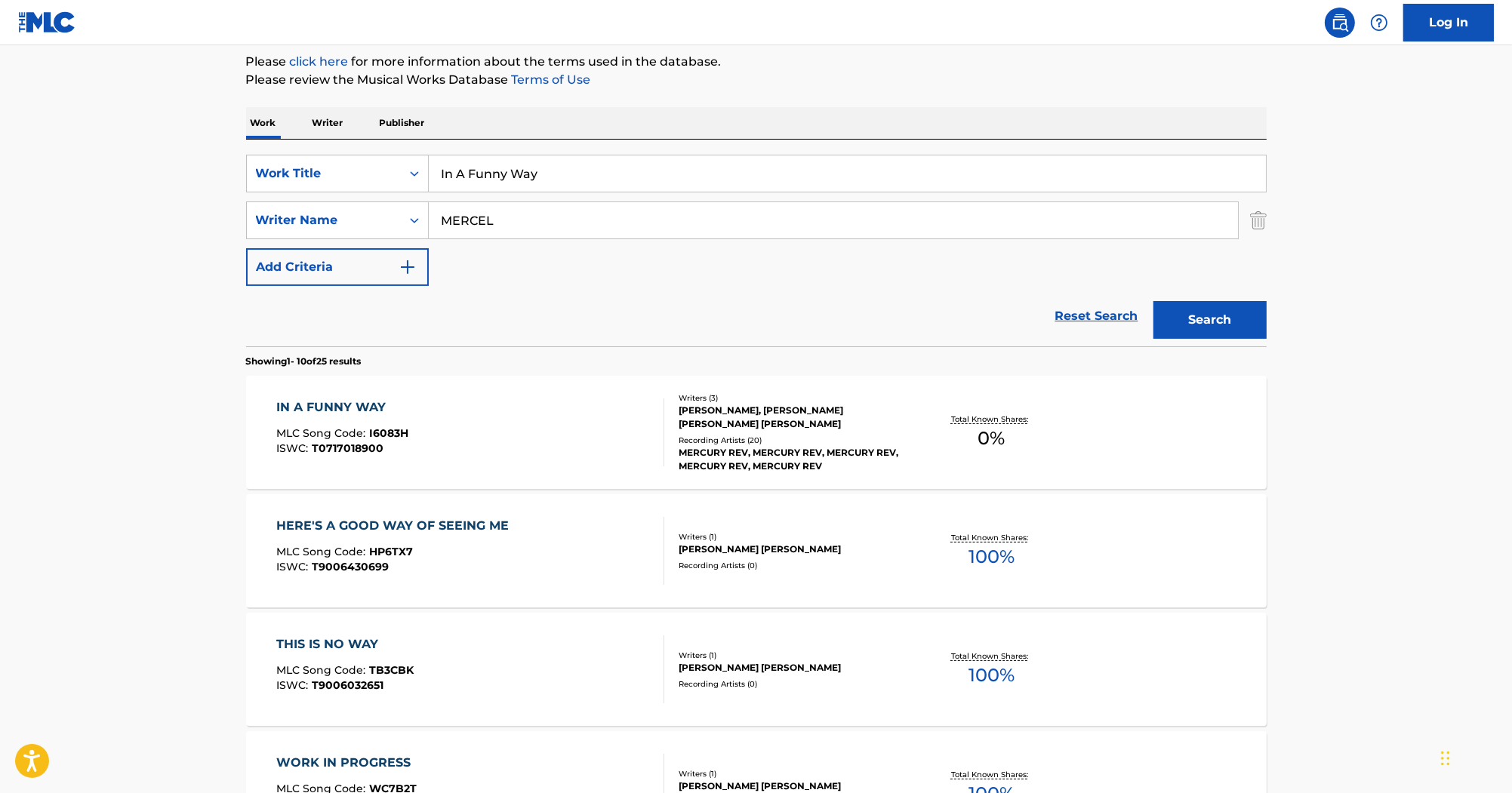
click at [324, 391] on div "IN A FUNNY WAY MLC Song Code : I6083H ISWC : T0717018900 Writers ( 3 ) SEAN THO…" at bounding box center [756, 432] width 1021 height 113
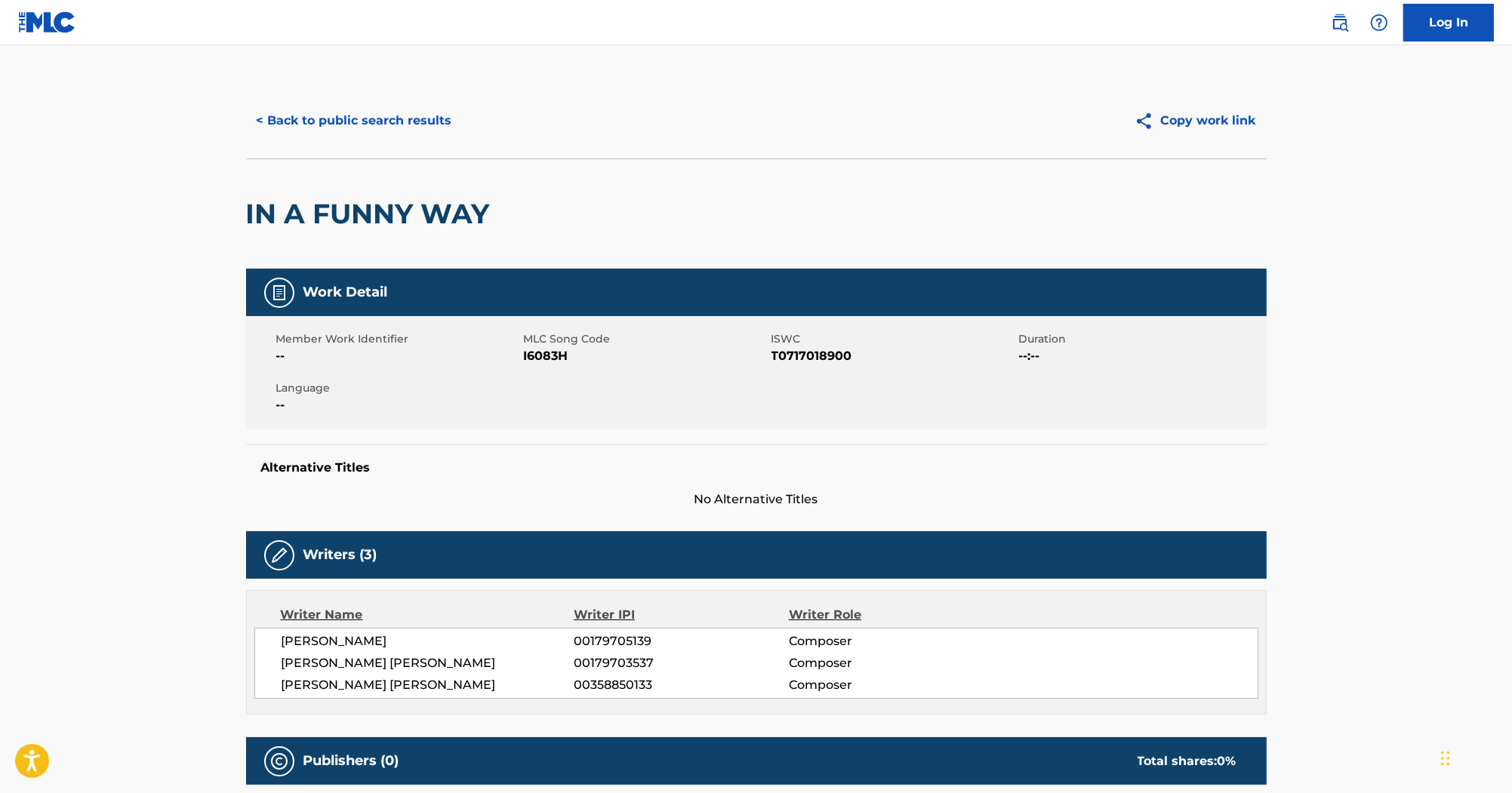
click at [550, 359] on span "I6083H" at bounding box center [646, 355] width 244 height 18
click at [426, 75] on main "< Back to public search results Copy work link IN A FUNNY WAY Work Detail Membe…" at bounding box center [756, 749] width 1512 height 1409
click at [425, 113] on button "< Back to public search results" at bounding box center [354, 121] width 217 height 38
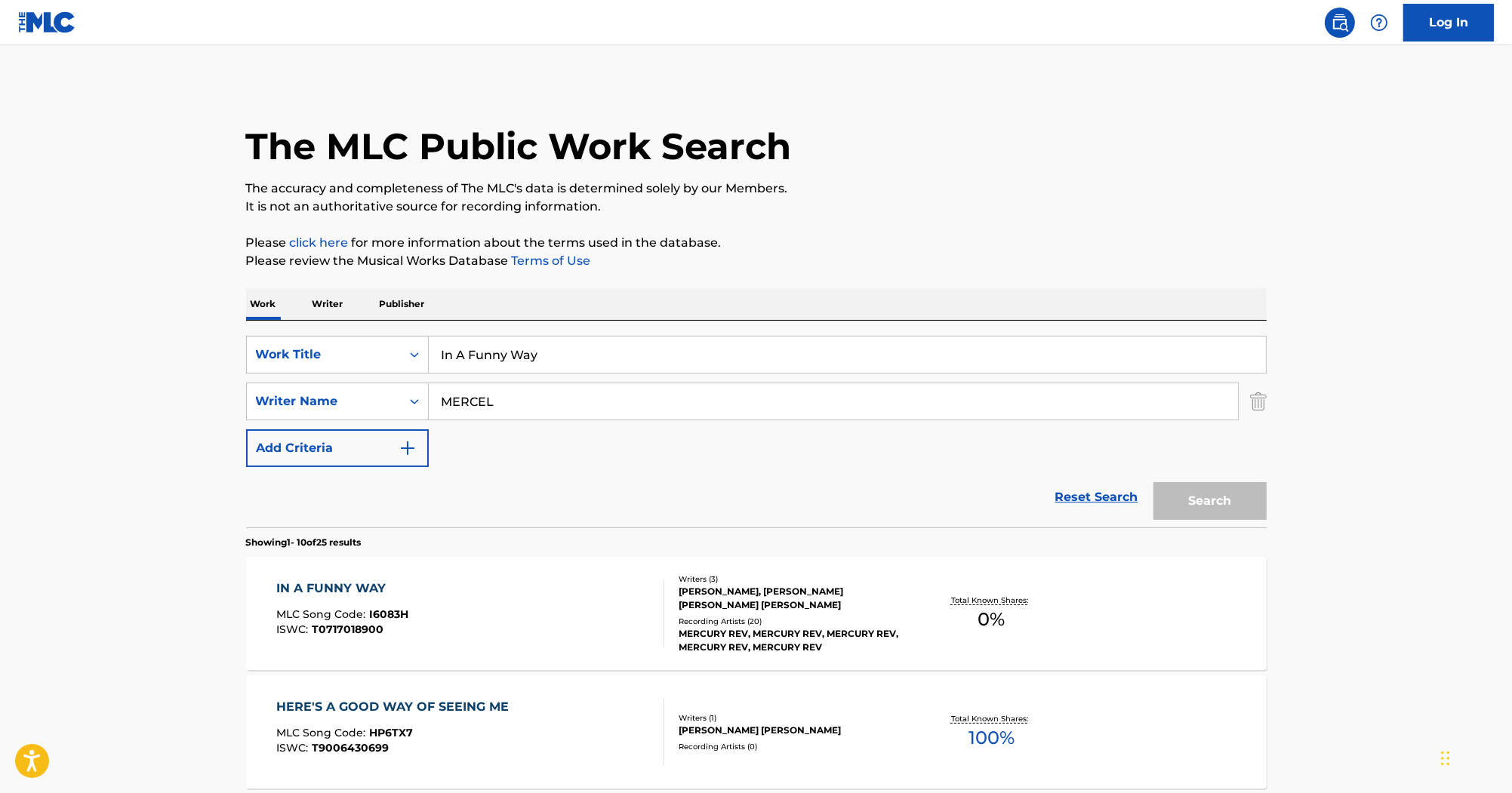
scroll to position [182, 0]
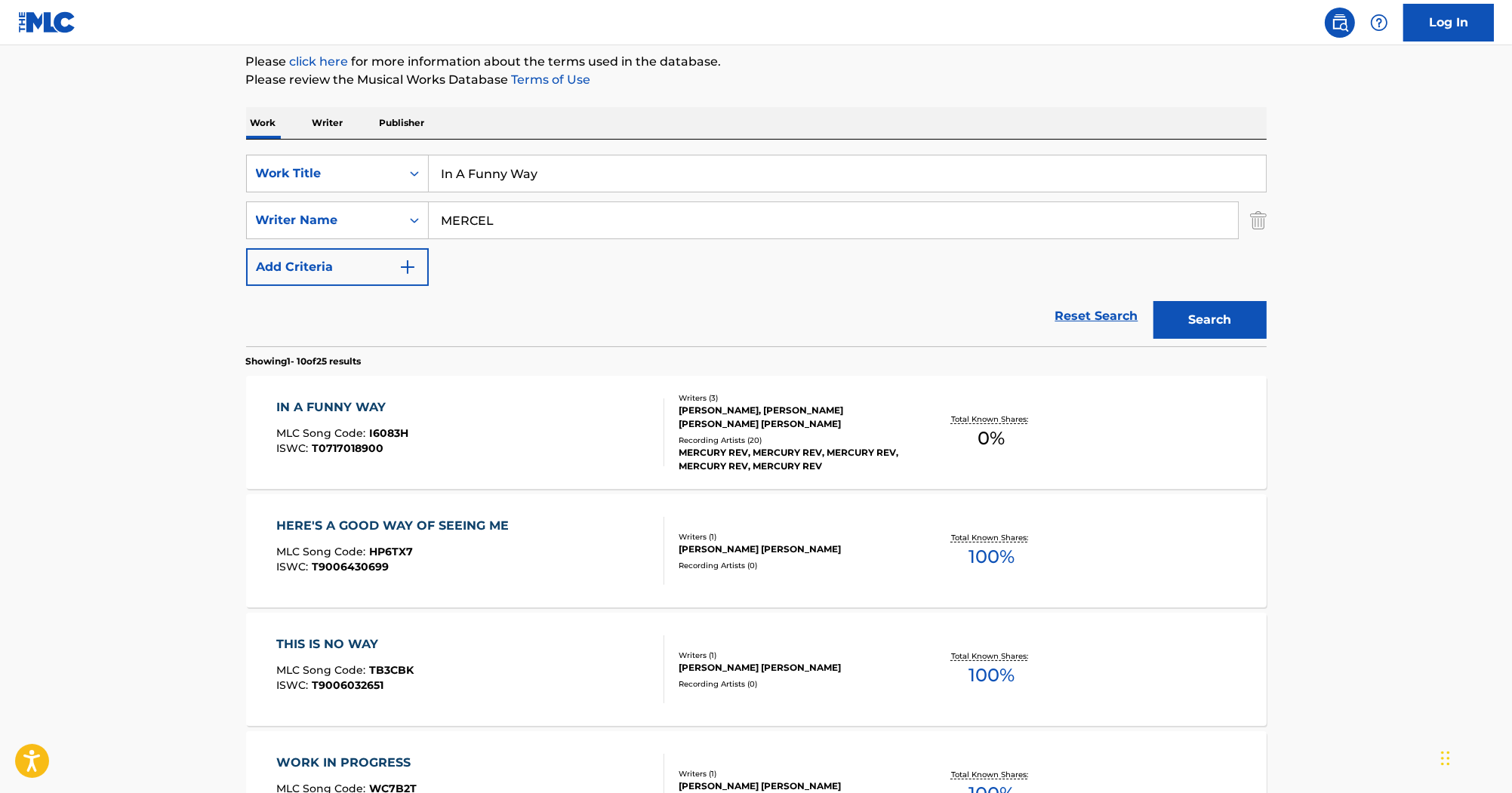
drag, startPoint x: 586, startPoint y: 179, endPoint x: 405, endPoint y: 142, distance: 184.7
click at [411, 155] on div "SearchWithCriteria2acf6b47-fe11-4edd-925f-de0571766044 Work Title In A Funny Way" at bounding box center [756, 174] width 1021 height 38
paste input "My Only Love"
type input "My Only Love"
drag, startPoint x: 598, startPoint y: 212, endPoint x: 338, endPoint y: 194, distance: 260.6
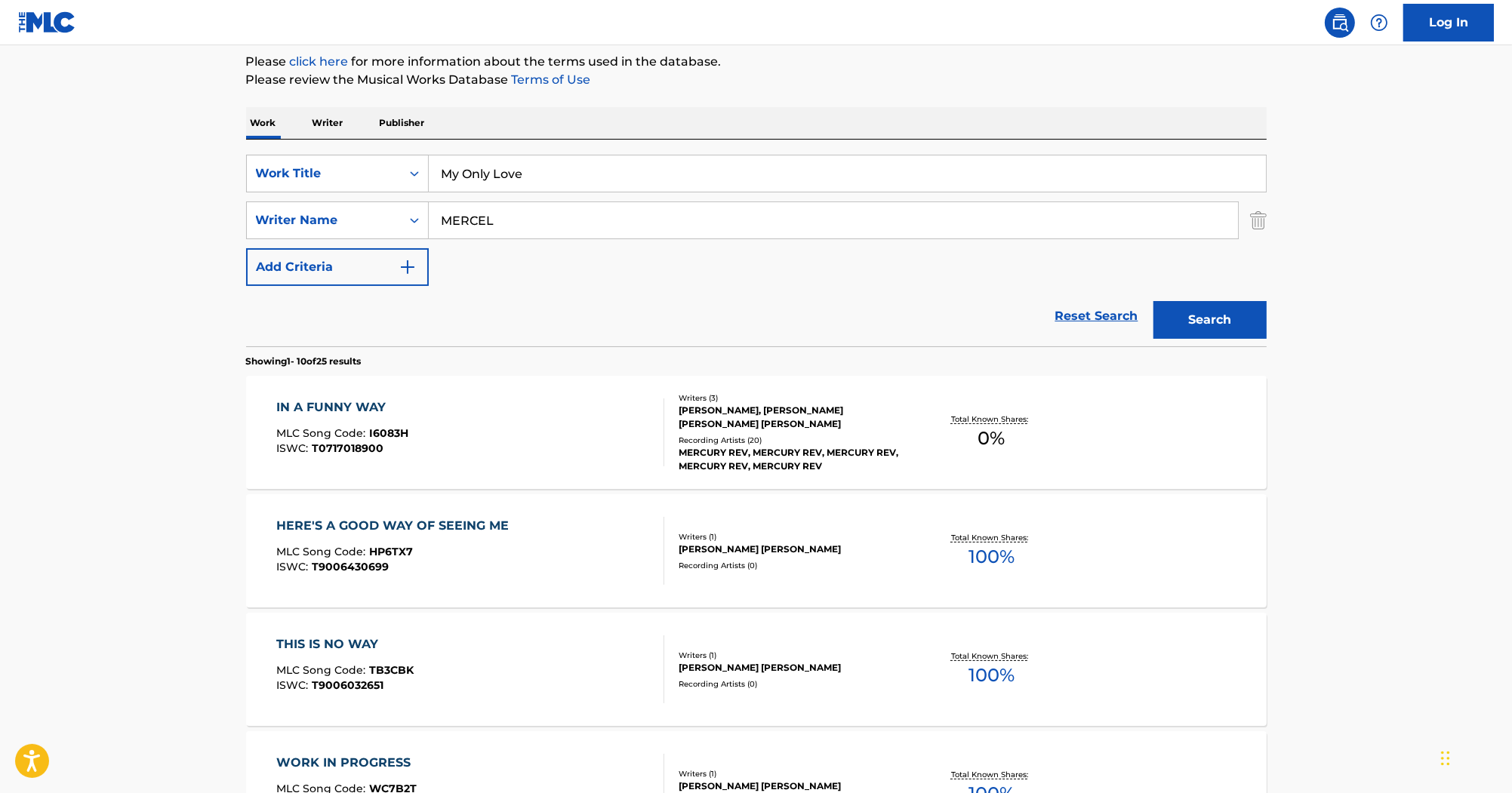
click at [336, 194] on div "SearchWithCriteria2acf6b47-fe11-4edd-925f-de0571766044 Work Title My Only Love …" at bounding box center [756, 220] width 1021 height 131
paste input "FERRY"
type input "FERRY"
click at [1181, 313] on button "Search" at bounding box center [1210, 320] width 113 height 38
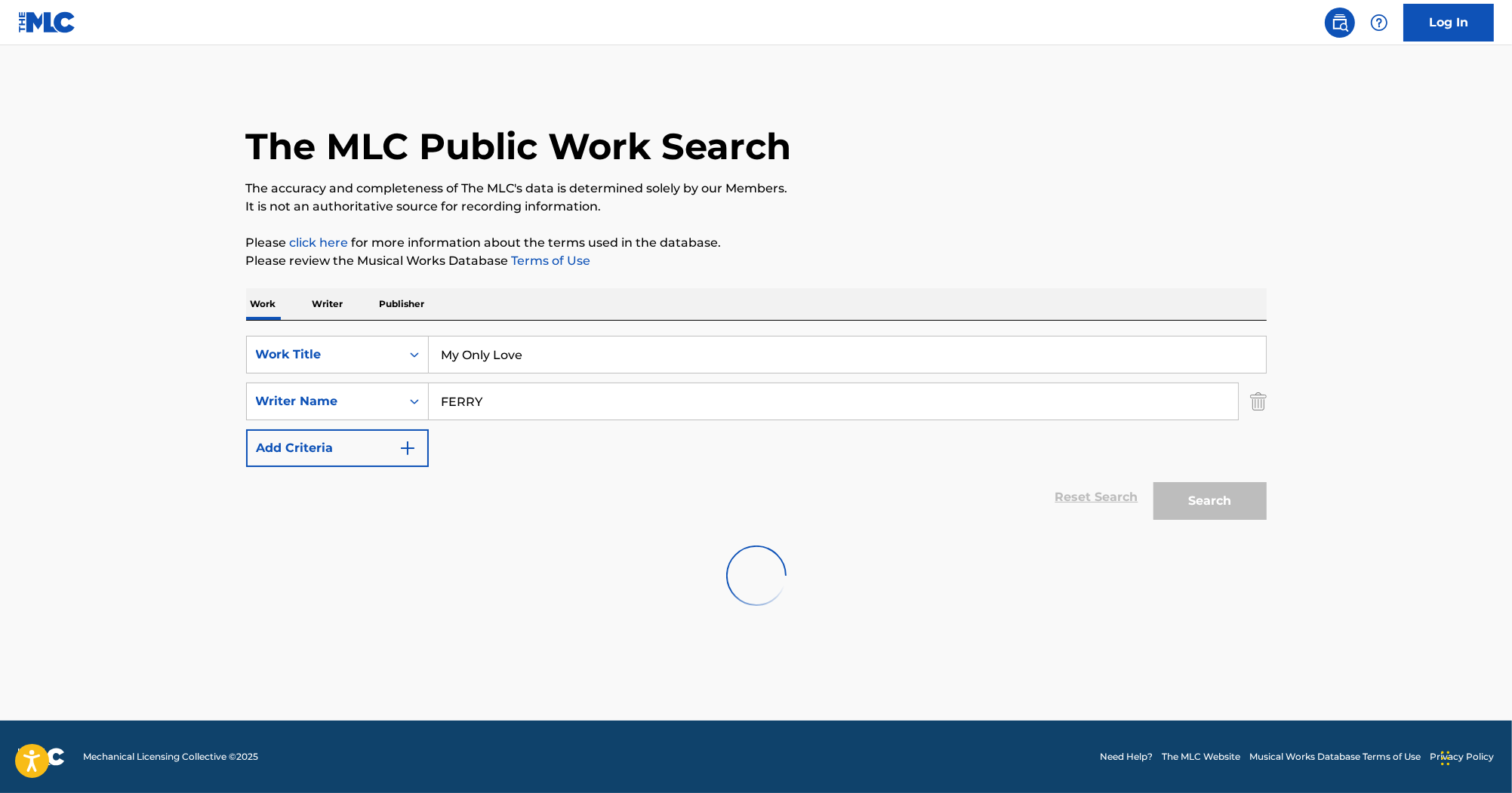
scroll to position [0, 0]
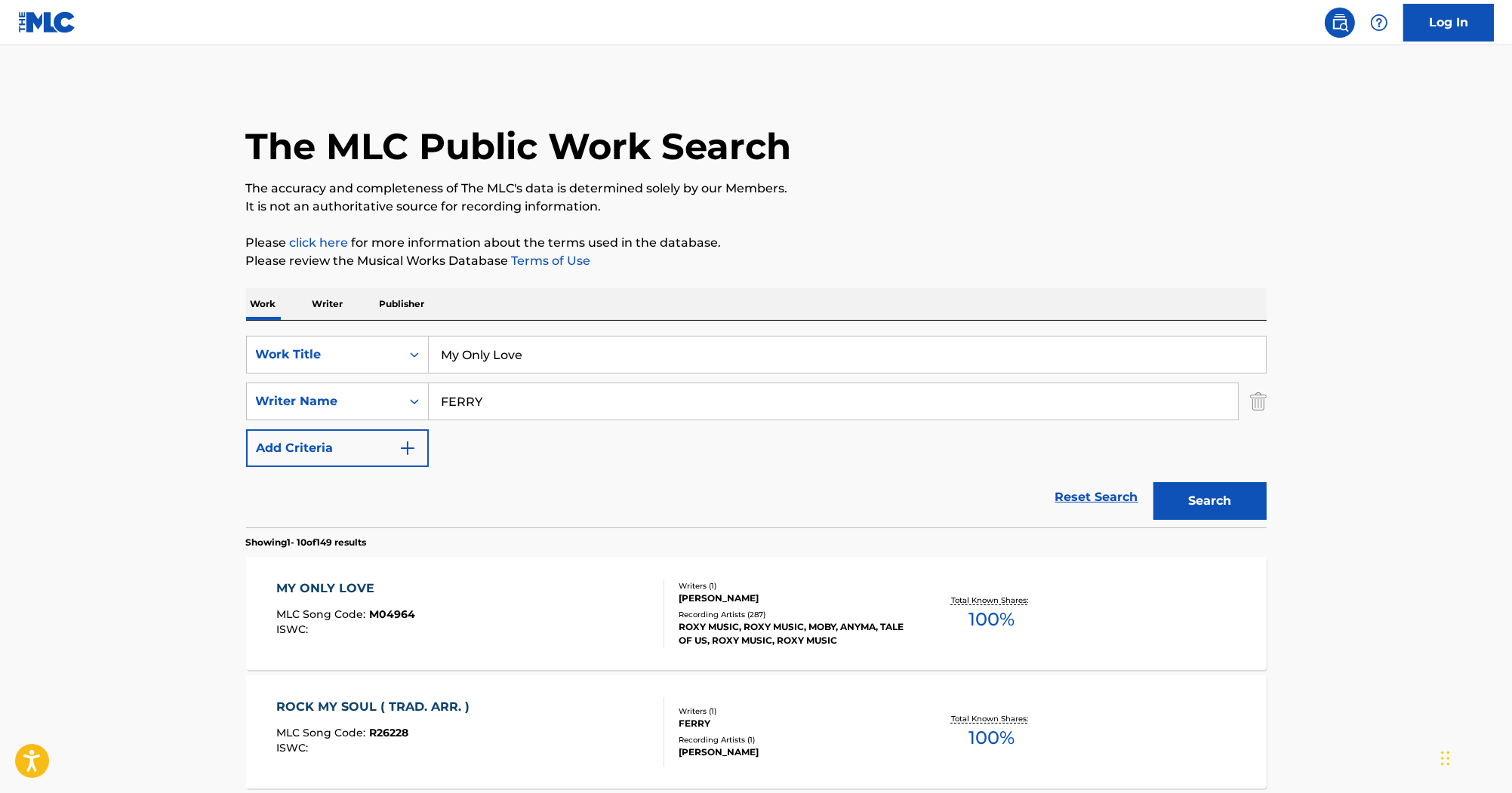
click at [365, 596] on div "MY ONLY LOVE" at bounding box center [346, 588] width 139 height 18
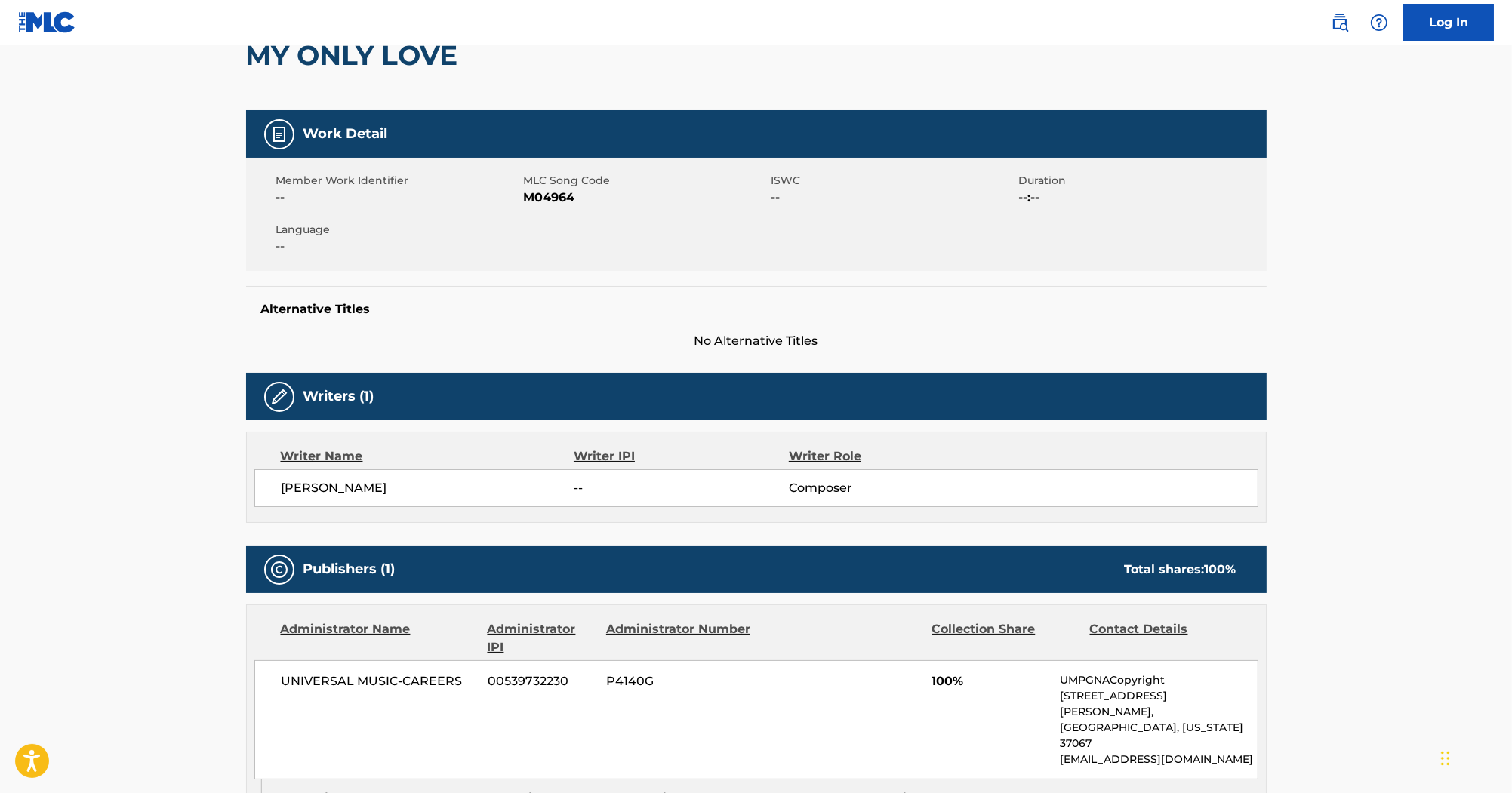
scroll to position [156, 0]
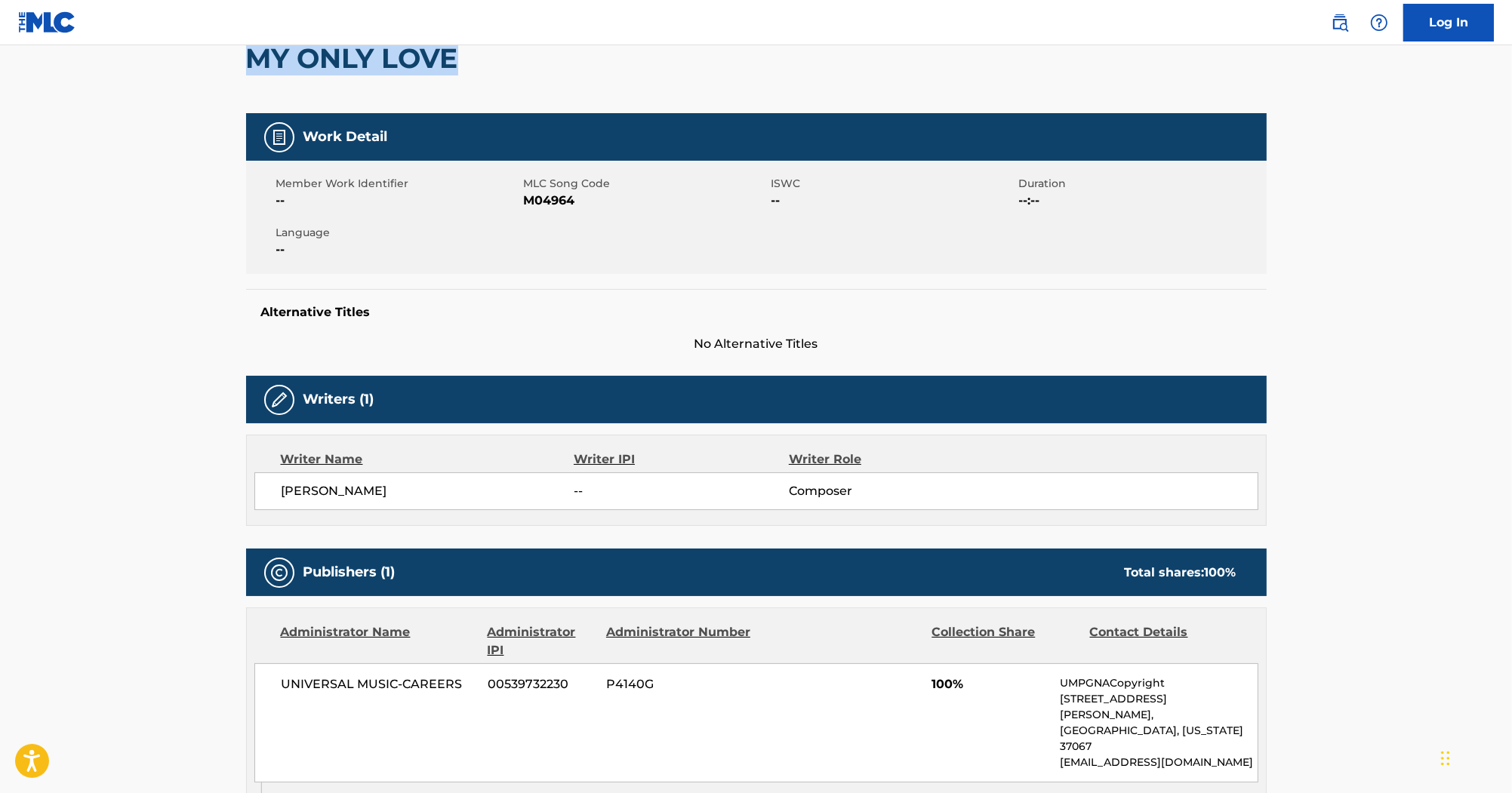
drag, startPoint x: 455, startPoint y: 71, endPoint x: 242, endPoint y: 60, distance: 213.3
click at [242, 60] on div "< Back to public search results Copy work link MY ONLY LOVE Work Detail Member …" at bounding box center [756, 677] width 1057 height 1500
click at [288, 395] on div at bounding box center [279, 400] width 30 height 30
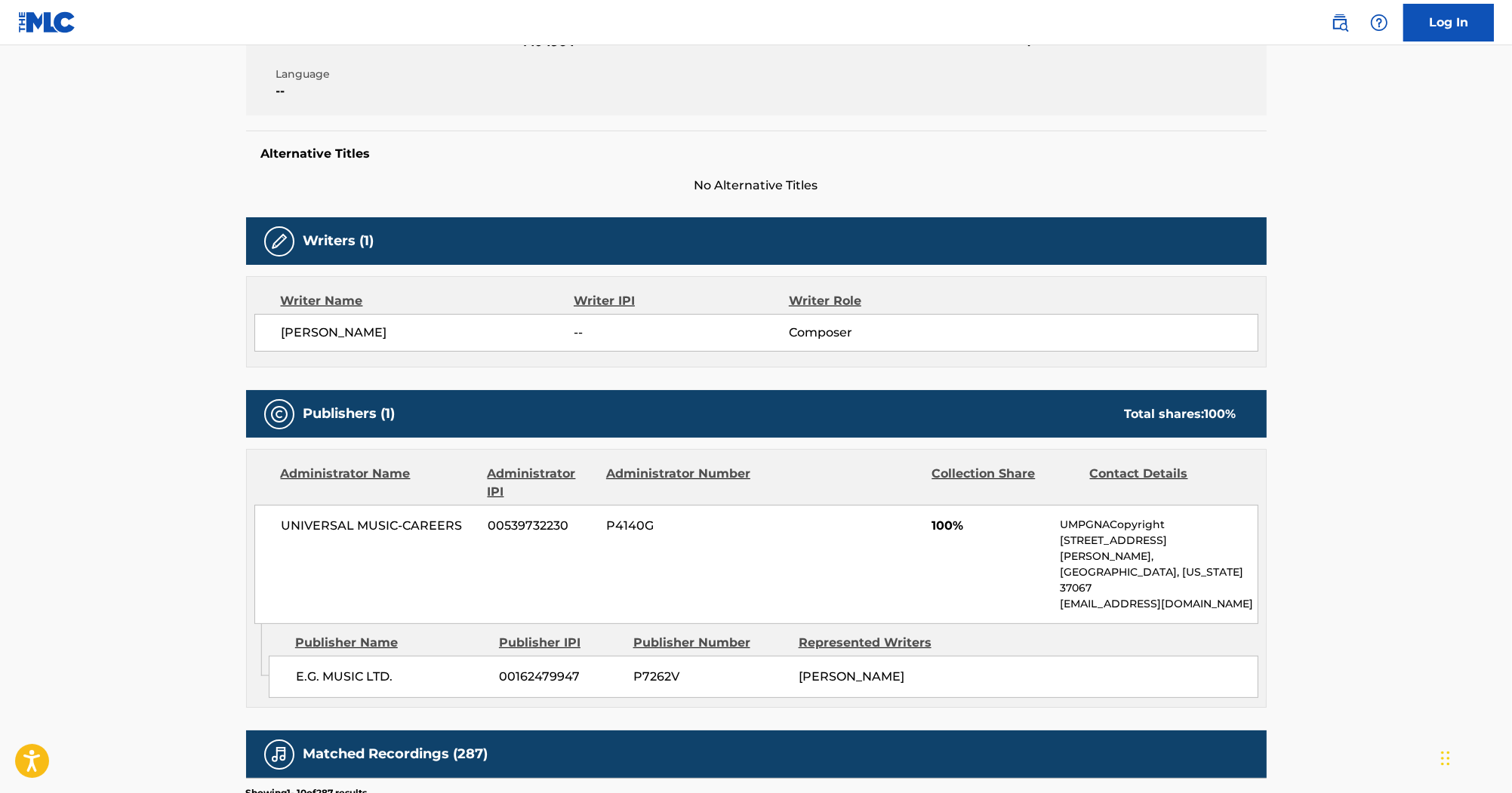
scroll to position [216, 0]
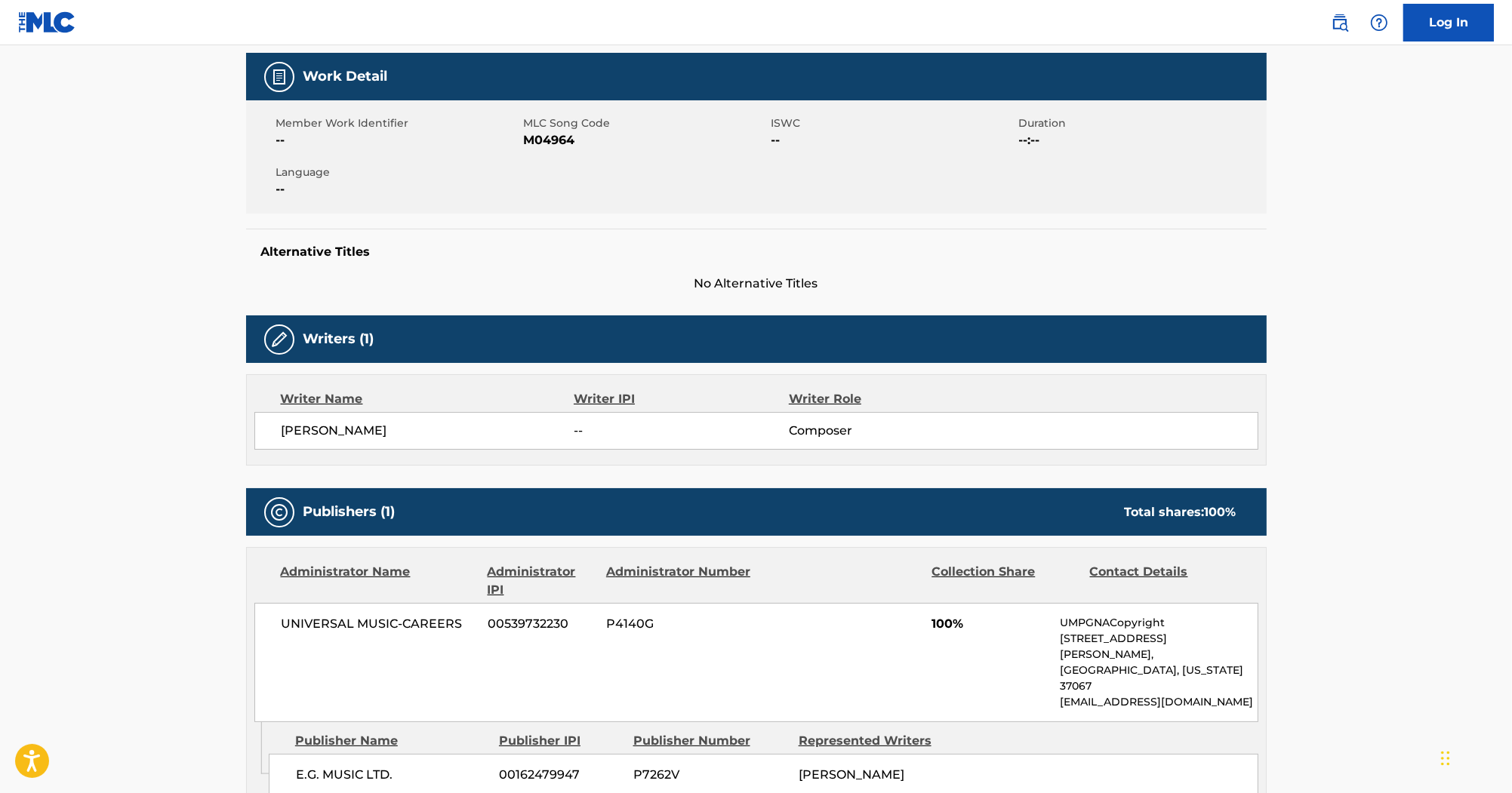
click at [546, 137] on span "M04964" at bounding box center [646, 140] width 244 height 18
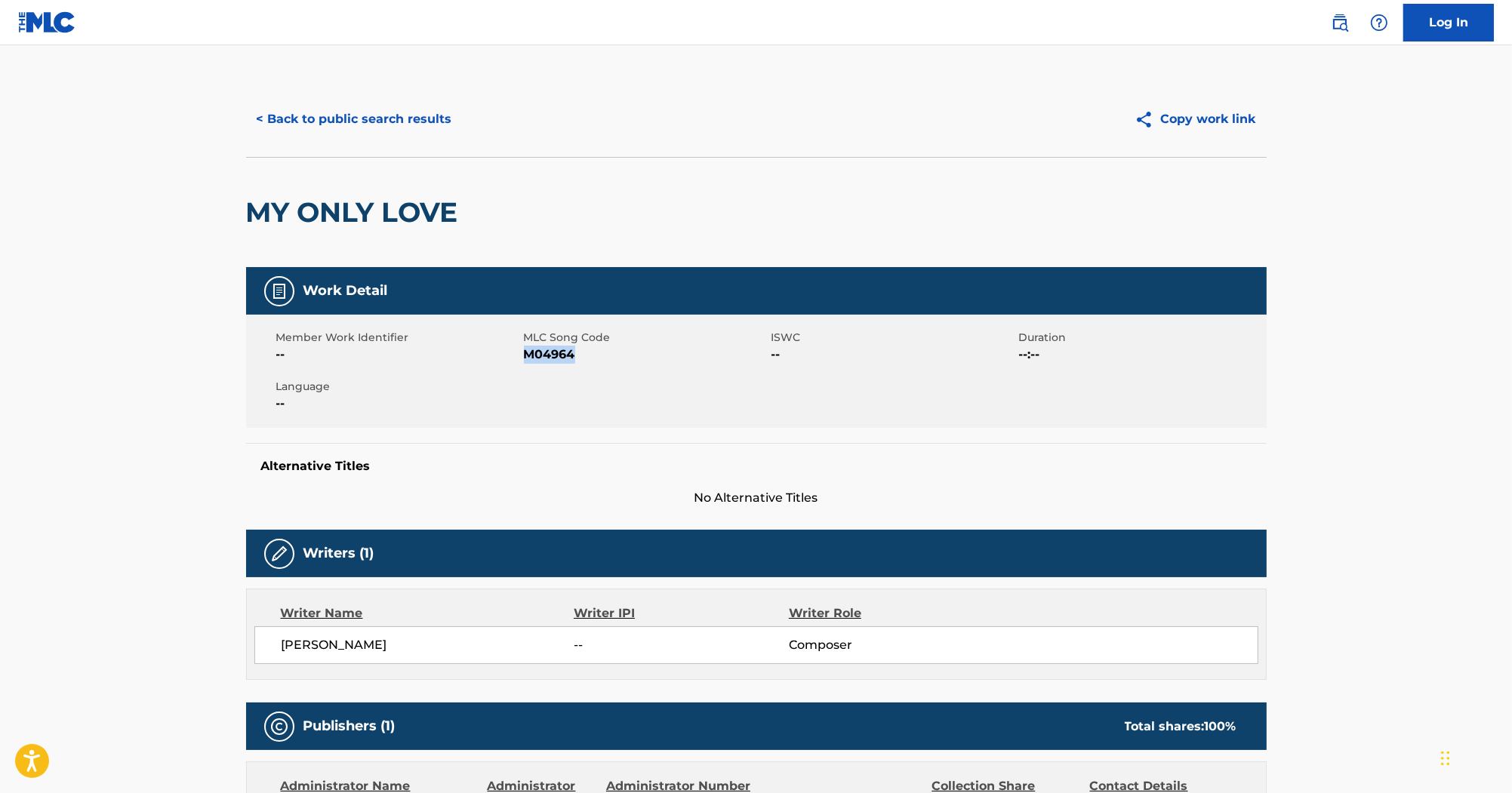
scroll to position [0, 0]
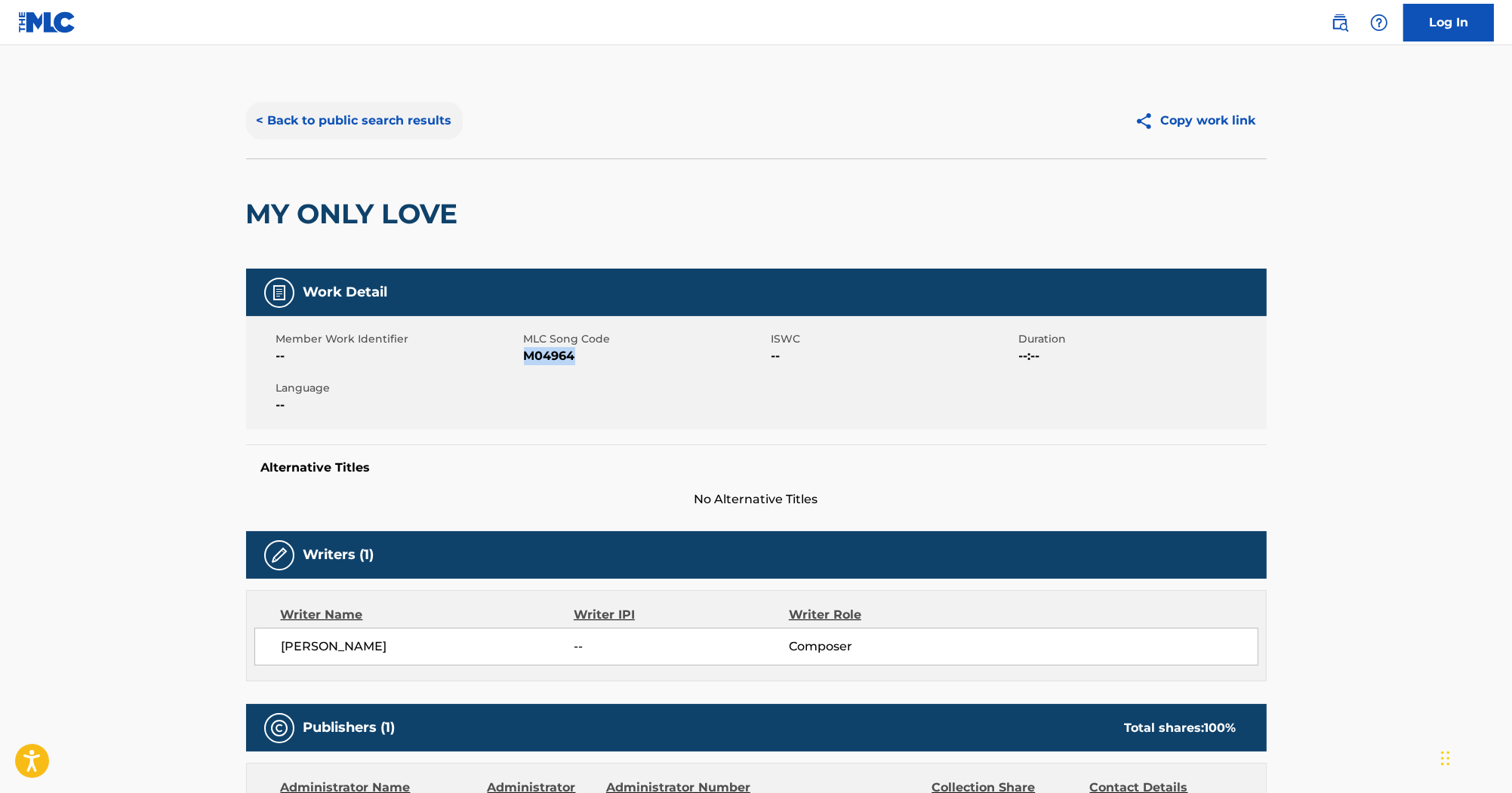
click at [420, 130] on button "< Back to public search results" at bounding box center [354, 121] width 217 height 38
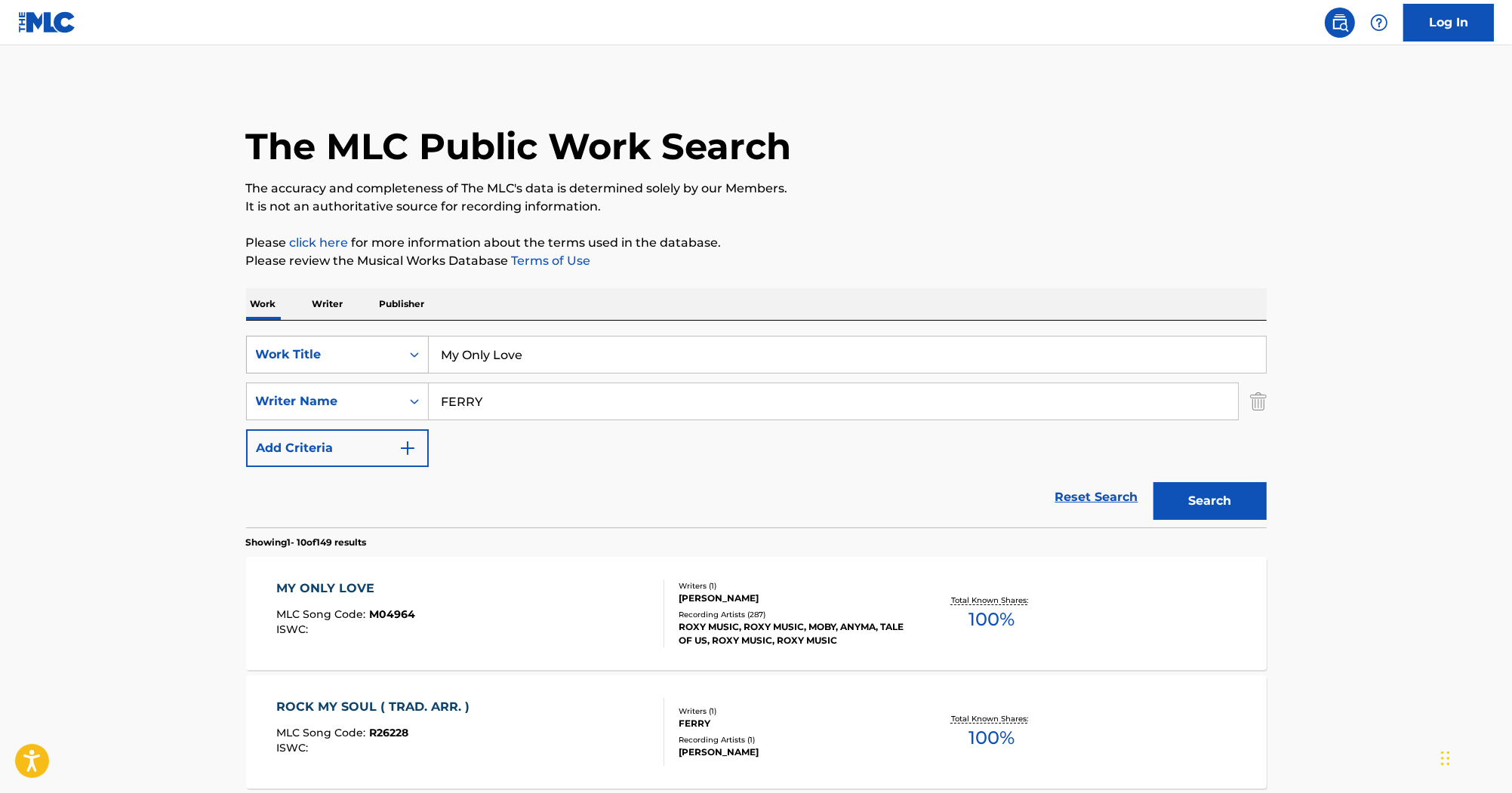
drag, startPoint x: 575, startPoint y: 339, endPoint x: 402, endPoint y: 339, distance: 173.0
click at [404, 340] on div "SearchWithCriteria2acf6b47-fe11-4edd-925f-de0571766044 Work Title My Only Love" at bounding box center [756, 355] width 1021 height 38
paste input "Planet Queen"
paste input "T-Rex"
drag, startPoint x: 628, startPoint y: 358, endPoint x: 329, endPoint y: 313, distance: 302.4
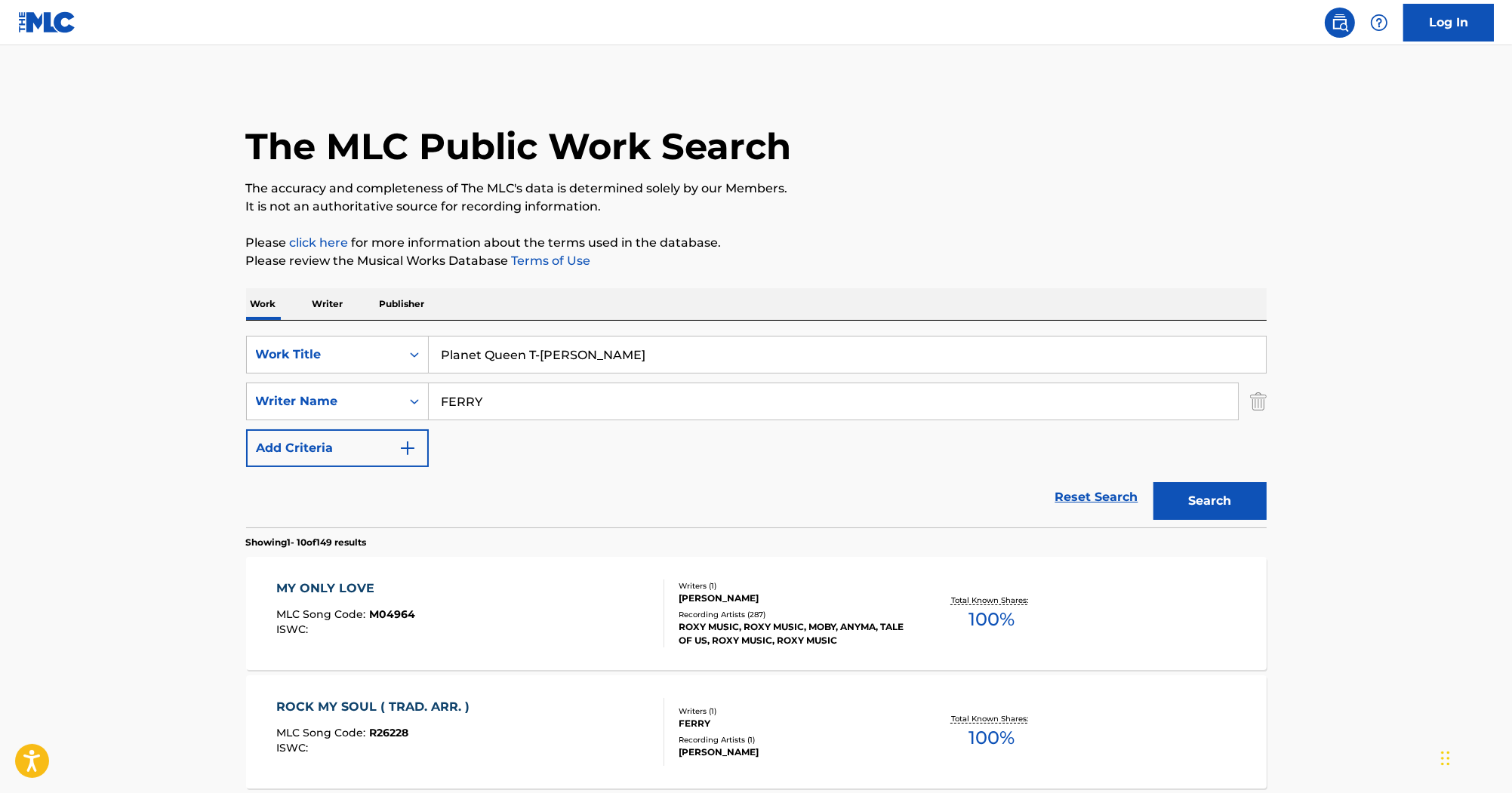
click at [640, 359] on input "Planet Queen T-Rex" at bounding box center [848, 355] width 837 height 36
type input "Planet Queen"
drag, startPoint x: 513, startPoint y: 398, endPoint x: 344, endPoint y: 346, distance: 176.8
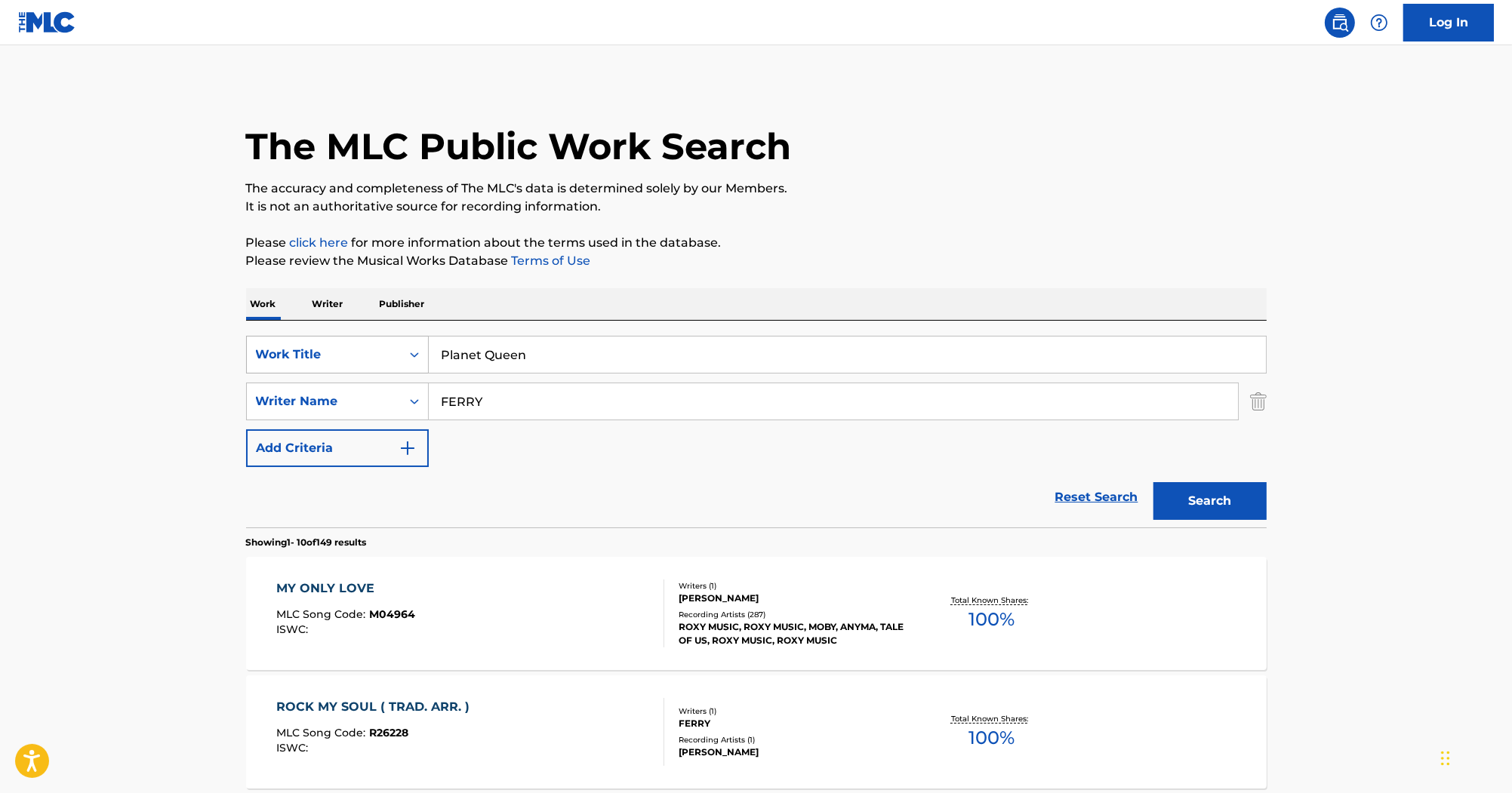
click at [354, 348] on div "SearchWithCriteria2acf6b47-fe11-4edd-925f-de0571766044 Work Title Planet Queen …" at bounding box center [756, 401] width 1021 height 131
paste input "eld"
click at [1194, 507] on button "Search" at bounding box center [1210, 501] width 113 height 38
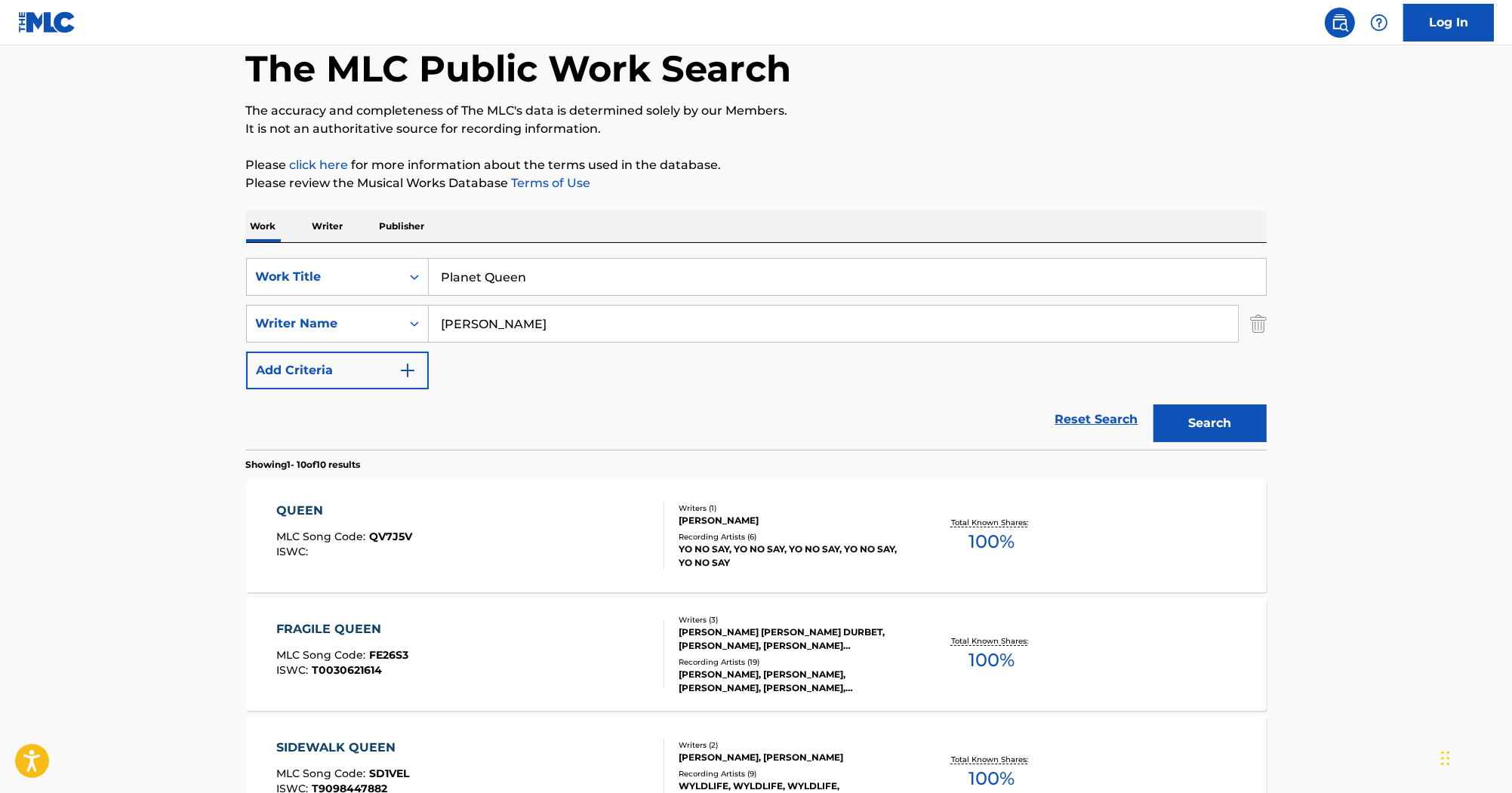
scroll to position [61, 0]
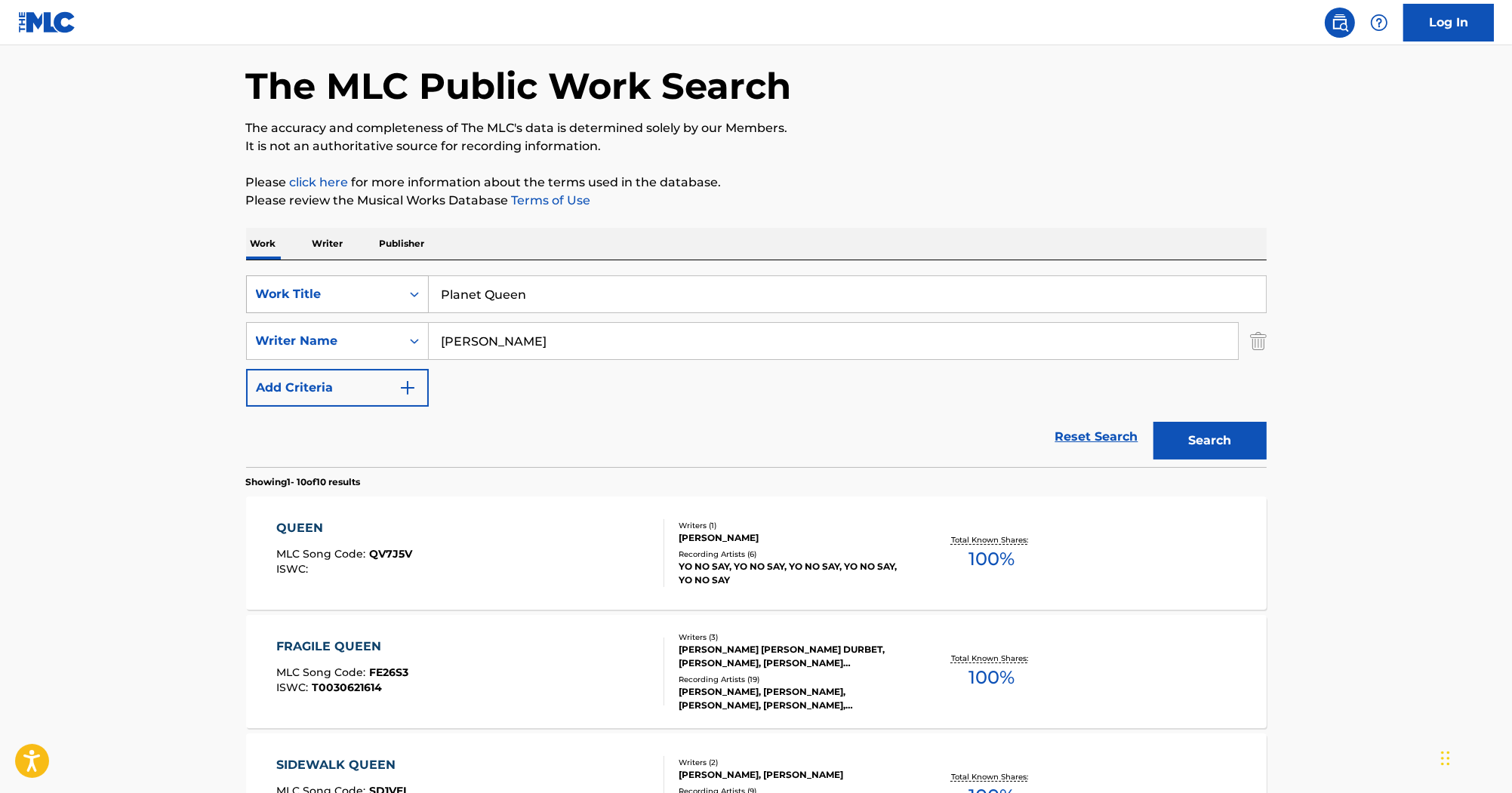
drag, startPoint x: 504, startPoint y: 338, endPoint x: 307, endPoint y: 305, distance: 199.7
click at [308, 306] on div "SearchWithCriteria2acf6b47-fe11-4edd-925f-de0571766044 Work Title Planet Queen …" at bounding box center [756, 341] width 1021 height 131
type input "bolan"
click at [1153, 422] on button "Search" at bounding box center [1210, 441] width 113 height 38
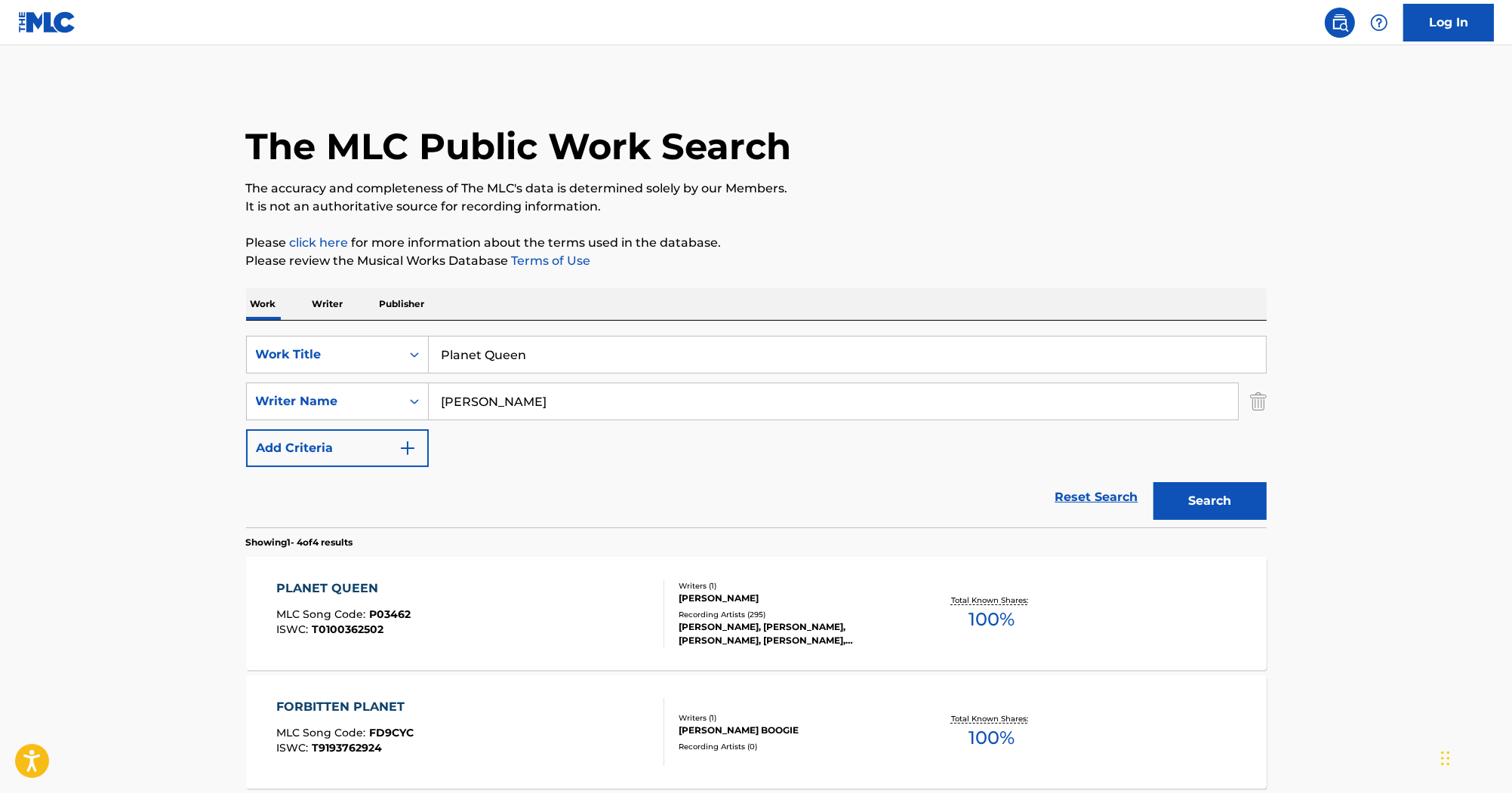
click at [326, 586] on div "PLANET QUEEN" at bounding box center [343, 588] width 134 height 18
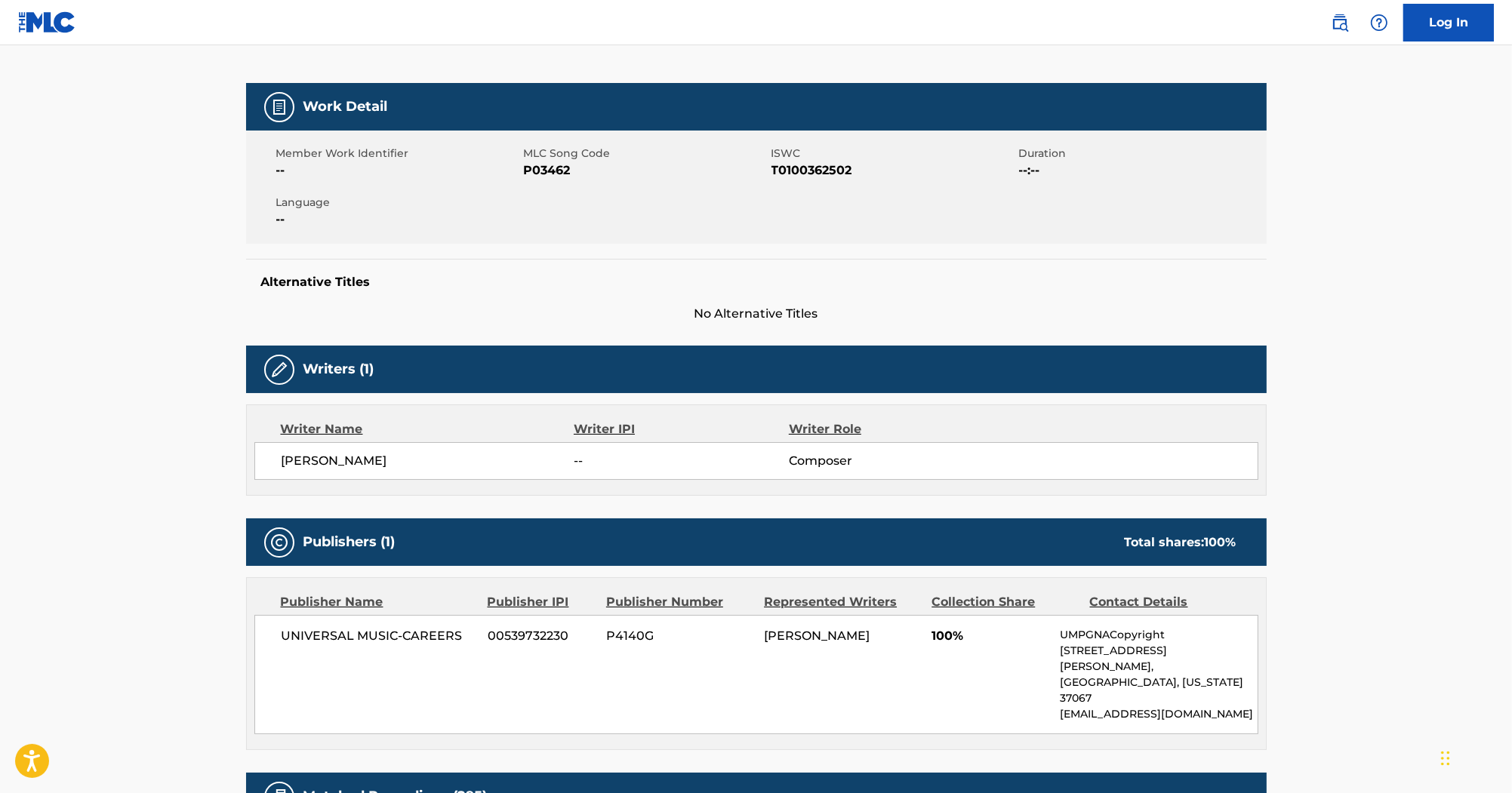
scroll to position [182, 0]
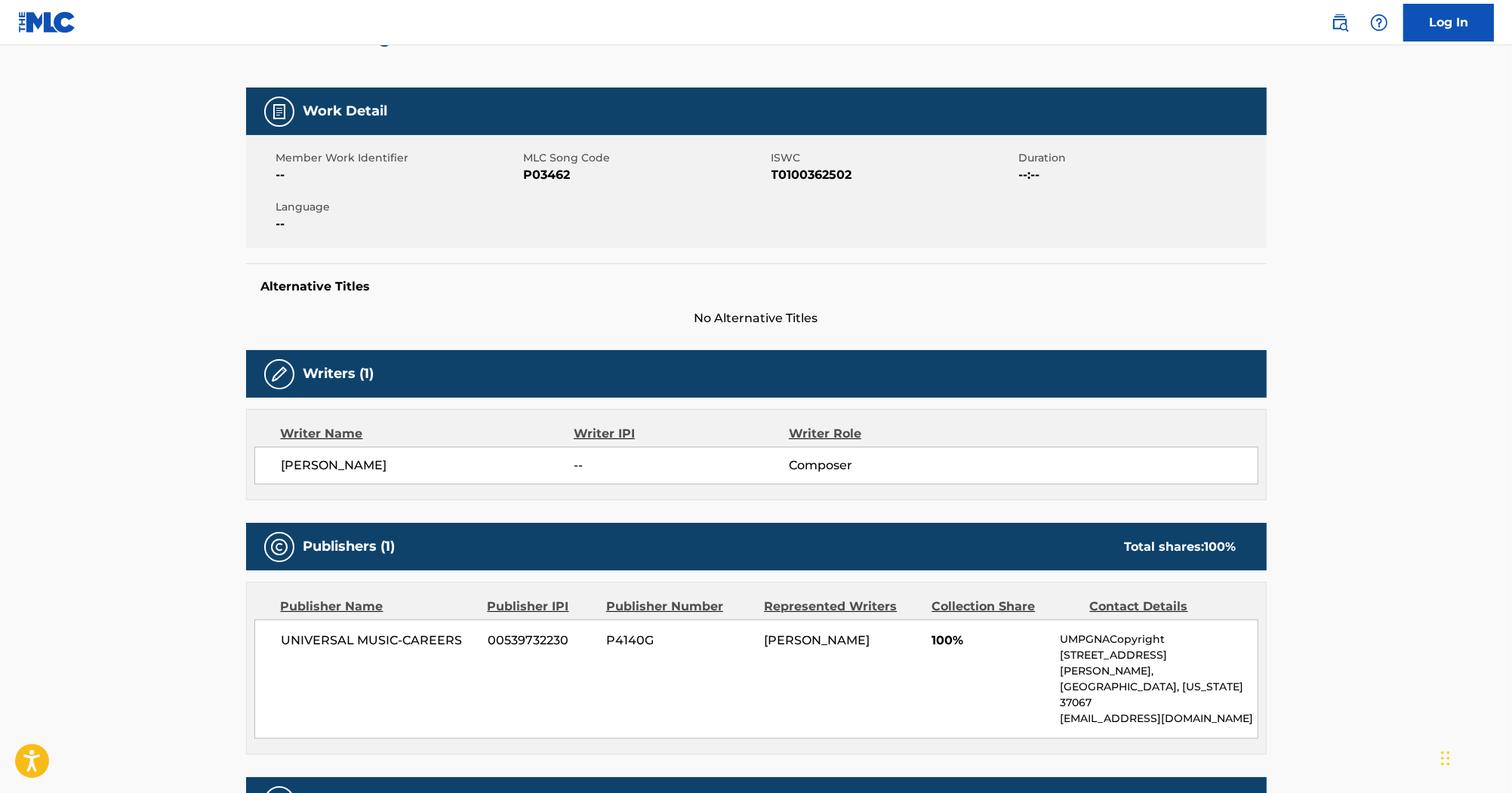
click at [557, 179] on span "P03462" at bounding box center [646, 175] width 244 height 18
click at [809, 184] on div "Member Work Identifier -- MLC Song Code P03462 ISWC T0100362502 Duration --:-- …" at bounding box center [756, 192] width 1021 height 113
click at [807, 176] on span "T0100362502" at bounding box center [893, 175] width 244 height 18
click at [803, 179] on span "T0100362502" at bounding box center [893, 175] width 244 height 18
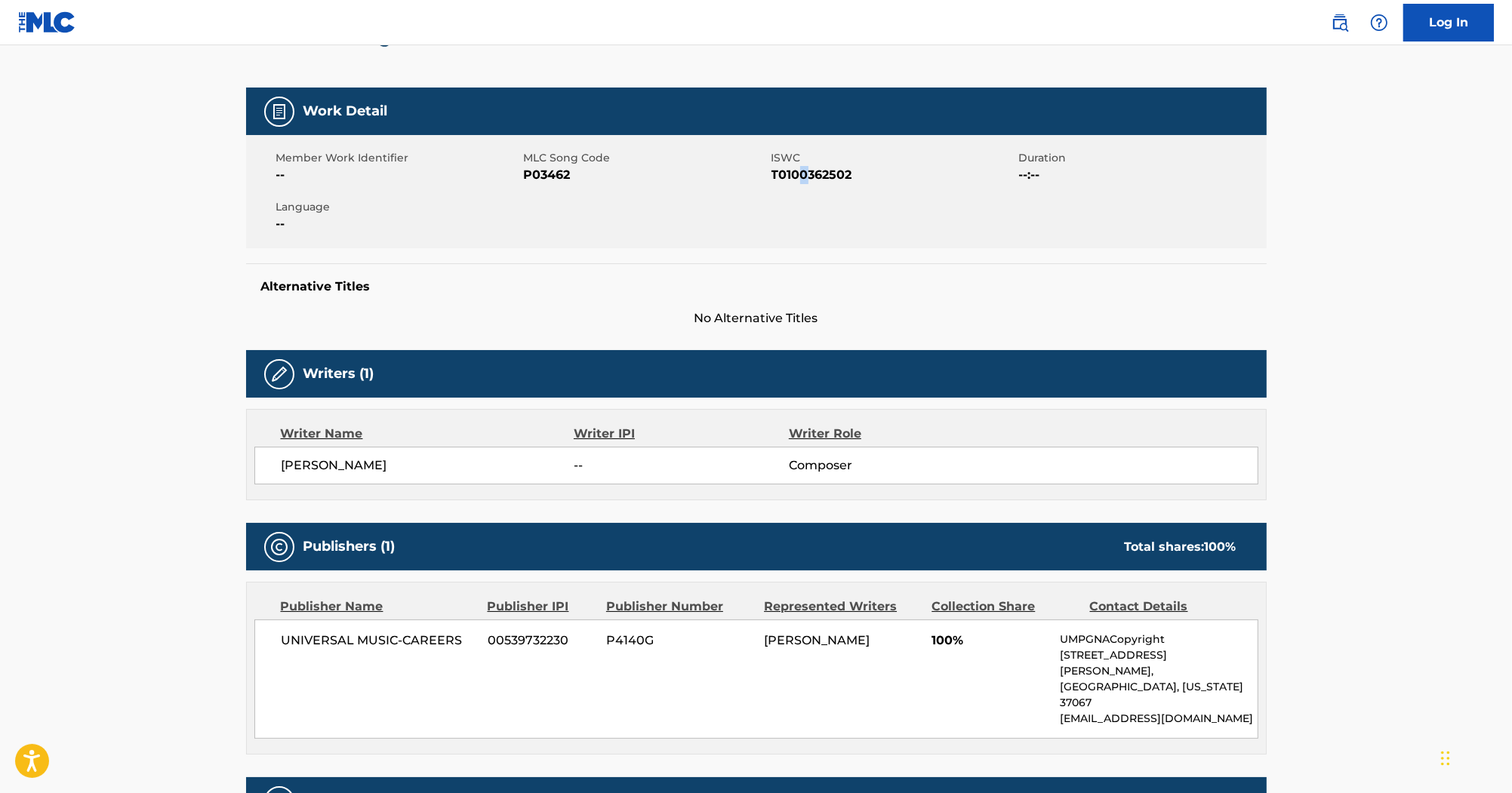
click at [806, 176] on span "T0100362502" at bounding box center [893, 175] width 244 height 18
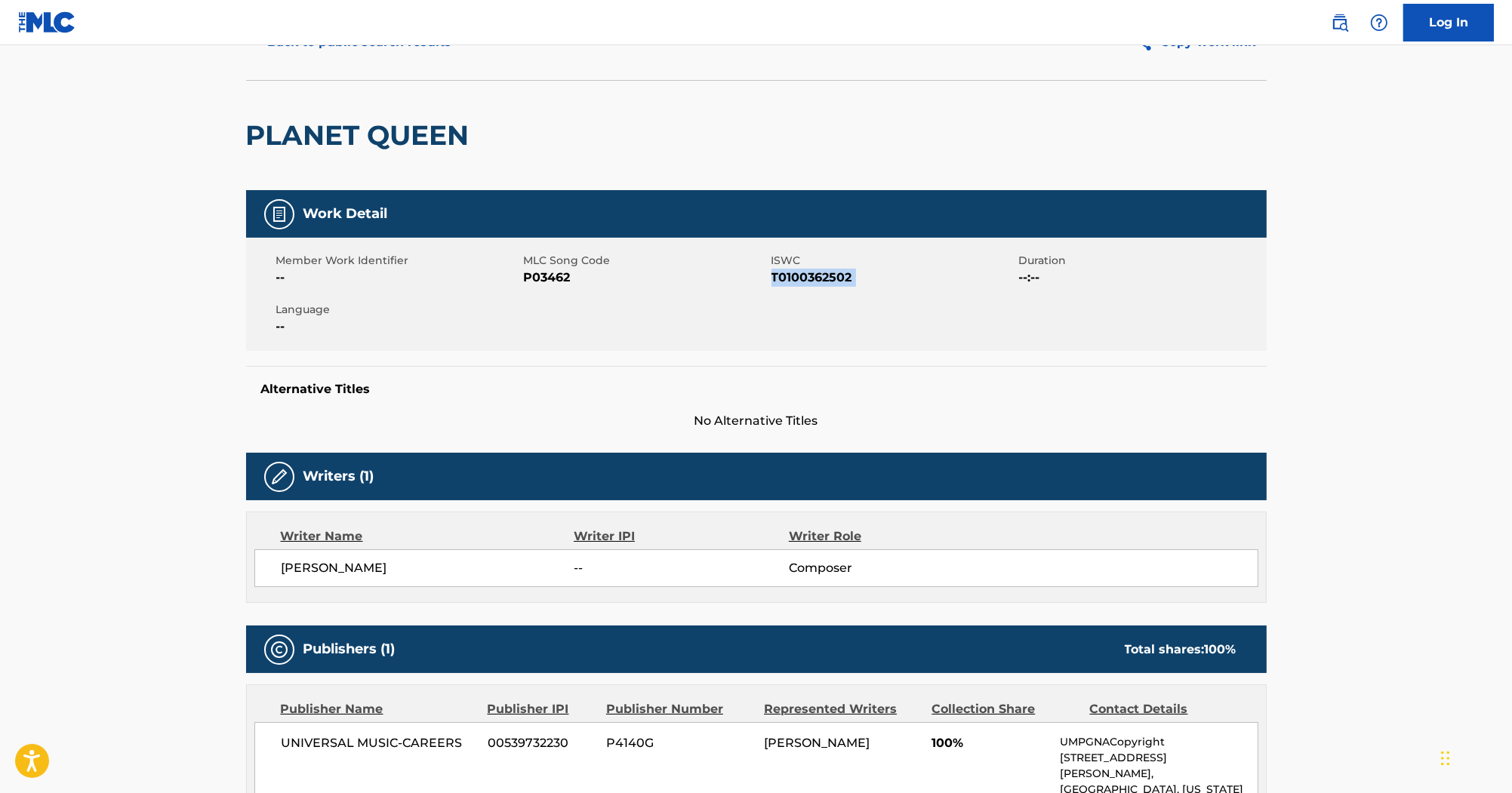
scroll to position [0, 0]
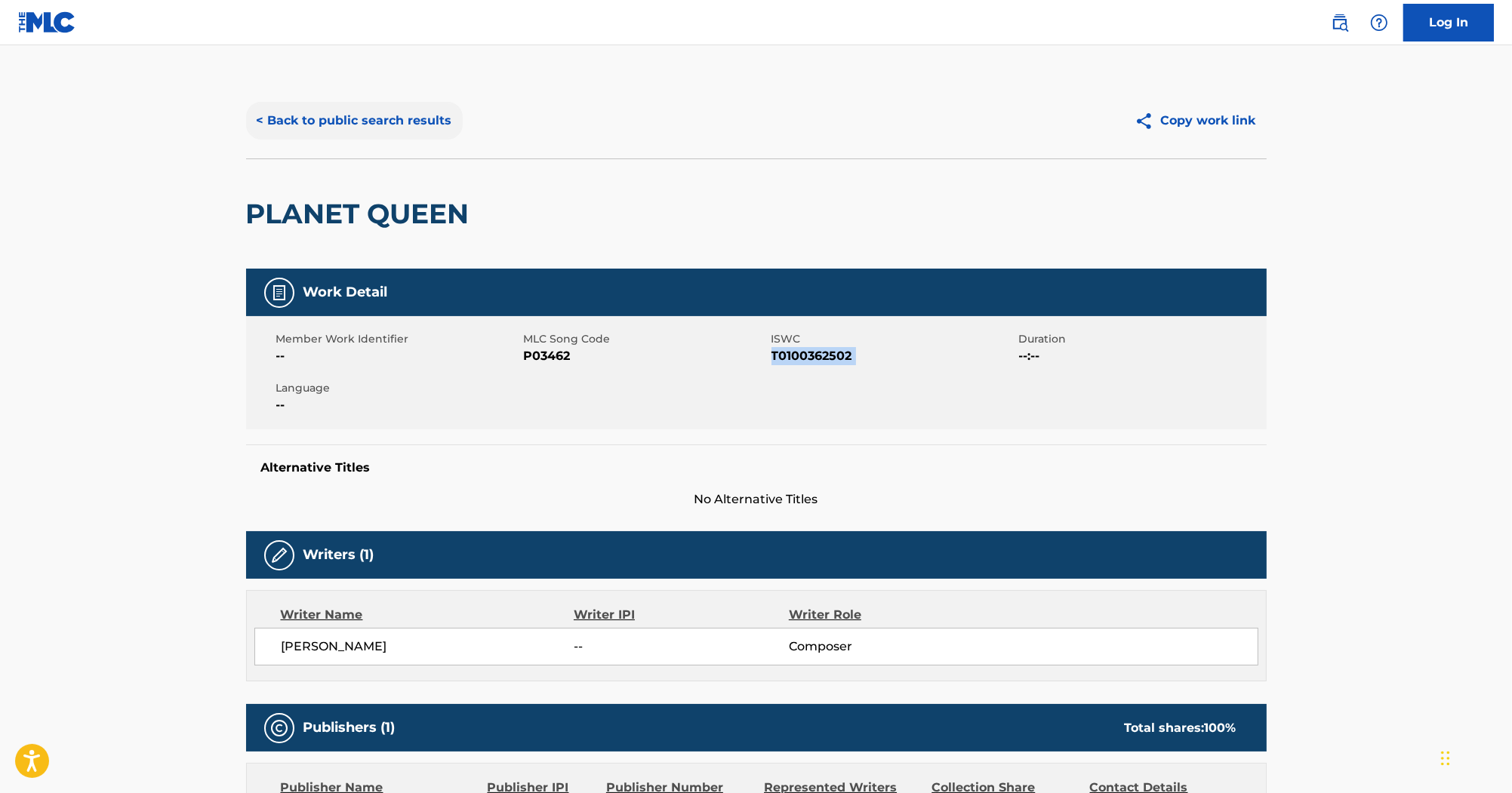
click at [336, 128] on button "< Back to public search results" at bounding box center [354, 121] width 217 height 38
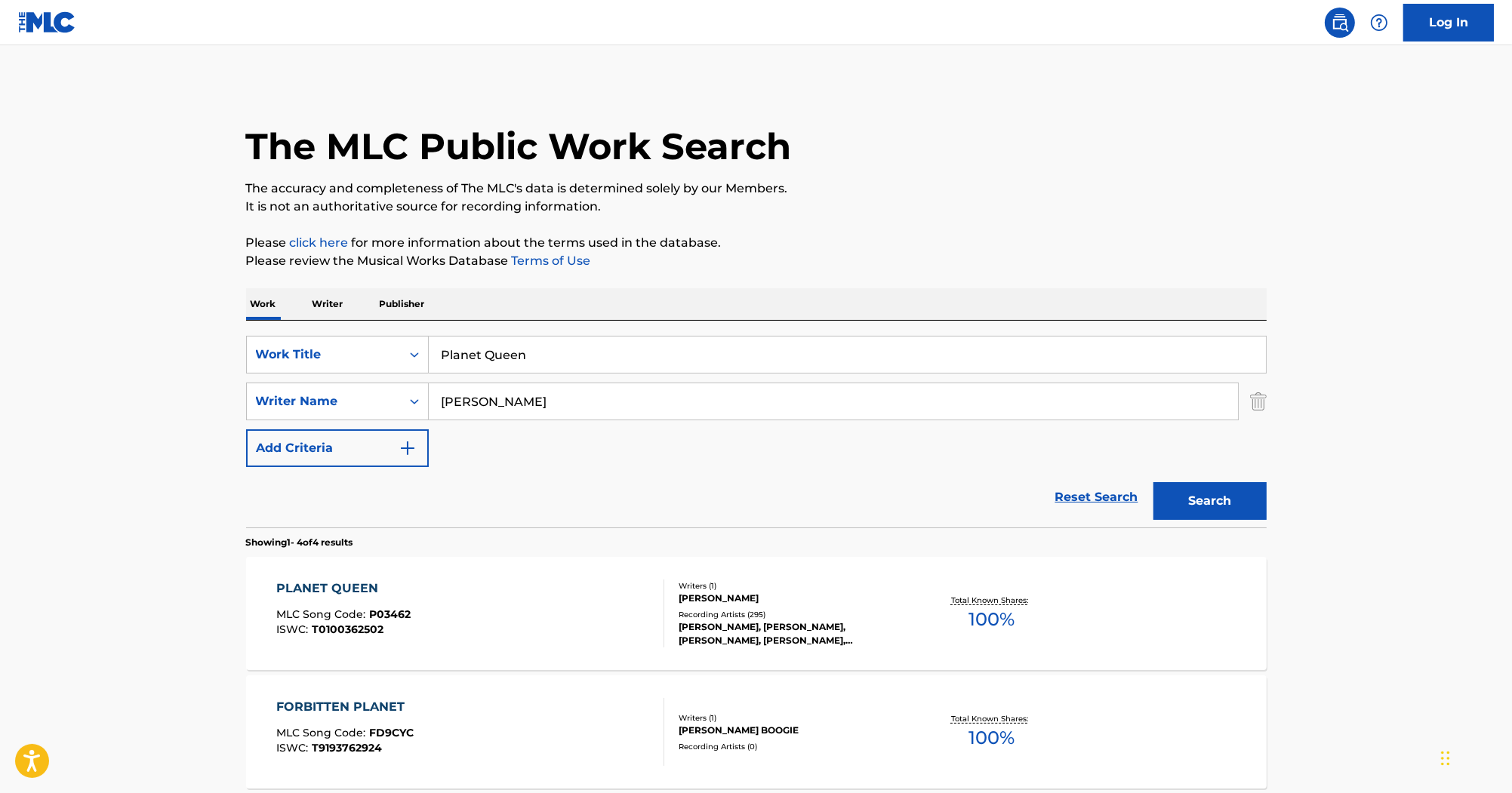
drag, startPoint x: 589, startPoint y: 354, endPoint x: 277, endPoint y: 335, distance: 312.6
click at [277, 335] on div "SearchWithCriteria2acf6b47-fe11-4edd-925f-de0571766044 Work Title Planet Queen …" at bounding box center [756, 425] width 1021 height 207
drag, startPoint x: 507, startPoint y: 393, endPoint x: 312, endPoint y: 377, distance: 195.7
click at [312, 377] on div "SearchWithCriteria2acf6b47-fe11-4edd-925f-de0571766044 Work Title Planet Queen …" at bounding box center [756, 401] width 1021 height 131
paste input "Costello"
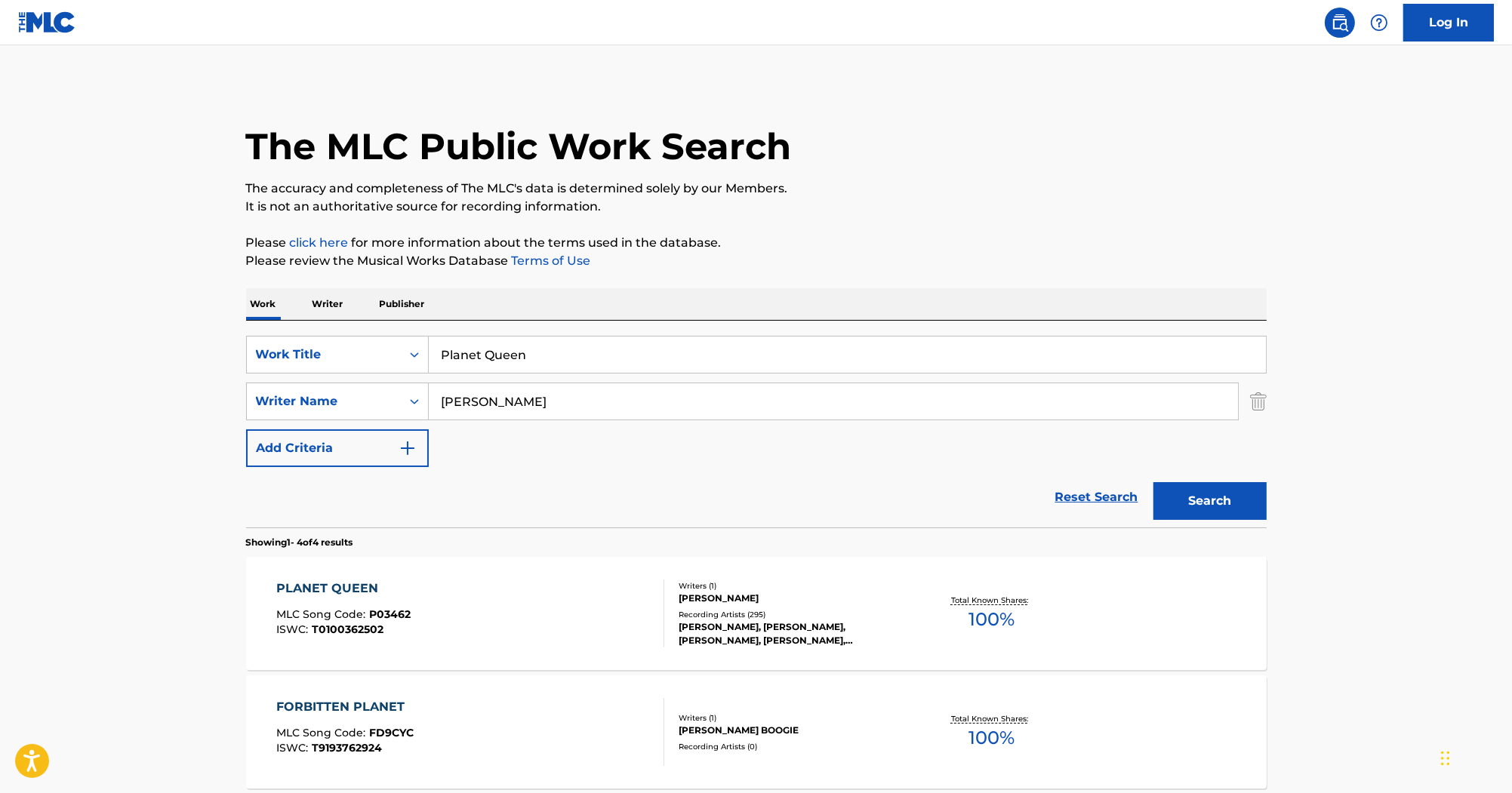
type input "Costello"
drag, startPoint x: 591, startPoint y: 341, endPoint x: 262, endPoint y: 338, distance: 329.0
click at [262, 338] on div "SearchWithCriteria2acf6b47-fe11-4edd-925f-de0571766044 Work Title Planet Queen" at bounding box center [756, 355] width 1021 height 38
paste input "Tear Your Head Off Your Own Head"
type input "Tear Your Head Off Your Own Head"
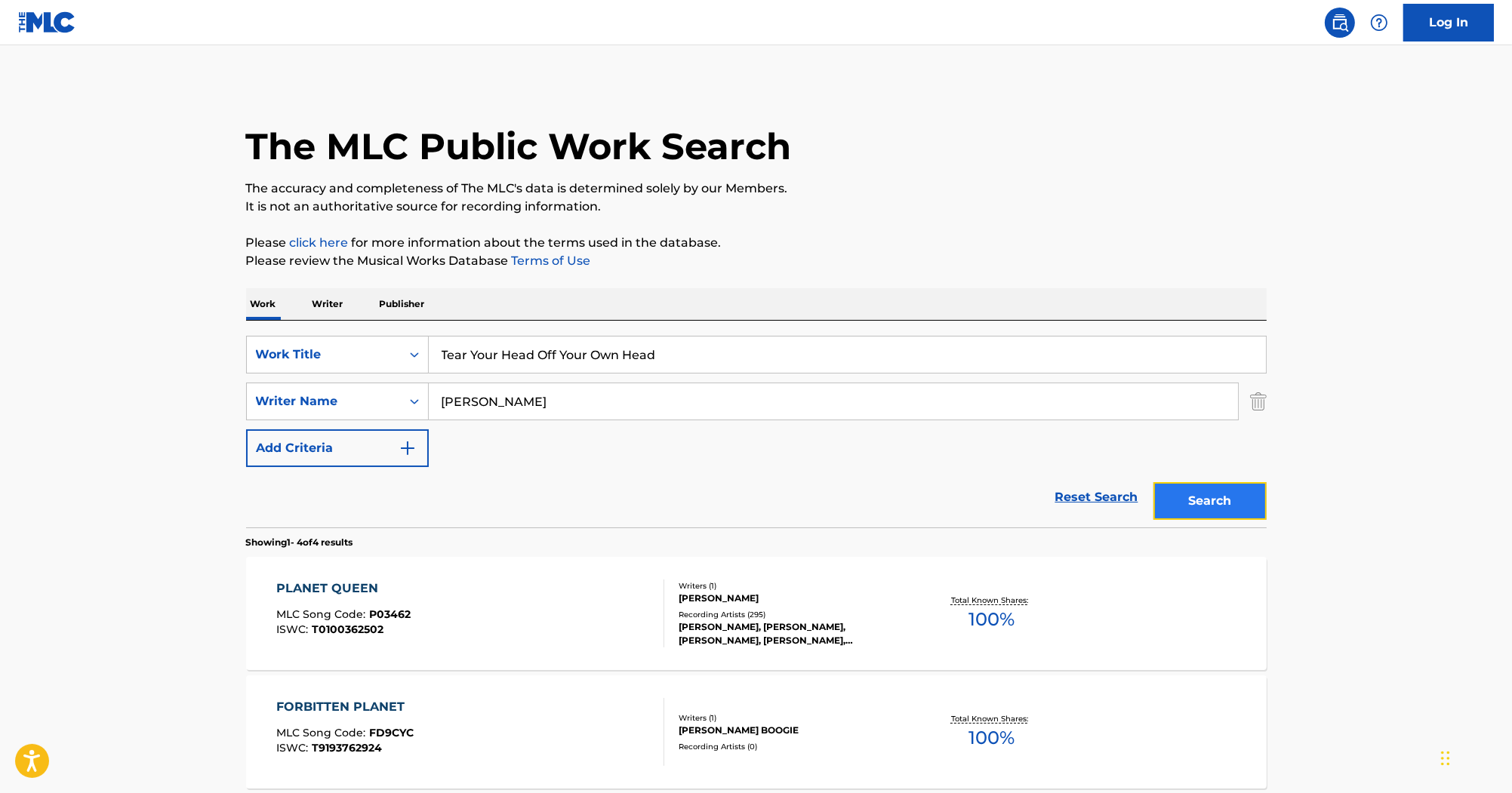
click at [1235, 504] on button "Search" at bounding box center [1210, 501] width 113 height 38
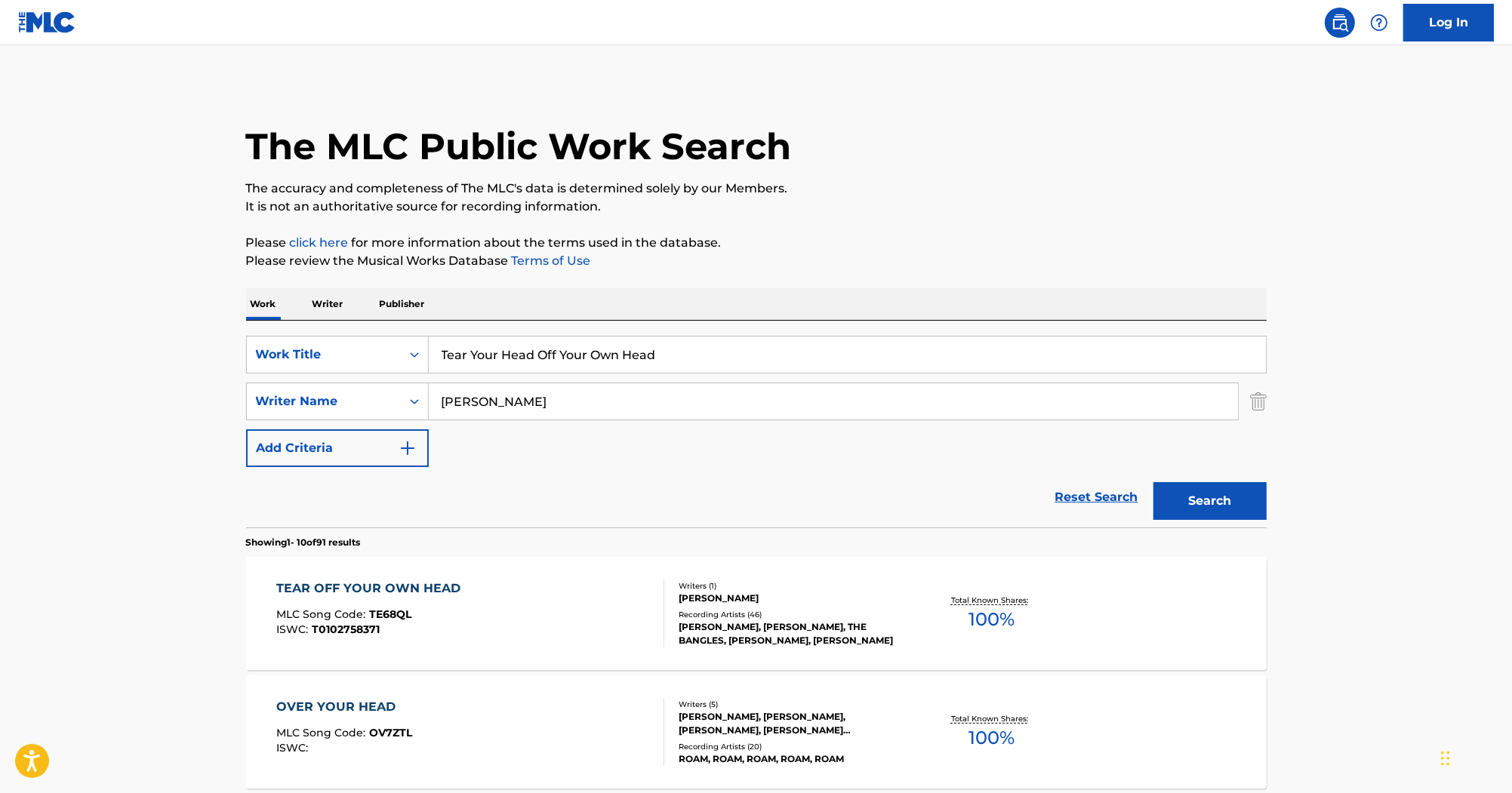
click at [434, 578] on div "TEAR OFF YOUR OWN HEAD MLC Song Code : TE68QL ISWC : T0102758371 Writers ( 1 ) …" at bounding box center [756, 614] width 1021 height 113
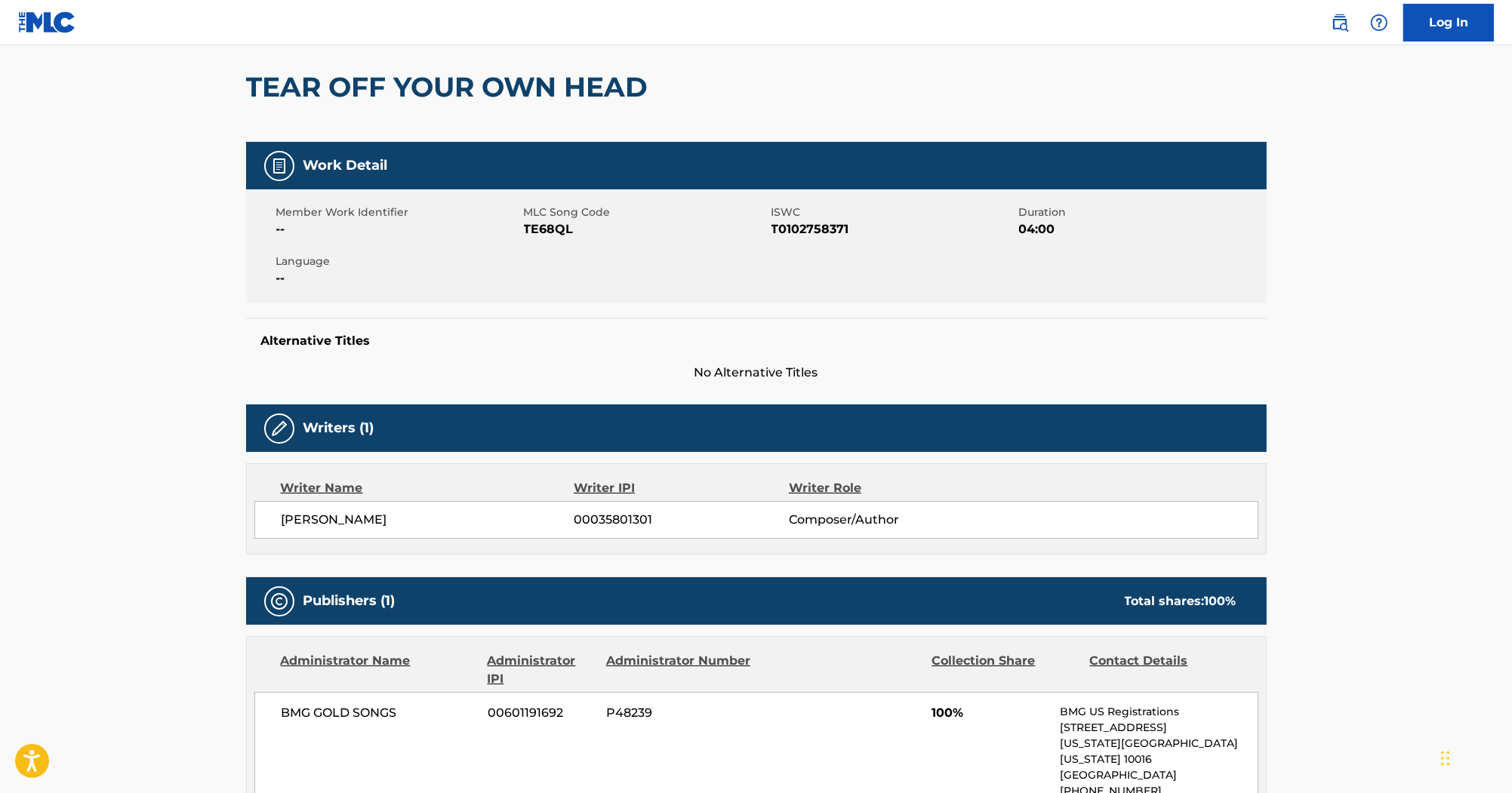
scroll to position [121, 0]
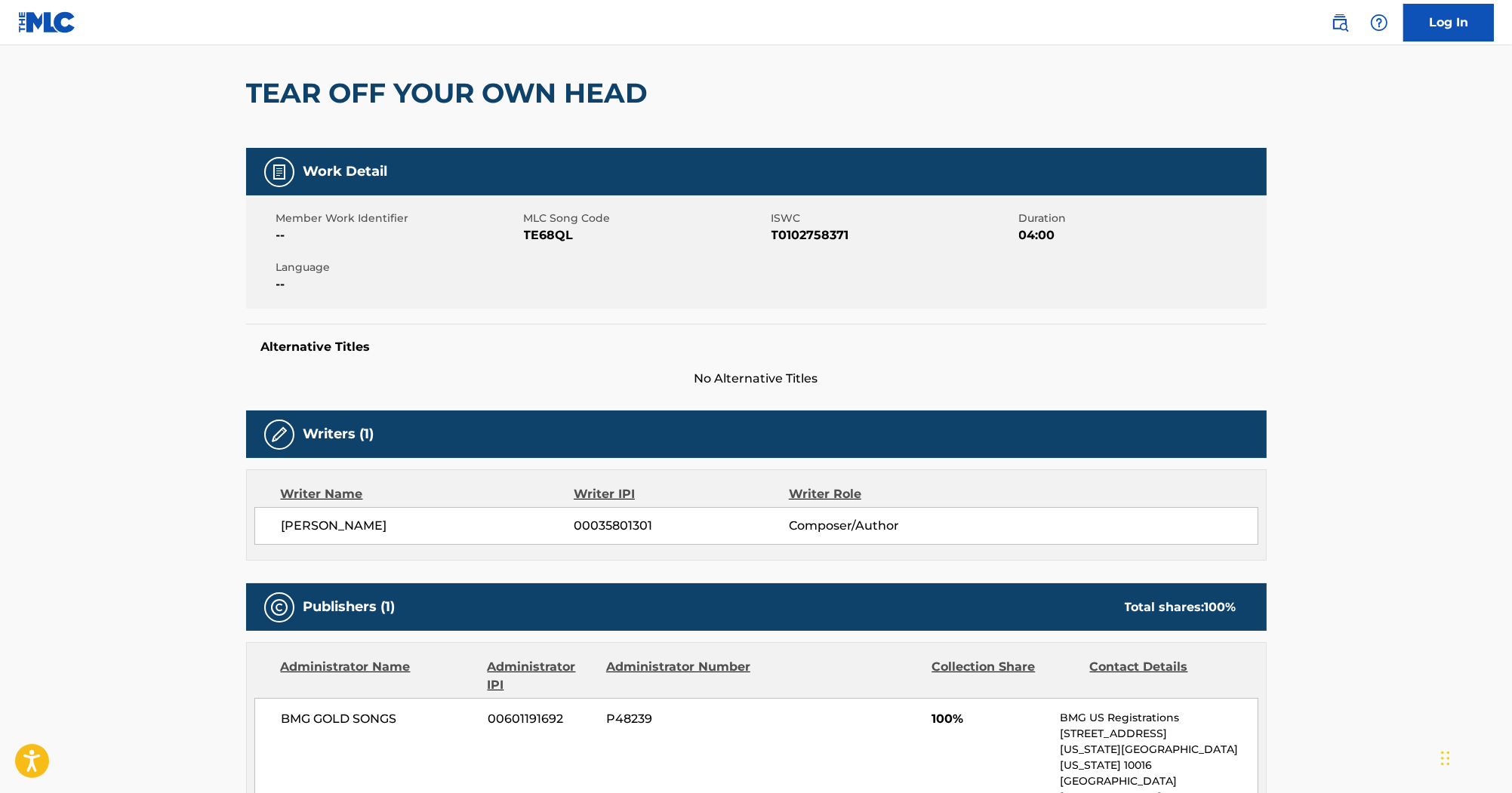
click at [555, 236] on span "TE68QL" at bounding box center [646, 235] width 244 height 18
click at [828, 226] on span "T0102758371" at bounding box center [893, 235] width 244 height 18
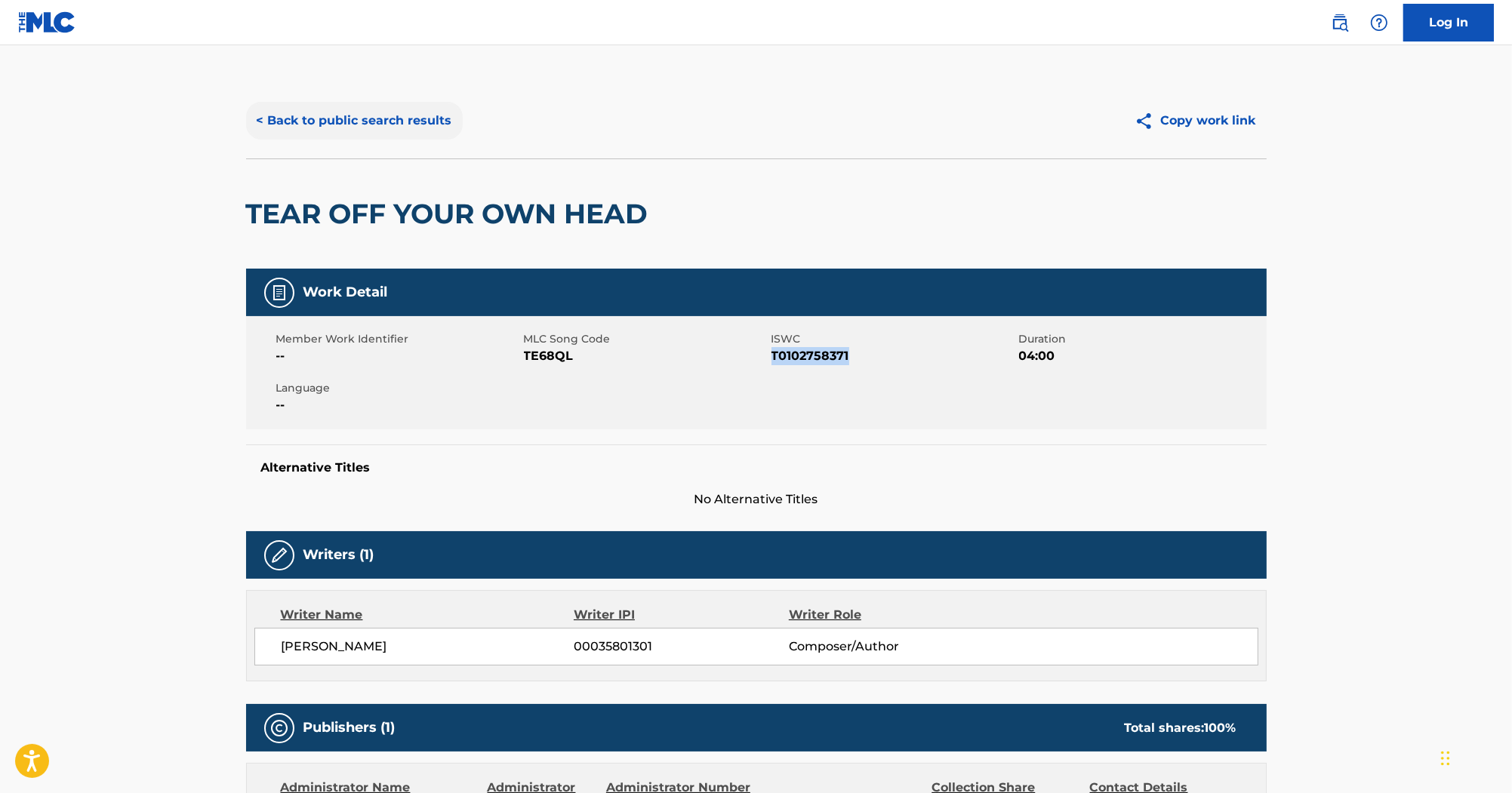
click at [333, 130] on button "< Back to public search results" at bounding box center [354, 121] width 217 height 38
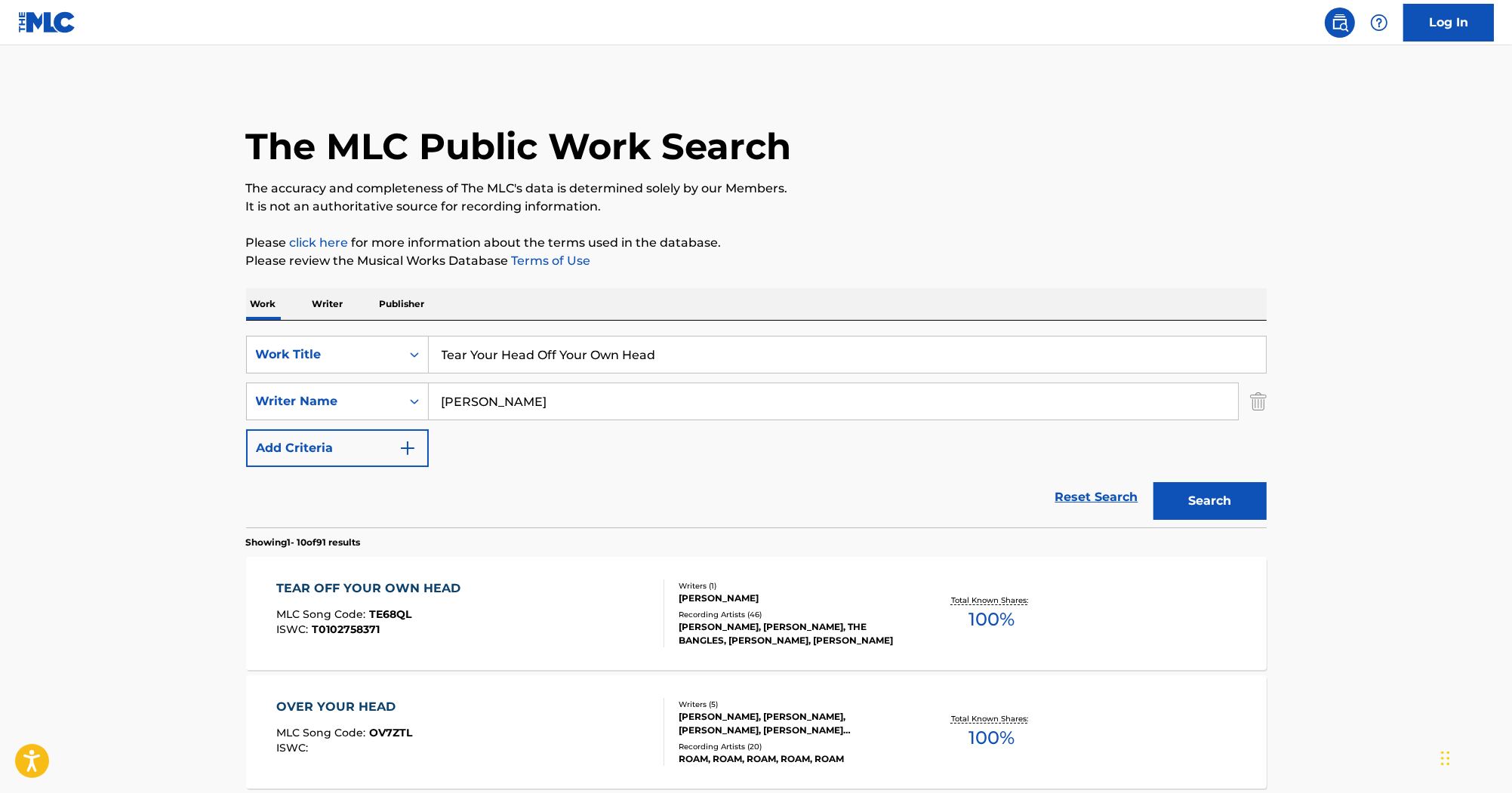
drag, startPoint x: 603, startPoint y: 352, endPoint x: 275, endPoint y: 317, distance: 329.9
click at [382, 341] on div "SearchWithCriteria2acf6b47-fe11-4edd-925f-de0571766044 Work Title Tear Your Hea…" at bounding box center [756, 355] width 1021 height 38
paste input "Shade & Honey"
drag, startPoint x: 645, startPoint y: 358, endPoint x: 152, endPoint y: 305, distance: 495.8
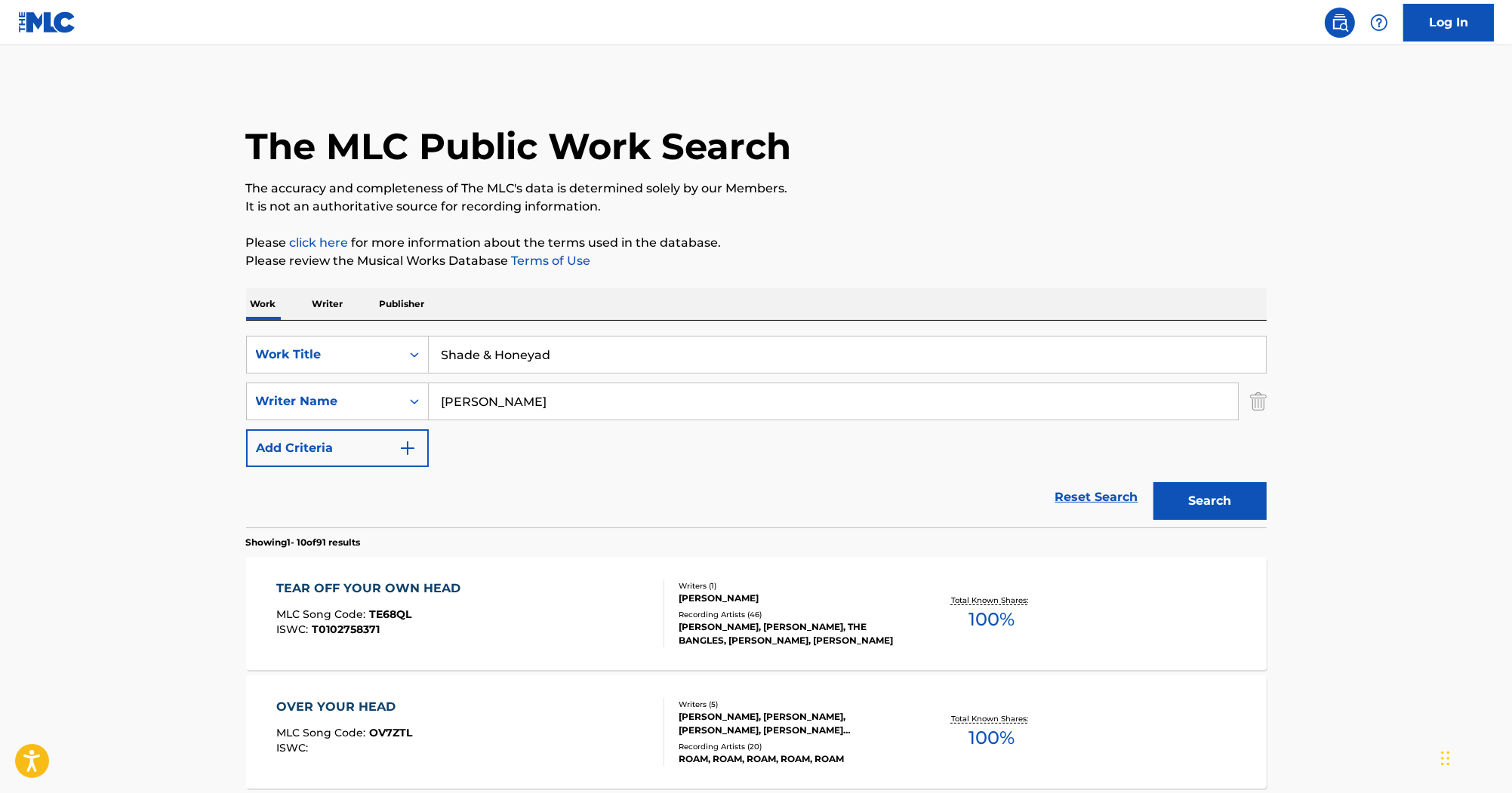
paste input "Search Form"
type input "Shade & Honey"
drag, startPoint x: 435, startPoint y: 391, endPoint x: 400, endPoint y: 379, distance: 37.0
click at [388, 380] on div "SearchWithCriteria2acf6b47-fe11-4edd-925f-de0571766044 Work Title Shade & Honey…" at bounding box center [756, 401] width 1021 height 131
paste input "Mickey Petralia"
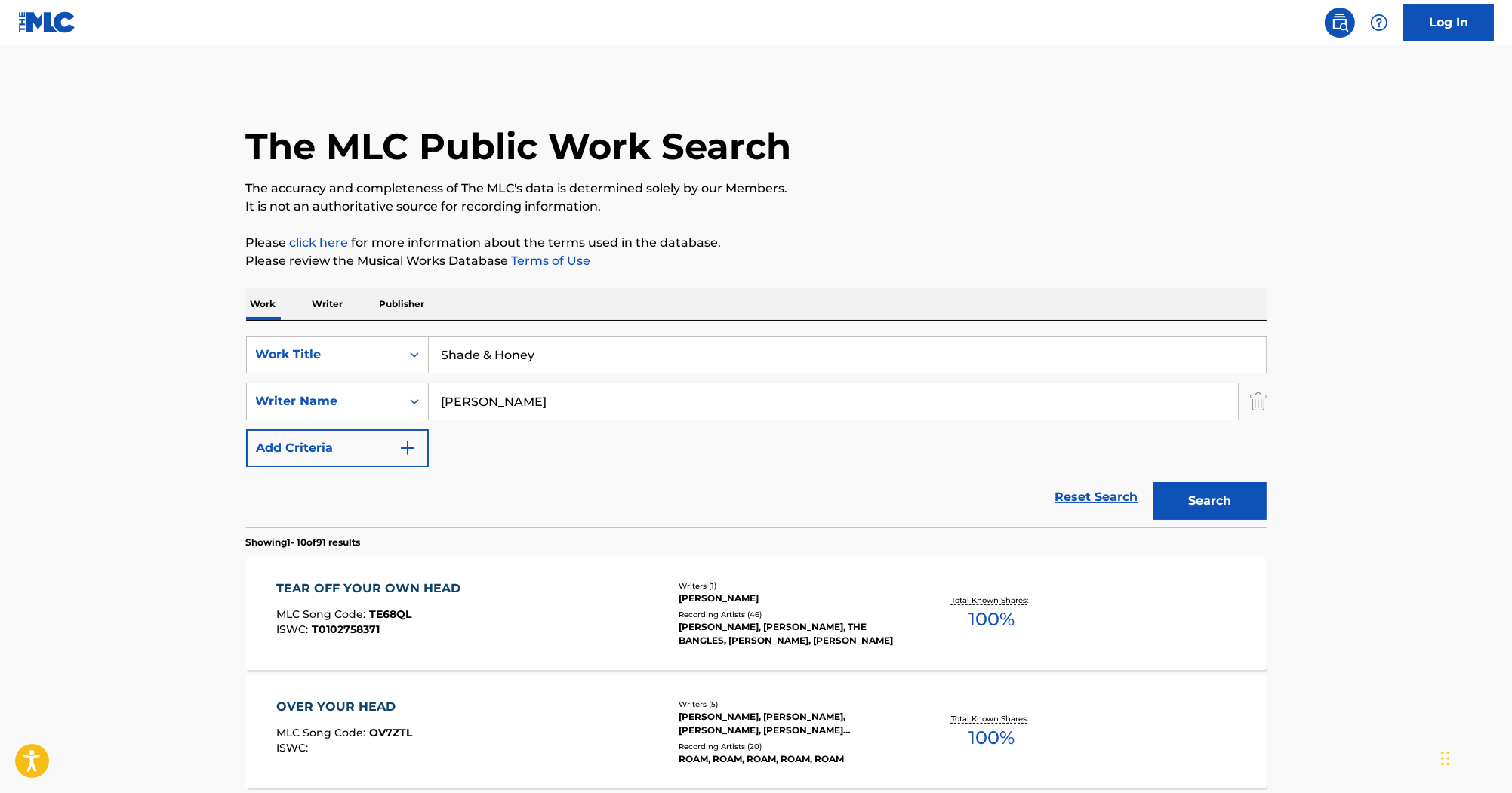
type input "Mickey Petralia"
click at [1257, 505] on button "Search" at bounding box center [1210, 501] width 113 height 38
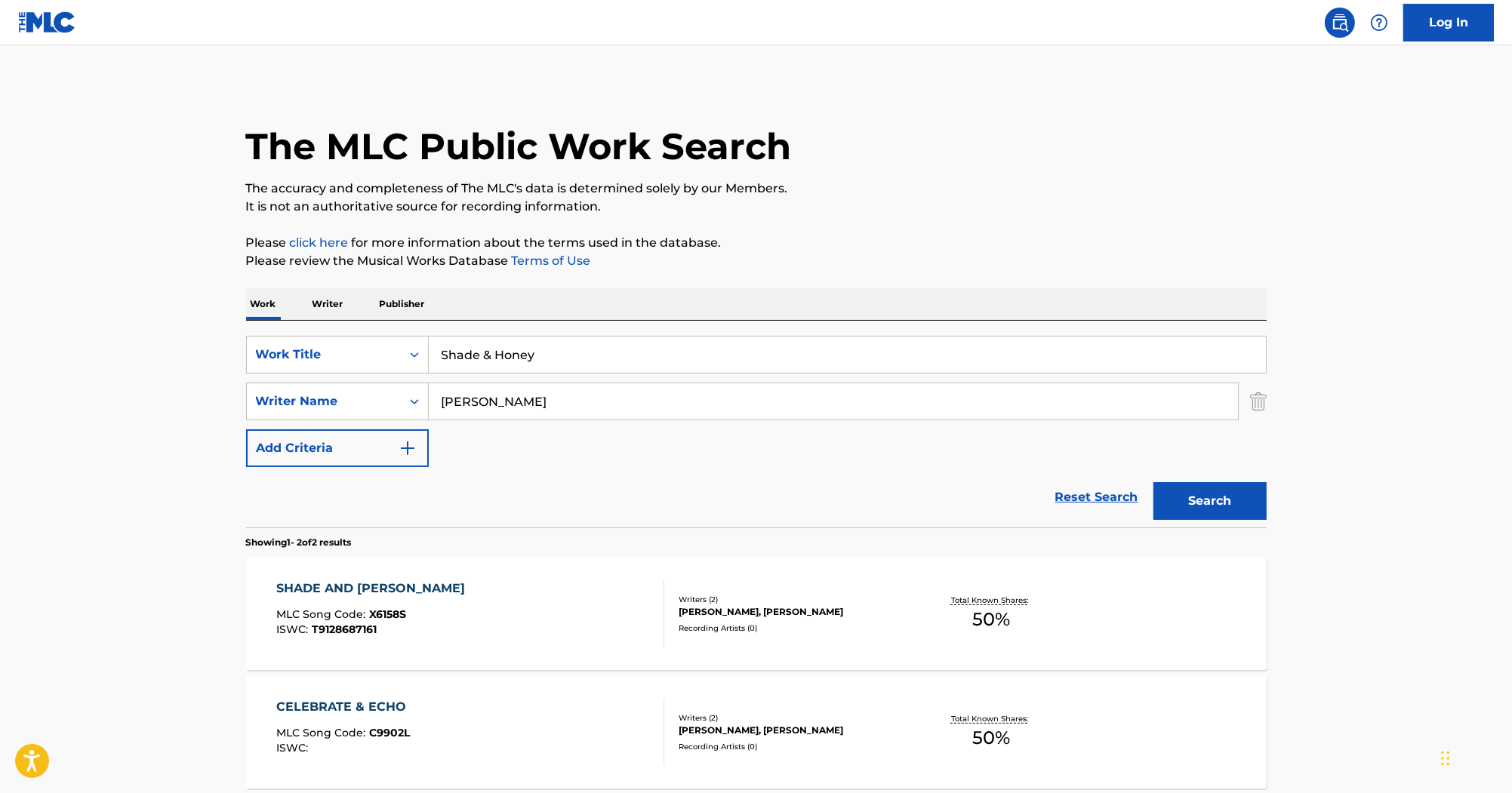
click at [604, 343] on input "Shade & Honey" at bounding box center [848, 355] width 837 height 36
paste input "Mickey Petralia"
drag, startPoint x: 685, startPoint y: 354, endPoint x: 253, endPoint y: 340, distance: 432.2
click at [252, 341] on div "SearchWithCriteria2acf6b47-fe11-4edd-925f-de0571766044 Work Title Shade & Honey…" at bounding box center [756, 355] width 1021 height 38
click at [693, 333] on div "SearchWithCriteria2acf6b47-fe11-4edd-925f-de0571766044 Work Title Shade & Honey…" at bounding box center [756, 425] width 1021 height 207
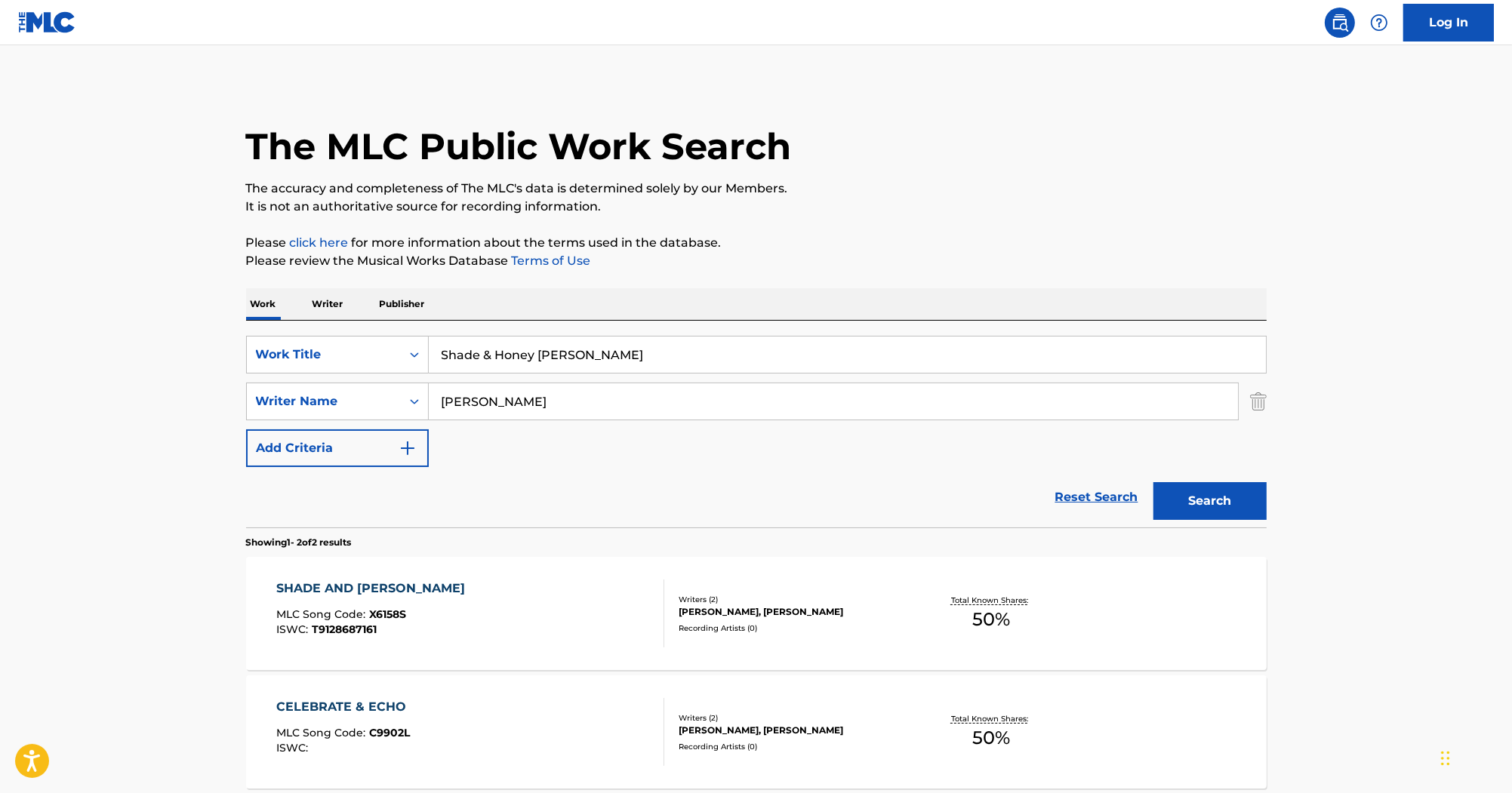
drag, startPoint x: 683, startPoint y: 350, endPoint x: 532, endPoint y: 365, distance: 151.7
click at [532, 365] on input "Shade & Honey Mickey Petralia" at bounding box center [848, 355] width 837 height 36
type input "Shade & Honey"
drag, startPoint x: 583, startPoint y: 397, endPoint x: 408, endPoint y: 398, distance: 175.0
click at [353, 398] on div "SearchWithCriteria509fa467-8deb-40df-bbee-13a4947c5a83 Writer Name Mickey Petra…" at bounding box center [756, 402] width 1021 height 38
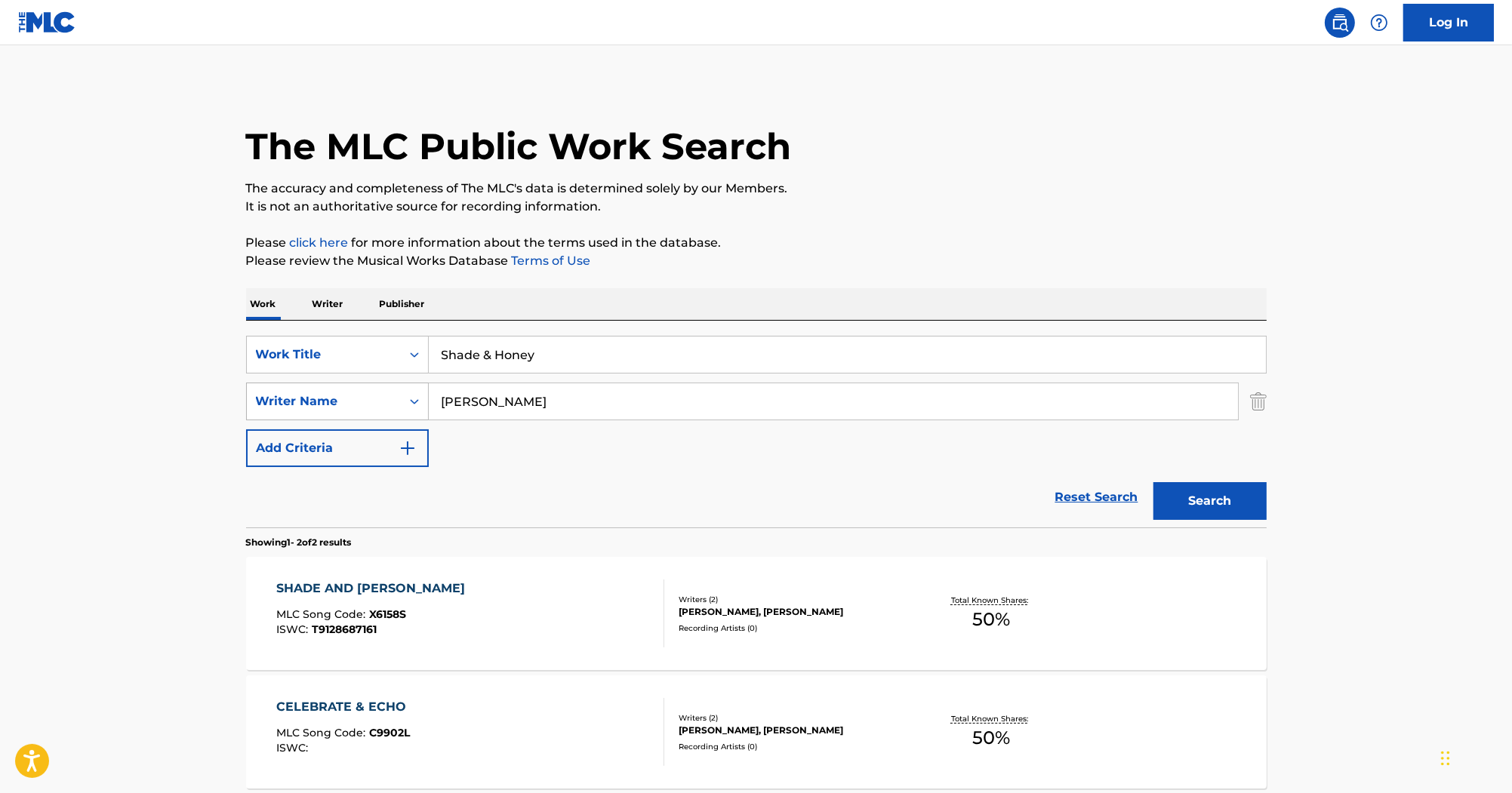
paste input "Alessandro Nivol"
click at [1198, 488] on button "Search" at bounding box center [1210, 501] width 113 height 38
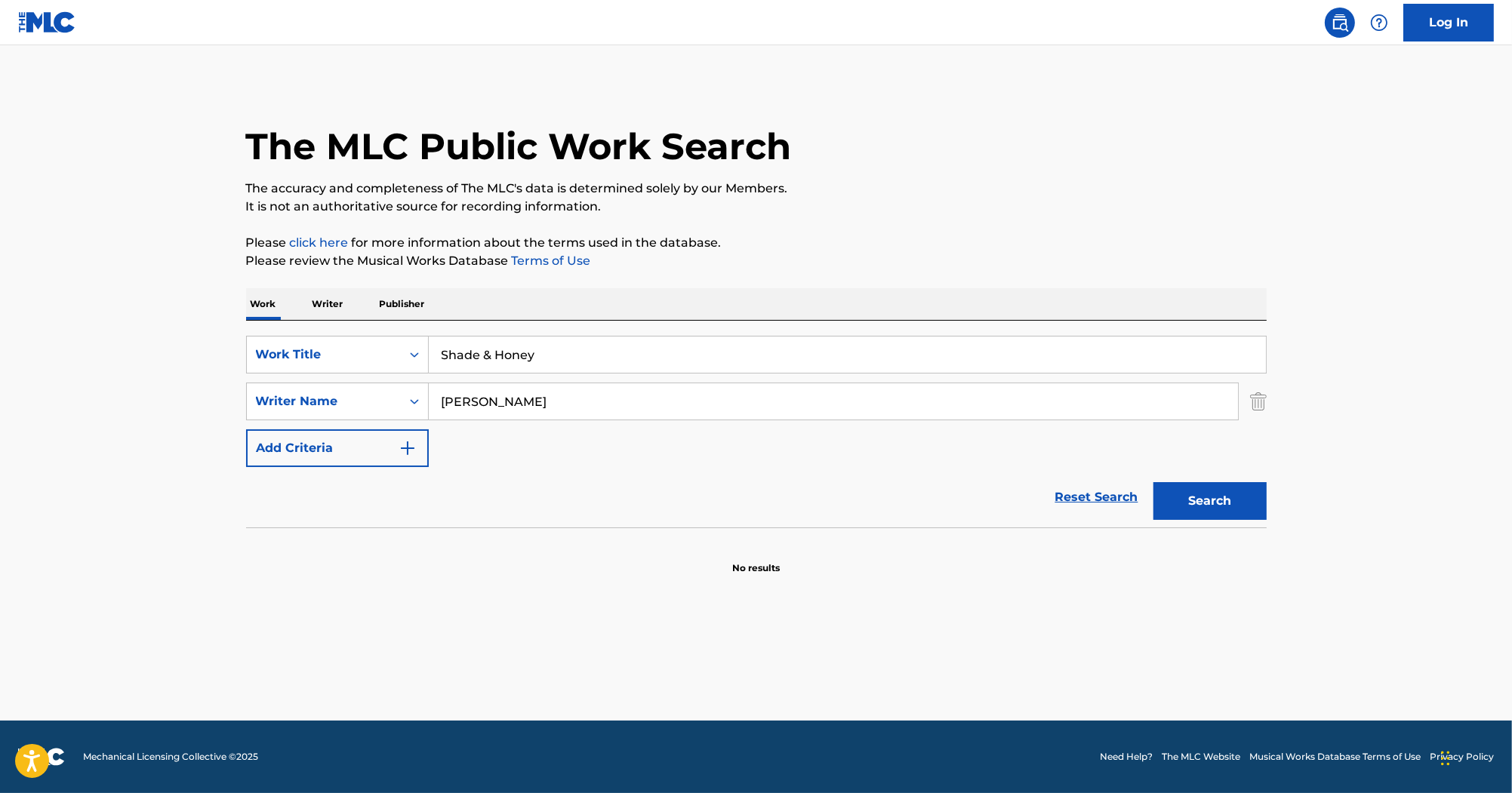
drag, startPoint x: 583, startPoint y: 403, endPoint x: 387, endPoint y: 380, distance: 197.3
click at [388, 380] on div "SearchWithCriteria2acf6b47-fe11-4edd-925f-de0571766044 Work Title Shade & Honey…" at bounding box center [756, 401] width 1021 height 131
paste input "Search Form"
click at [1209, 507] on button "Search" at bounding box center [1210, 501] width 113 height 38
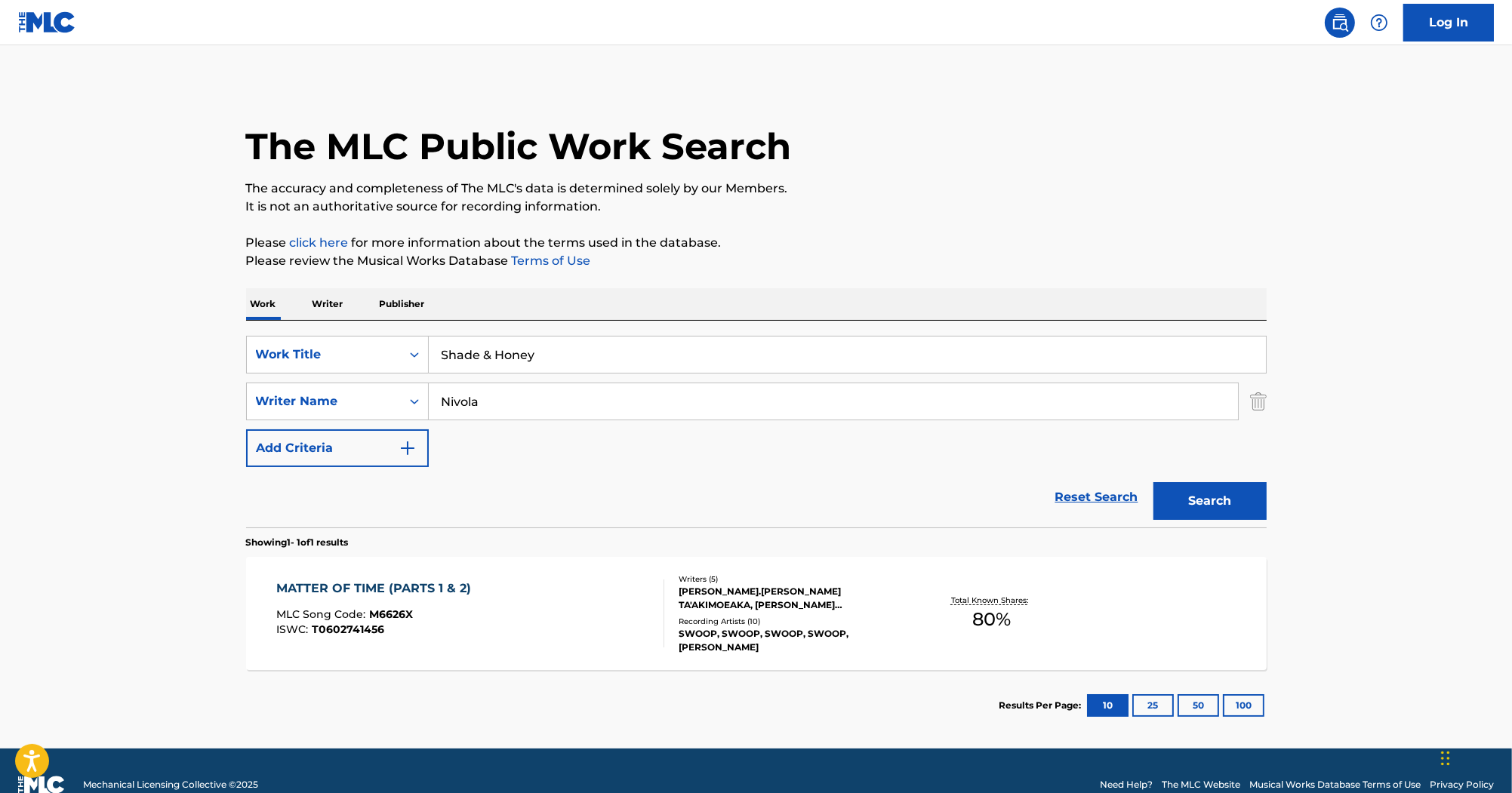
drag, startPoint x: 325, startPoint y: 383, endPoint x: 300, endPoint y: 378, distance: 25.5
click at [297, 378] on div "SearchWithCriteria2acf6b47-fe11-4edd-925f-de0571766044 Work Title Shade & Honey…" at bounding box center [756, 401] width 1021 height 131
paste input "Barlow"
type input "Barlow"
click at [1215, 503] on button "Search" at bounding box center [1210, 501] width 113 height 38
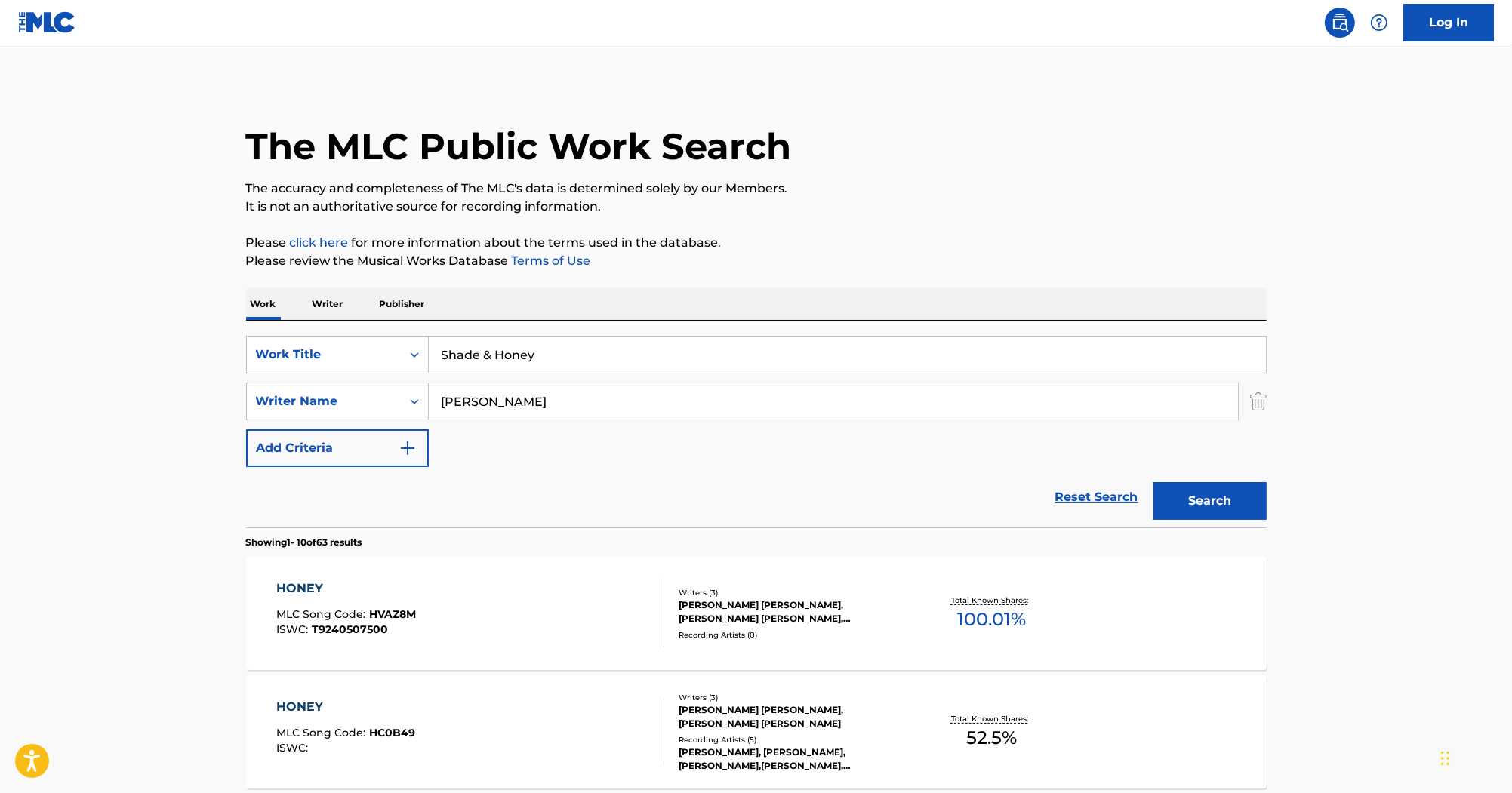
drag, startPoint x: 591, startPoint y: 359, endPoint x: 366, endPoint y: 244, distance: 252.7
click at [322, 334] on div "SearchWithCriteria2acf6b47-fe11-4edd-925f-de0571766044 Work Title Shade & Honey…" at bounding box center [756, 425] width 1021 height 207
paste input "omeday I Will Treat You Good"
type input "Someday I Will Treat You Good"
drag, startPoint x: 532, startPoint y: 389, endPoint x: 223, endPoint y: 336, distance: 313.5
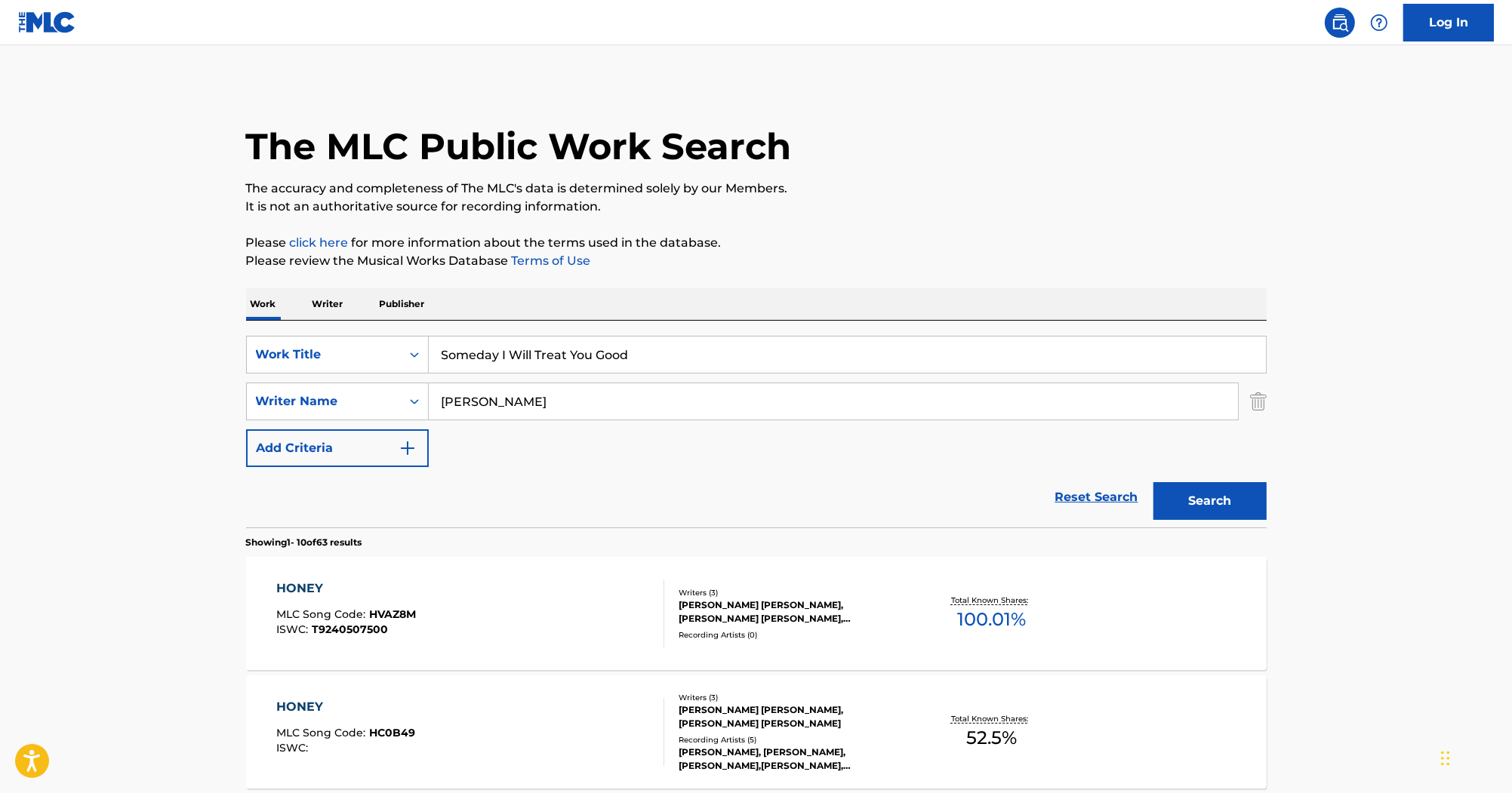
click at [279, 357] on div "SearchWithCriteria2acf6b47-fe11-4edd-925f-de0571766044 Work Title Someday I Wil…" at bounding box center [756, 401] width 1021 height 131
paste input "Nivola"
click at [1227, 502] on button "Search" at bounding box center [1210, 501] width 113 height 38
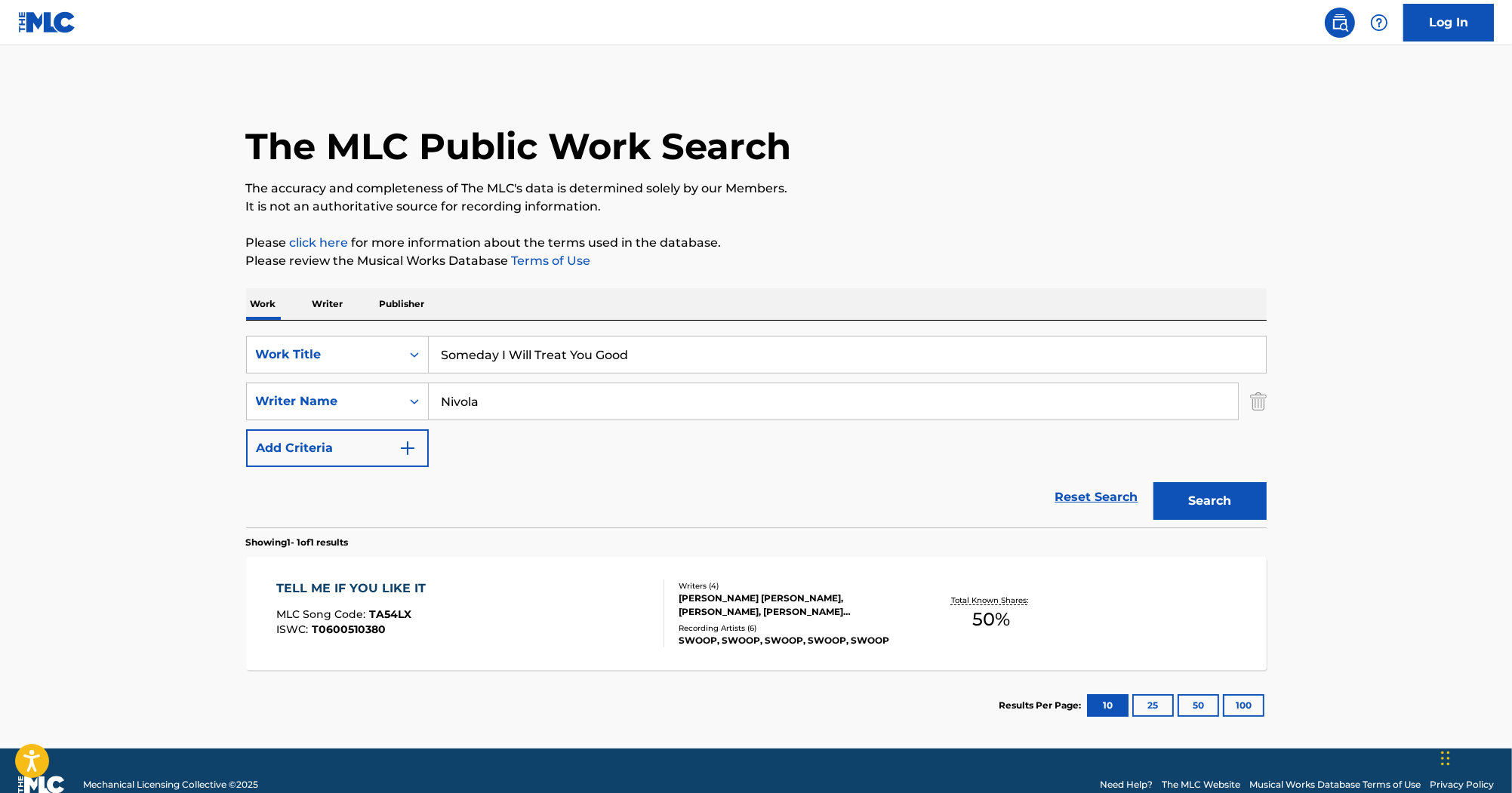
click at [792, 523] on div "Reset Search Search" at bounding box center [756, 498] width 1021 height 61
drag, startPoint x: 512, startPoint y: 393, endPoint x: 391, endPoint y: 375, distance: 122.3
click at [392, 376] on div "SearchWithCriteria2acf6b47-fe11-4edd-925f-de0571766044 Work Title Someday I Wil…" at bounding box center [756, 401] width 1021 height 131
paste input "Keith"
type input "Keith"
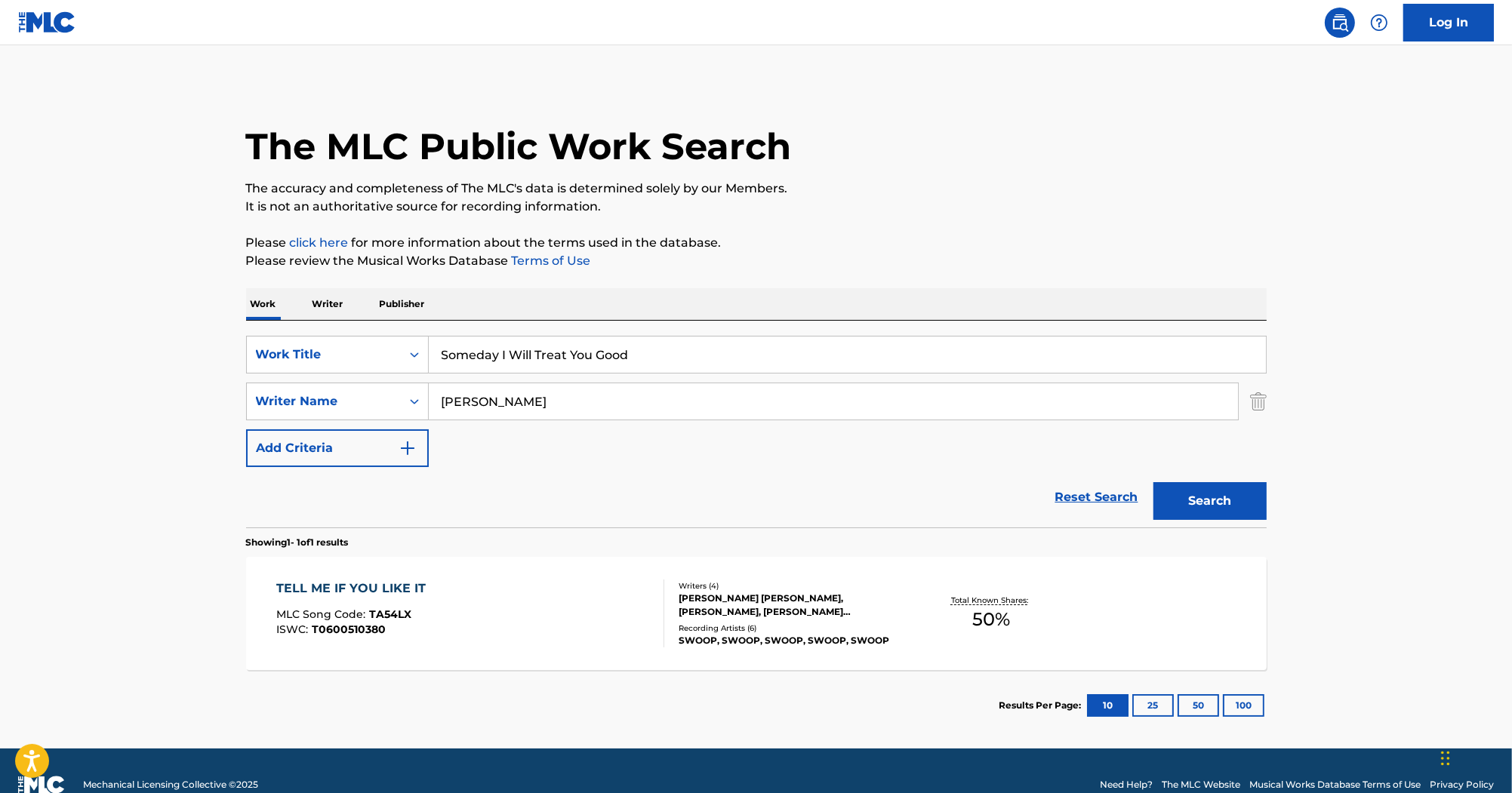
drag, startPoint x: 299, startPoint y: 317, endPoint x: 283, endPoint y: 313, distance: 16.5
click at [283, 313] on div "Work Writer Publisher SearchWithCriteria2acf6b47-fe11-4edd-925f-de0571766044 Wo…" at bounding box center [756, 515] width 1021 height 453
paste input "C'Est Si Bon"
type input "C'Est Si Bon"
click at [1219, 513] on button "Search" at bounding box center [1210, 501] width 113 height 38
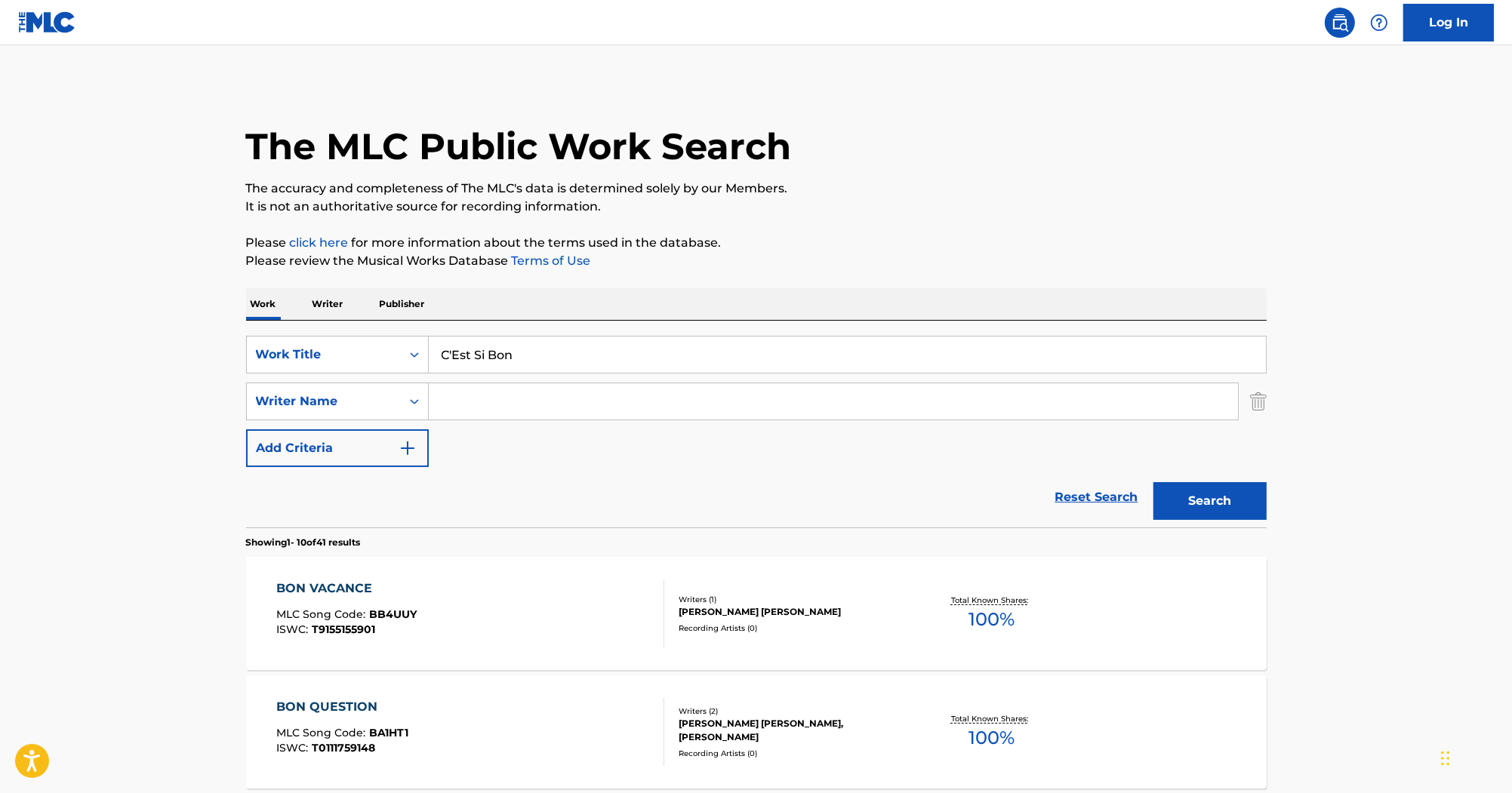
drag, startPoint x: 509, startPoint y: 398, endPoint x: 236, endPoint y: 380, distance: 273.6
click at [1153, 482] on button "Search" at bounding box center [1210, 501] width 113 height 38
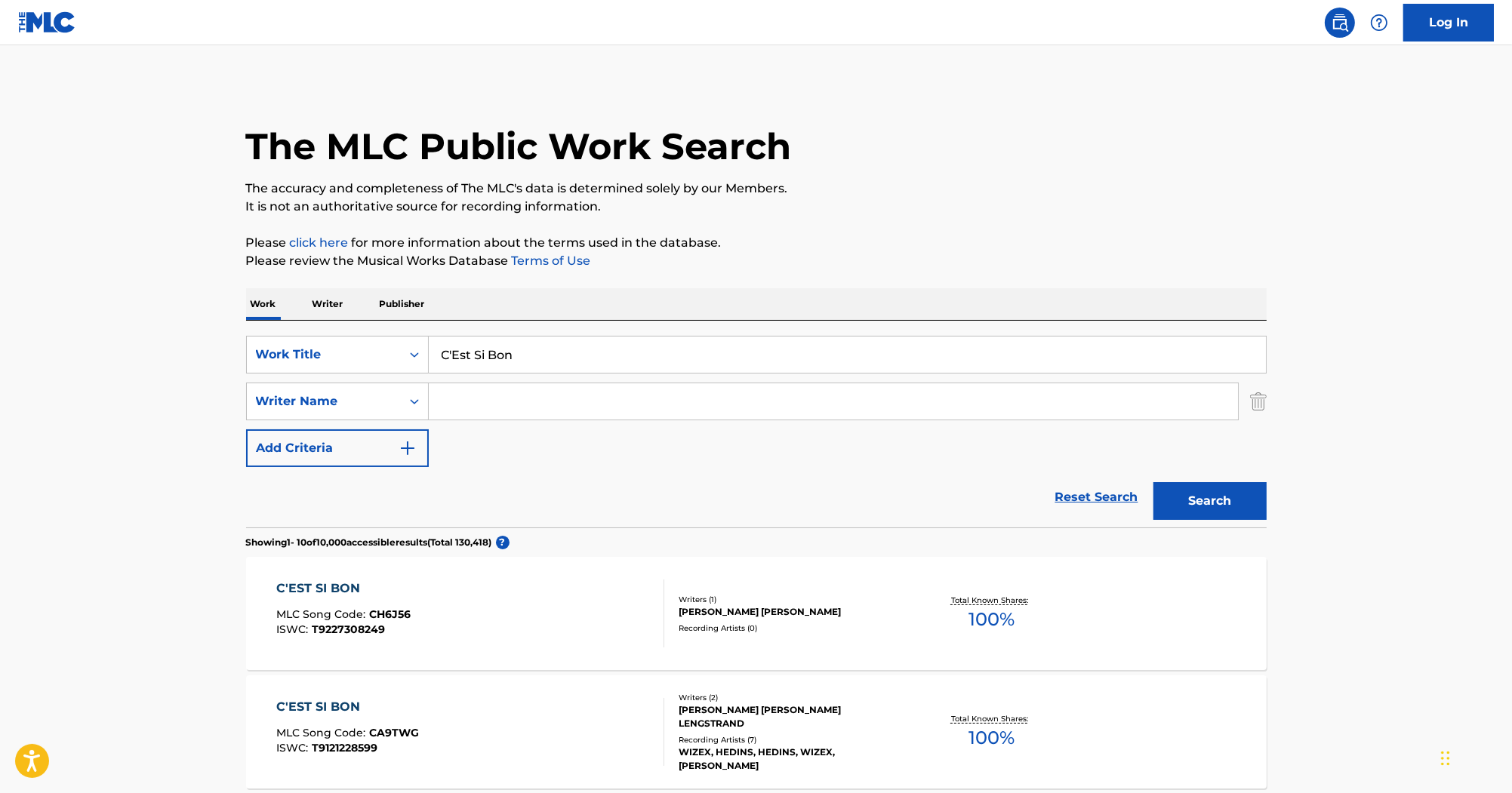
click at [453, 349] on input "C'Est Si Bon" at bounding box center [848, 355] width 837 height 36
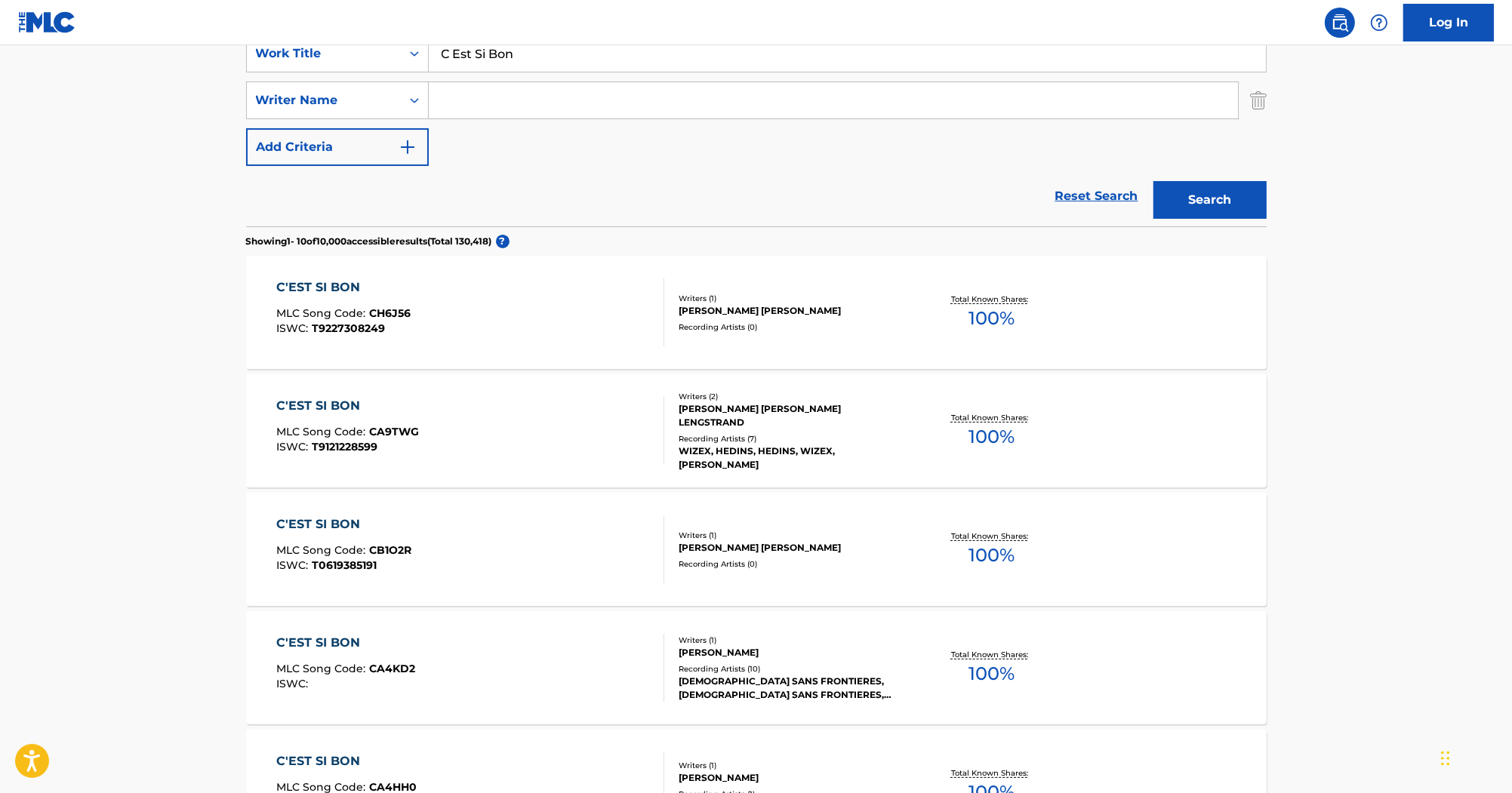
scroll to position [302, 0]
type input "C Est Si Bon"
click at [557, 111] on input "Search Form" at bounding box center [833, 99] width 809 height 36
paste input "Keith"
type input "Keith"
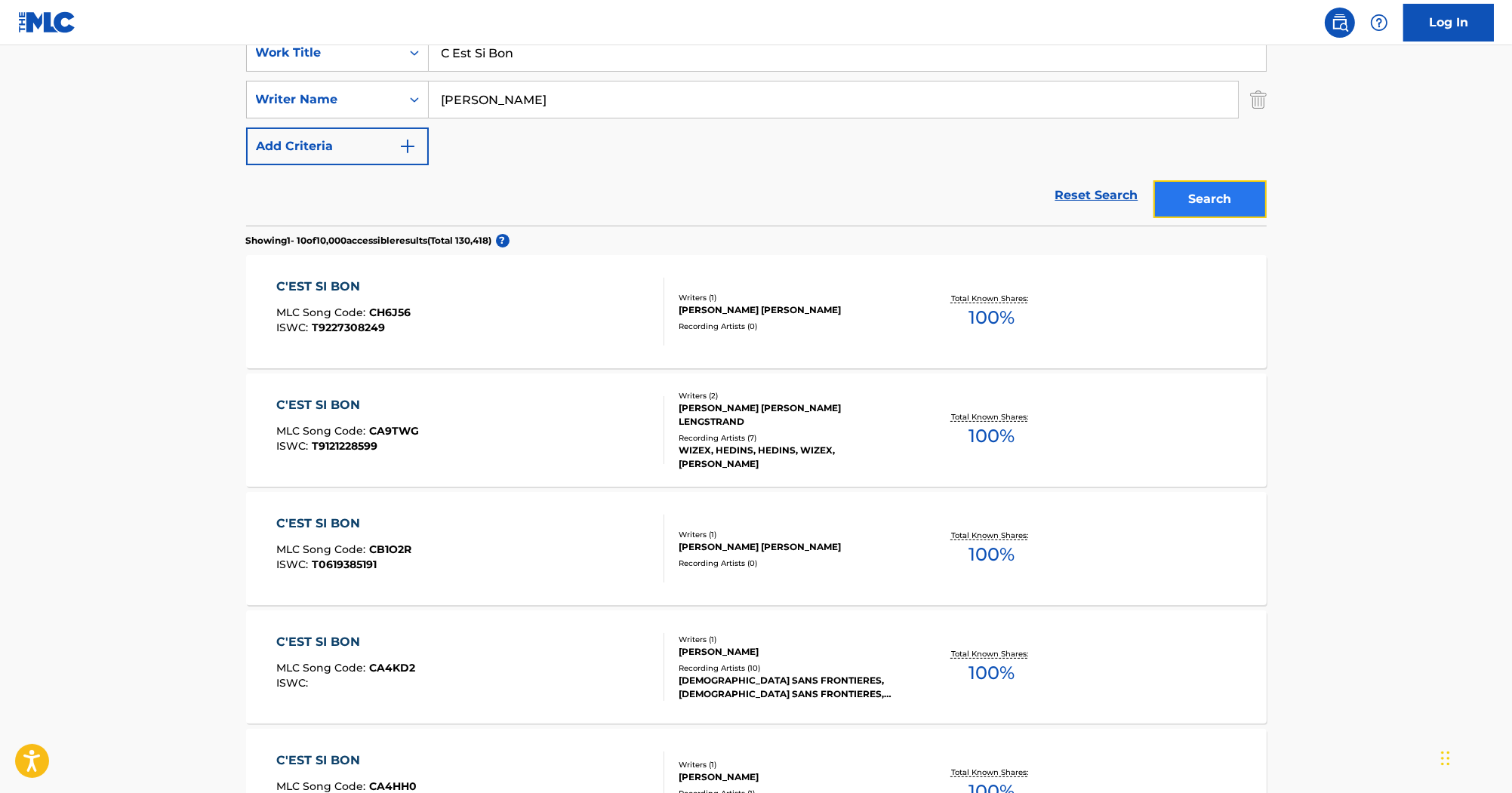
click at [1209, 187] on button "Search" at bounding box center [1210, 200] width 113 height 38
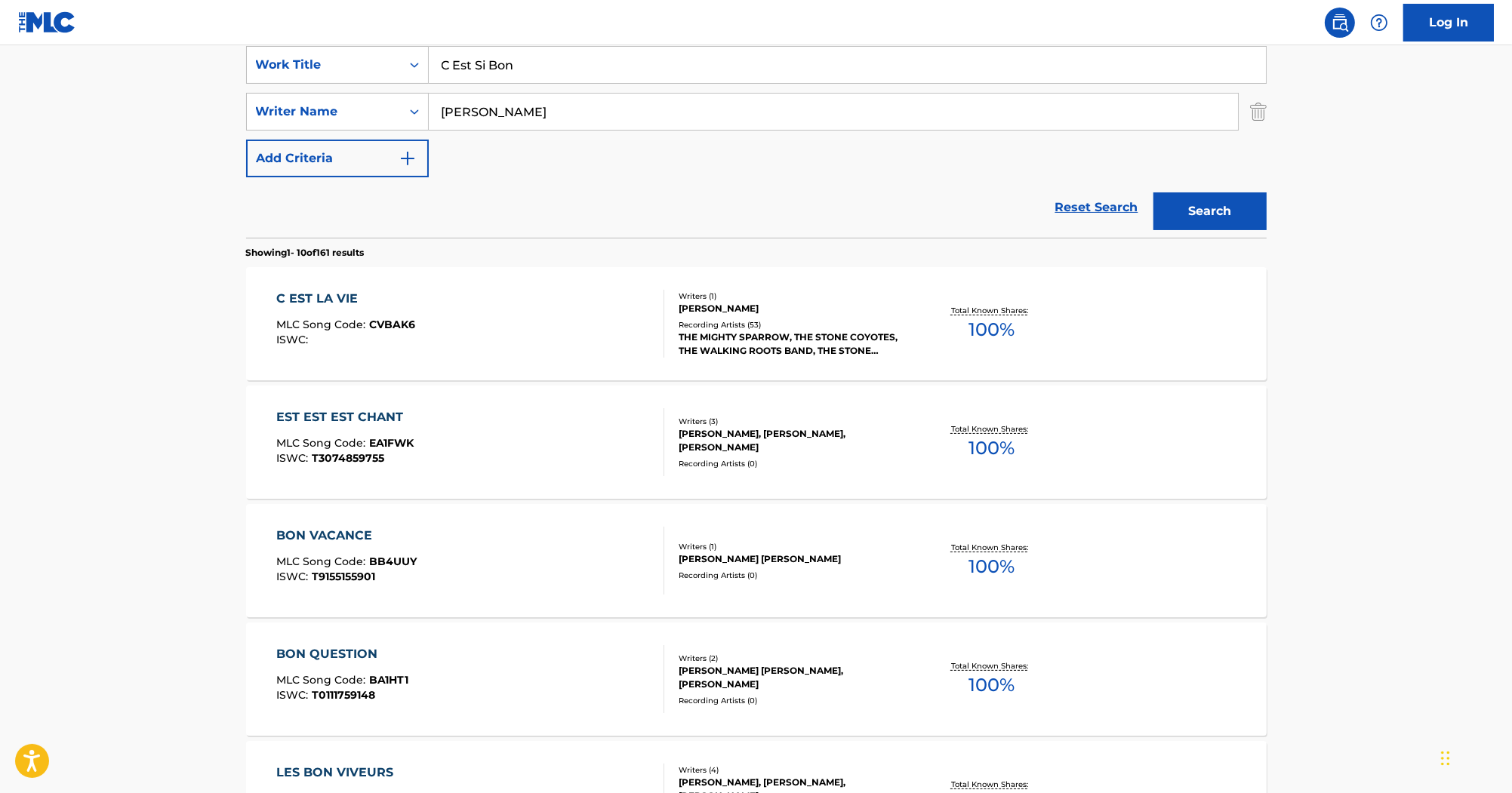
scroll to position [182, 0]
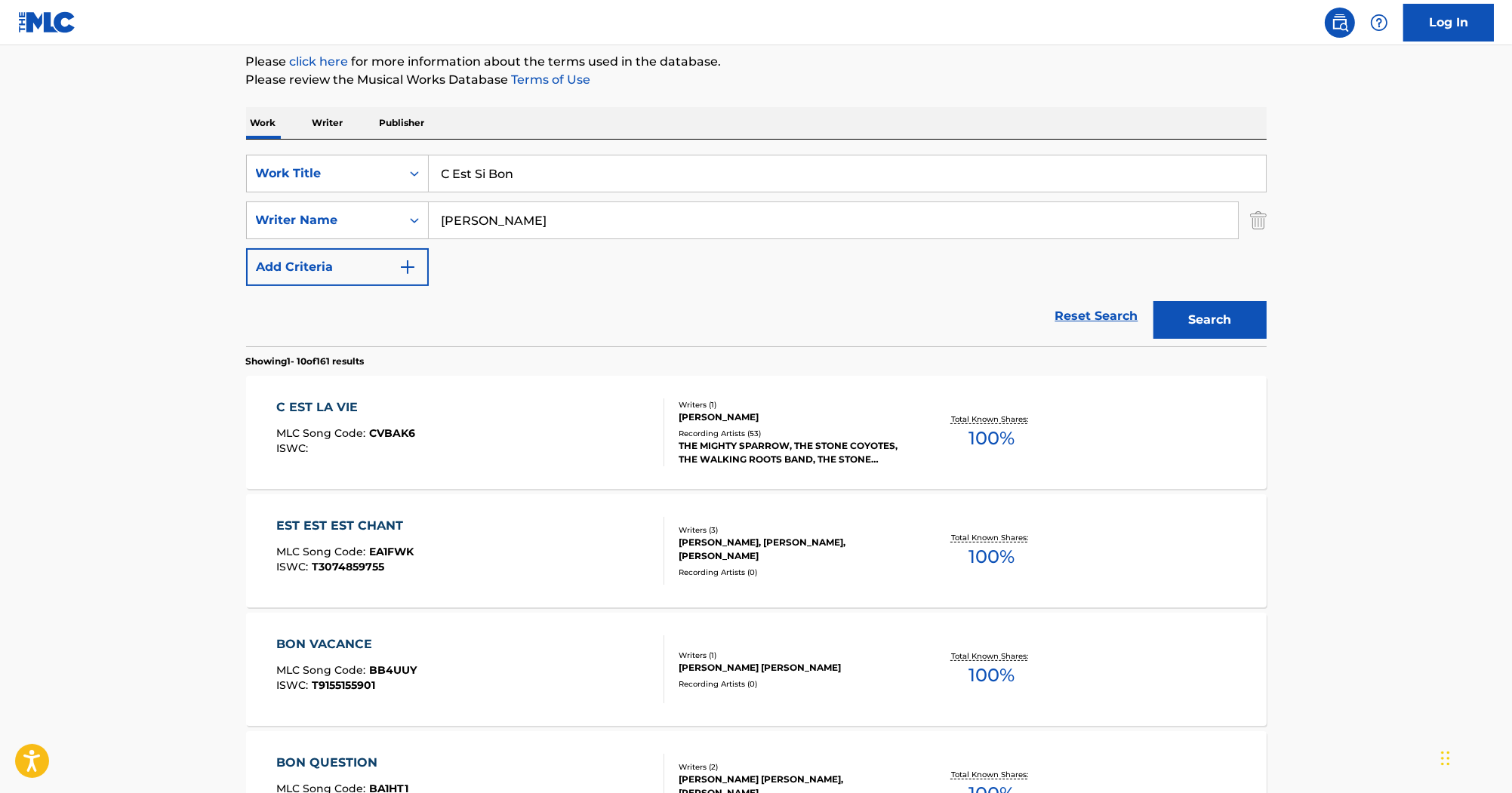
drag, startPoint x: 566, startPoint y: 167, endPoint x: 243, endPoint y: 133, distance: 324.8
click at [244, 133] on div "The MLC Public Work Search The accuracy and completeness of The MLC's data is d…" at bounding box center [756, 767] width 1057 height 1732
paste input "Ma Rencontre"
paste input "Bertrand Burgalat"
drag, startPoint x: 723, startPoint y: 161, endPoint x: 330, endPoint y: 160, distance: 393.0
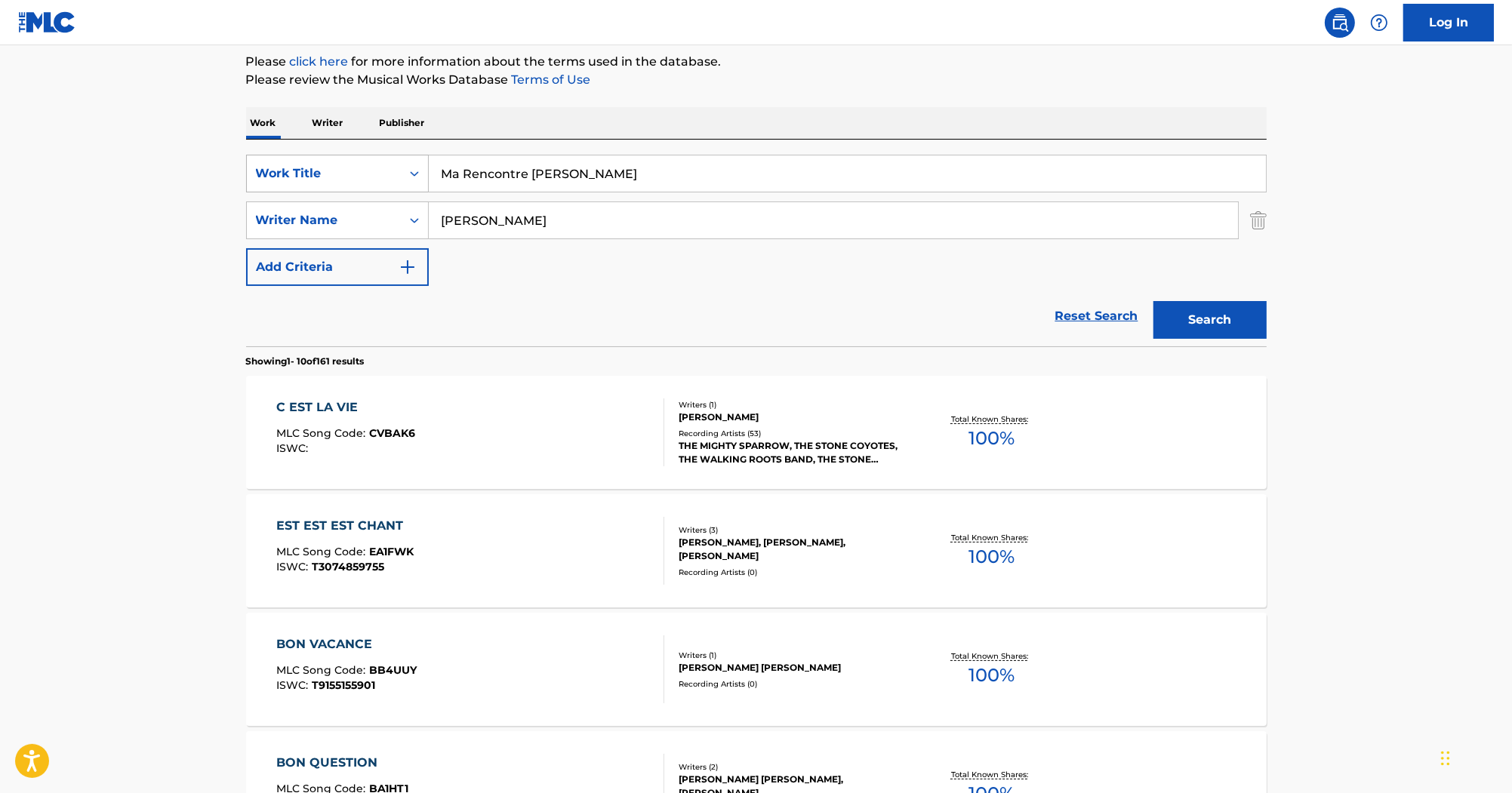
click at [330, 160] on div "SearchWithCriteria2acf6b47-fe11-4edd-925f-de0571766044 Work Title Ma Rencontre …" at bounding box center [756, 174] width 1021 height 38
type input "Ma Rencontre Bertrand Burgalat"
drag, startPoint x: 591, startPoint y: 216, endPoint x: 396, endPoint y: 176, distance: 199.1
click at [384, 176] on div "SearchWithCriteria2acf6b47-fe11-4edd-925f-de0571766044 Work Title Ma Rencontre …" at bounding box center [756, 220] width 1021 height 131
paste input "Burgalat"
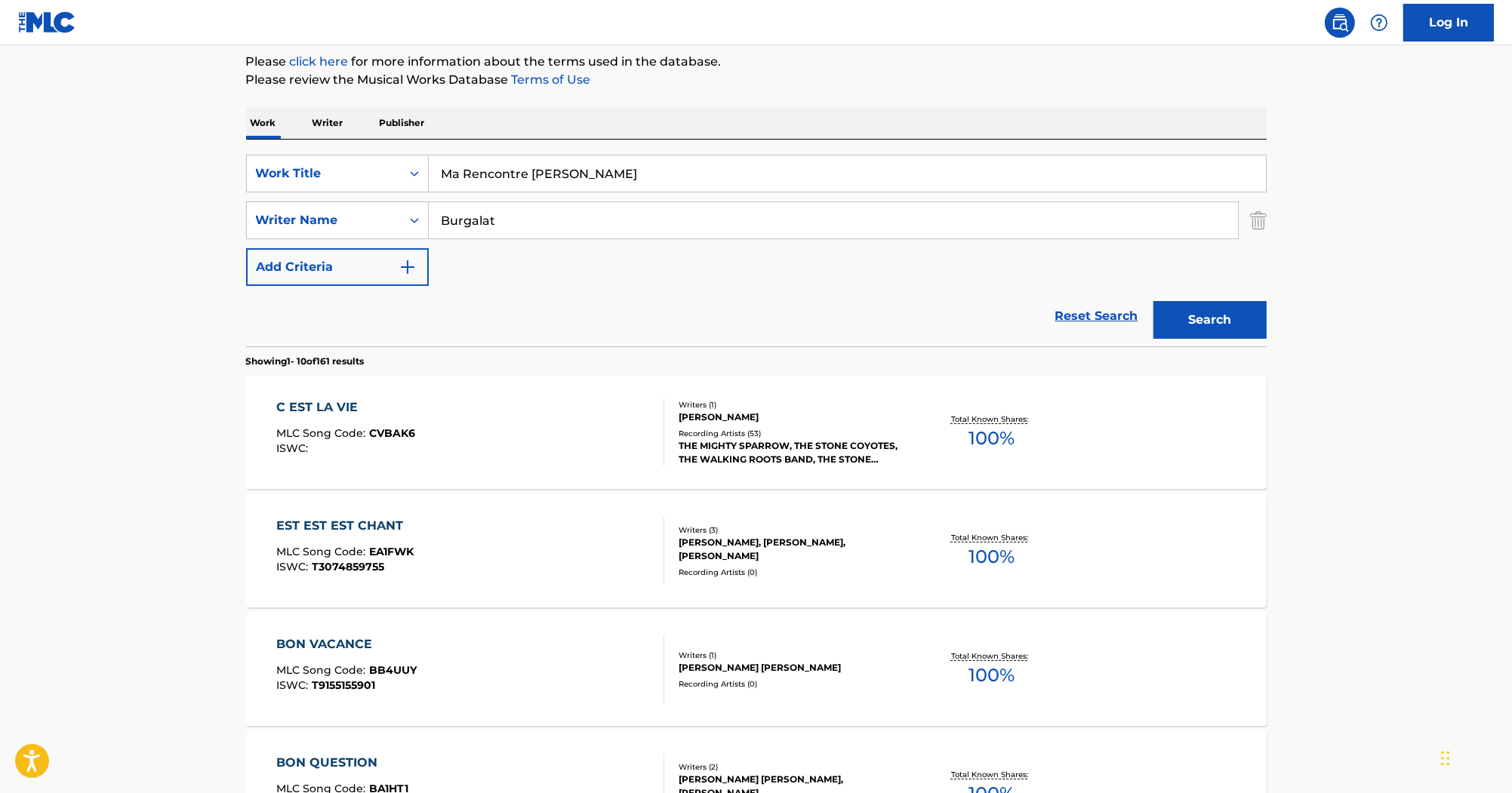
type input "Burgalat"
drag, startPoint x: 706, startPoint y: 169, endPoint x: 527, endPoint y: 172, distance: 179.0
click at [527, 172] on input "Ma Rencontre Bertrand Burgalat" at bounding box center [848, 174] width 837 height 36
click at [1153, 301] on button "Search" at bounding box center [1210, 320] width 113 height 38
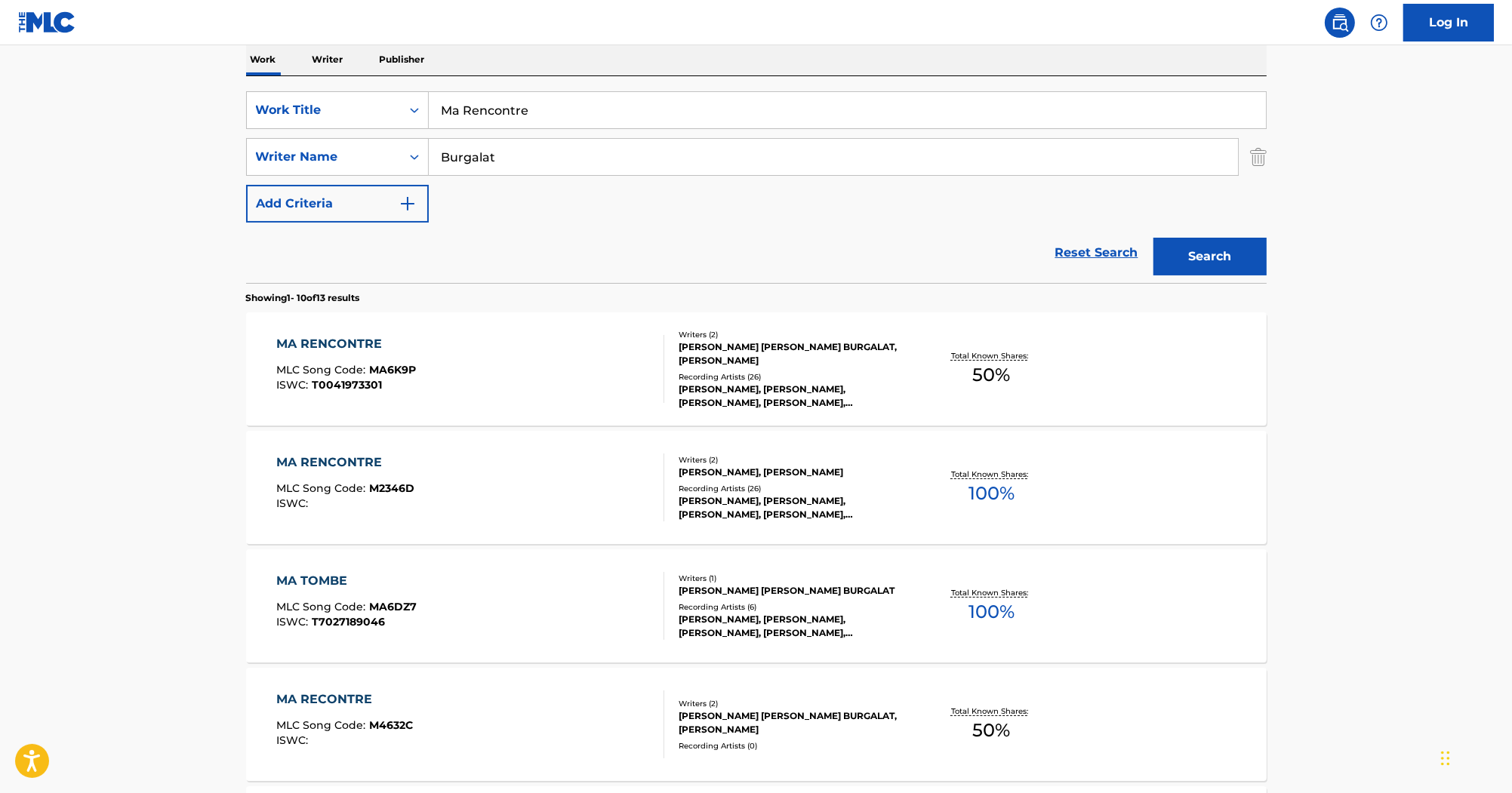
scroll to position [302, 0]
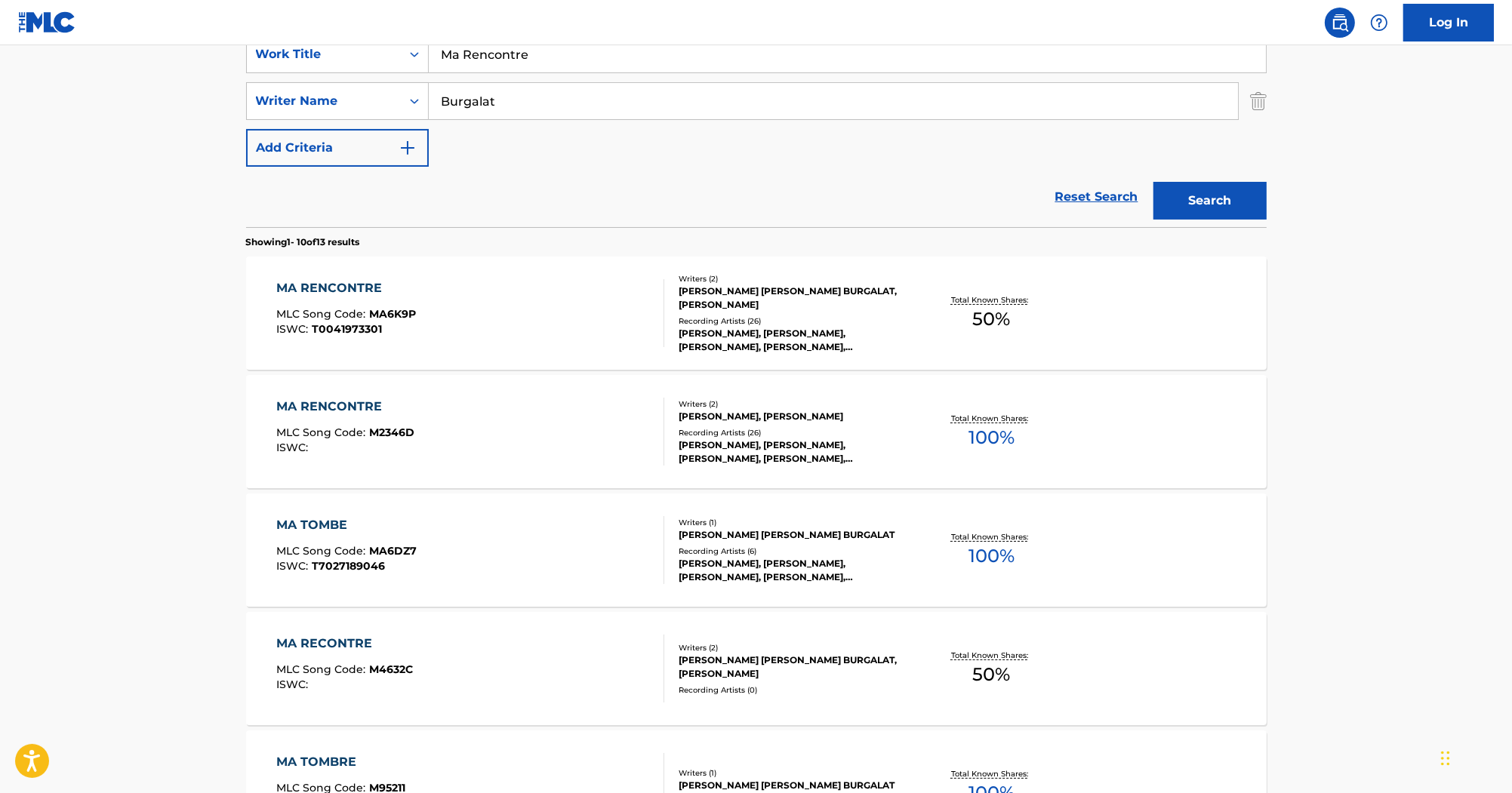
drag, startPoint x: 548, startPoint y: 59, endPoint x: 281, endPoint y: 3, distance: 272.8
click at [269, 9] on div "Log In The MLC Public Work Search The accuracy and completeness of The MLC's da…" at bounding box center [756, 647] width 1512 height 1895
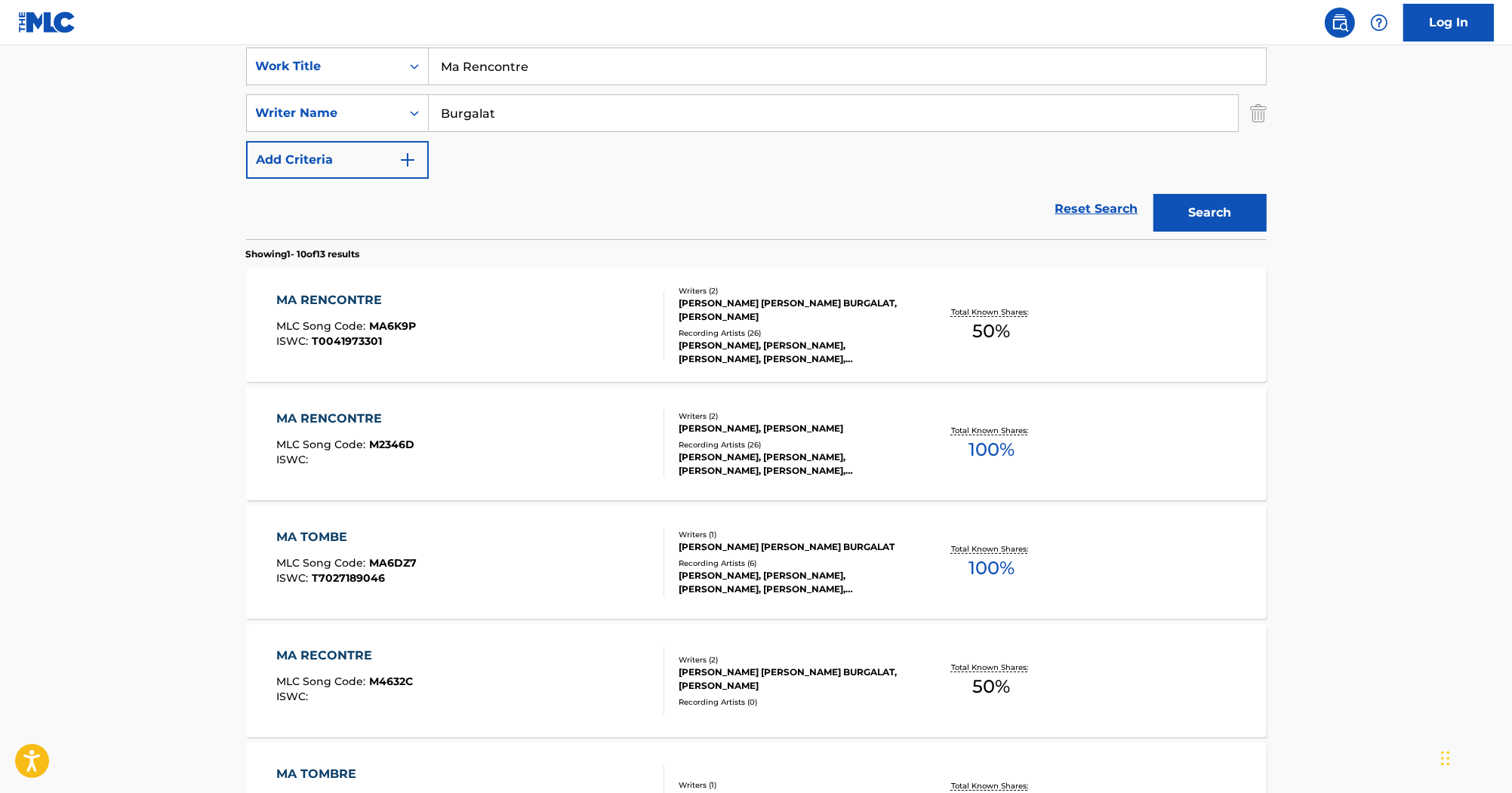
paste input "Keep On Pushin'"
paste input "Calvin Richardson"
drag, startPoint x: 692, startPoint y: 64, endPoint x: 396, endPoint y: 57, distance: 296.1
click at [396, 57] on div "SearchWithCriteria2acf6b47-fe11-4edd-925f-de0571766044 Work Title Keep On Pushi…" at bounding box center [756, 67] width 1021 height 38
click at [742, 63] on input "Keep On Pushin' Calvin Richardson" at bounding box center [848, 66] width 837 height 36
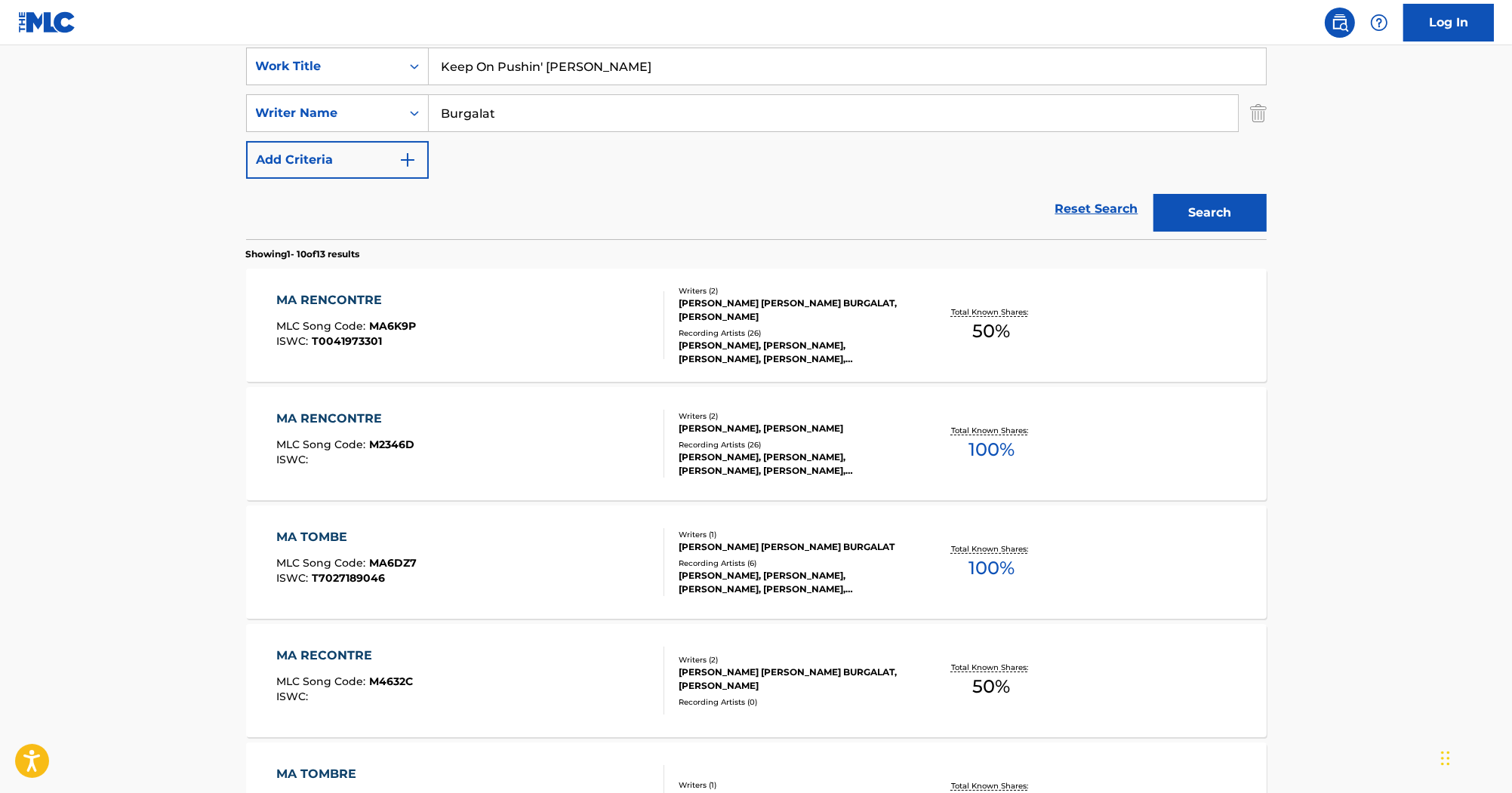
drag, startPoint x: 686, startPoint y: 67, endPoint x: 546, endPoint y: 68, distance: 140.0
click at [546, 68] on input "Keep On Pushin' Calvin Richardson" at bounding box center [848, 66] width 837 height 36
type input "Keep On Pushin'"
drag, startPoint x: 534, startPoint y: 115, endPoint x: 367, endPoint y: 94, distance: 168.3
click at [367, 94] on div "SearchWithCriteria509fa467-8deb-40df-bbee-13a4947c5a83 Writer Name Burgalat" at bounding box center [756, 113] width 1021 height 38
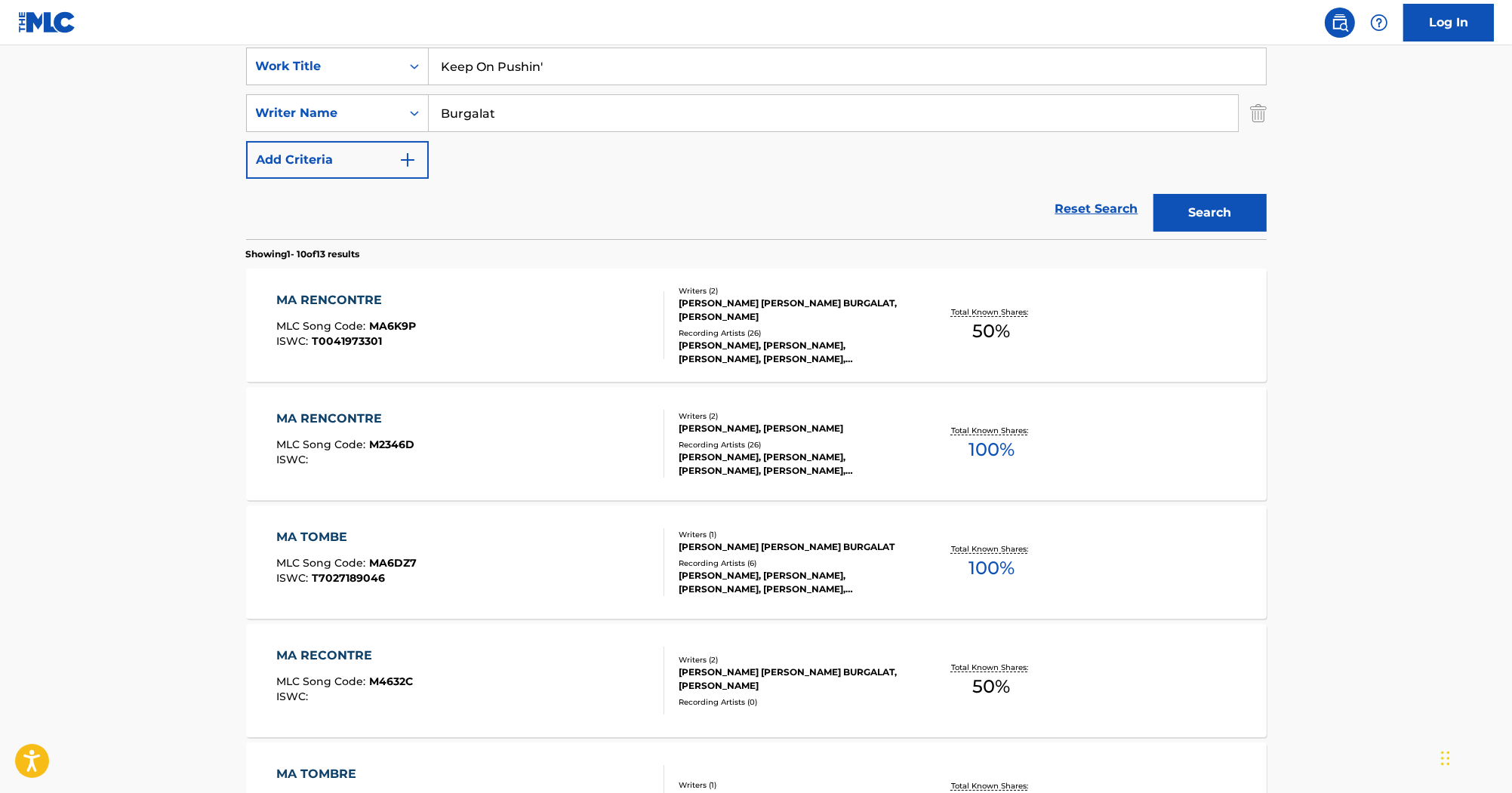
paste input "Richardson"
type input "Richardson"
click at [1187, 202] on button "Search" at bounding box center [1210, 213] width 113 height 38
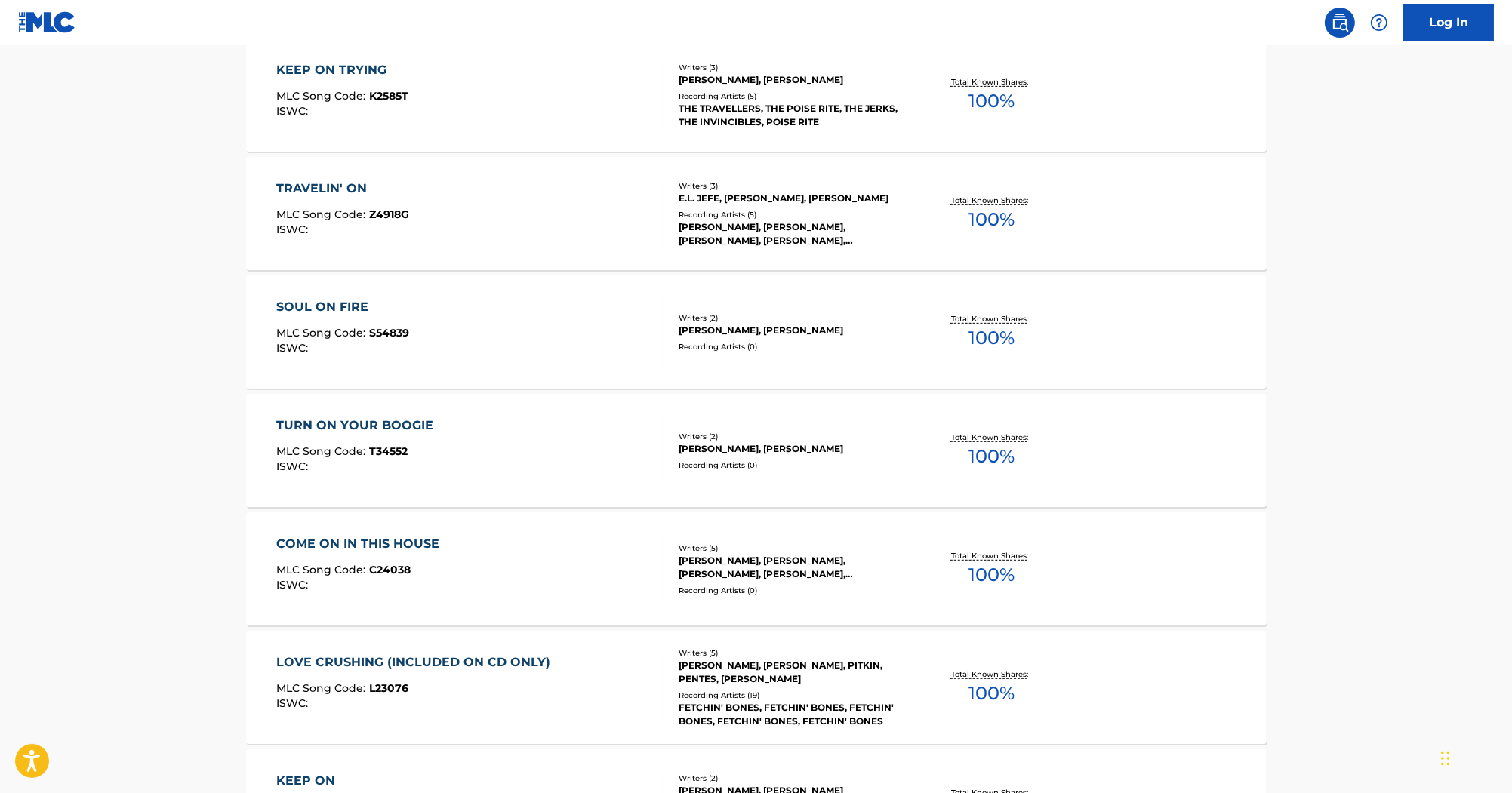
scroll to position [935, 0]
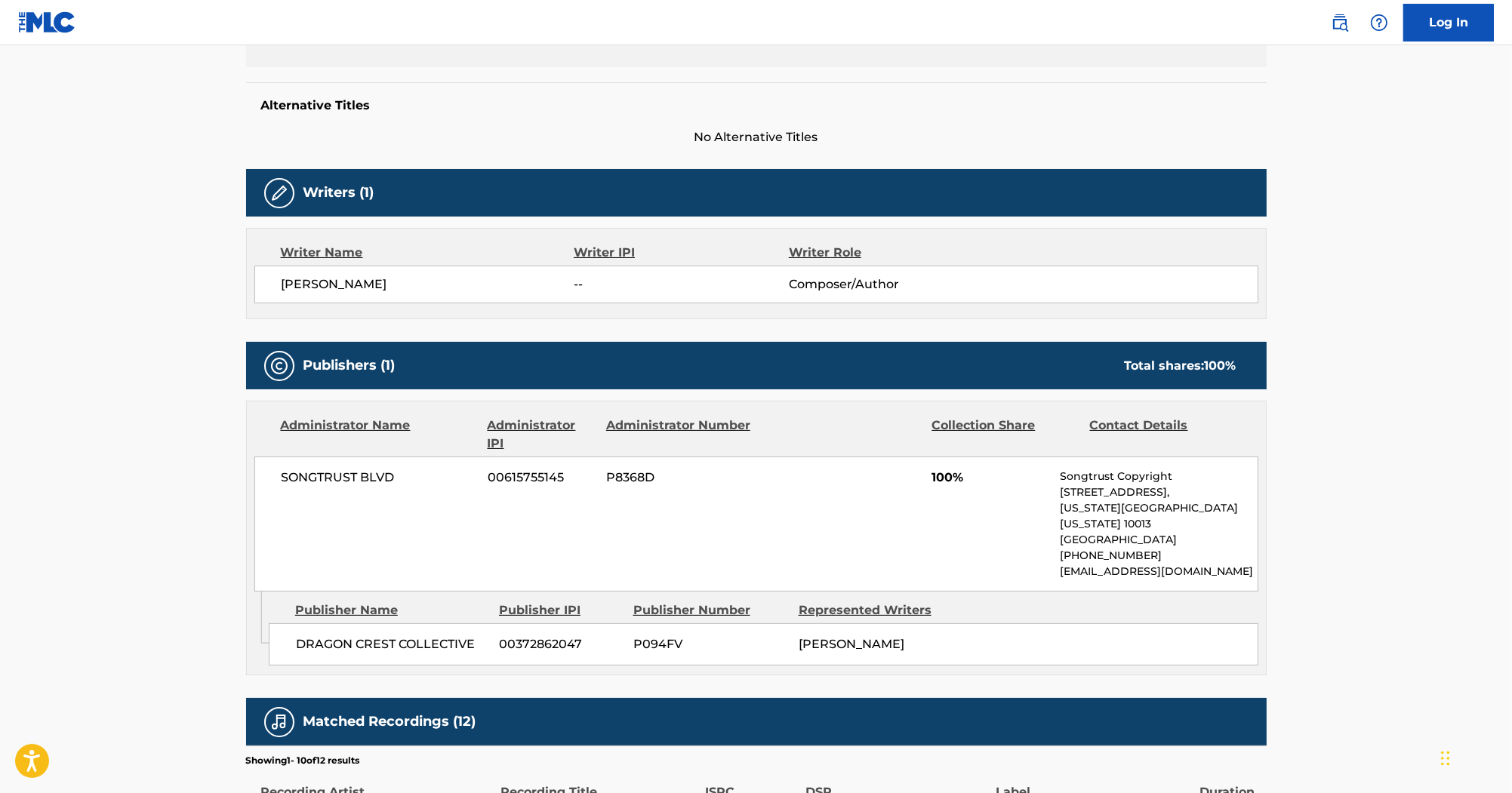
scroll to position [121, 0]
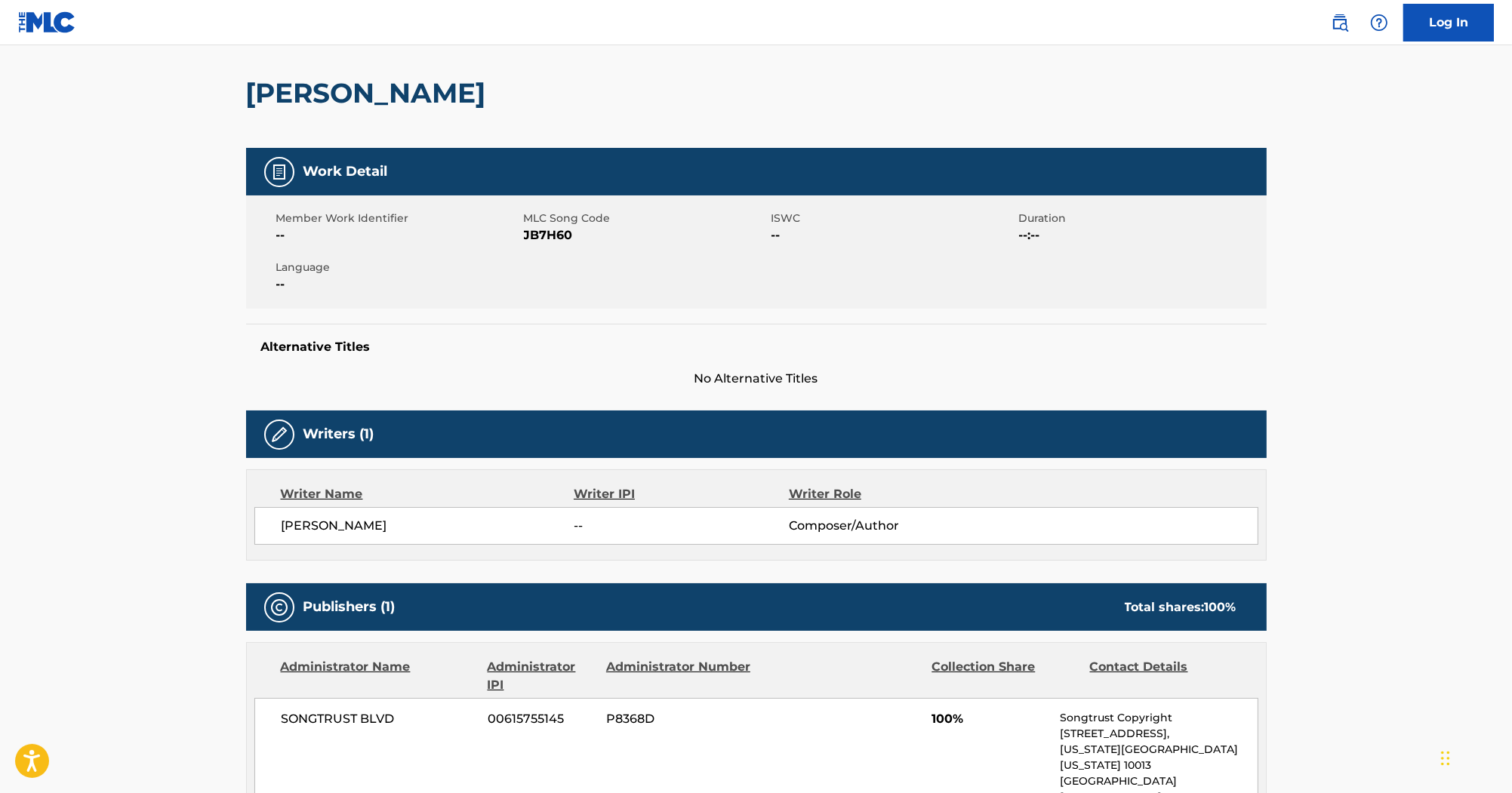
click at [532, 237] on span "JB7H60" at bounding box center [646, 235] width 244 height 18
copy span "JB7H60"
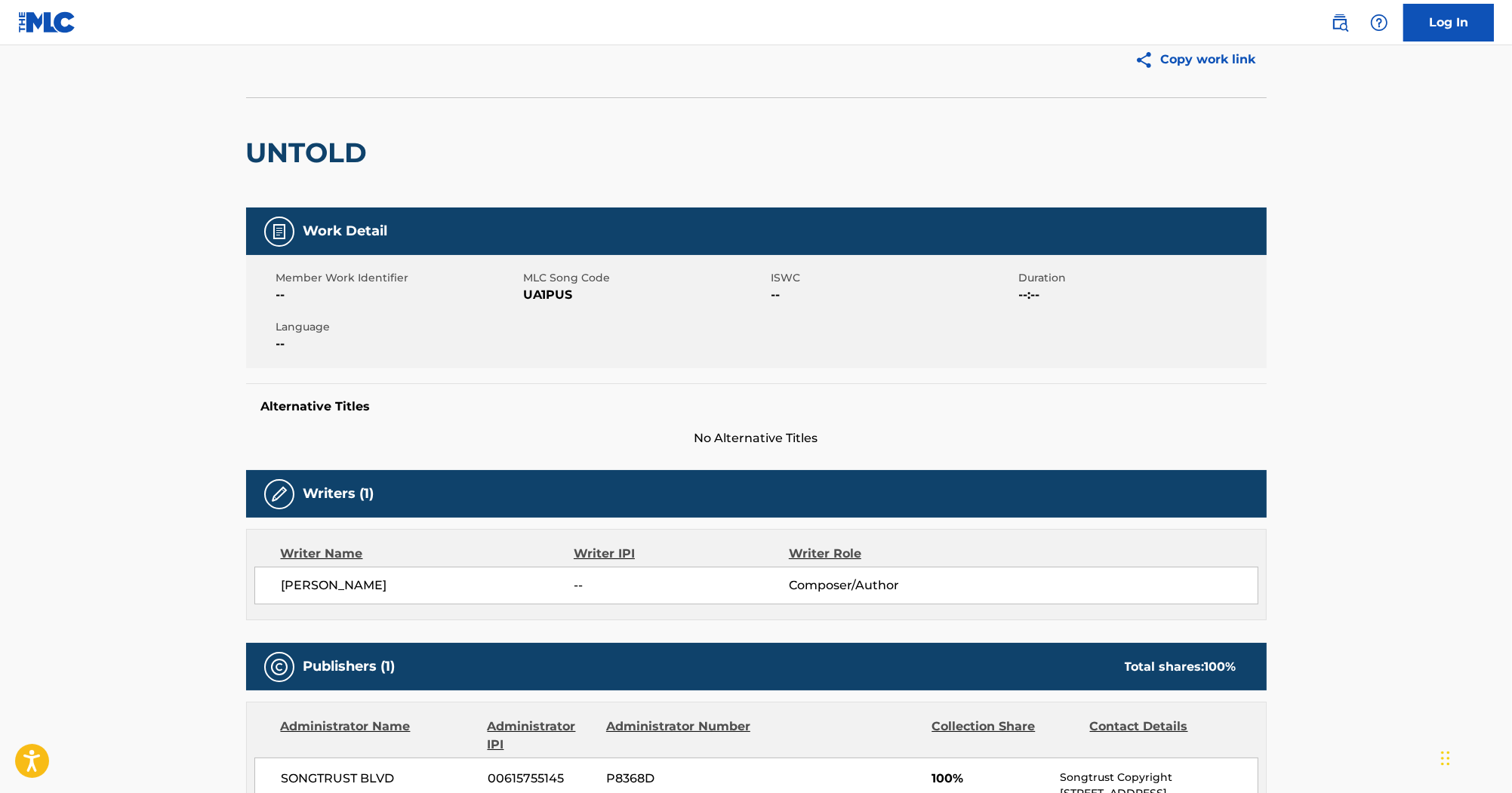
scroll to position [61, 0]
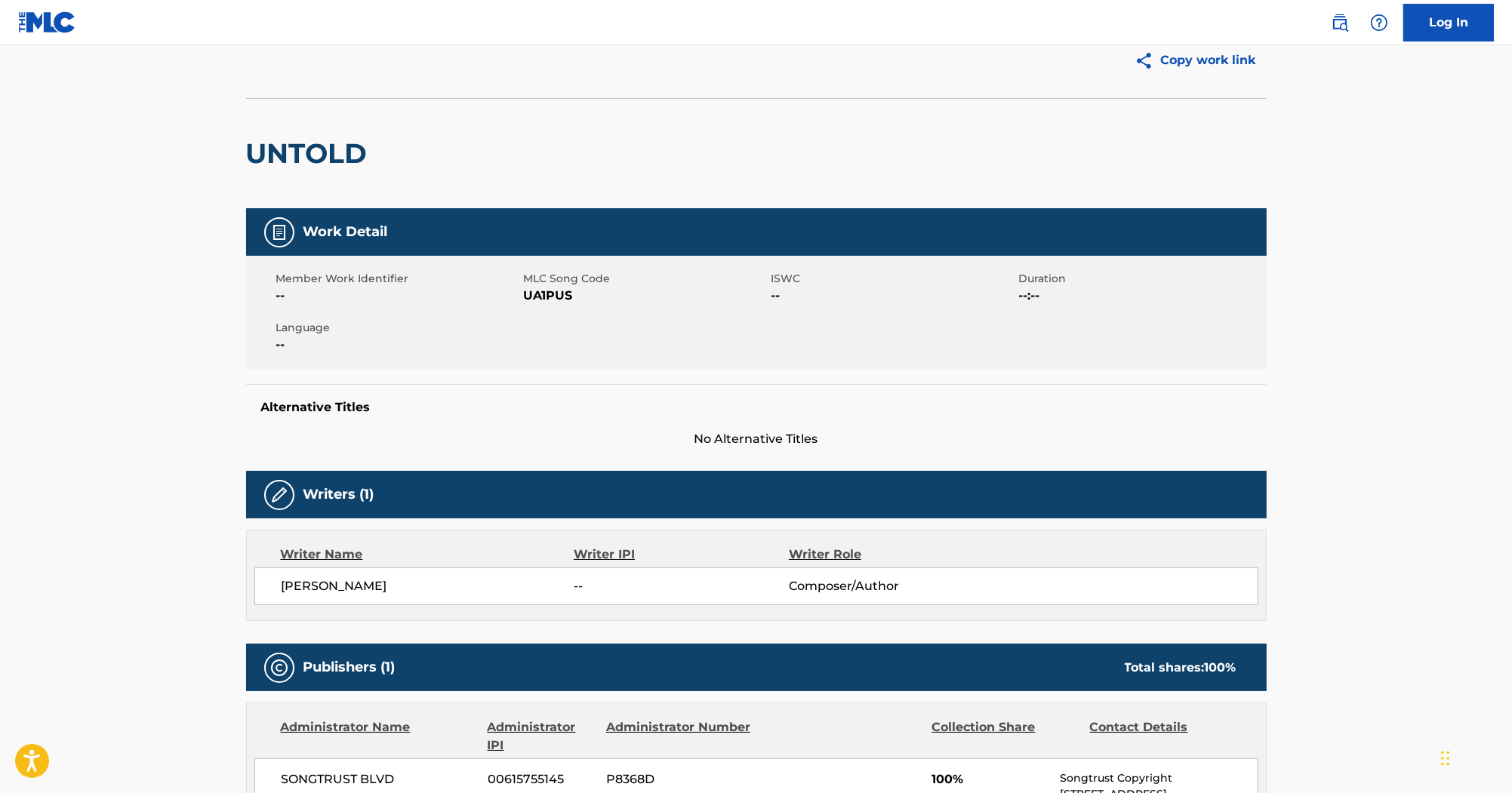
click at [561, 290] on span "UA1PUS" at bounding box center [646, 295] width 244 height 18
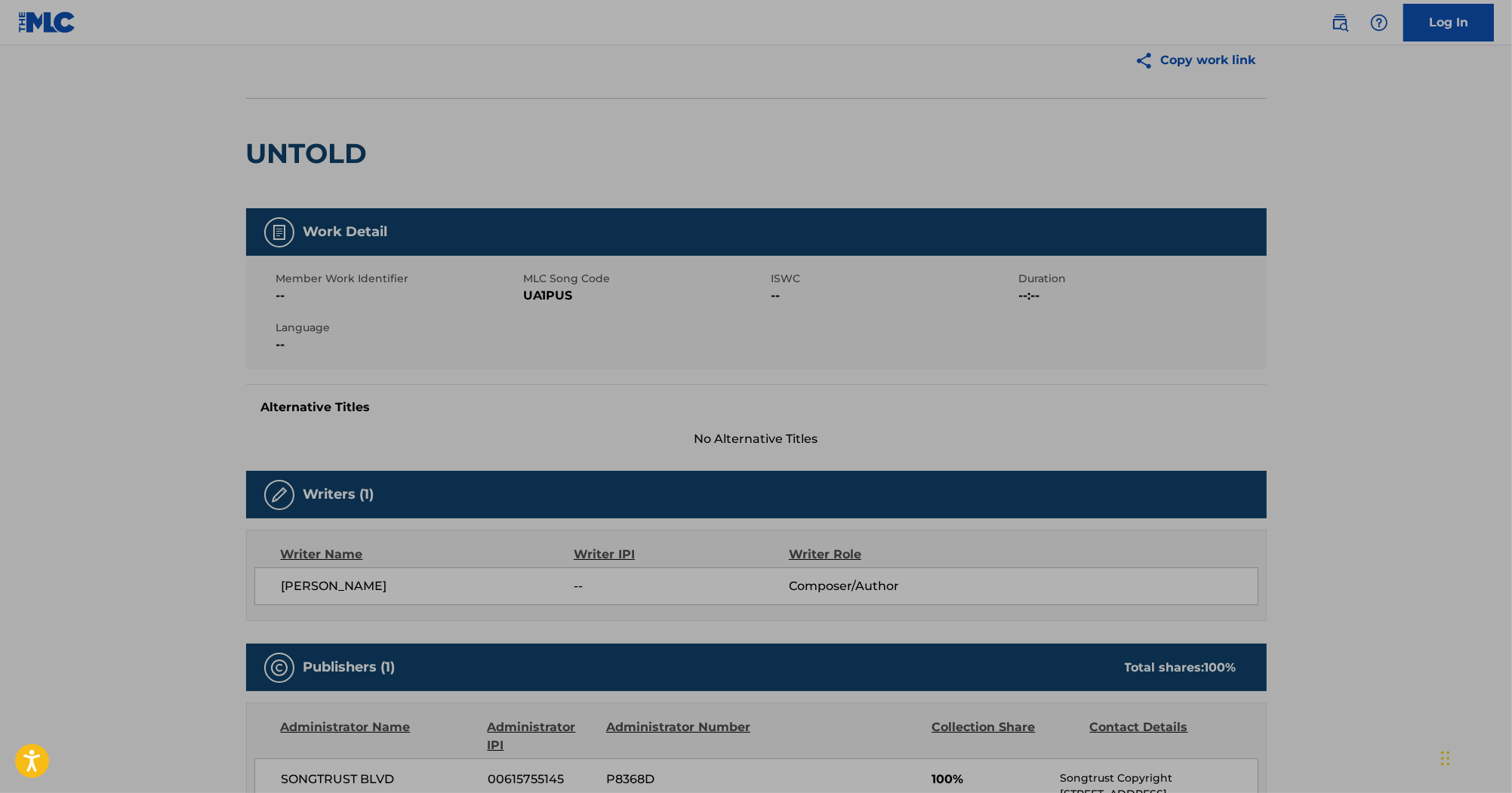
click at [850, 163] on div "UNTOLD" at bounding box center [756, 153] width 1021 height 110
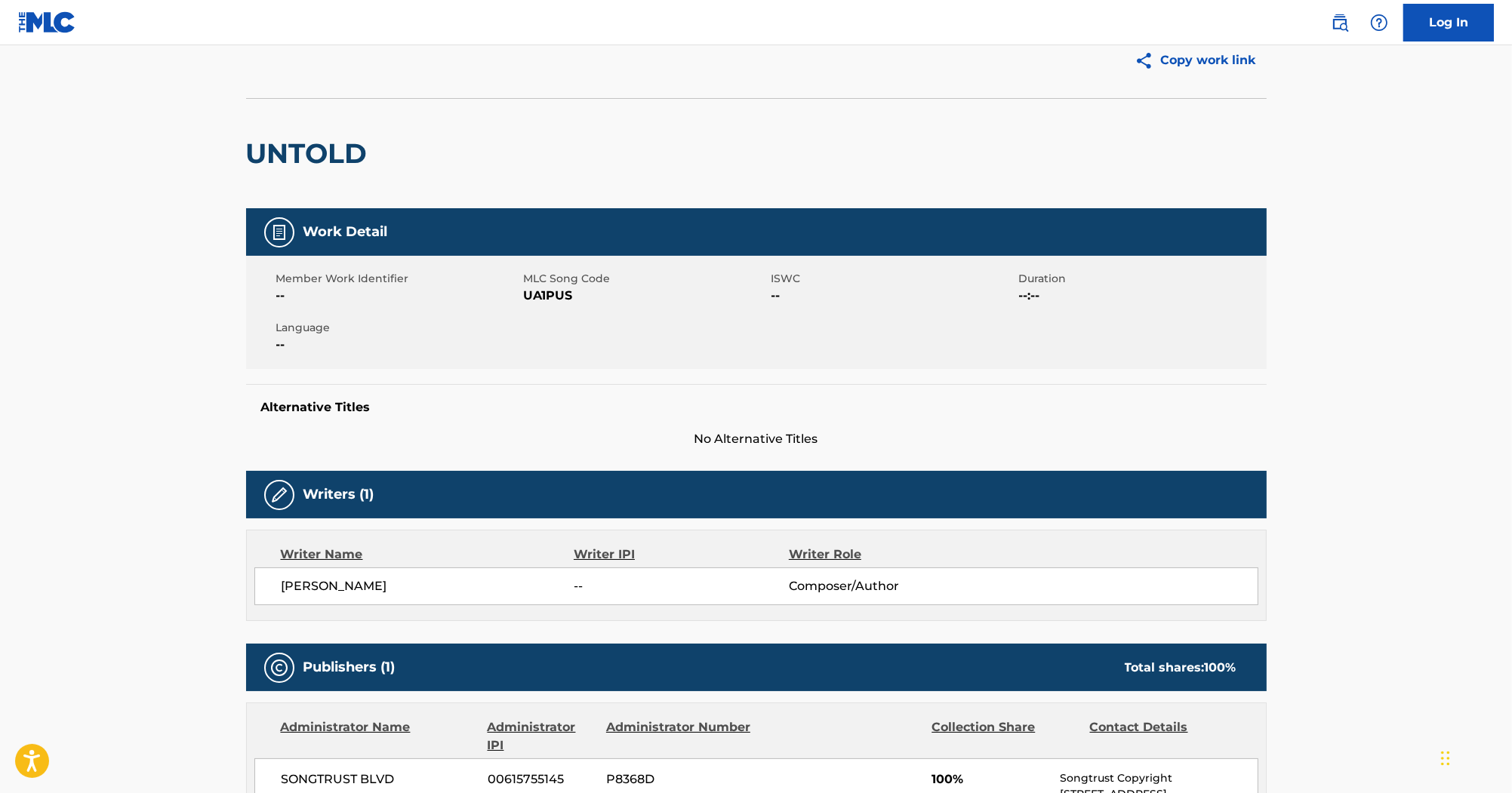
click at [570, 290] on span "UA1PUS" at bounding box center [646, 295] width 244 height 18
click at [551, 294] on span "UA1PUS" at bounding box center [646, 295] width 244 height 18
copy span "UA1PUS"
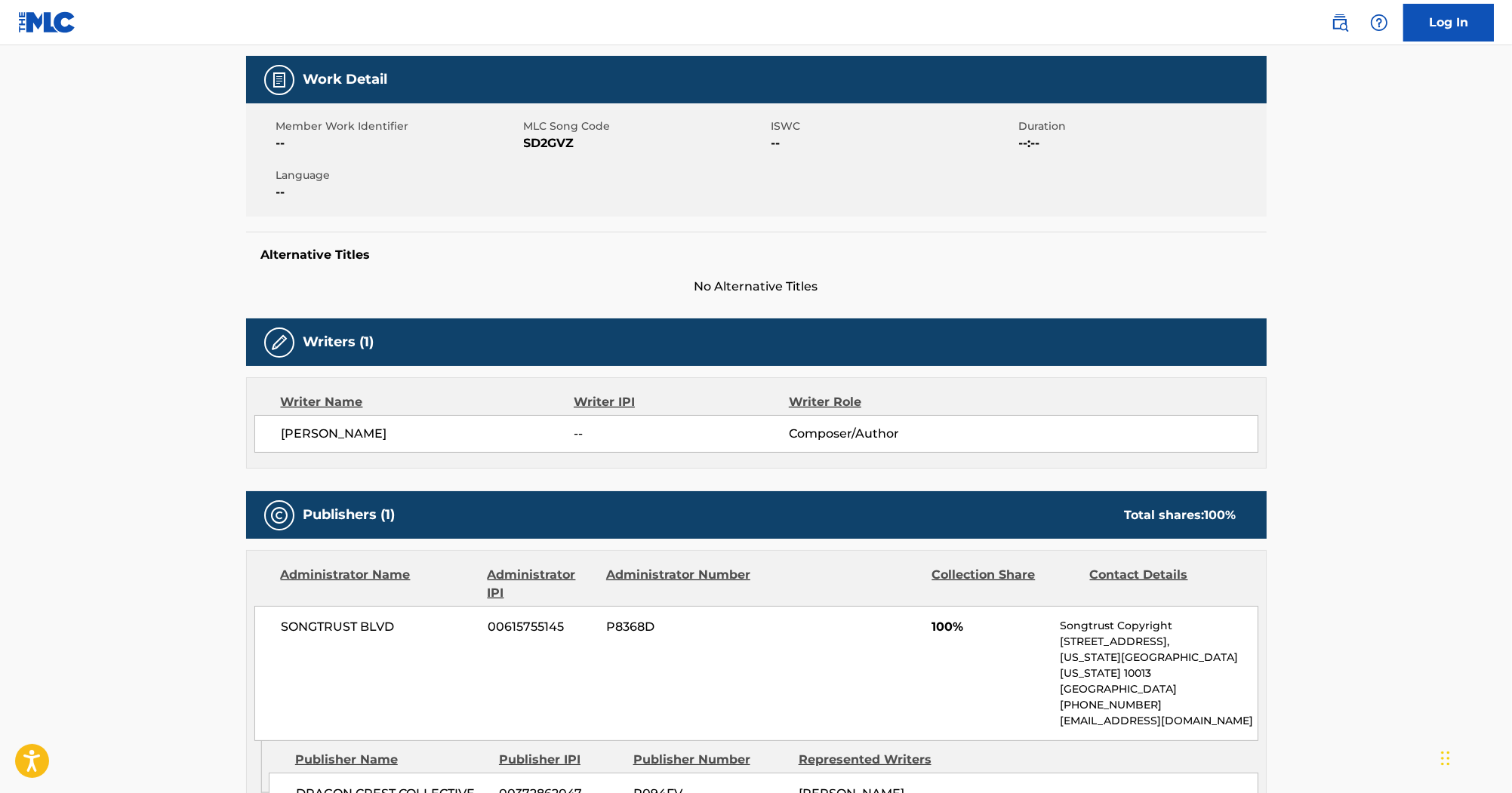
scroll to position [182, 0]
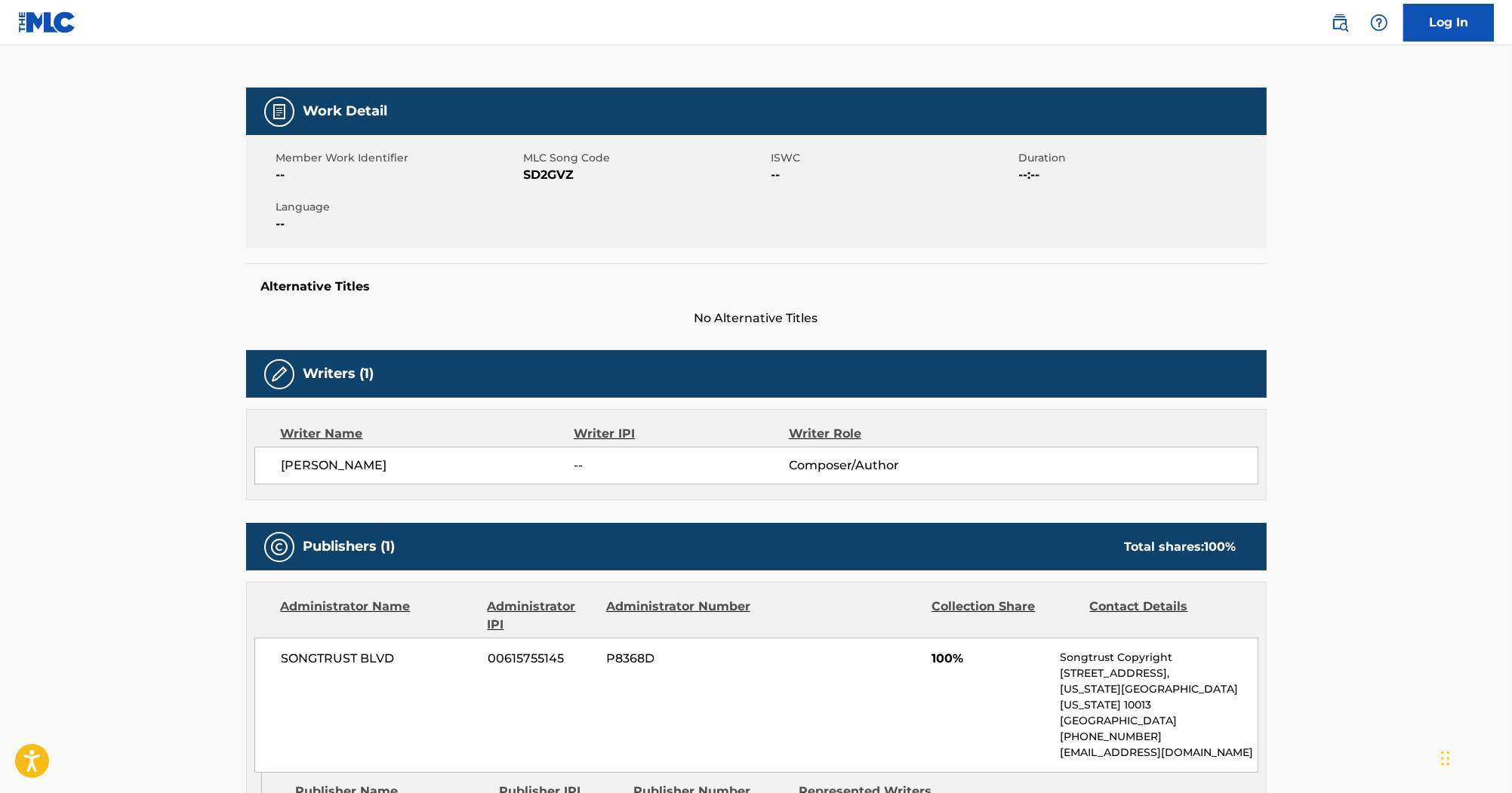
click at [563, 172] on span "SD2GVZ" at bounding box center [646, 175] width 244 height 18
copy span "SD2GVZ"
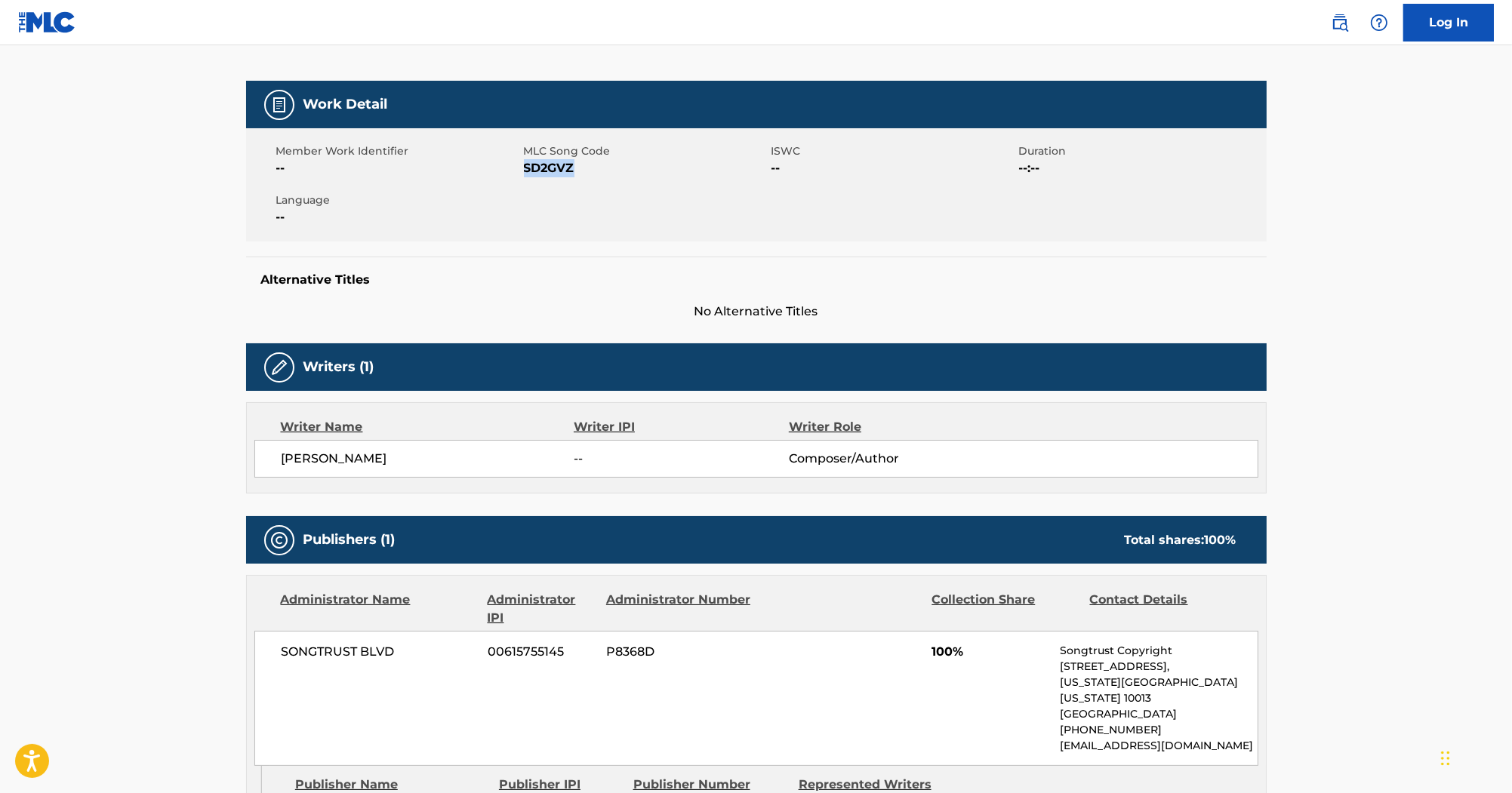
scroll to position [302, 0]
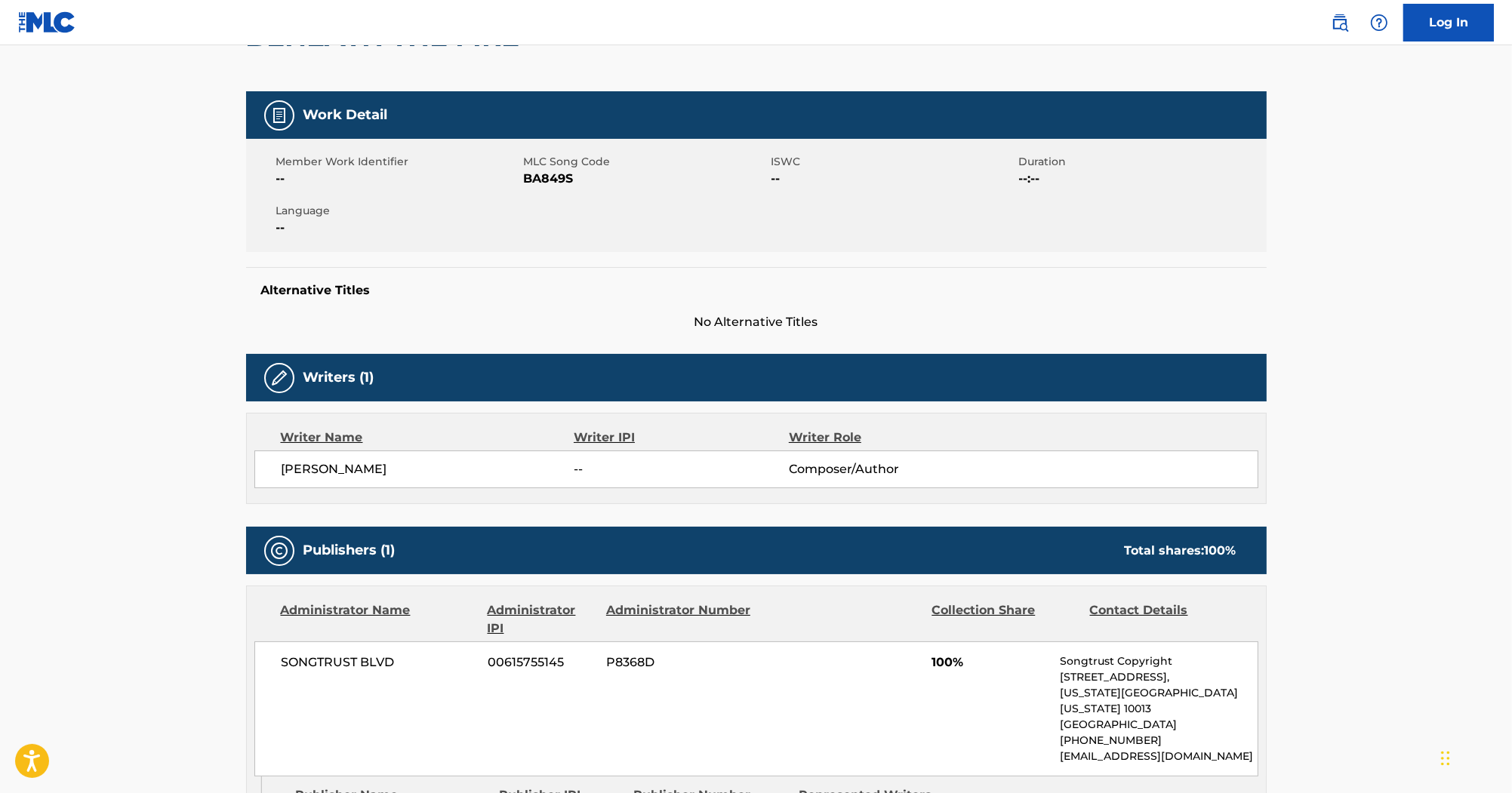
scroll to position [61, 0]
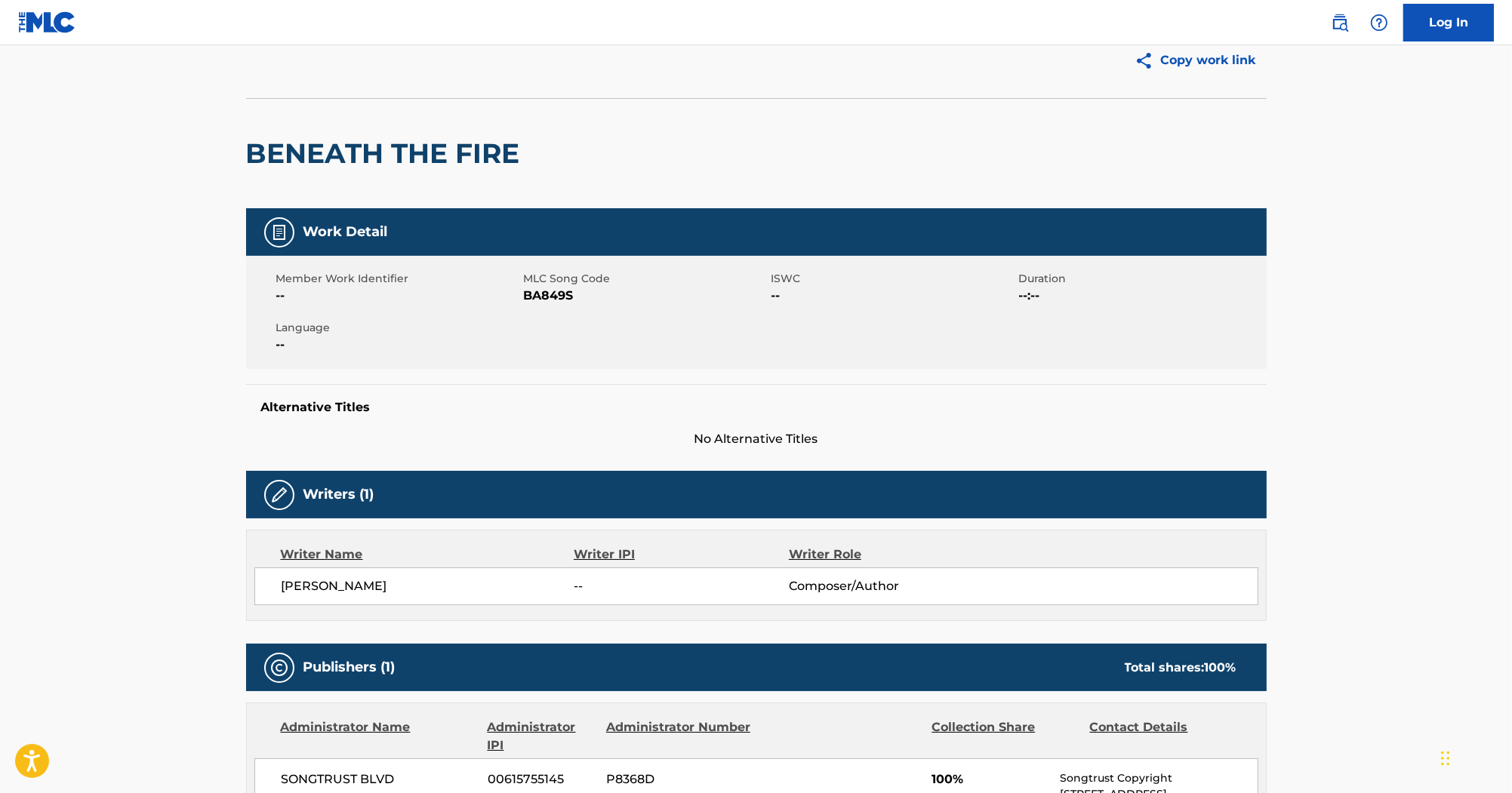
click at [554, 299] on span "BA849S" at bounding box center [646, 295] width 244 height 18
copy span "BA849S"
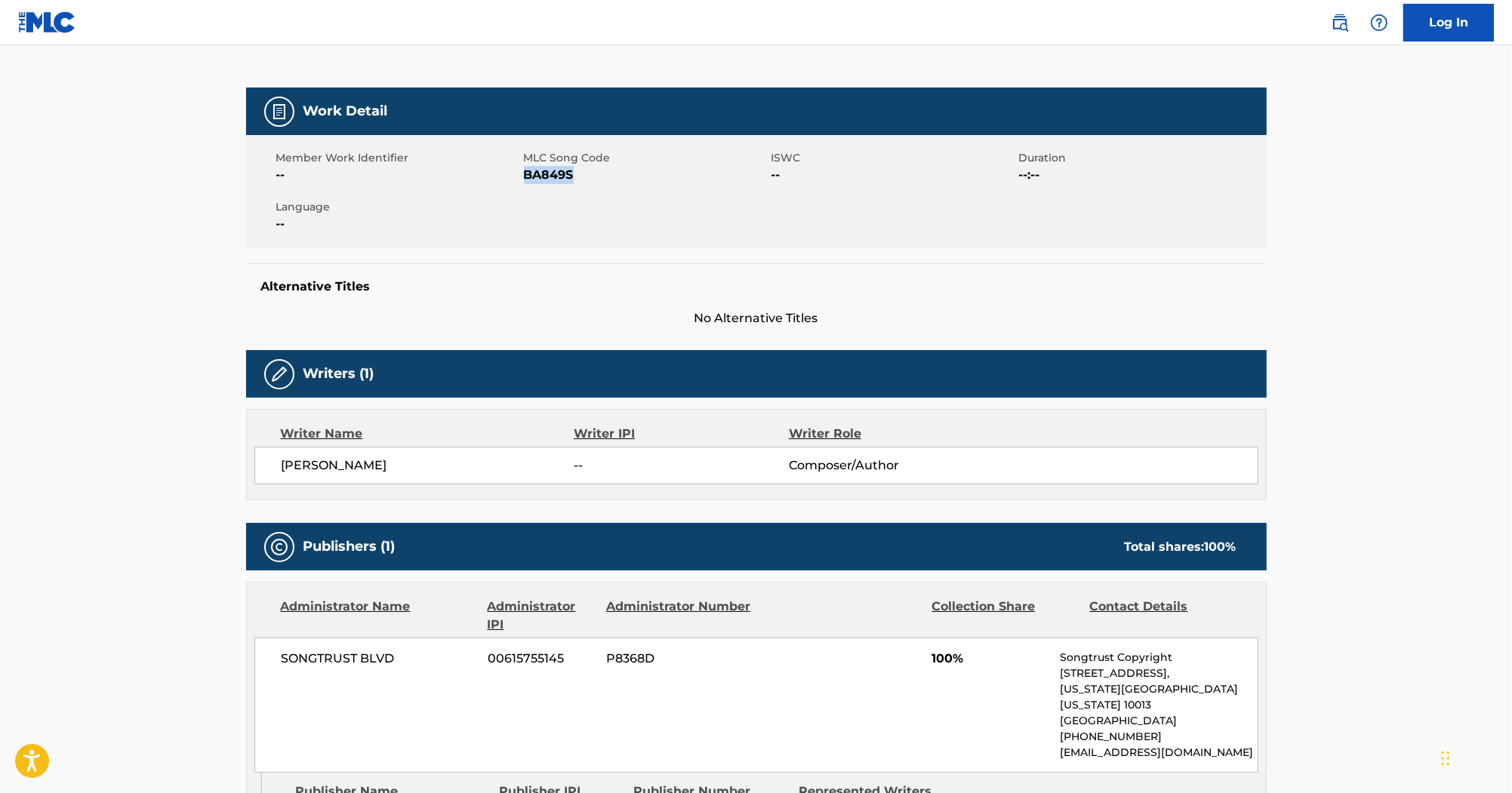
scroll to position [241, 0]
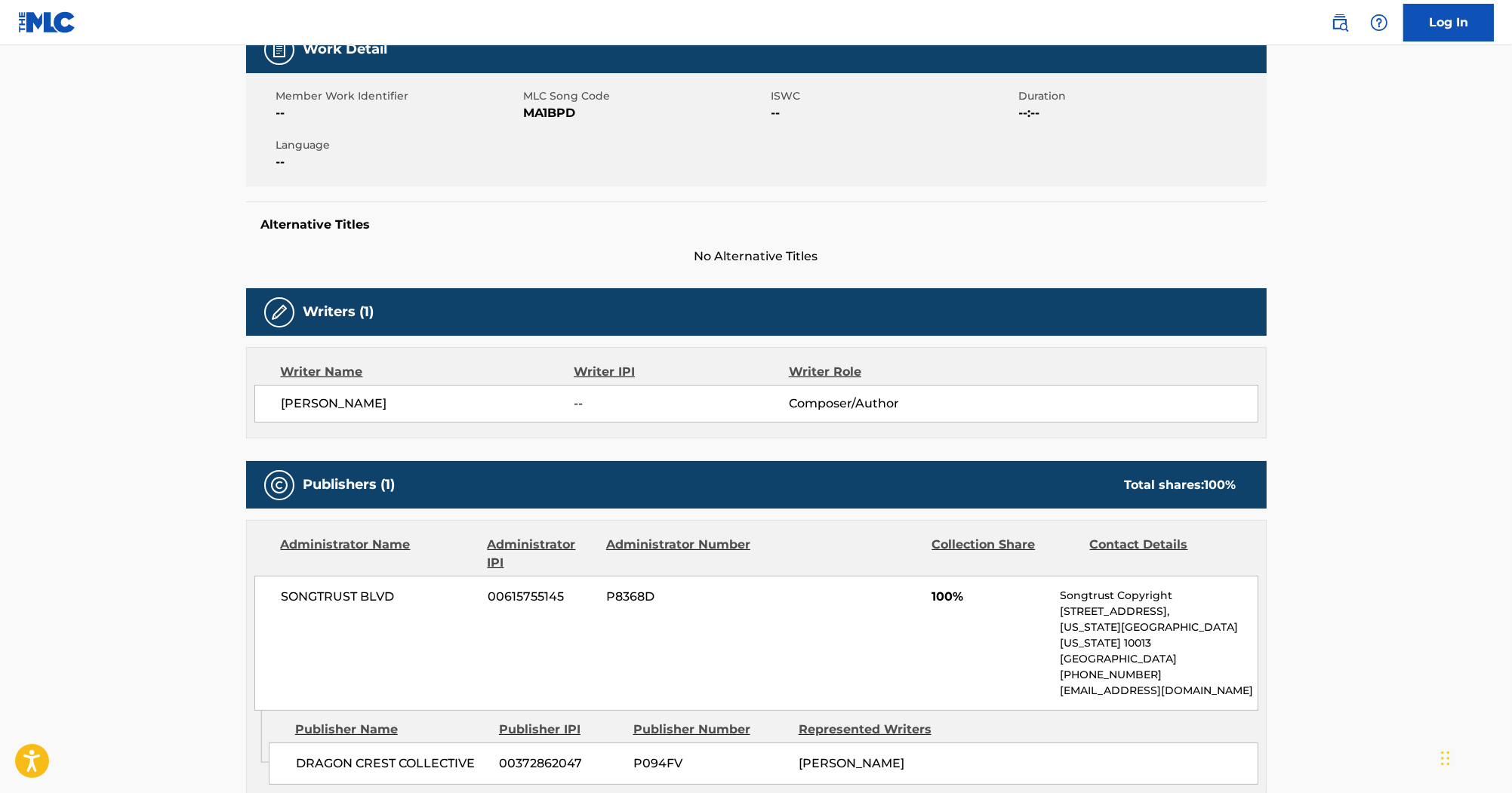
scroll to position [302, 0]
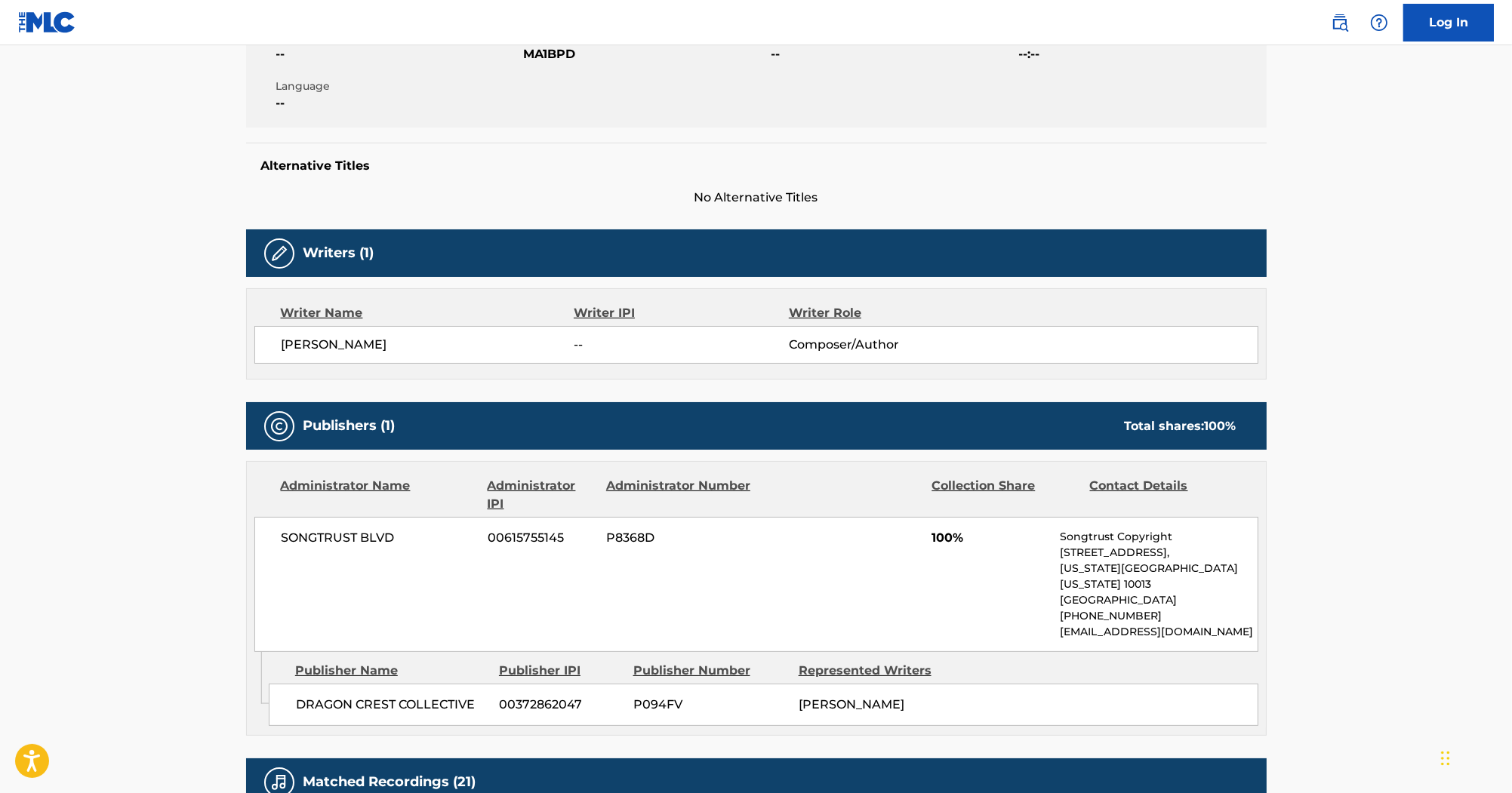
click at [548, 263] on div "Writers (1)" at bounding box center [756, 253] width 1021 height 48
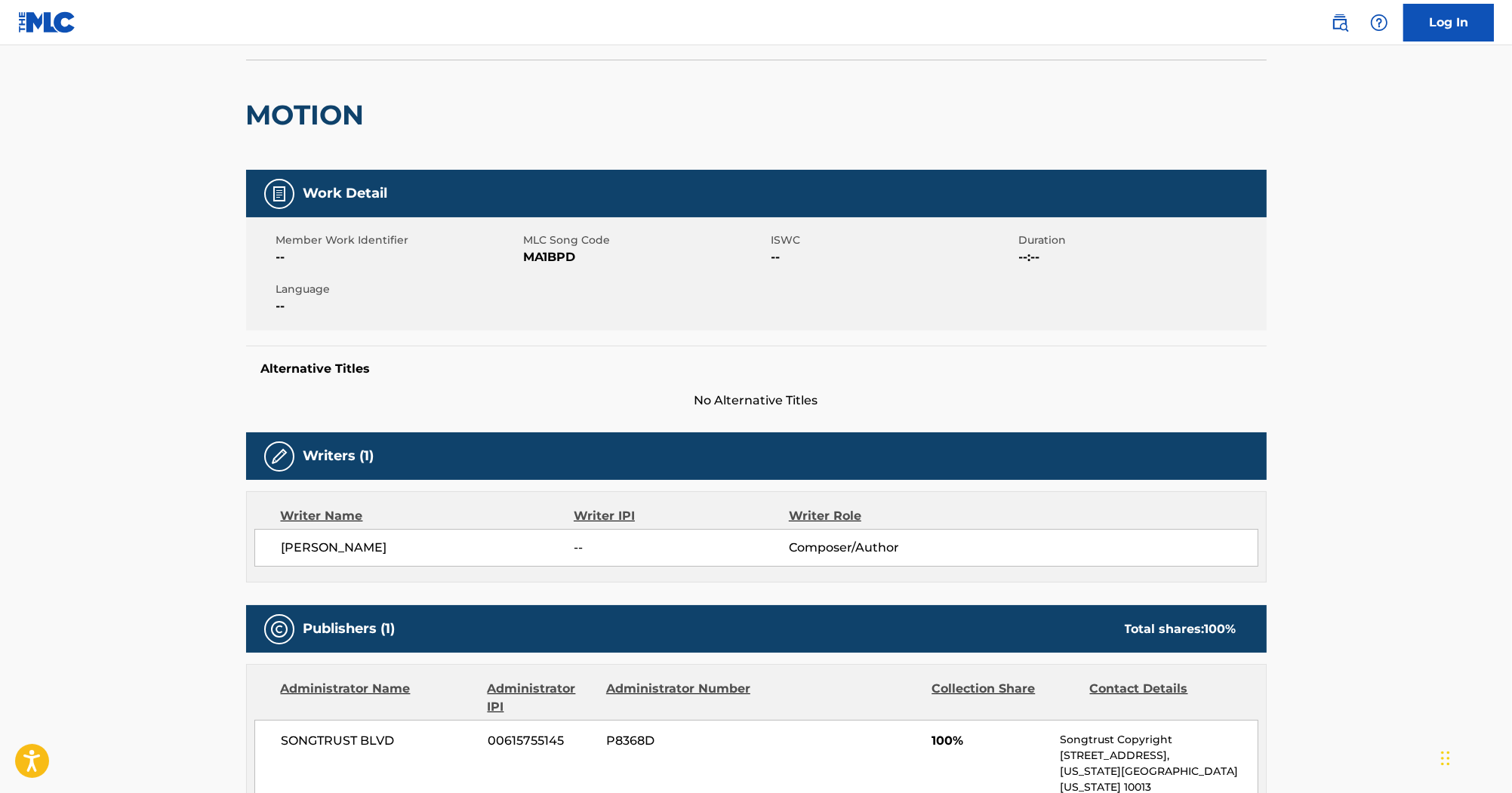
scroll to position [61, 0]
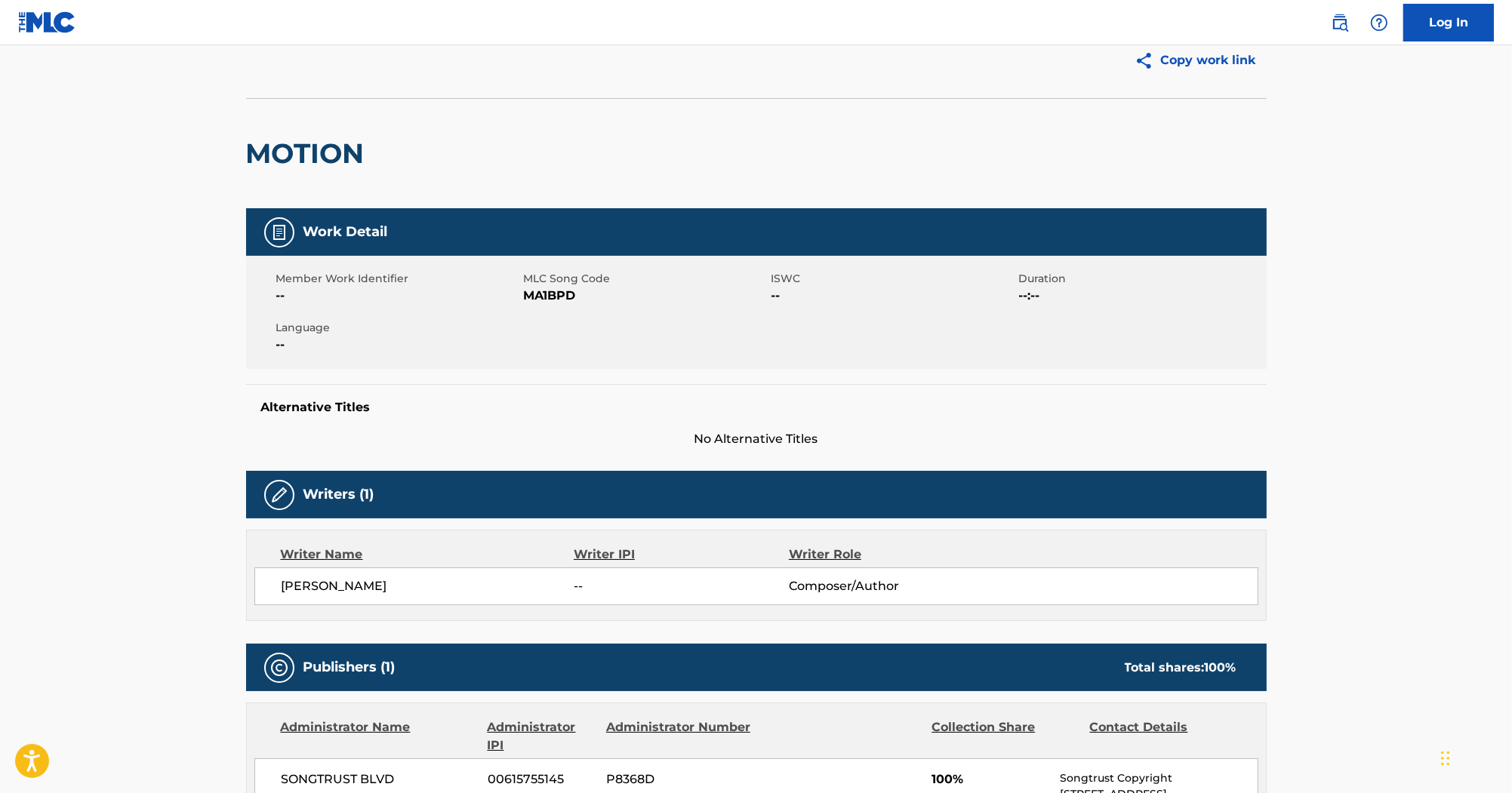
click at [551, 296] on span "MA1BPD" at bounding box center [646, 295] width 244 height 18
copy span "MA1BPD"
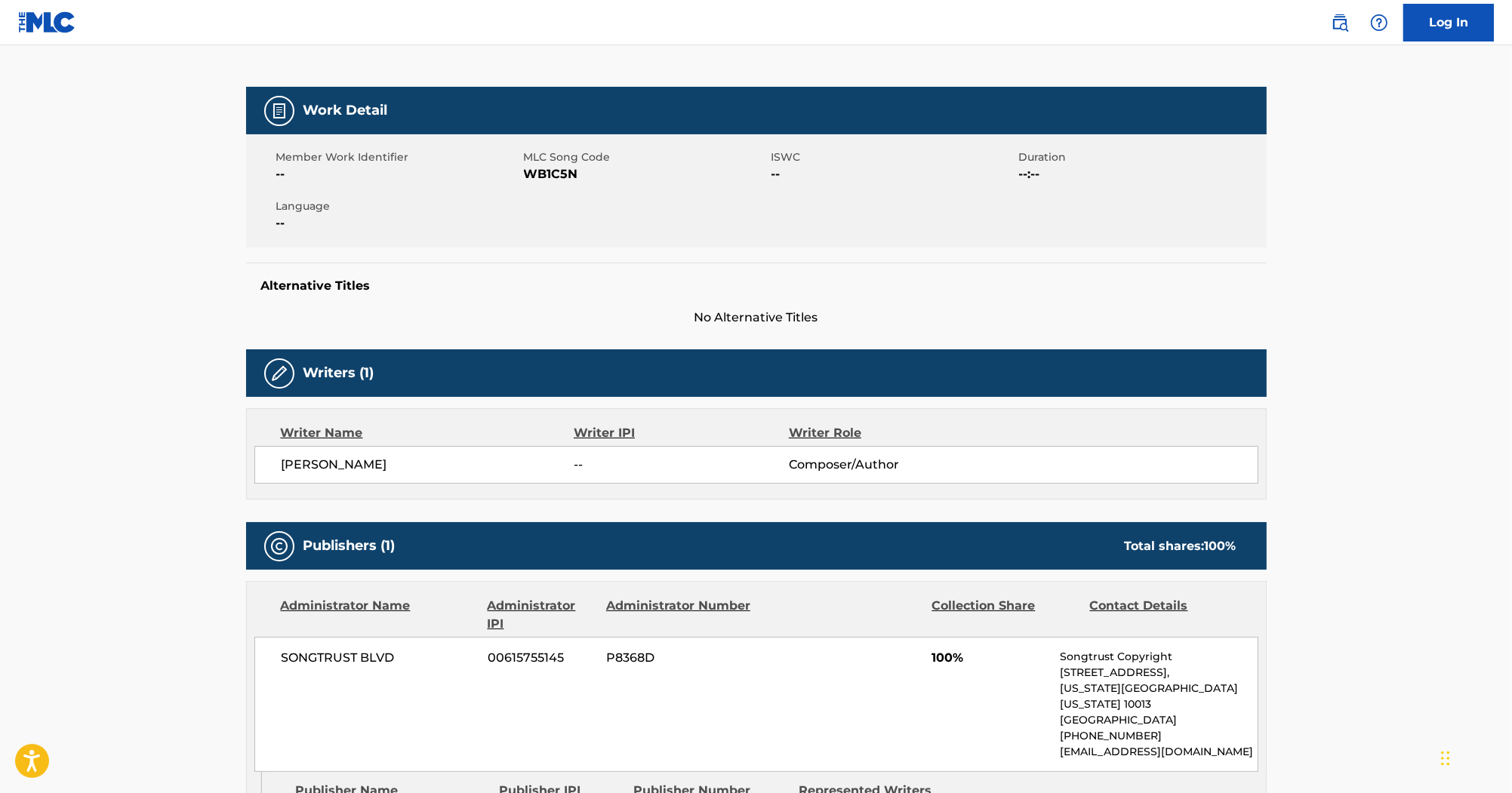
scroll to position [182, 0]
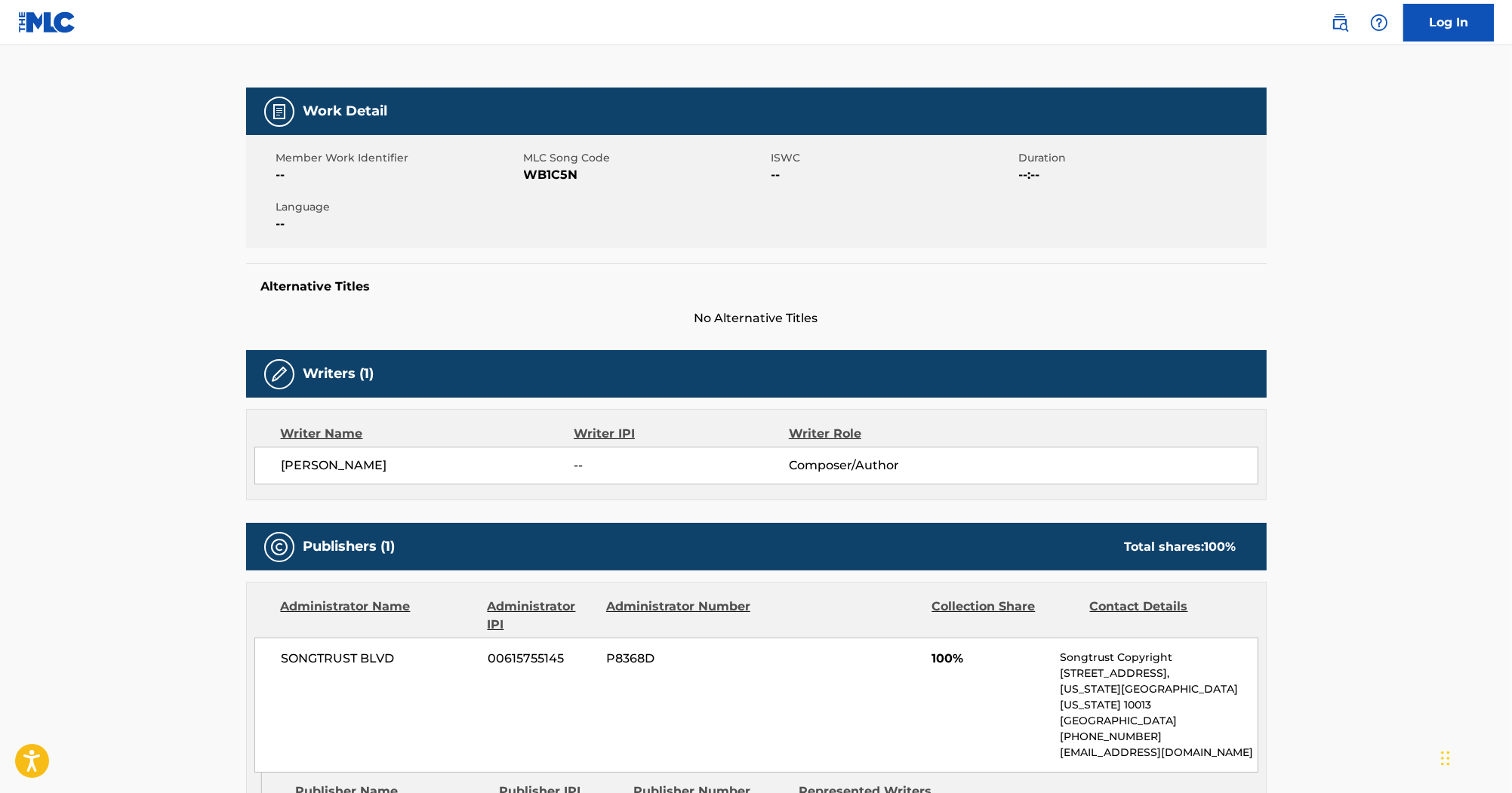
click at [557, 181] on span "WB1C5N" at bounding box center [646, 175] width 244 height 18
copy span "WB1C5N"
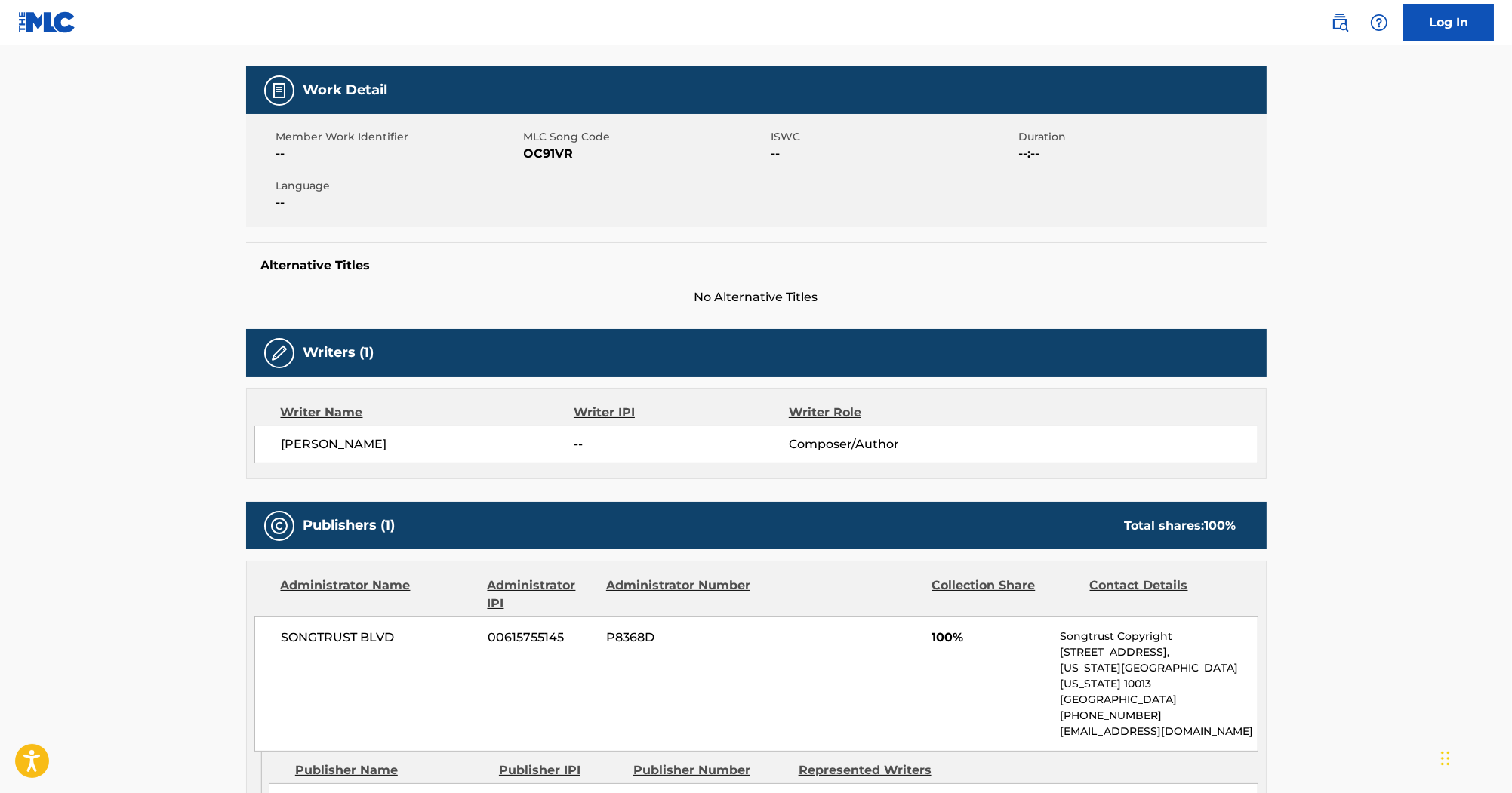
scroll to position [182, 0]
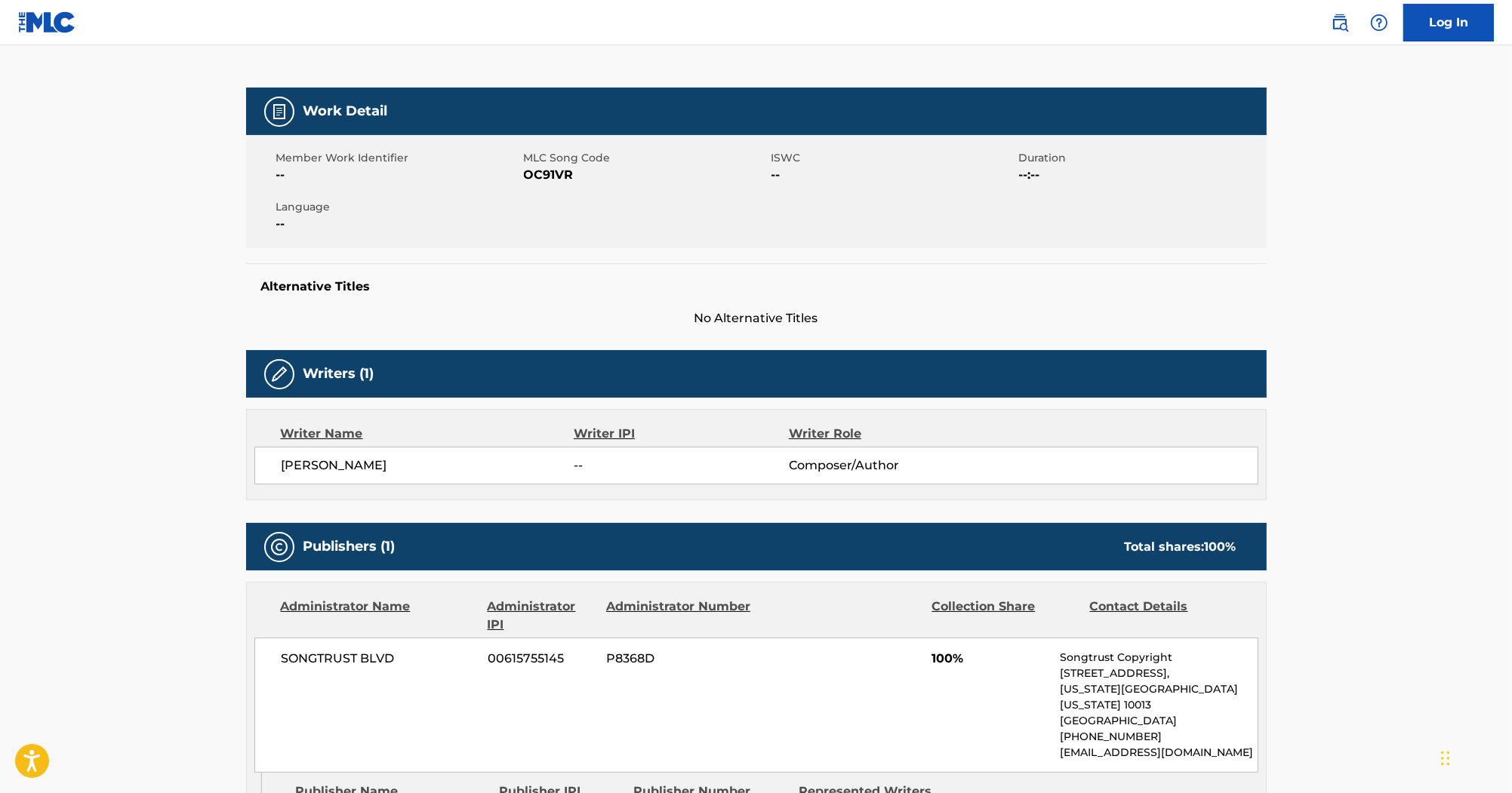
click at [540, 178] on span "OC91VR" at bounding box center [646, 175] width 244 height 18
click at [544, 178] on span "OC91VR" at bounding box center [646, 175] width 244 height 18
click at [547, 178] on span "OC91VR" at bounding box center [646, 175] width 244 height 18
copy span "OC91VR"
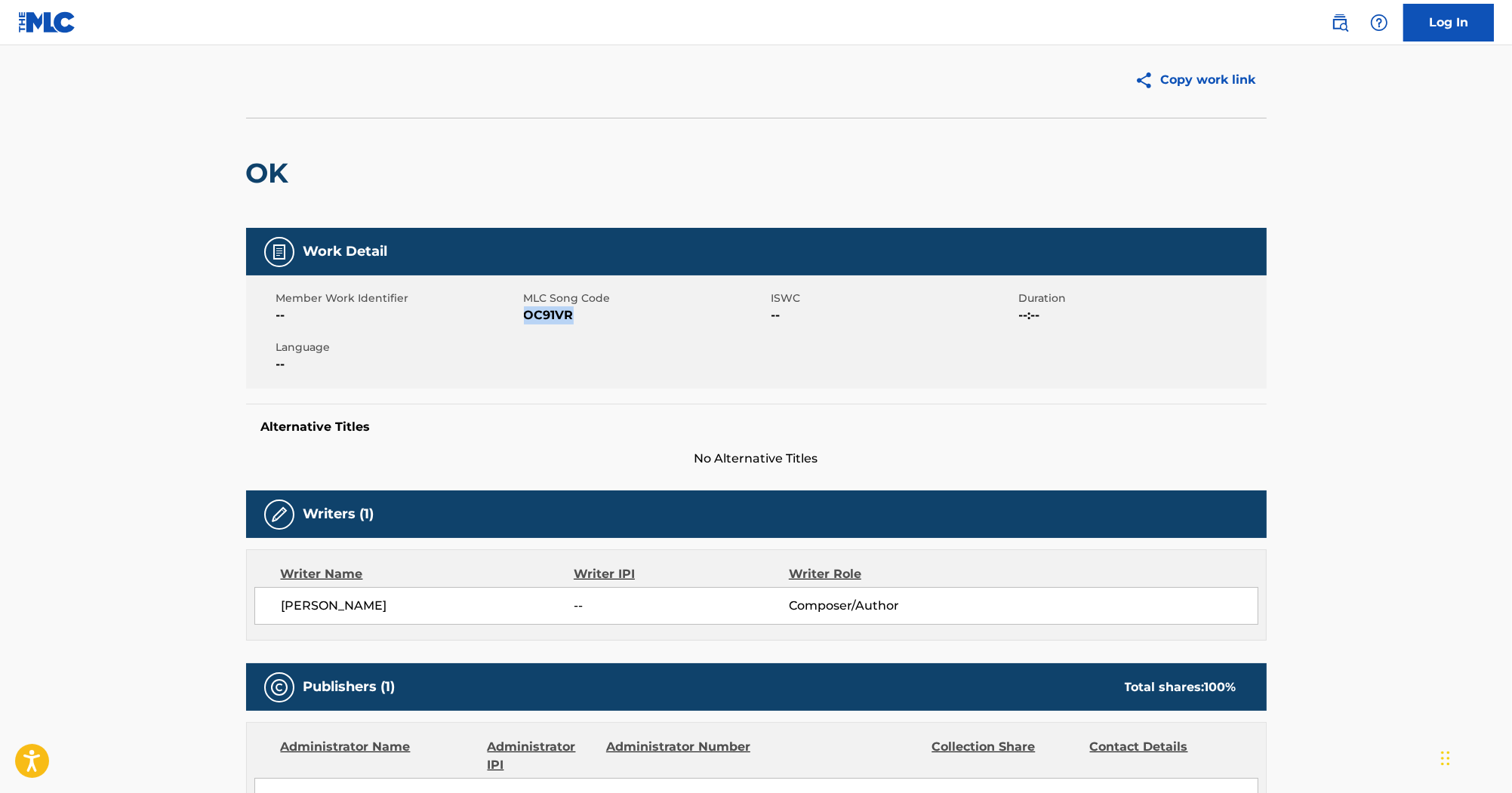
scroll to position [0, 0]
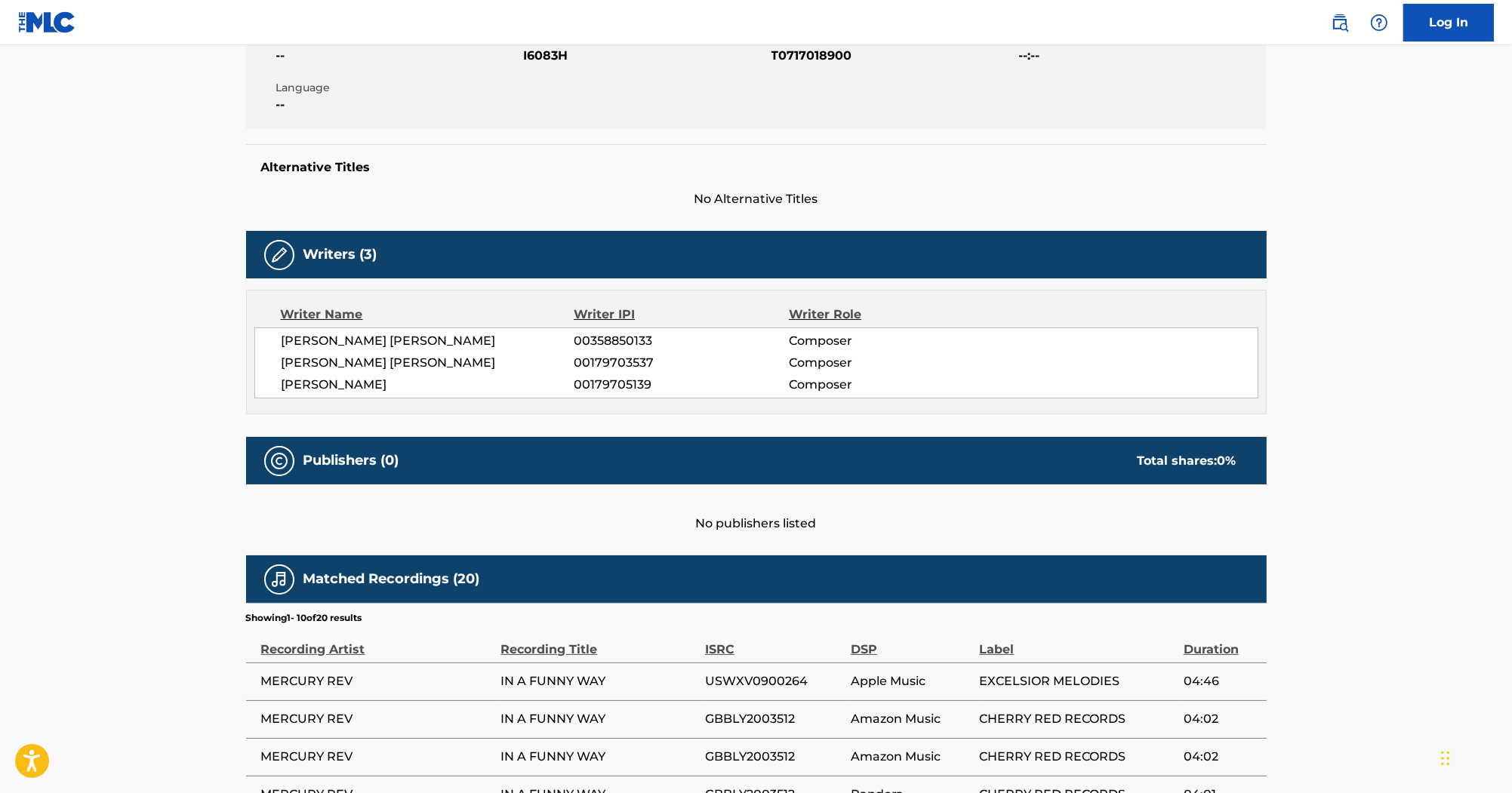
click at [423, 343] on span "[PERSON_NAME] [PERSON_NAME]" at bounding box center [428, 341] width 293 height 18
copy span "MERCEL"
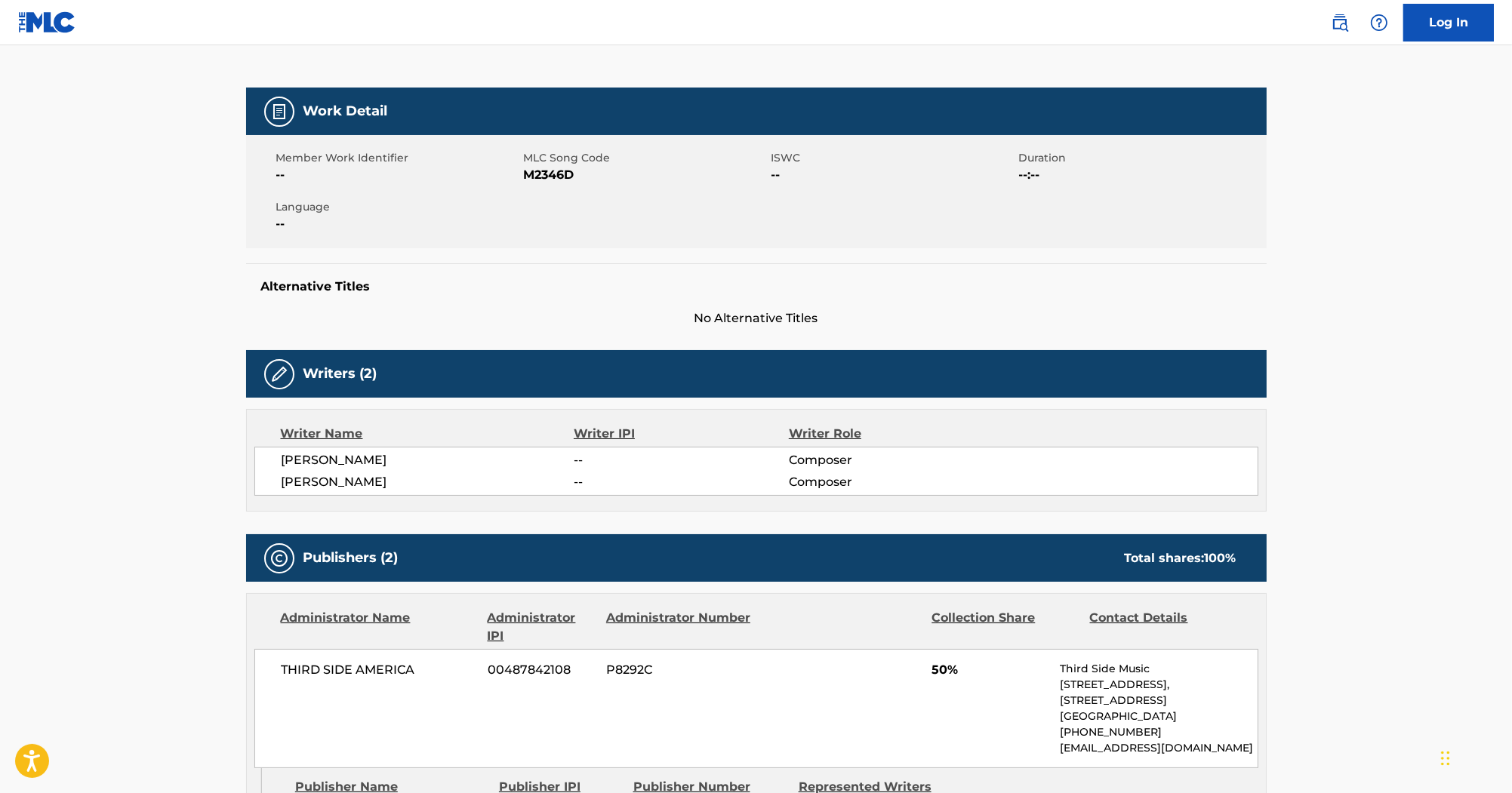
scroll to position [61, 0]
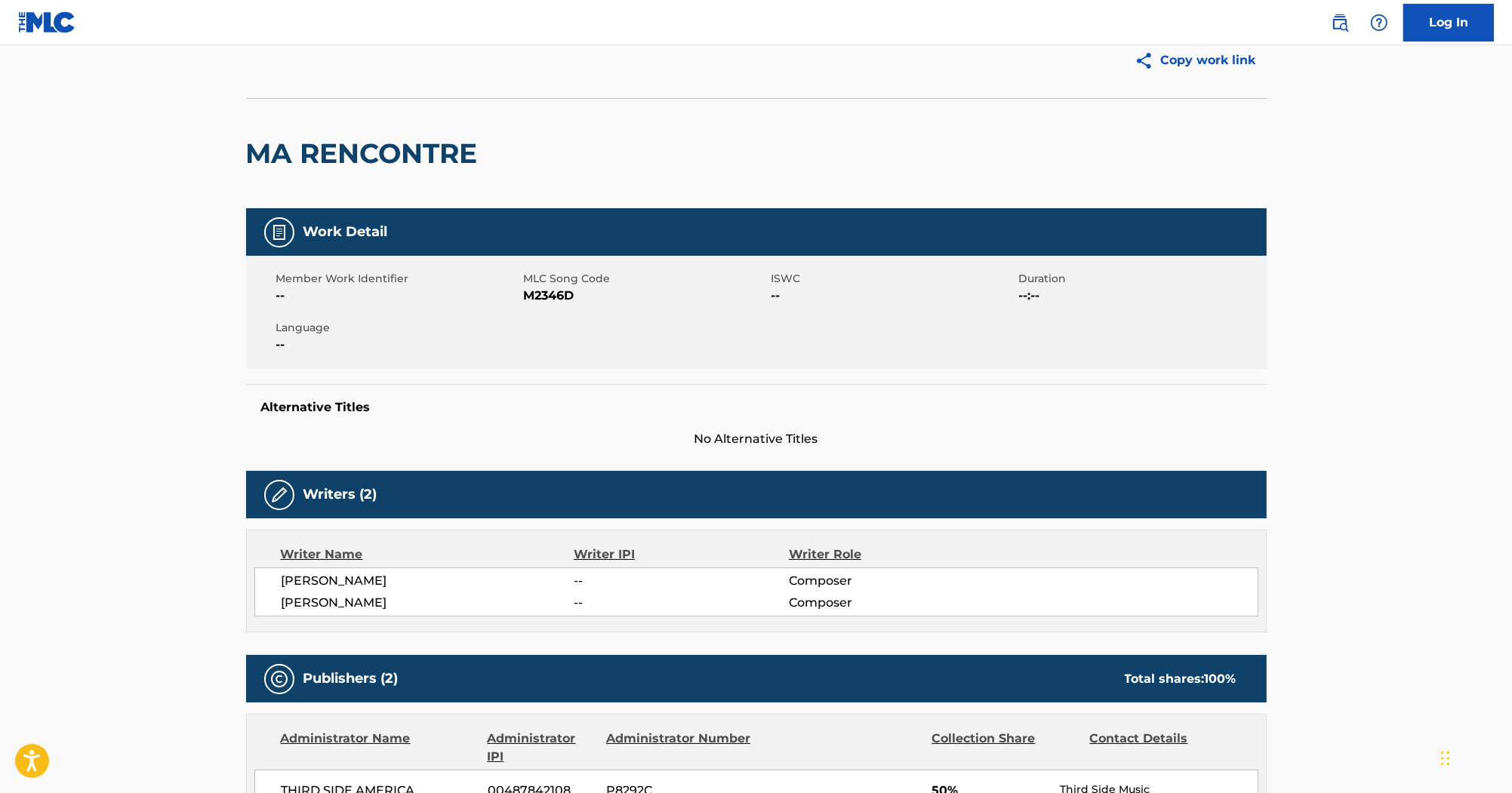
click at [570, 296] on span "M2346D" at bounding box center [646, 295] width 244 height 18
click at [546, 297] on span "M2346D" at bounding box center [646, 295] width 244 height 18
copy span "M2346D"
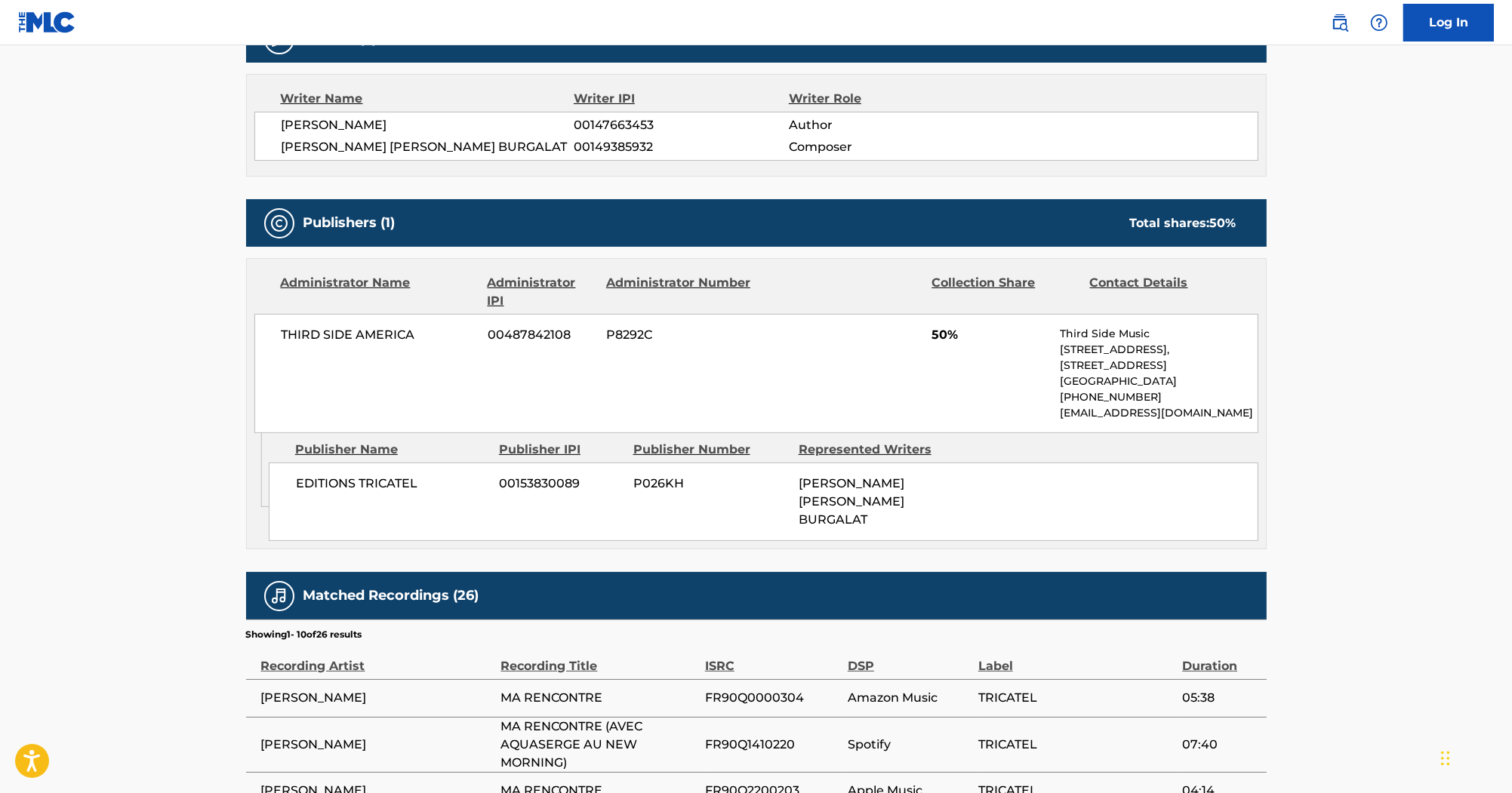
scroll to position [423, 0]
